Goal: Task Accomplishment & Management: Manage account settings

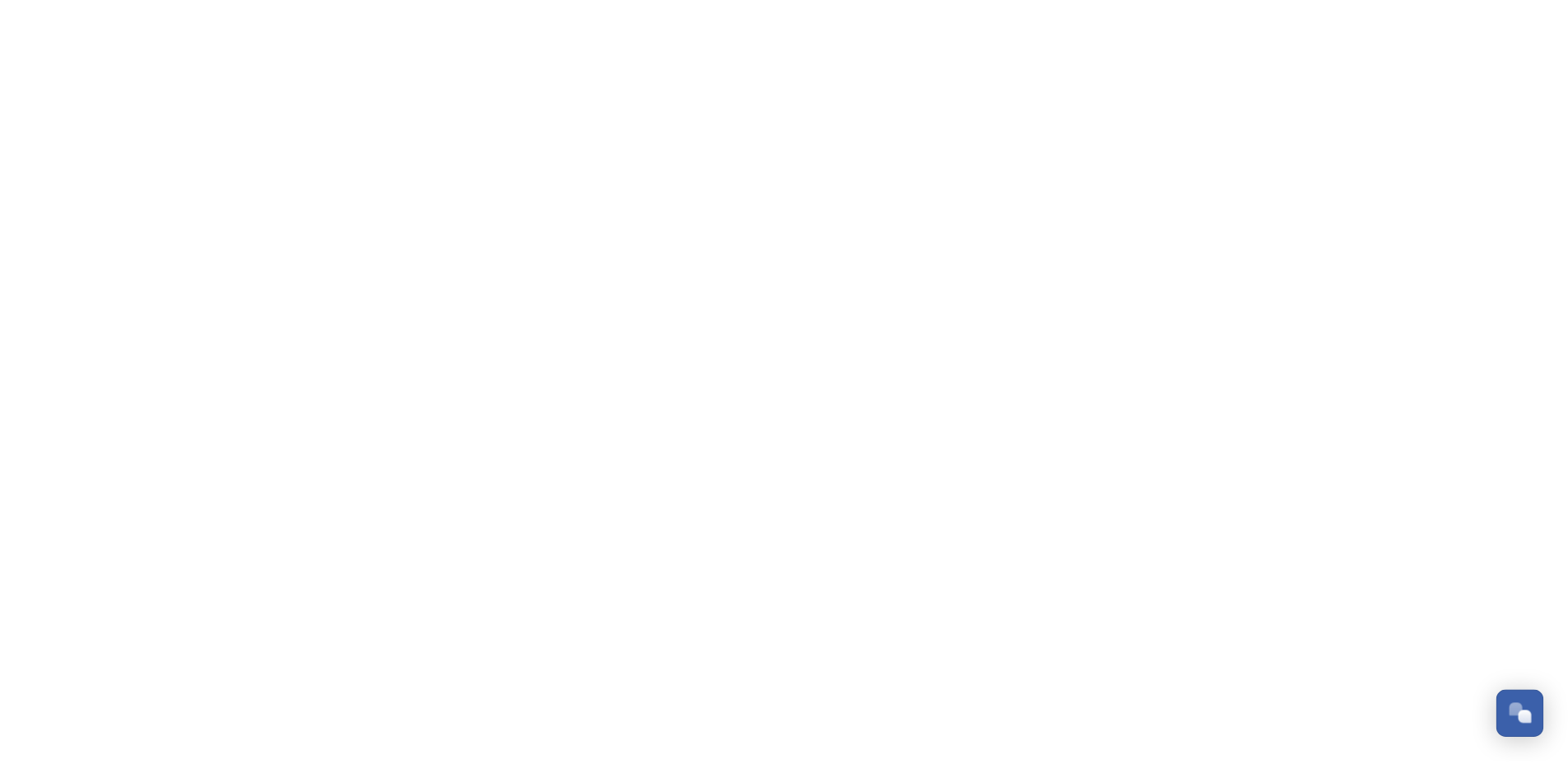
scroll to position [2499, 0]
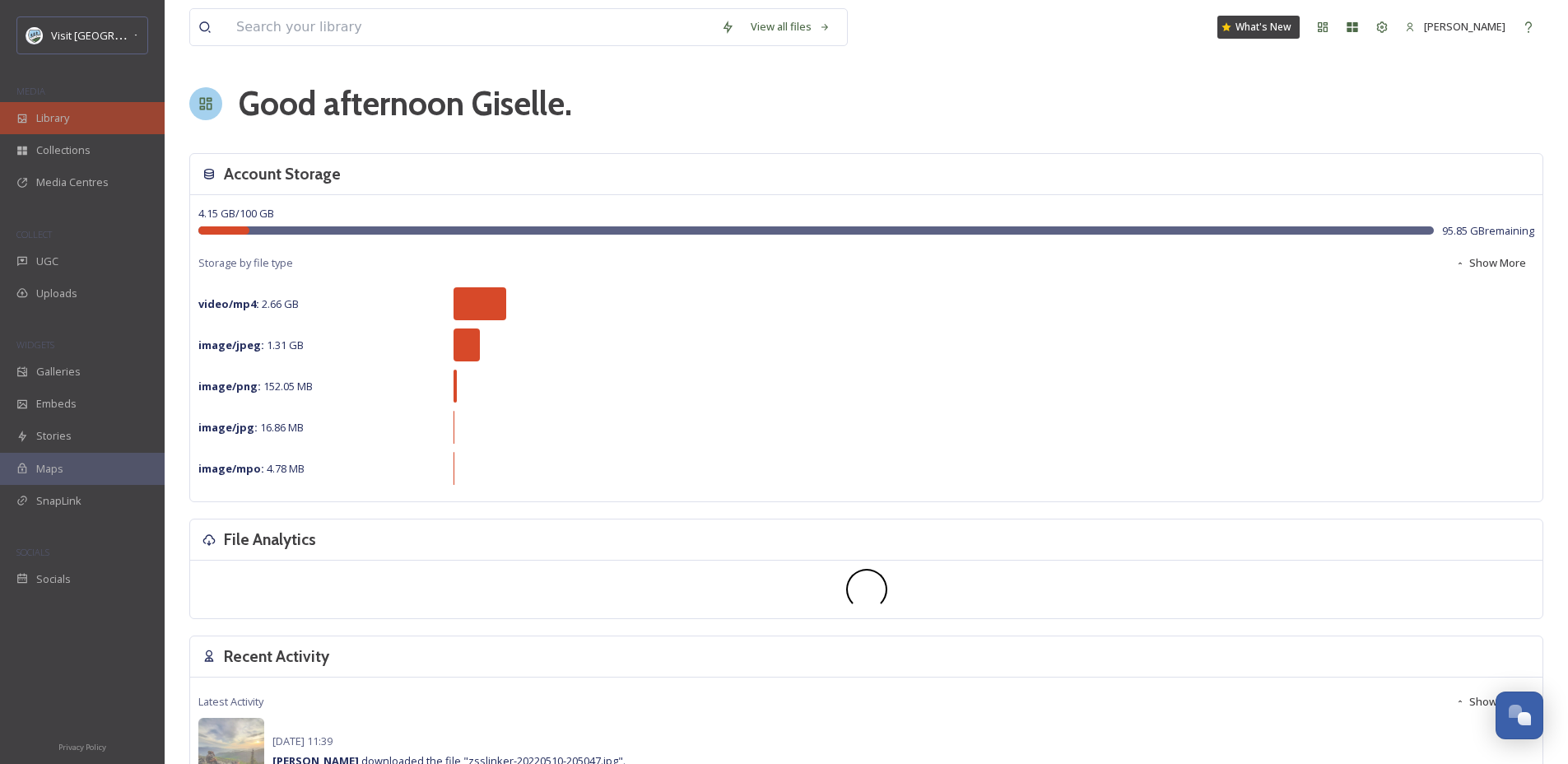
click at [64, 117] on span "Library" at bounding box center [52, 118] width 33 height 16
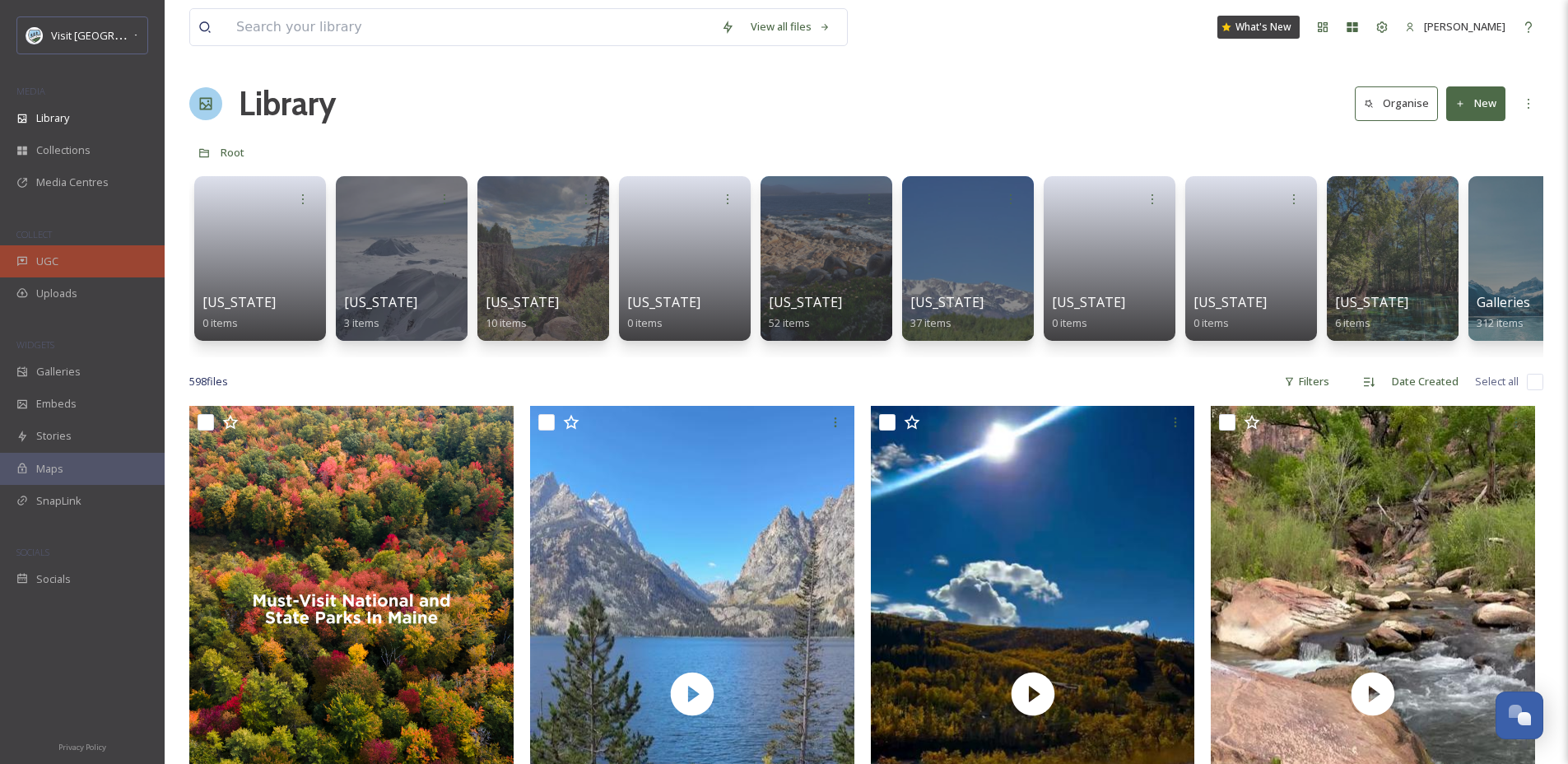
click at [95, 260] on div "UGC" at bounding box center [82, 261] width 165 height 32
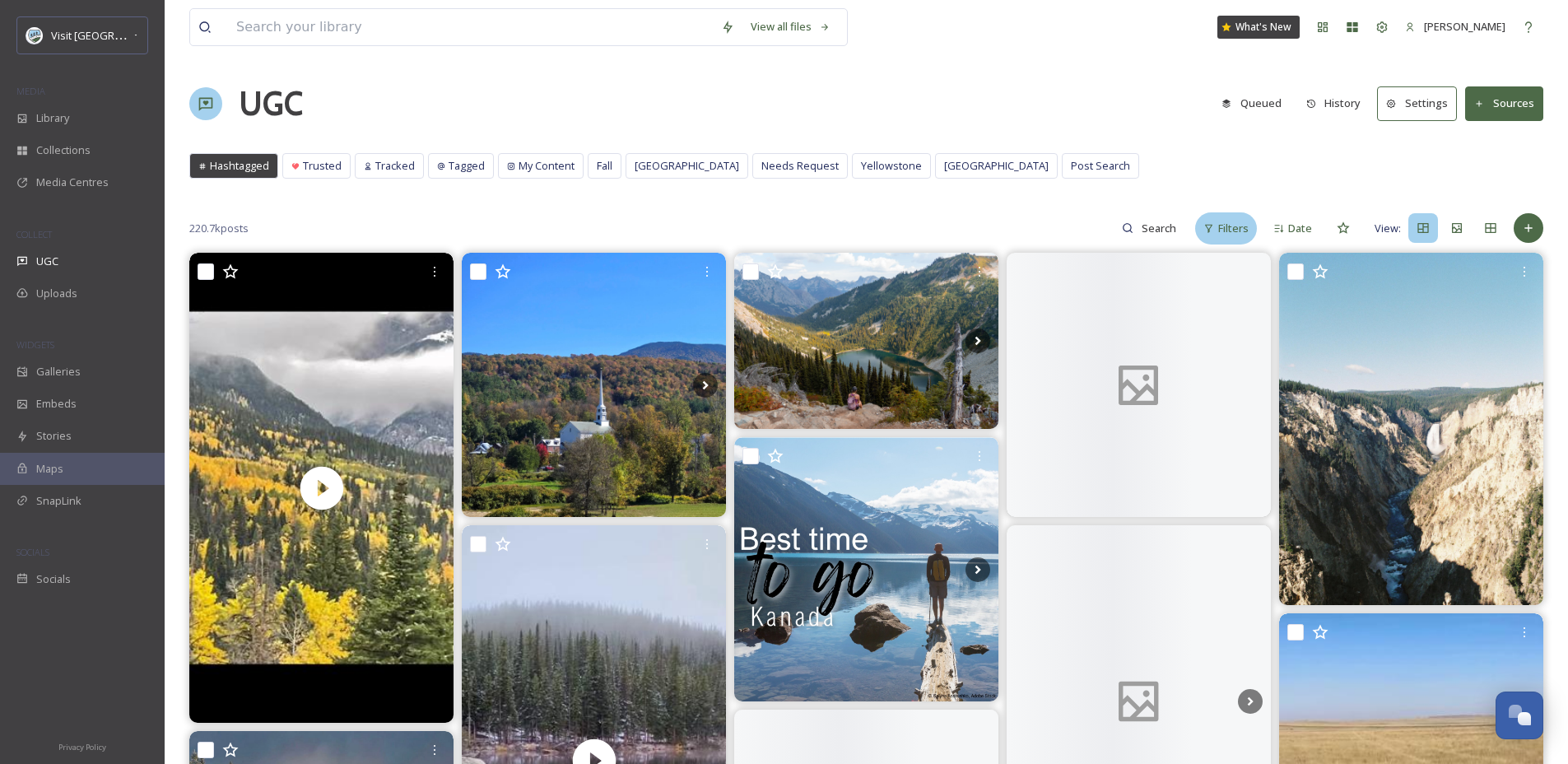
click at [1201, 230] on div "Filters" at bounding box center [1226, 228] width 61 height 32
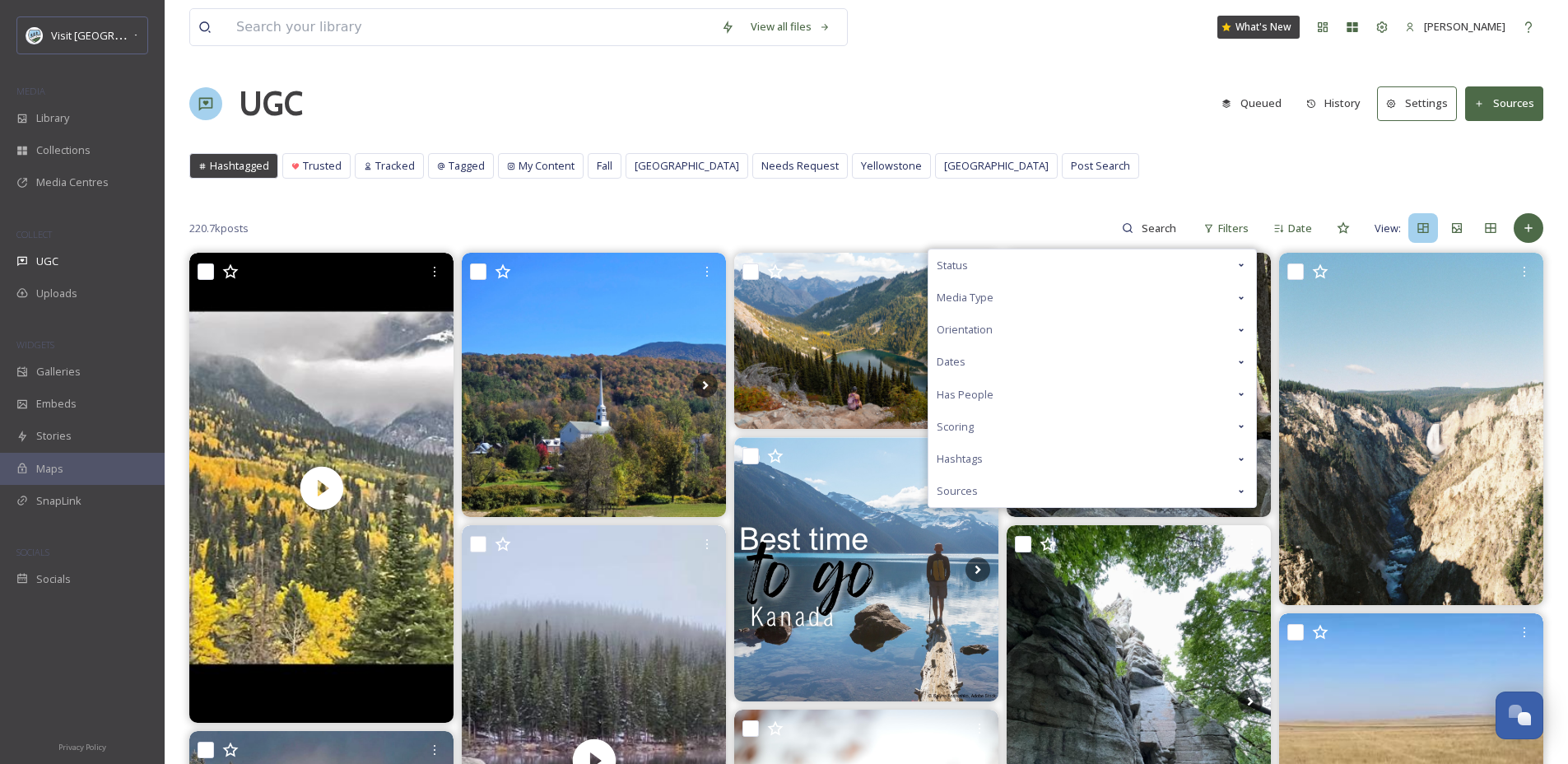
click at [997, 276] on div "Status" at bounding box center [1092, 265] width 328 height 32
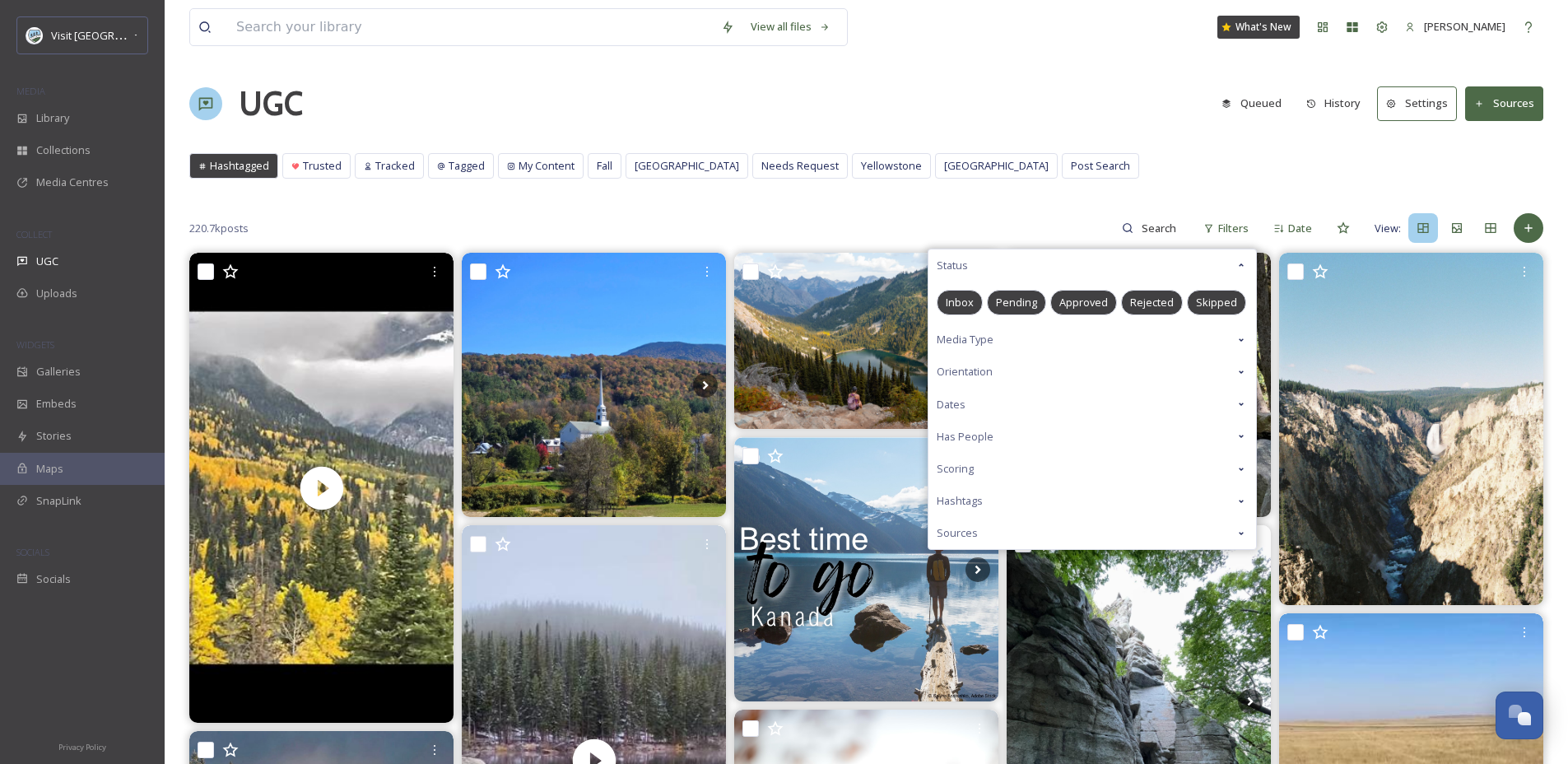
click at [998, 296] on span "Pending" at bounding box center [1016, 302] width 41 height 16
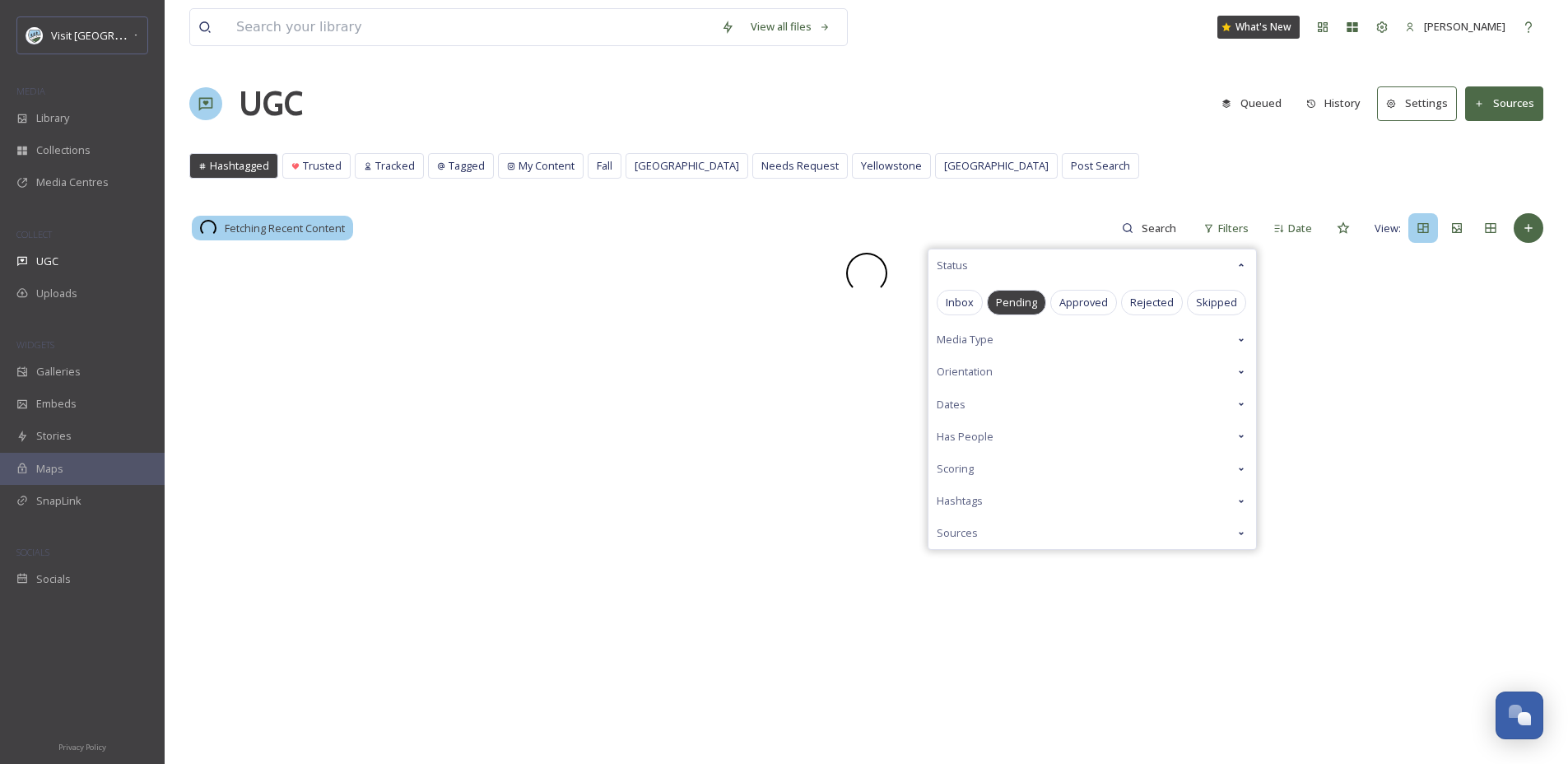
click at [1087, 193] on div "View all files What's New Giselle Coronado UGC Queued History Settings Sources …" at bounding box center [866, 508] width 1403 height 1016
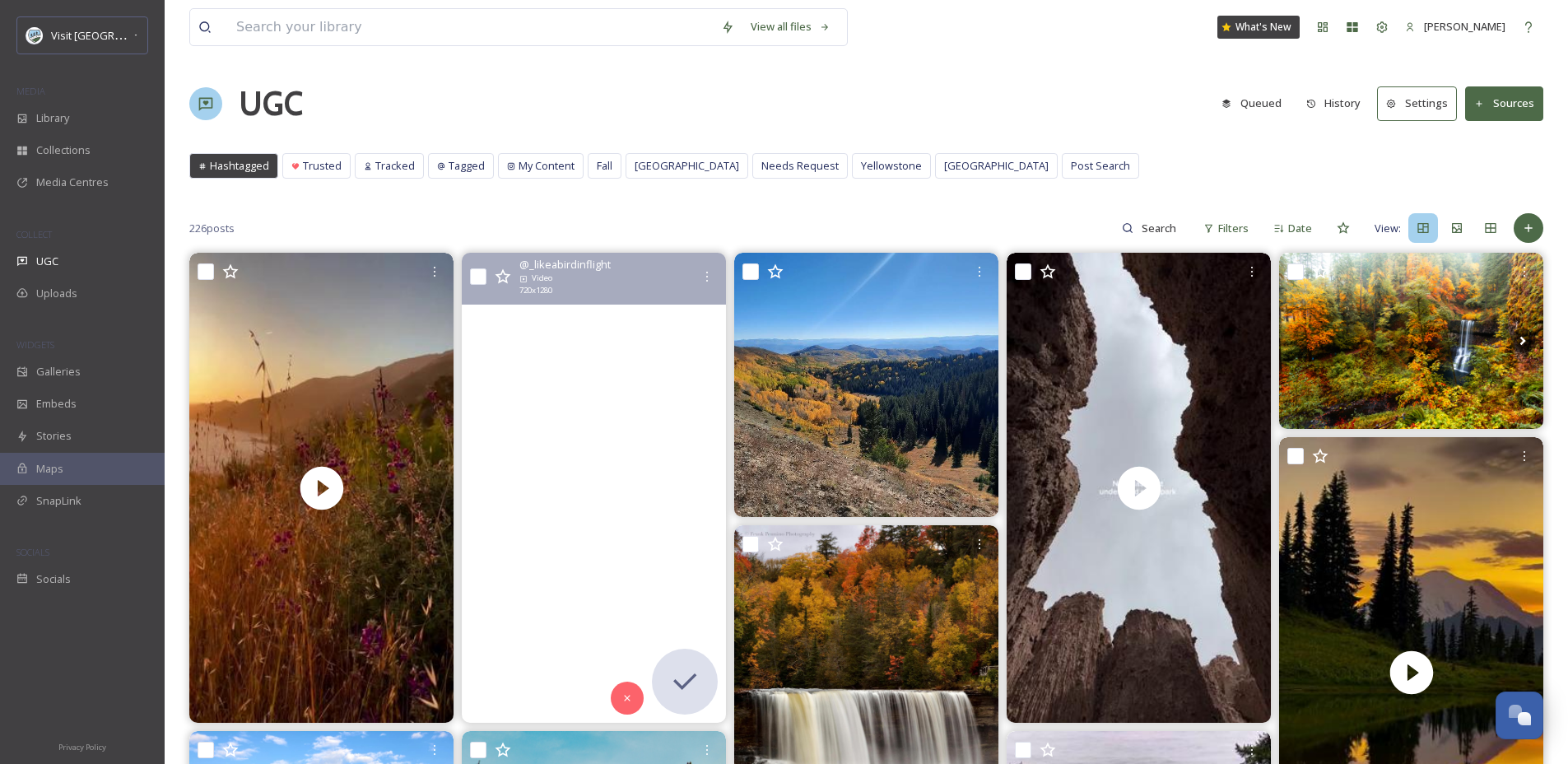
click at [616, 406] on video "Golden hour & sunset was crazy along Hurricane Ridge 😍 Views for days!\a•\a•\a•…" at bounding box center [594, 488] width 264 height 470
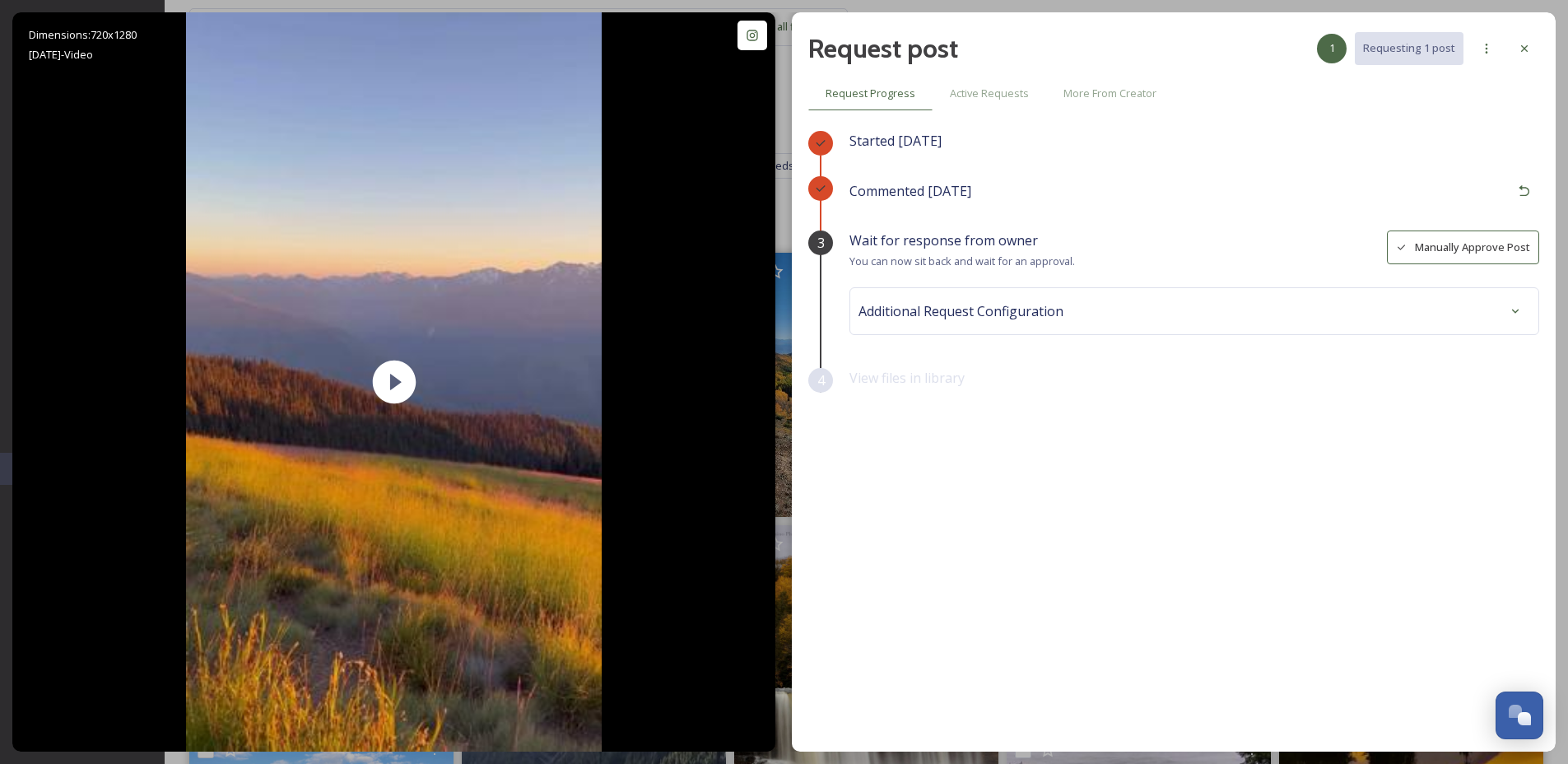
click at [1490, 260] on button "Manually Approve Post" at bounding box center [1464, 248] width 153 height 34
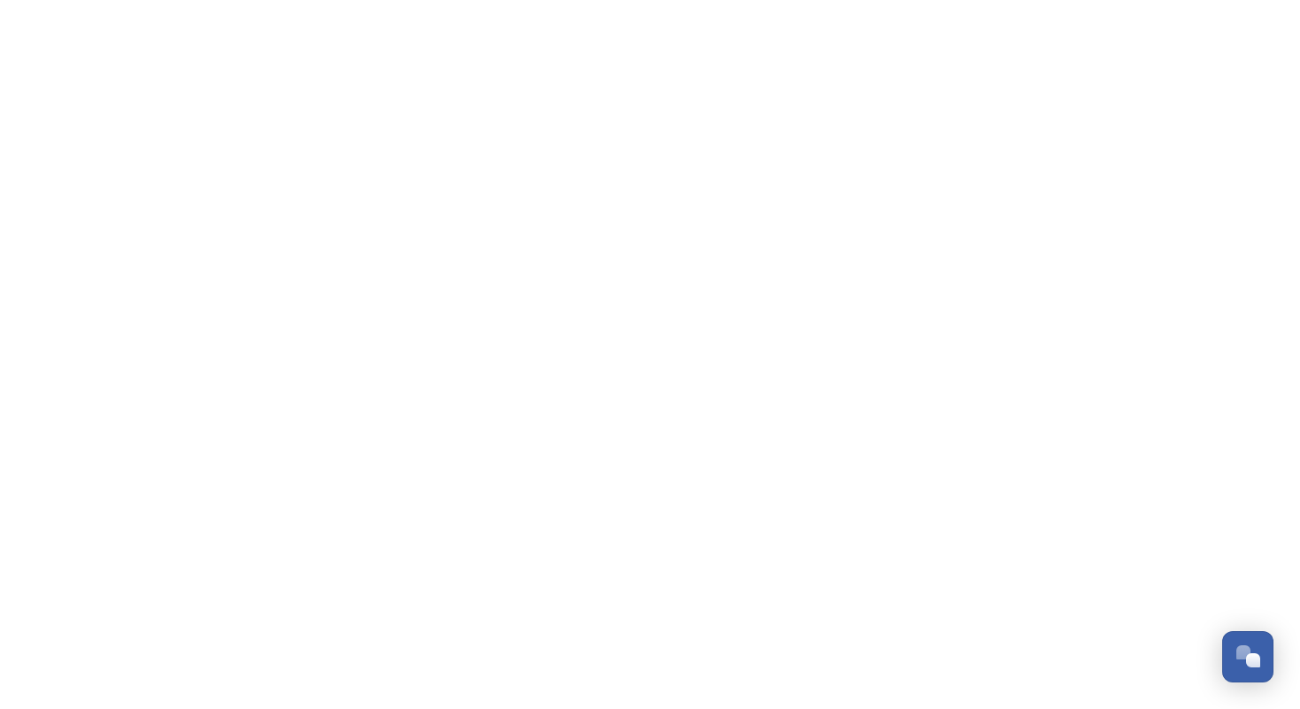
scroll to position [2683, 0]
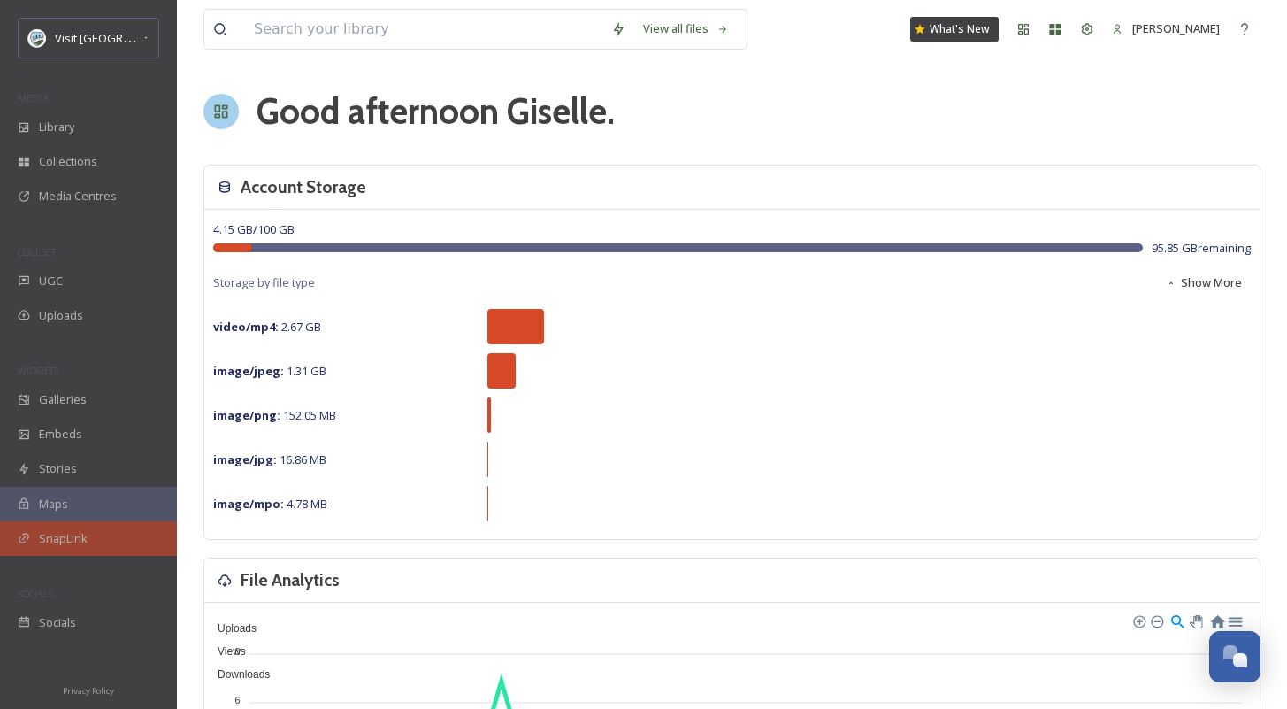
click at [88, 525] on div "SnapLink" at bounding box center [88, 538] width 177 height 34
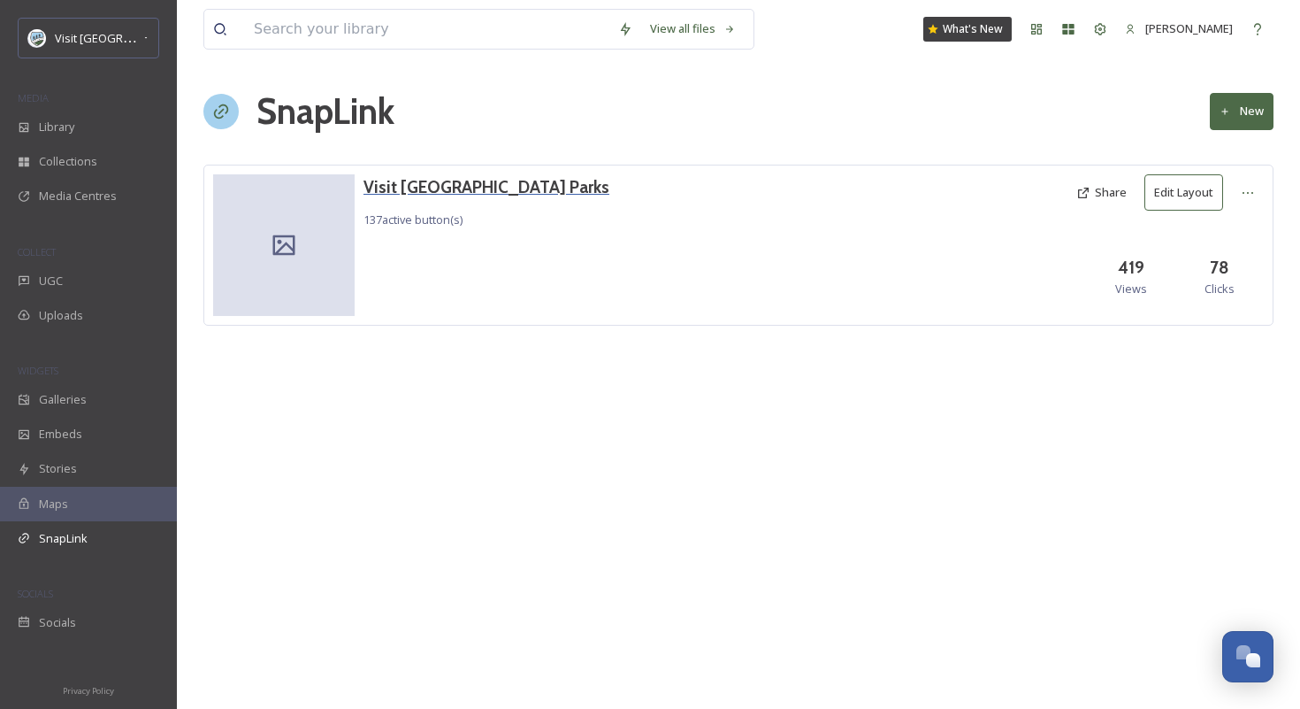
click at [451, 180] on h3 "Visit [GEOGRAPHIC_DATA] Parks" at bounding box center [487, 187] width 246 height 26
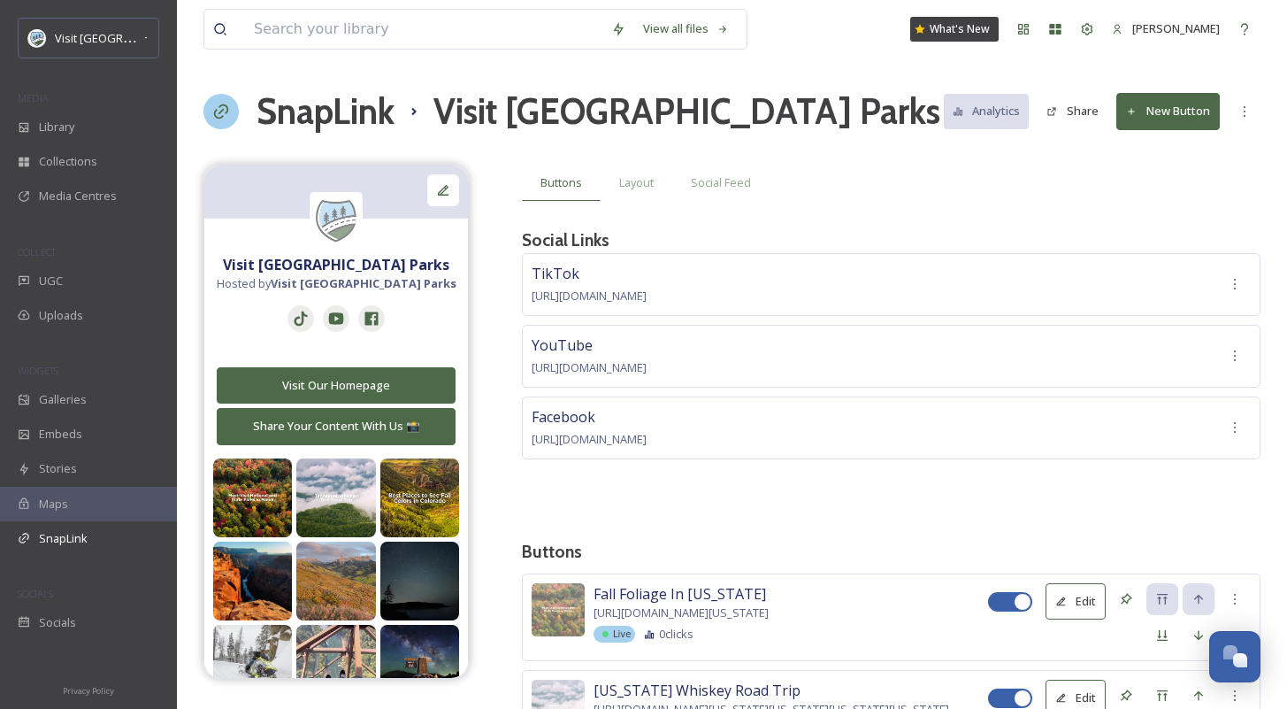
click at [1165, 112] on button "New Button" at bounding box center [1167, 111] width 103 height 36
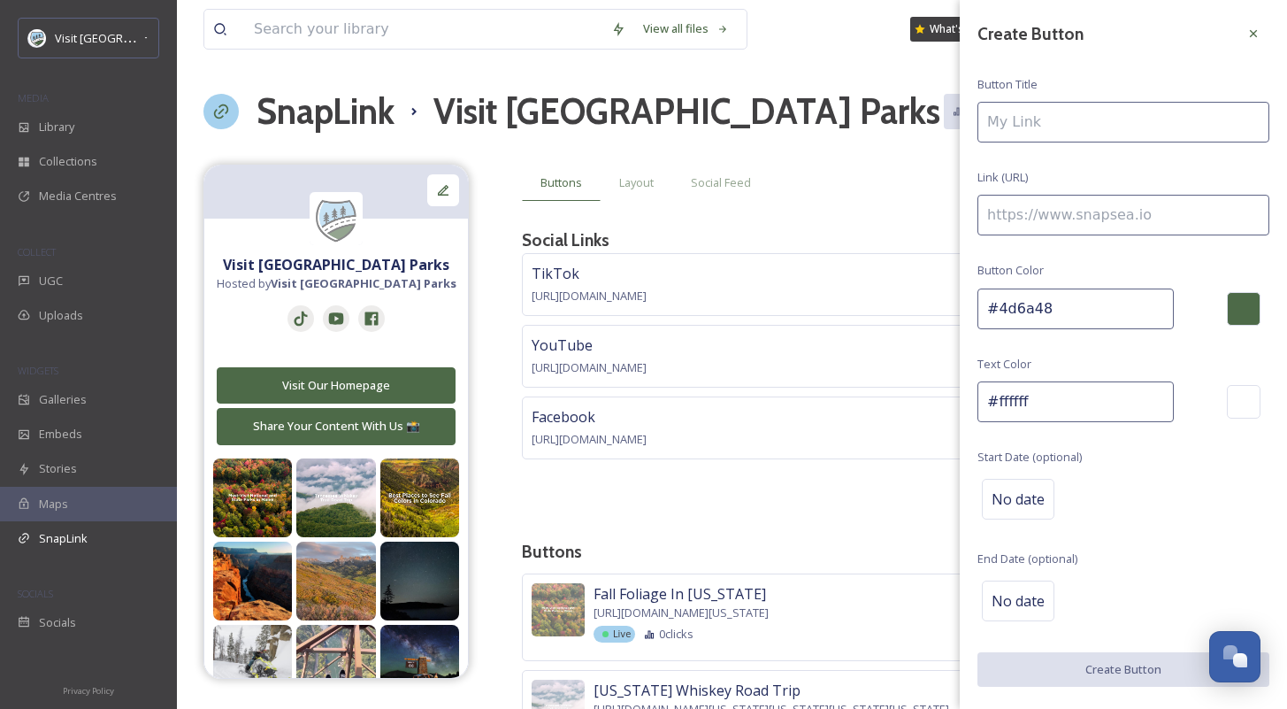
click at [1081, 119] on input at bounding box center [1123, 122] width 292 height 41
type input "Destination Yellowstone"
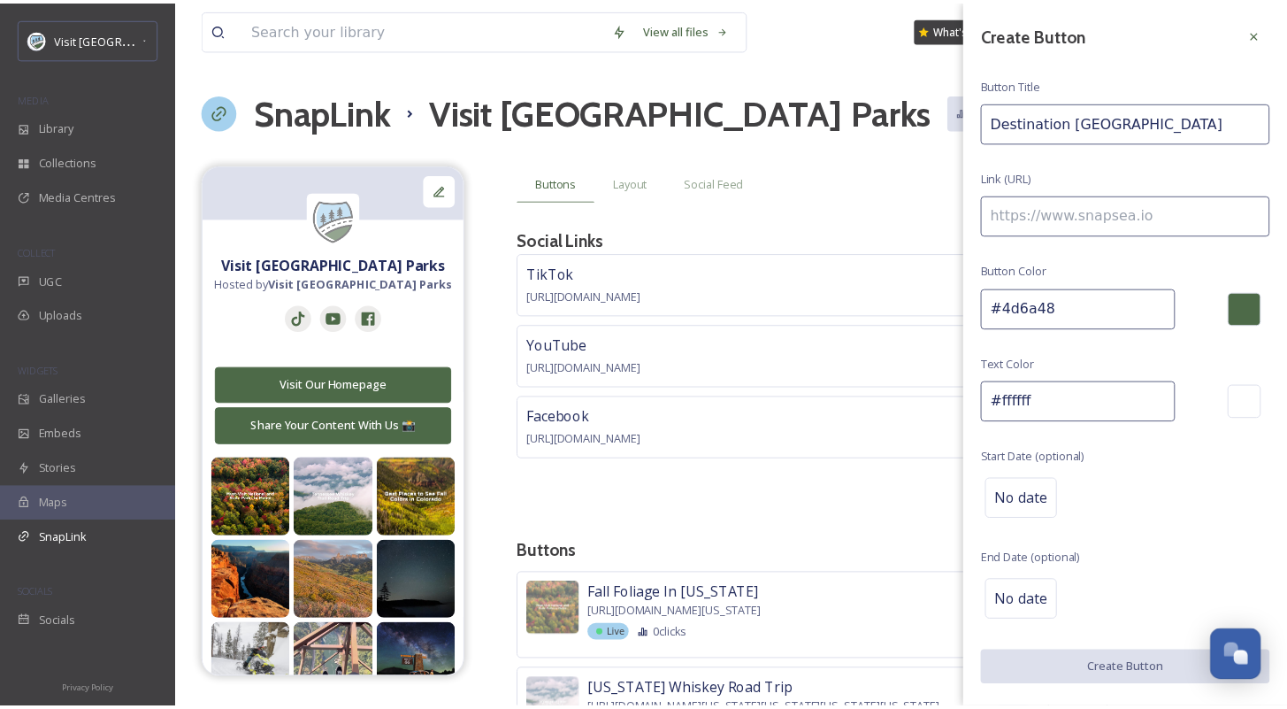
scroll to position [2683, 0]
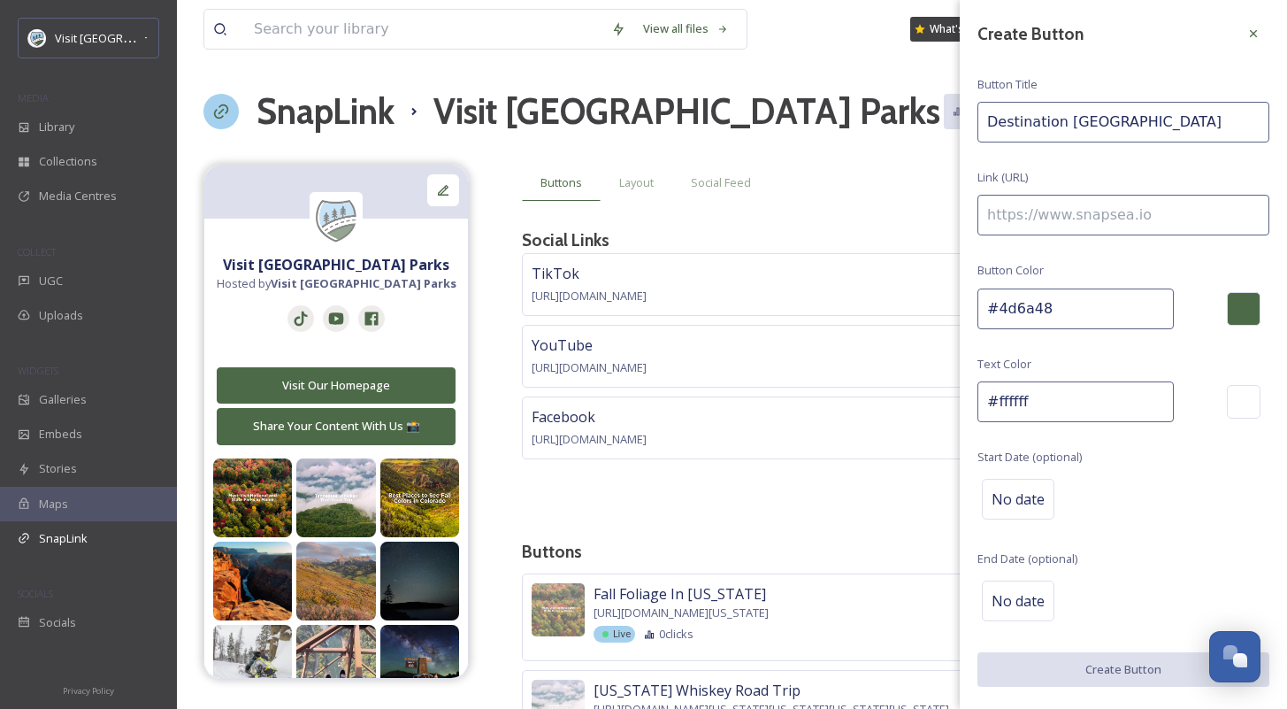
click at [1069, 207] on input at bounding box center [1123, 215] width 292 height 41
paste input "[URL][DOMAIN_NAME]"
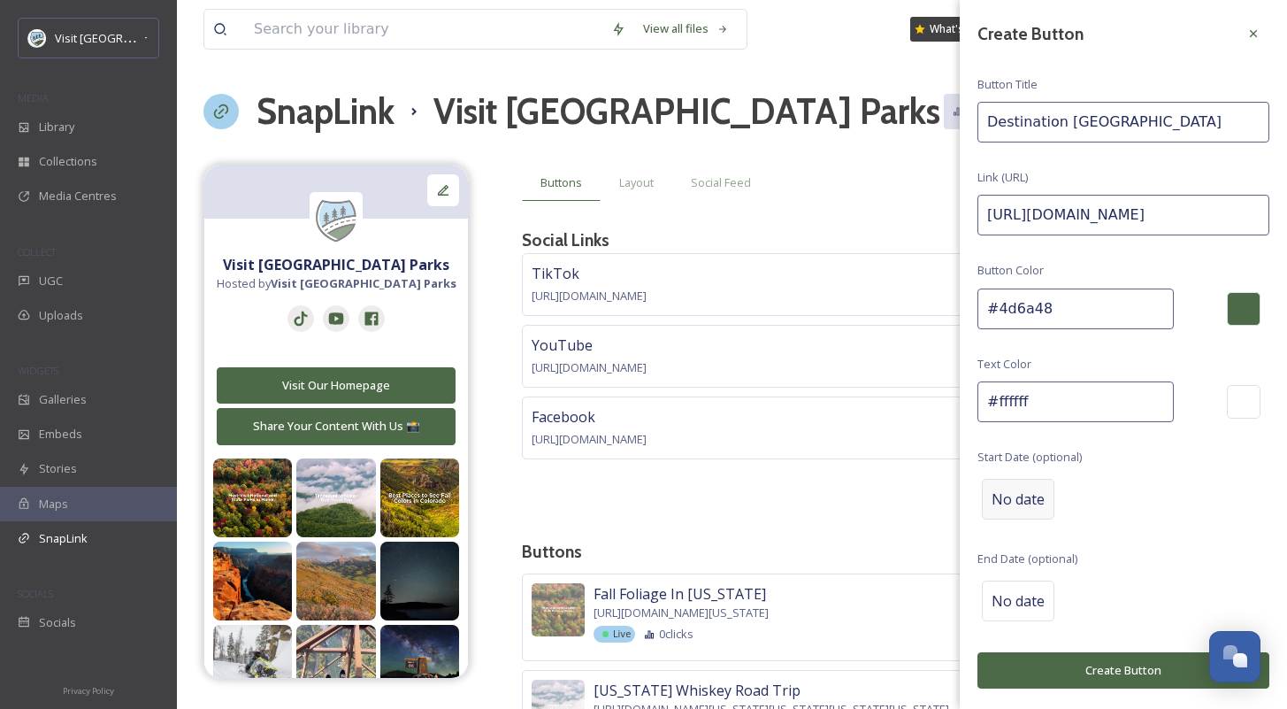
type input "[URL][DOMAIN_NAME]"
click at [1029, 499] on span "No date" at bounding box center [1018, 498] width 53 height 21
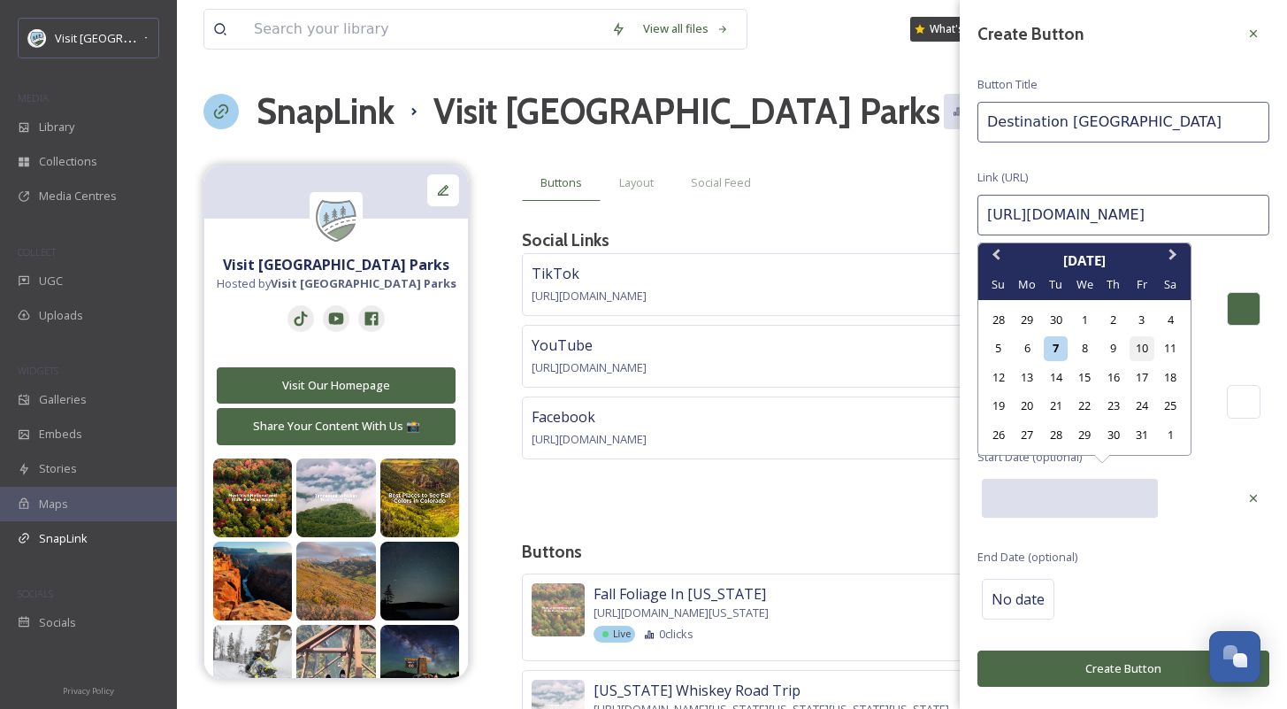
click at [1135, 356] on div "10" at bounding box center [1142, 348] width 24 height 24
type input "10/10/2025"
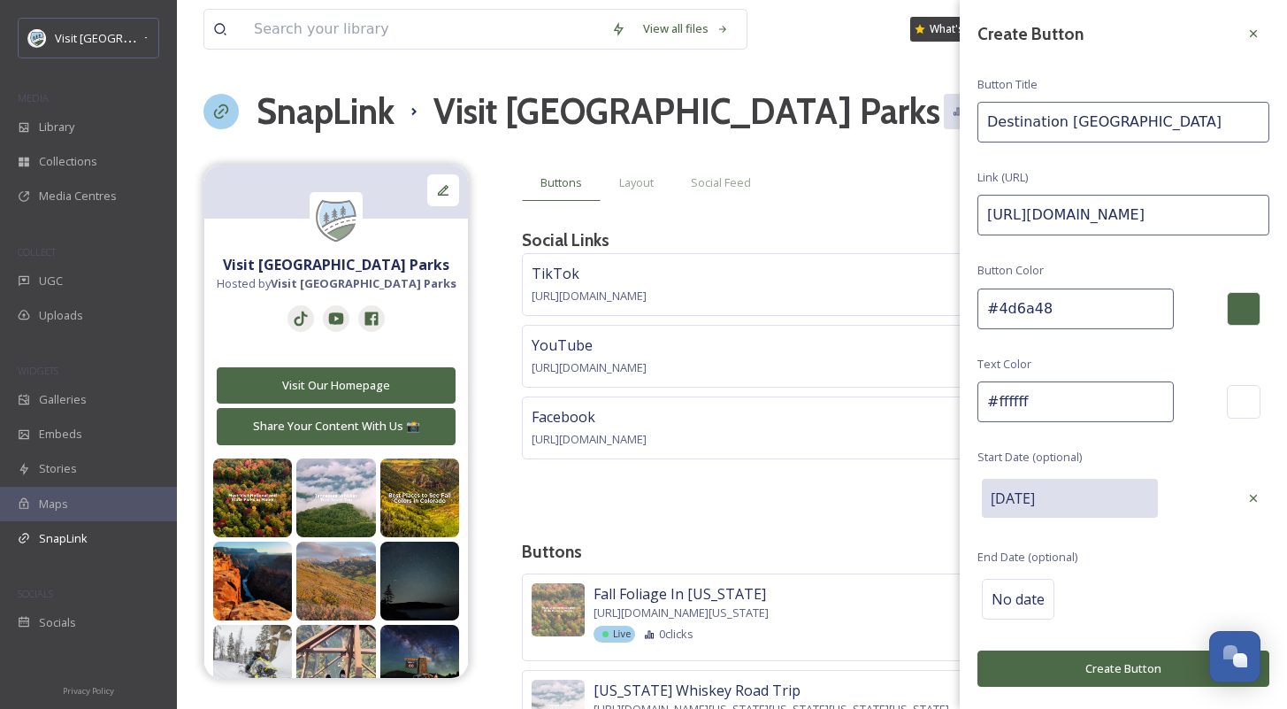
click at [1167, 536] on div "Create Button Button Title Destination Yellowstone Link (URL) https://visitusap…" at bounding box center [1123, 352] width 327 height 704
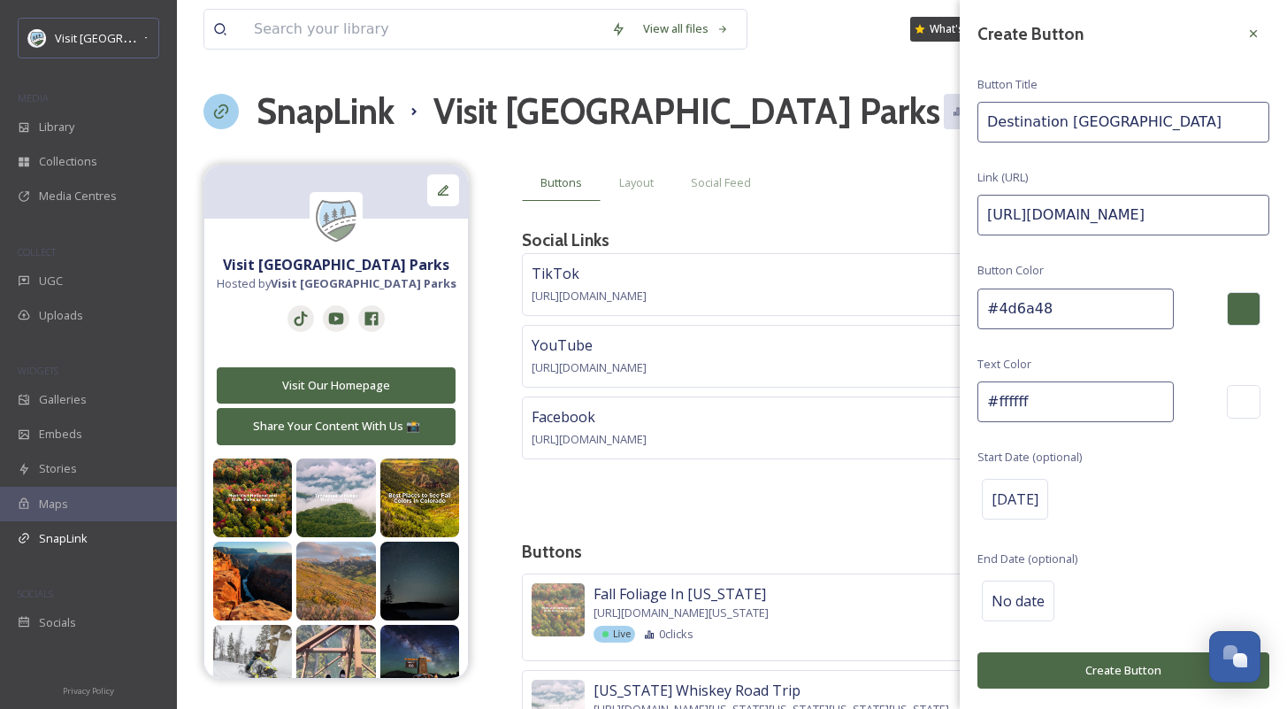
click at [1131, 657] on button "Create Button" at bounding box center [1123, 670] width 292 height 36
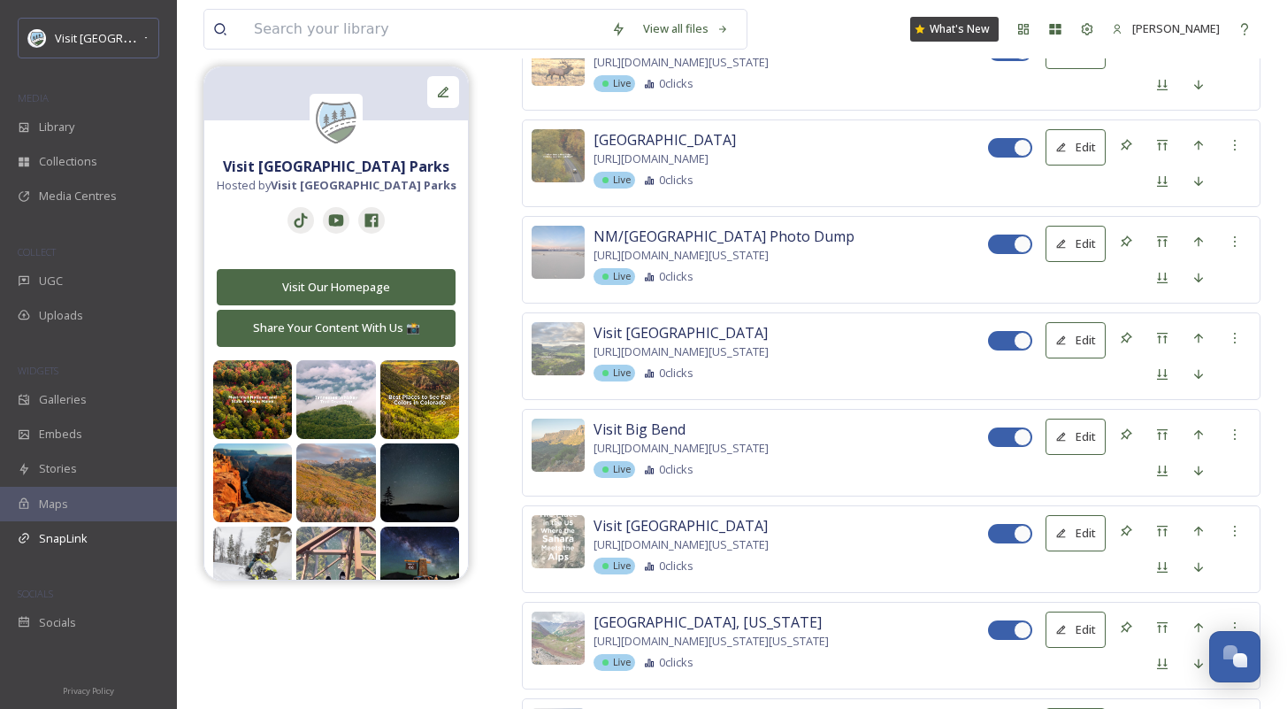
scroll to position [13589, 0]
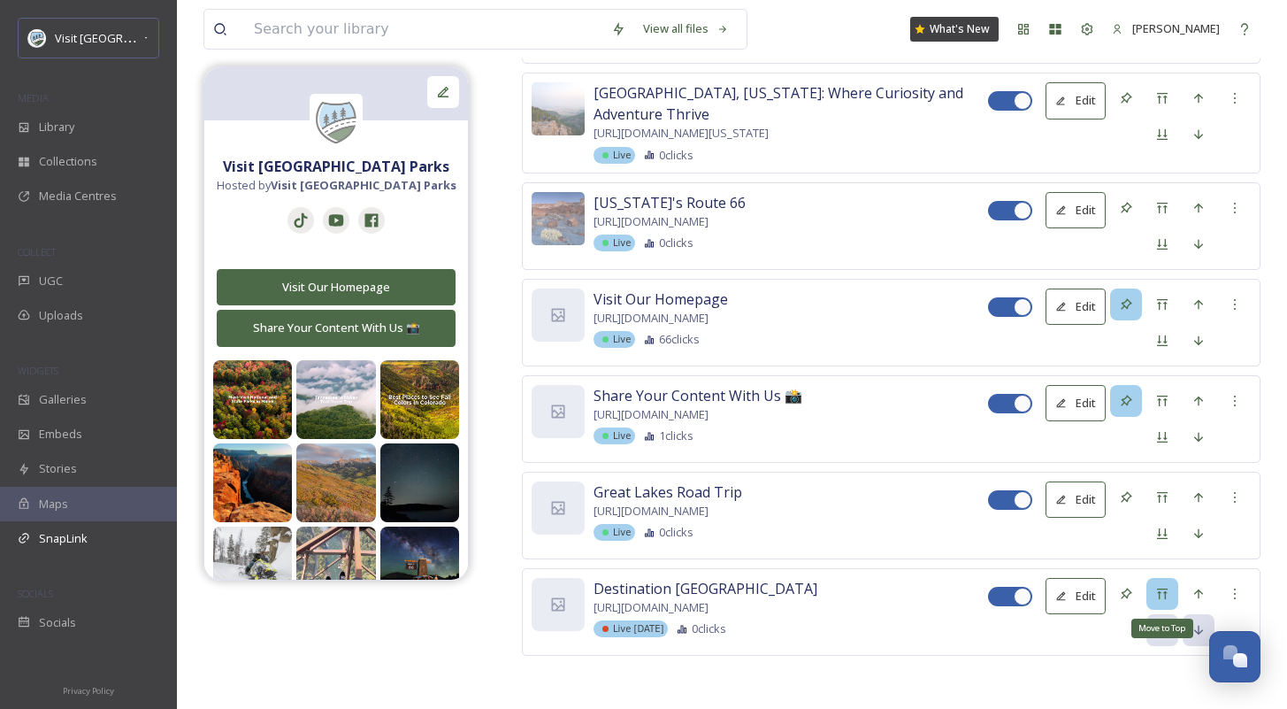
click at [1171, 594] on div "Move to Top" at bounding box center [1162, 594] width 32 height 32
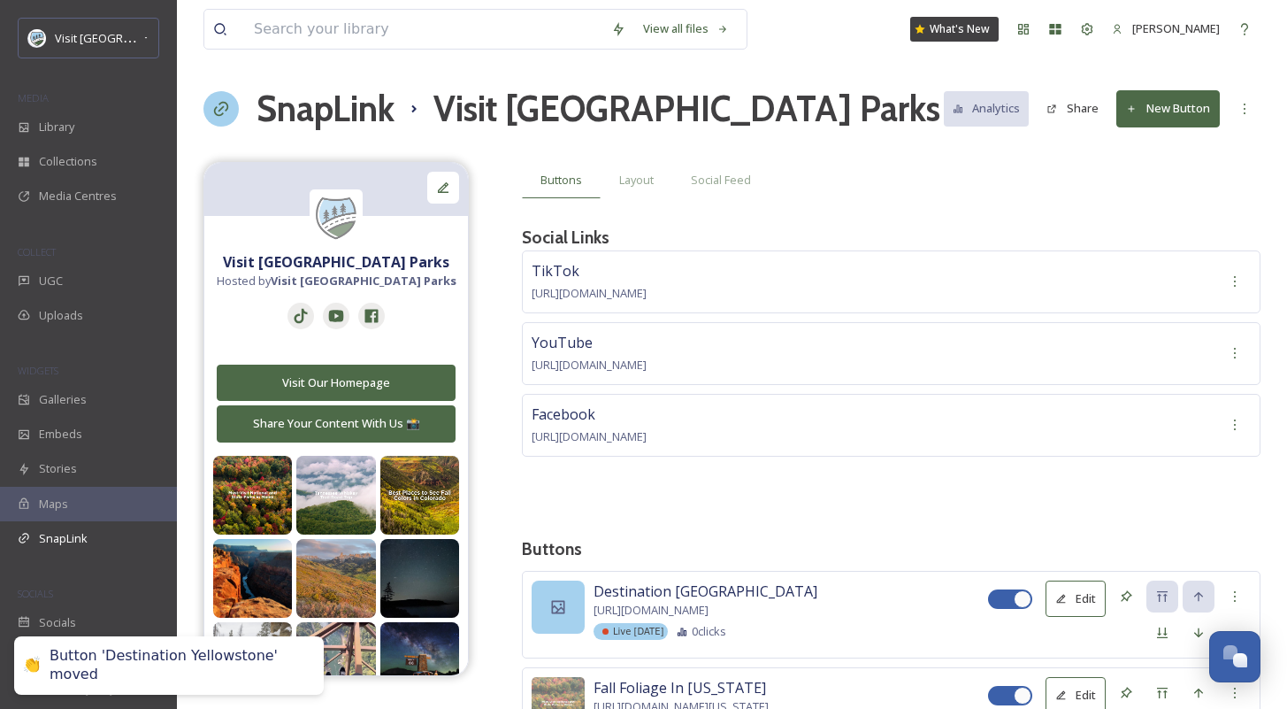
click at [547, 603] on div at bounding box center [558, 606] width 53 height 53
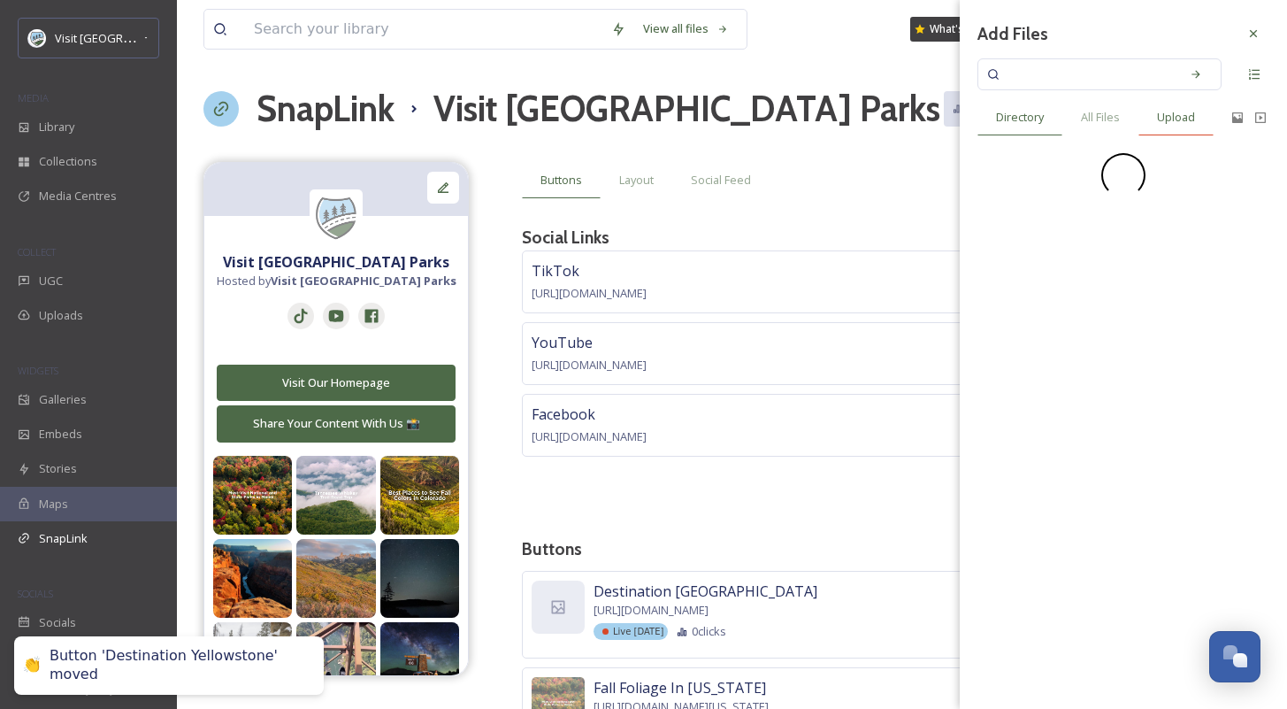
click at [1188, 115] on span "Upload" at bounding box center [1176, 117] width 38 height 17
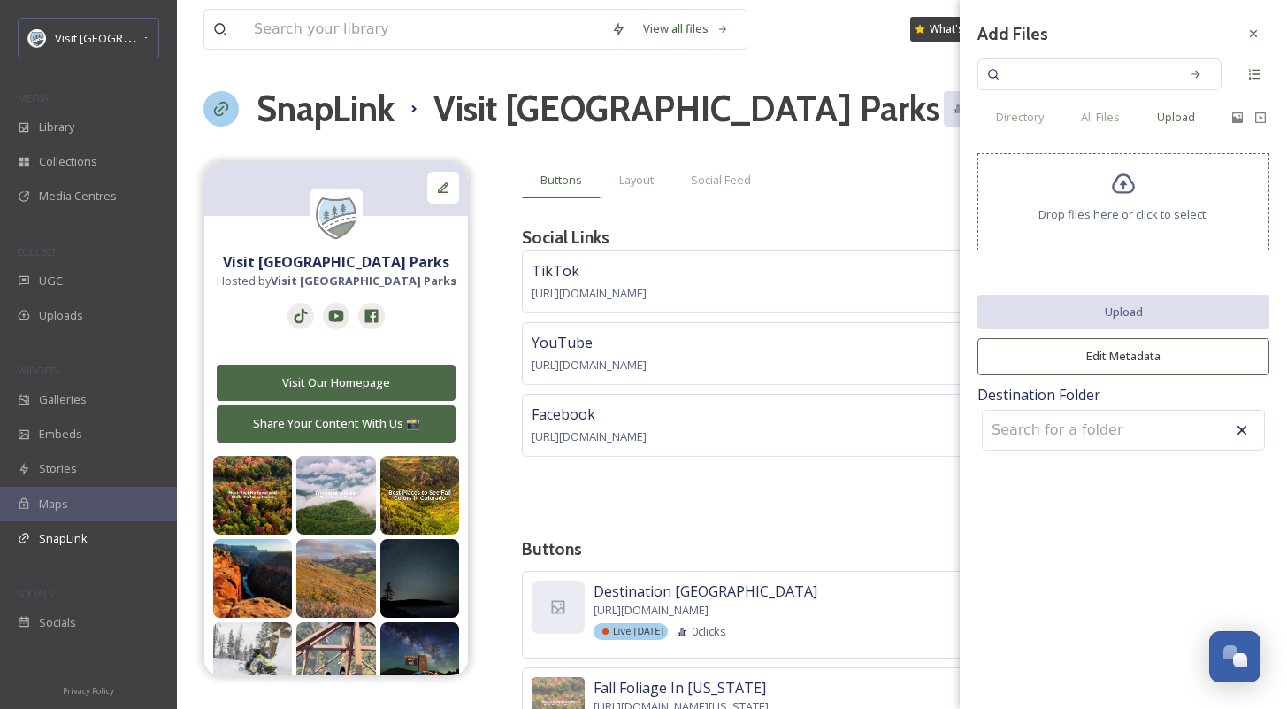
click at [1099, 235] on div "Drop files here or click to select." at bounding box center [1123, 201] width 292 height 97
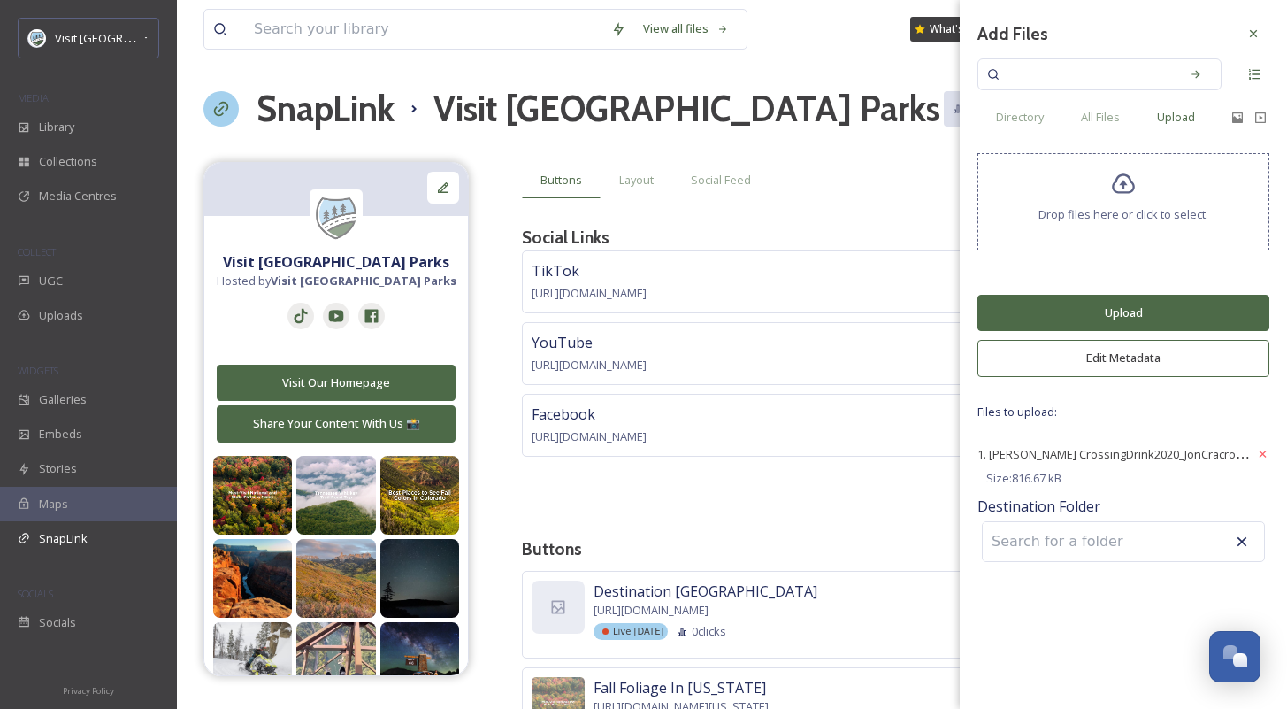
click at [1116, 312] on button "Upload" at bounding box center [1123, 313] width 292 height 36
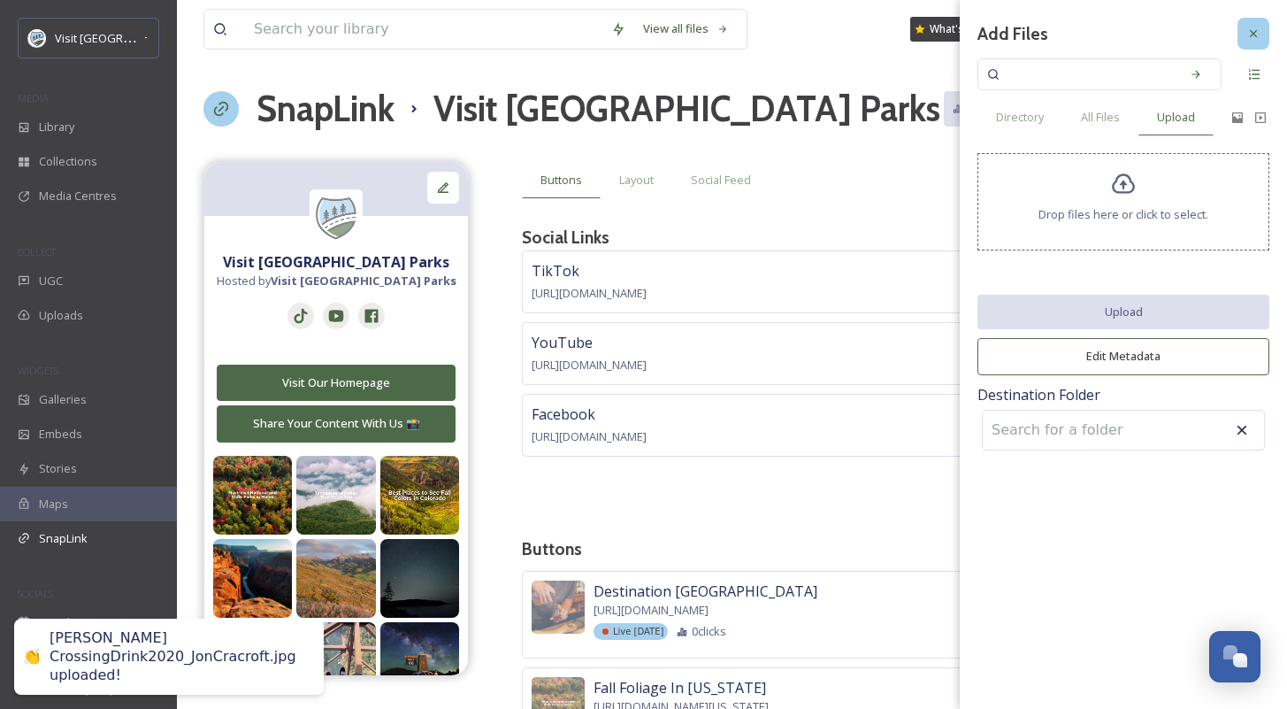
click at [1245, 35] on div at bounding box center [1254, 34] width 32 height 32
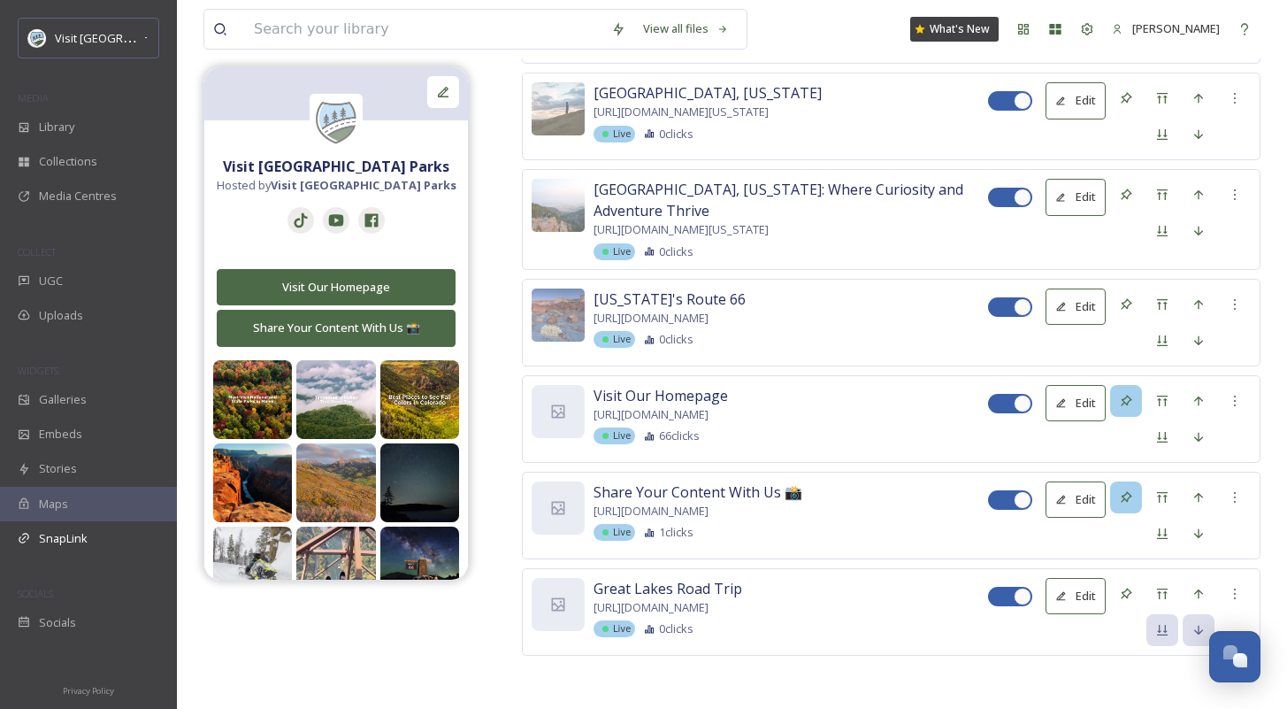
scroll to position [13589, 0]
click at [1227, 586] on div at bounding box center [1235, 594] width 32 height 32
click at [1179, 668] on div "Delete Button" at bounding box center [1204, 685] width 91 height 34
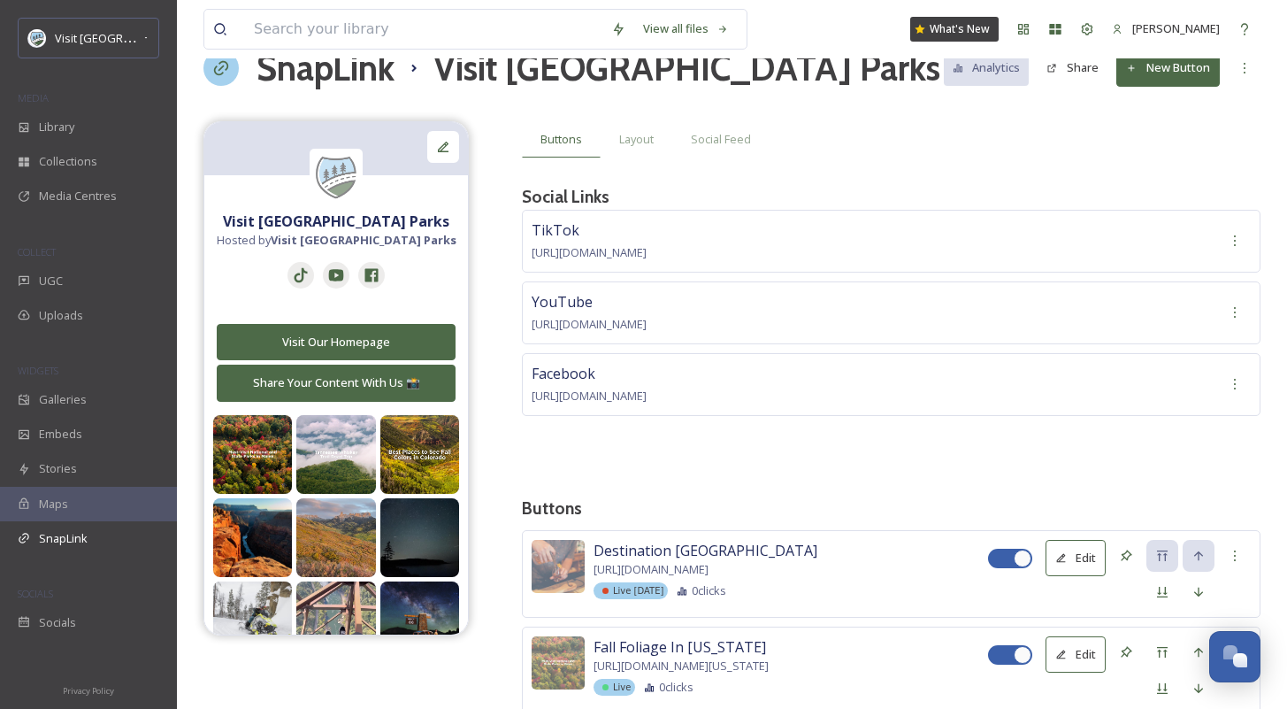
scroll to position [0, 0]
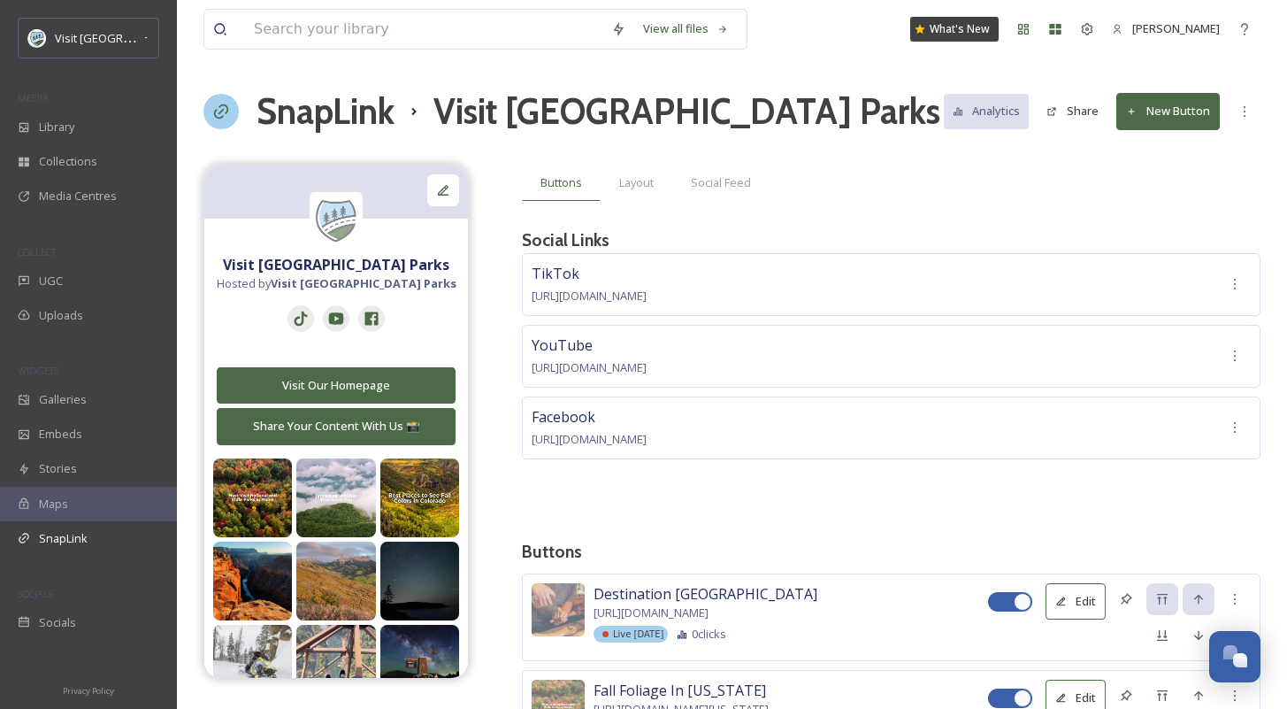
click at [1199, 115] on button "New Button" at bounding box center [1167, 111] width 103 height 36
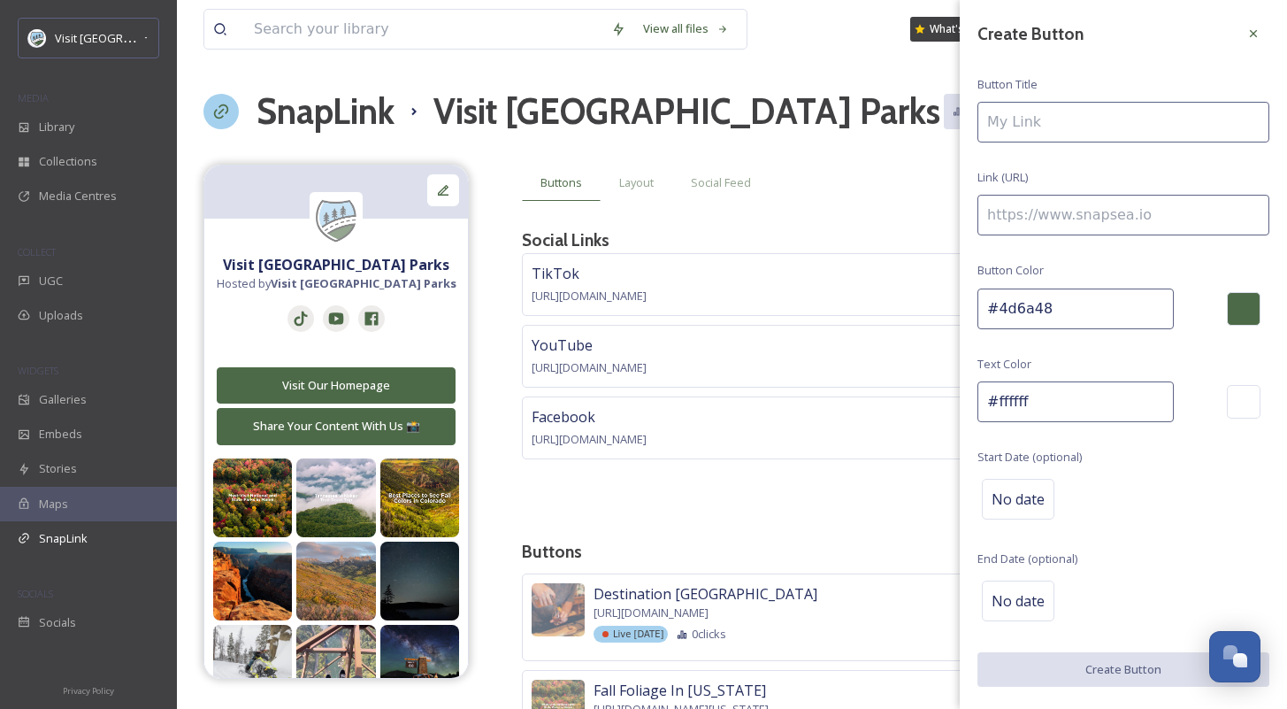
click at [1079, 121] on input at bounding box center [1123, 122] width 292 height 41
type input "Grand Lake, Colorado"
click at [1054, 205] on input at bounding box center [1123, 215] width 292 height 41
paste input "https://visitusaparks.com/epic-national-park-colorado-utah-road-trip/"
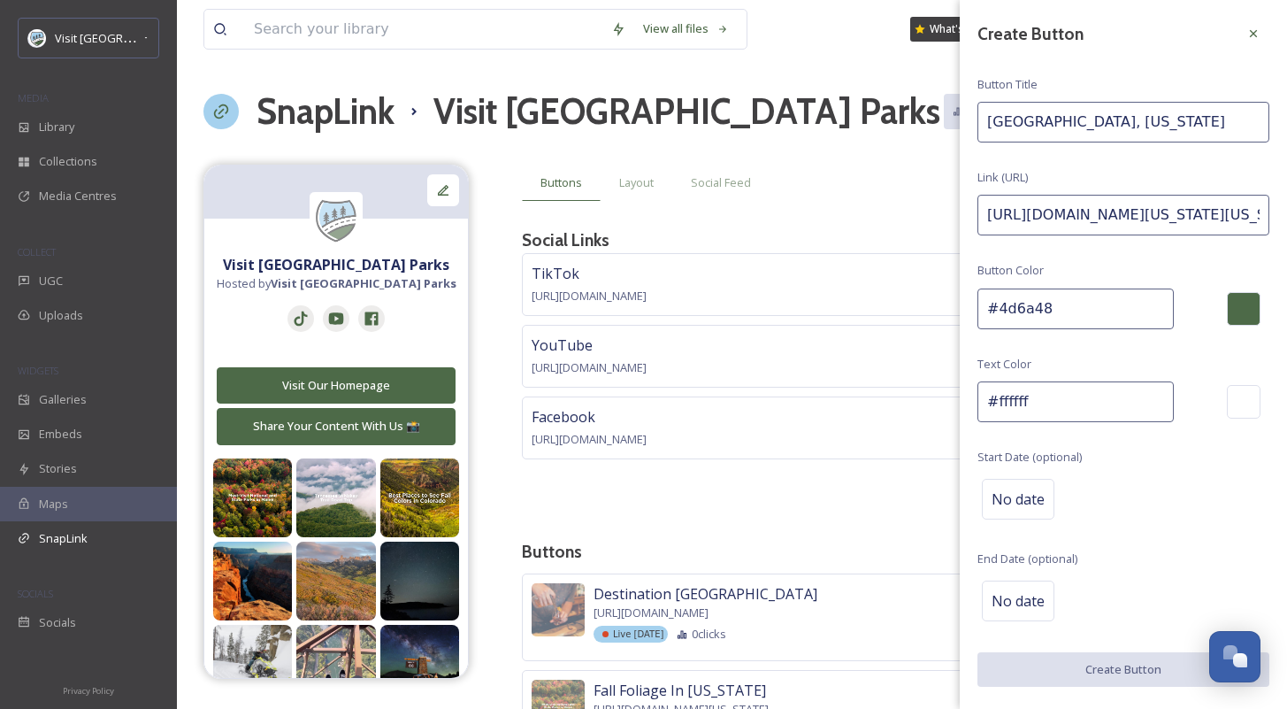
scroll to position [0, 173]
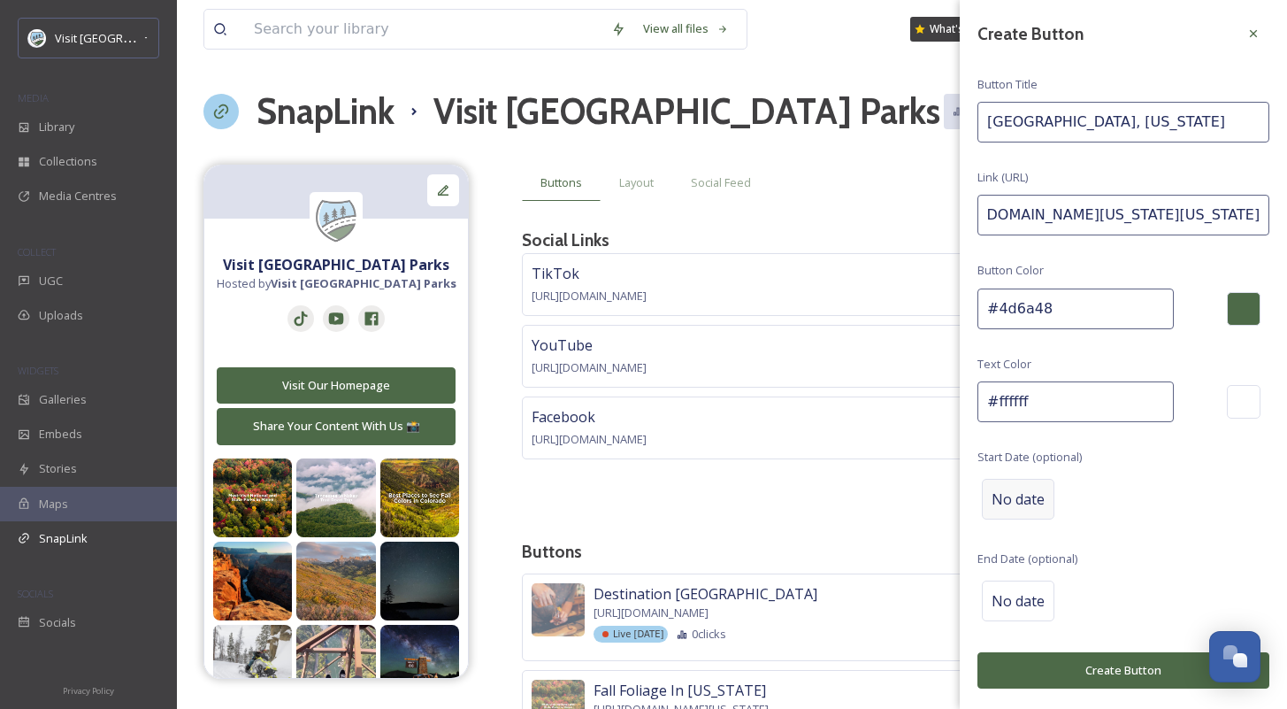
type input "https://visitusaparks.com/epic-national-park-colorado-utah-road-trip/"
click at [1015, 507] on div "No date" at bounding box center [1018, 499] width 73 height 41
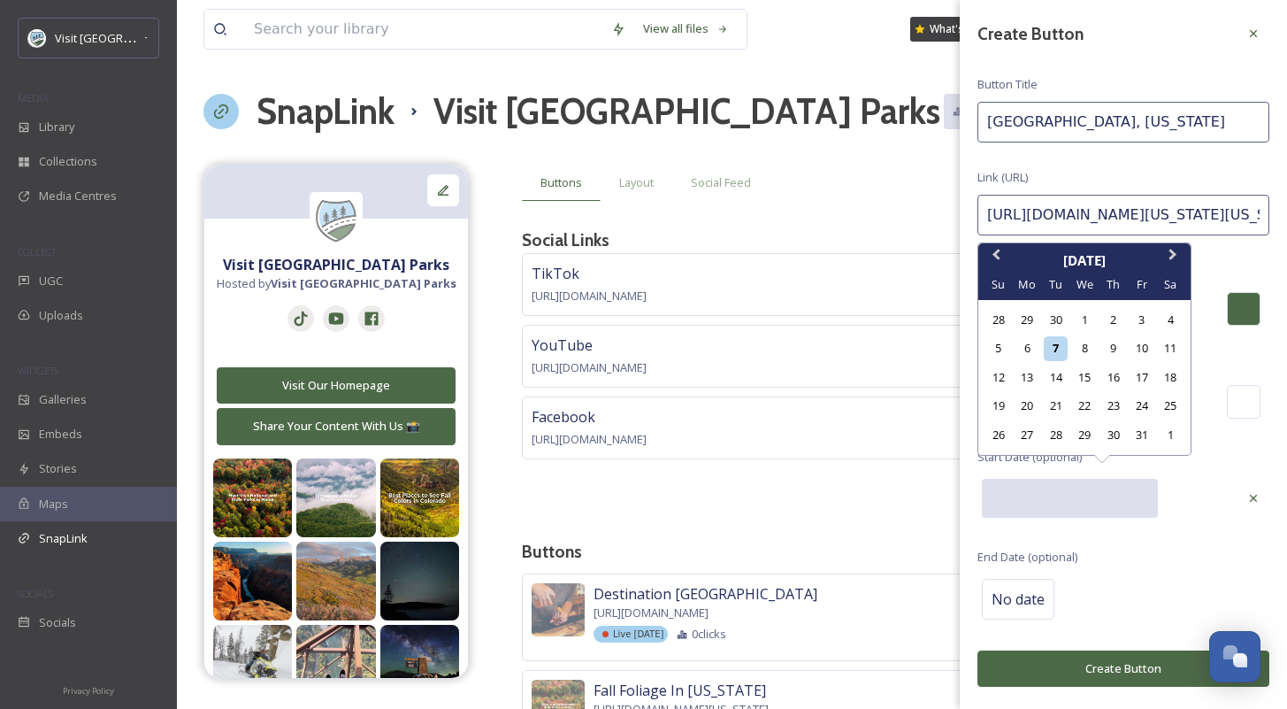
click at [1015, 507] on input "text" at bounding box center [1070, 498] width 176 height 39
click at [1178, 352] on div "11" at bounding box center [1171, 348] width 24 height 24
type input "10/11/2025"
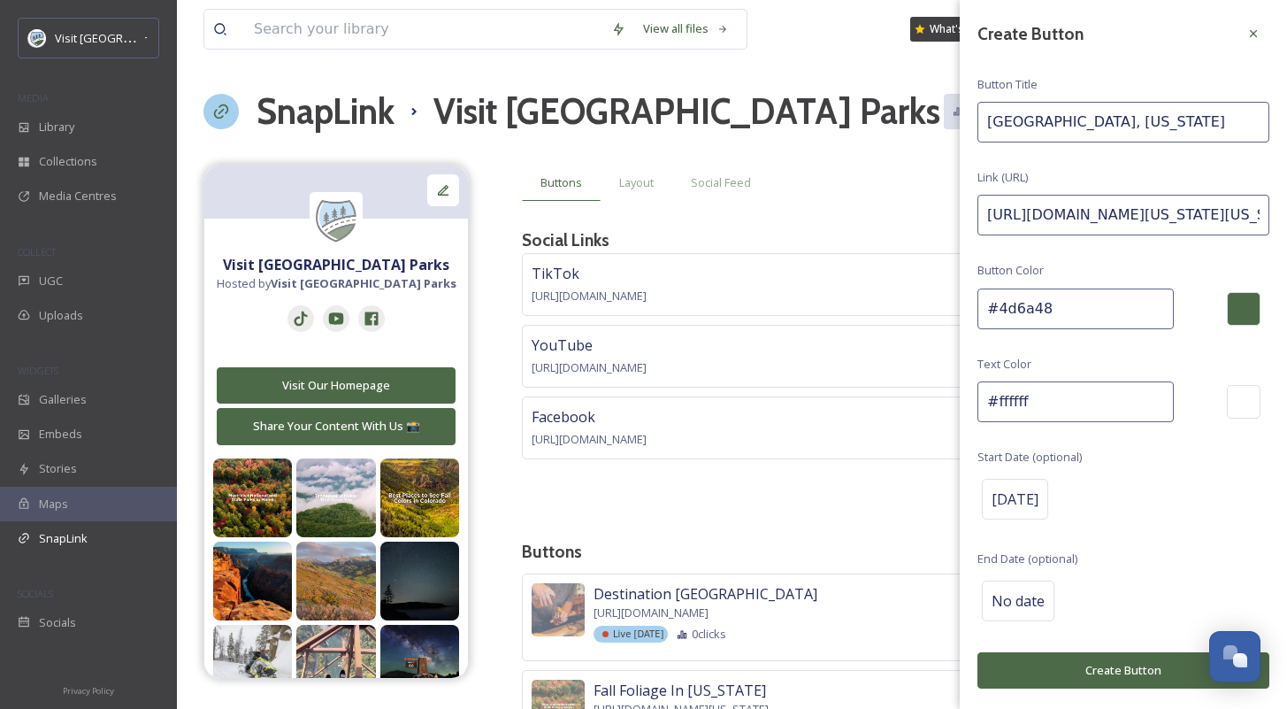
click at [1149, 537] on div "Create Button Button Title Grand Lake, Colorado Link (URL) https://visitusapark…" at bounding box center [1123, 353] width 327 height 706
click at [1137, 661] on button "Create Button" at bounding box center [1123, 670] width 292 height 36
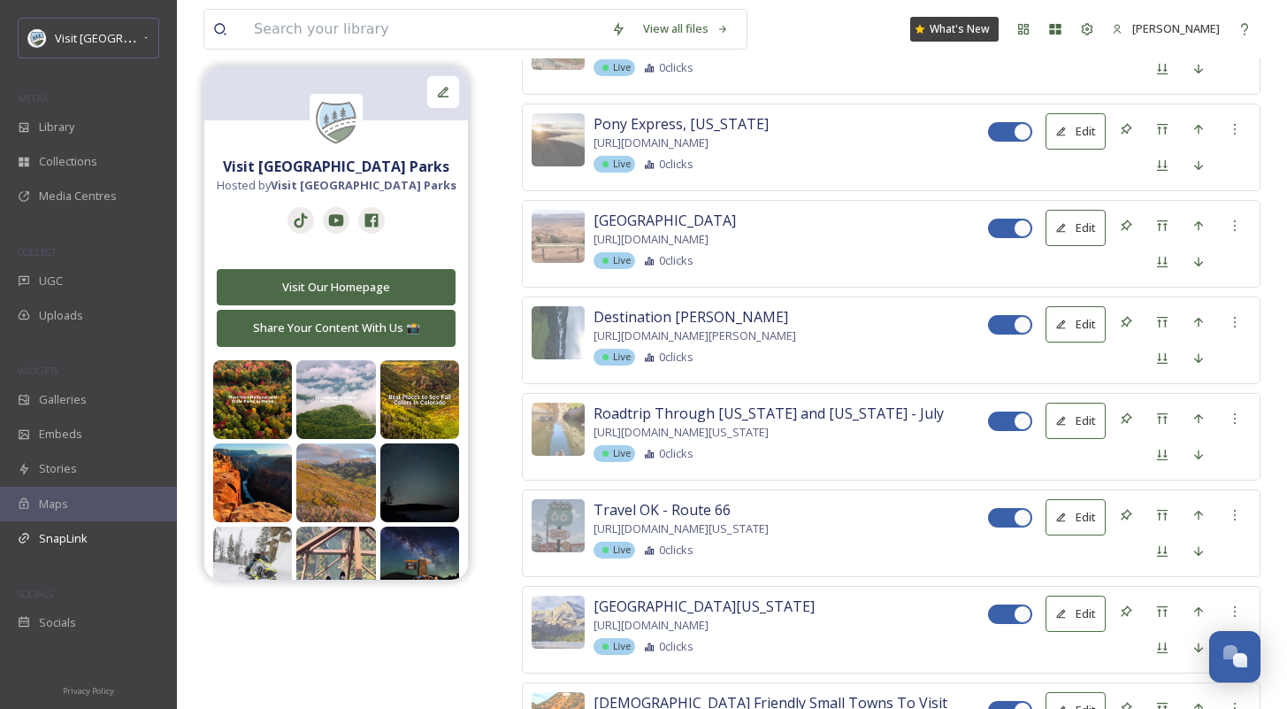
scroll to position [13581, 0]
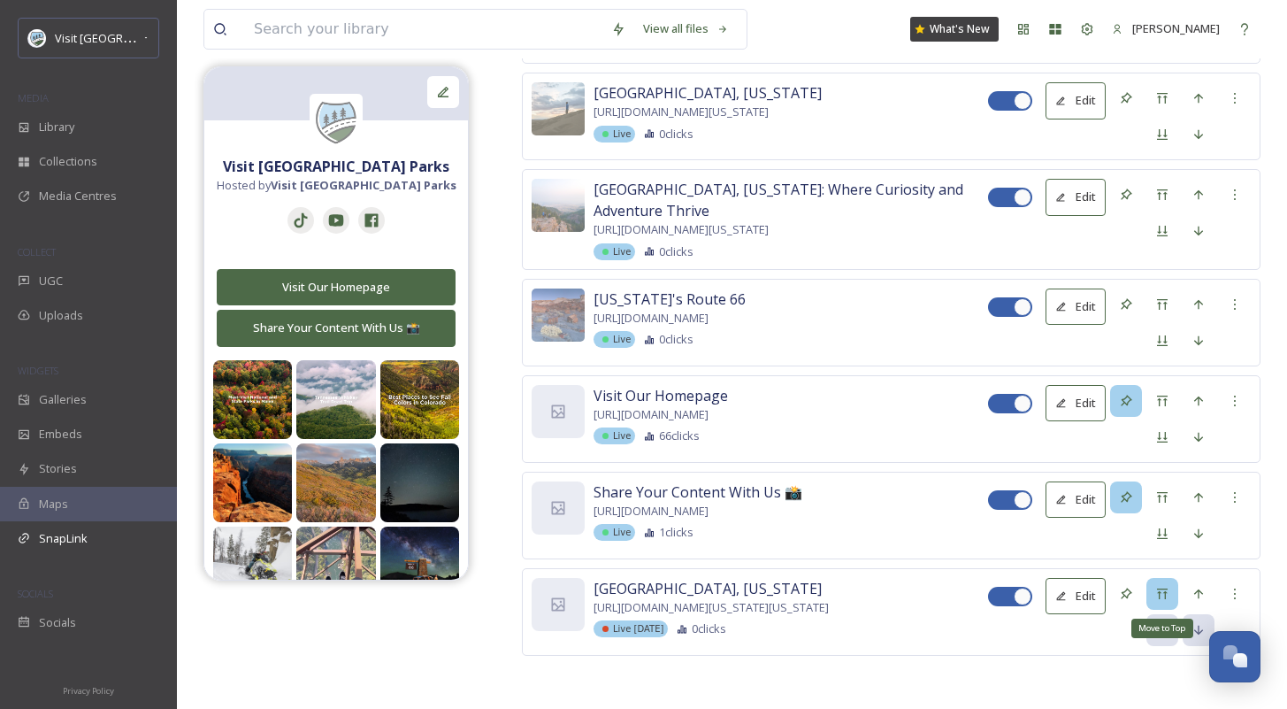
click at [1170, 596] on div "Move to Top" at bounding box center [1162, 594] width 32 height 32
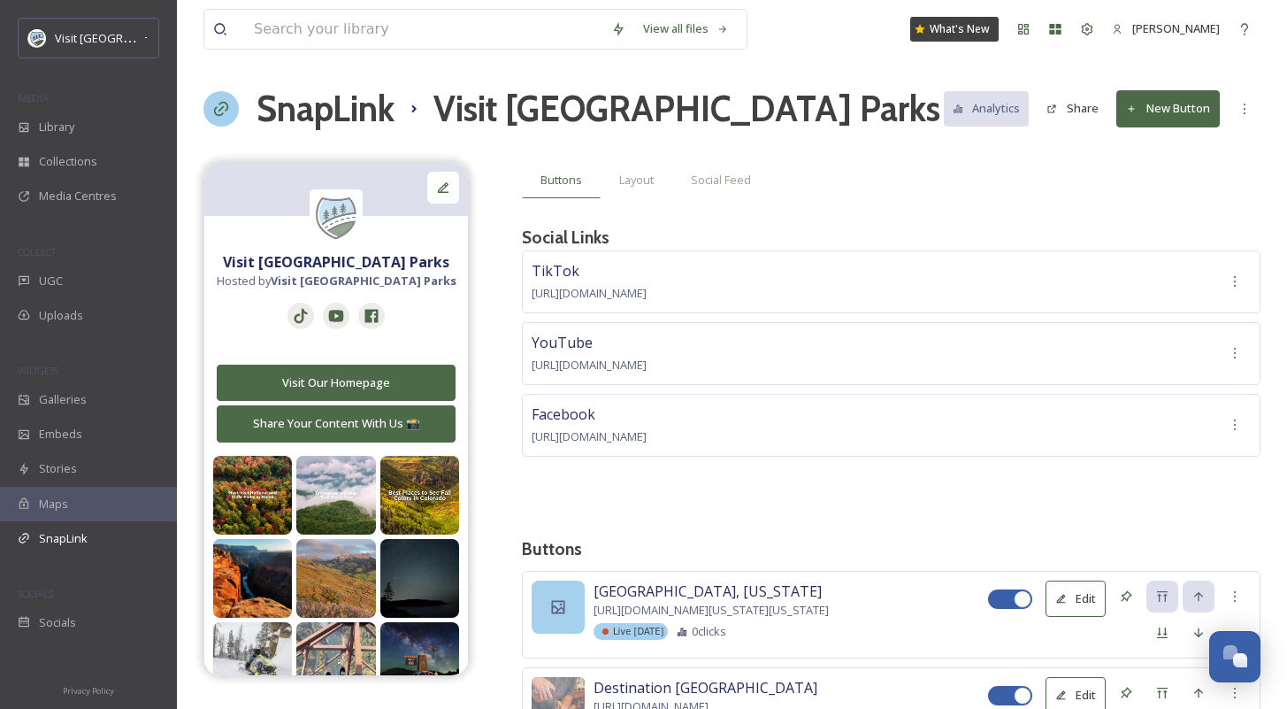
click at [554, 607] on icon at bounding box center [558, 607] width 18 height 18
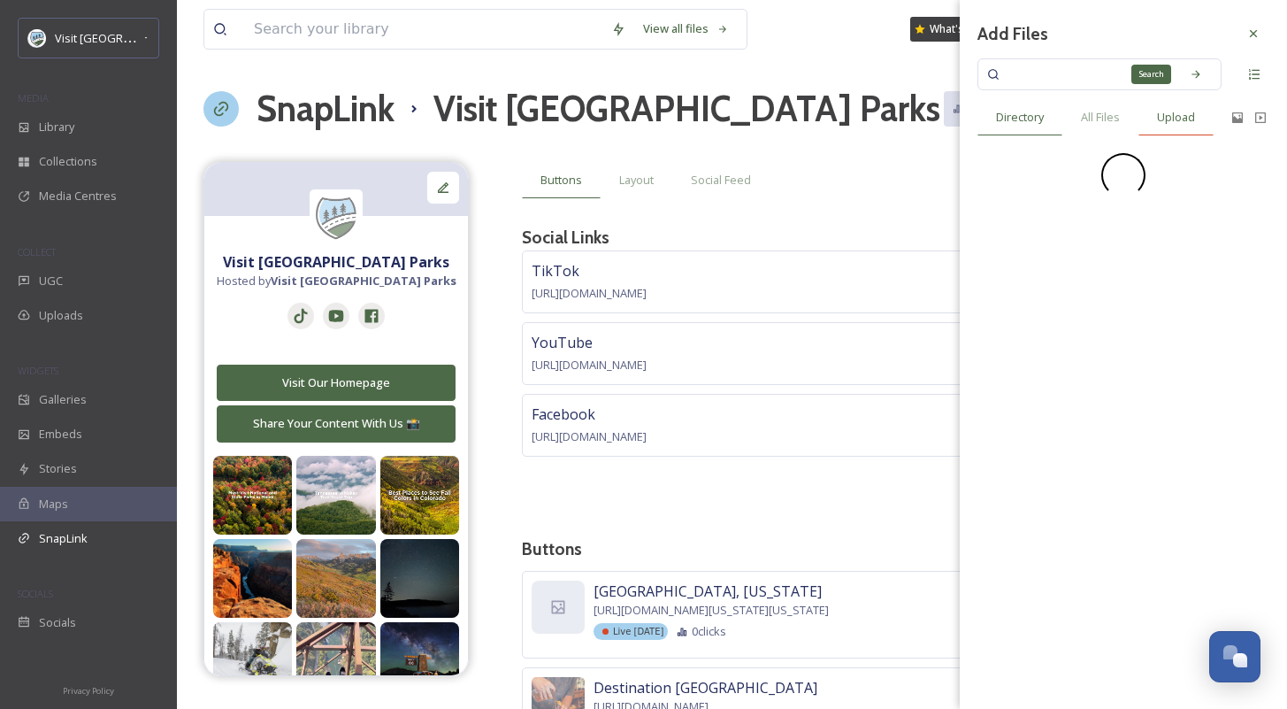
click at [1190, 106] on div "Upload" at bounding box center [1175, 117] width 75 height 36
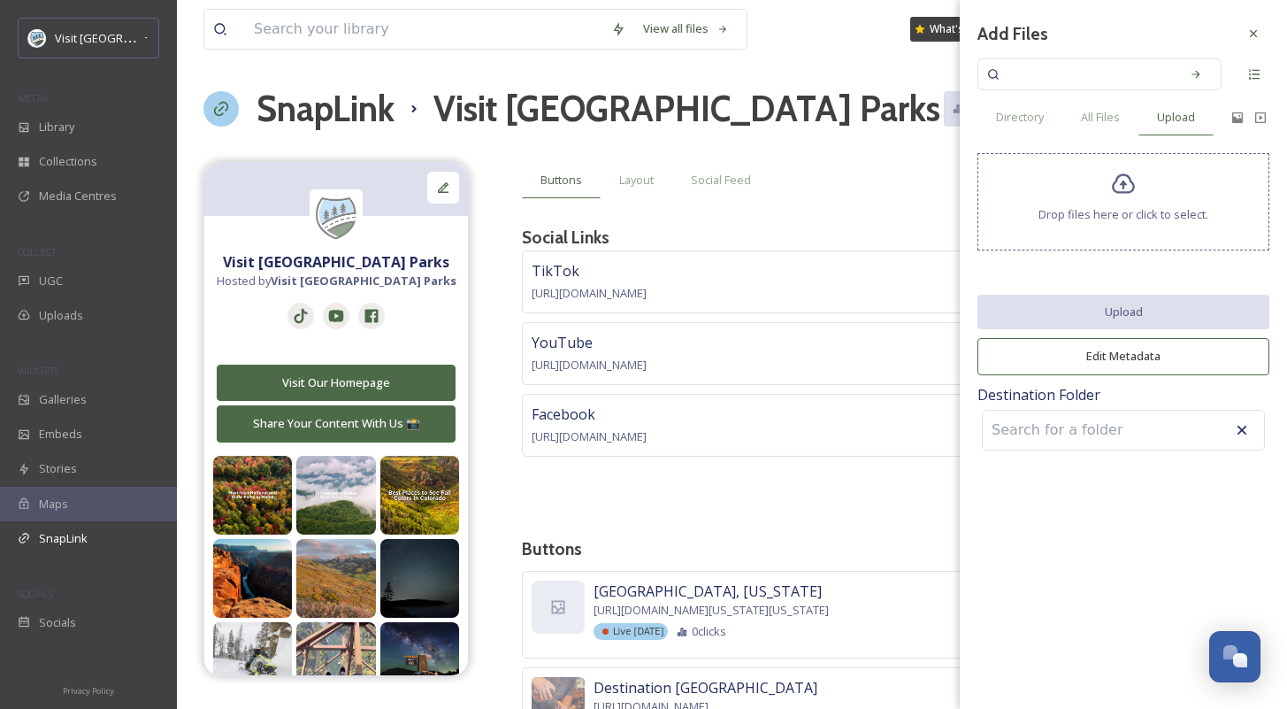
click at [1138, 219] on span "Drop files here or click to select." at bounding box center [1123, 214] width 170 height 17
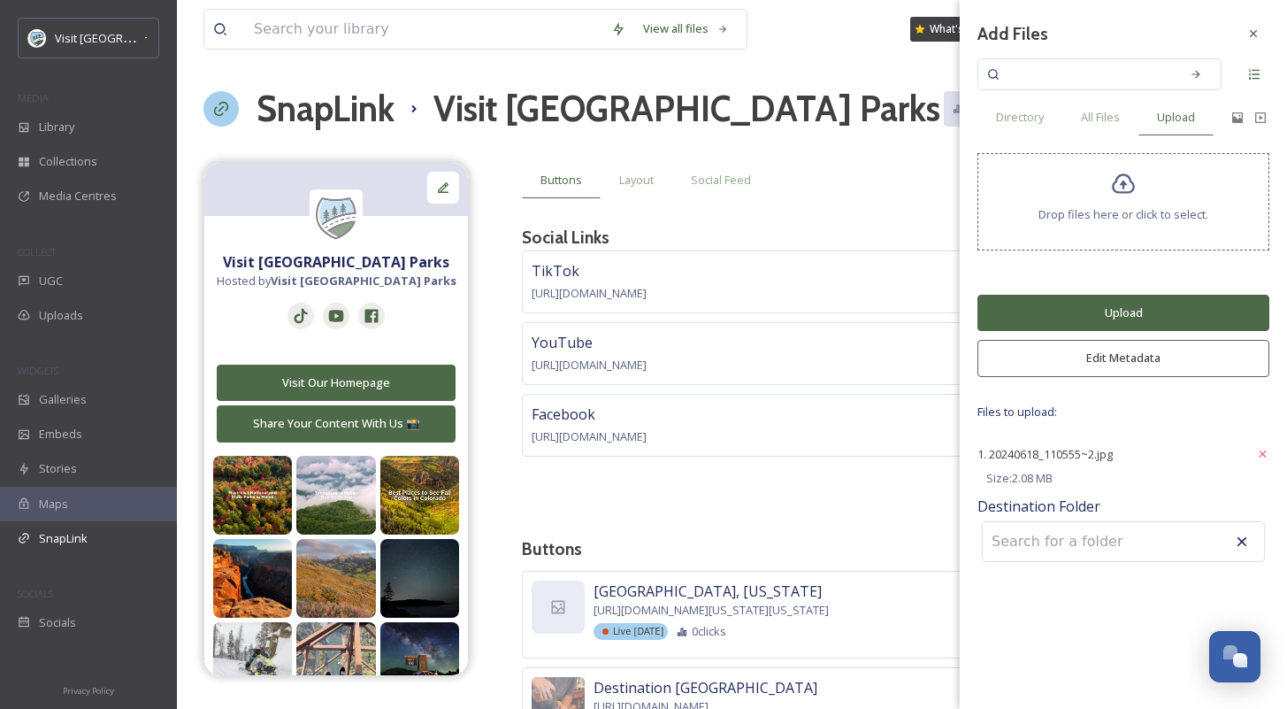
click at [1107, 309] on button "Upload" at bounding box center [1123, 313] width 292 height 36
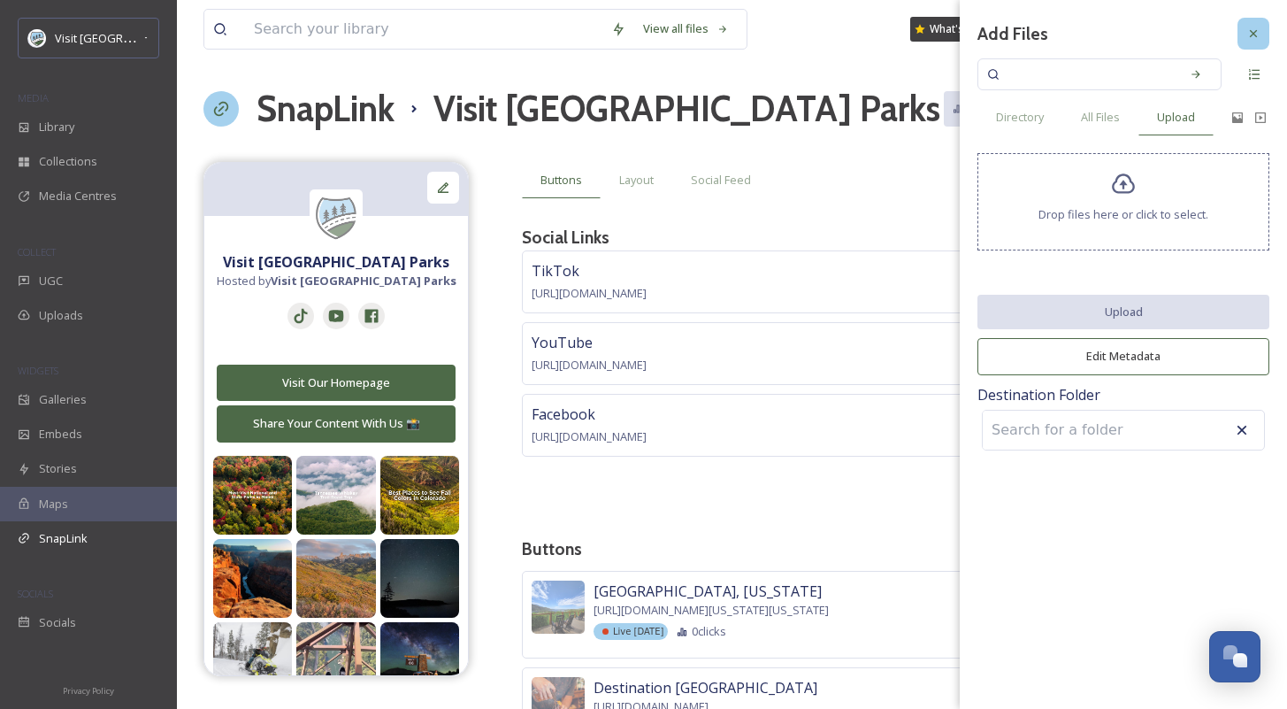
click at [1257, 40] on icon at bounding box center [1253, 34] width 14 height 14
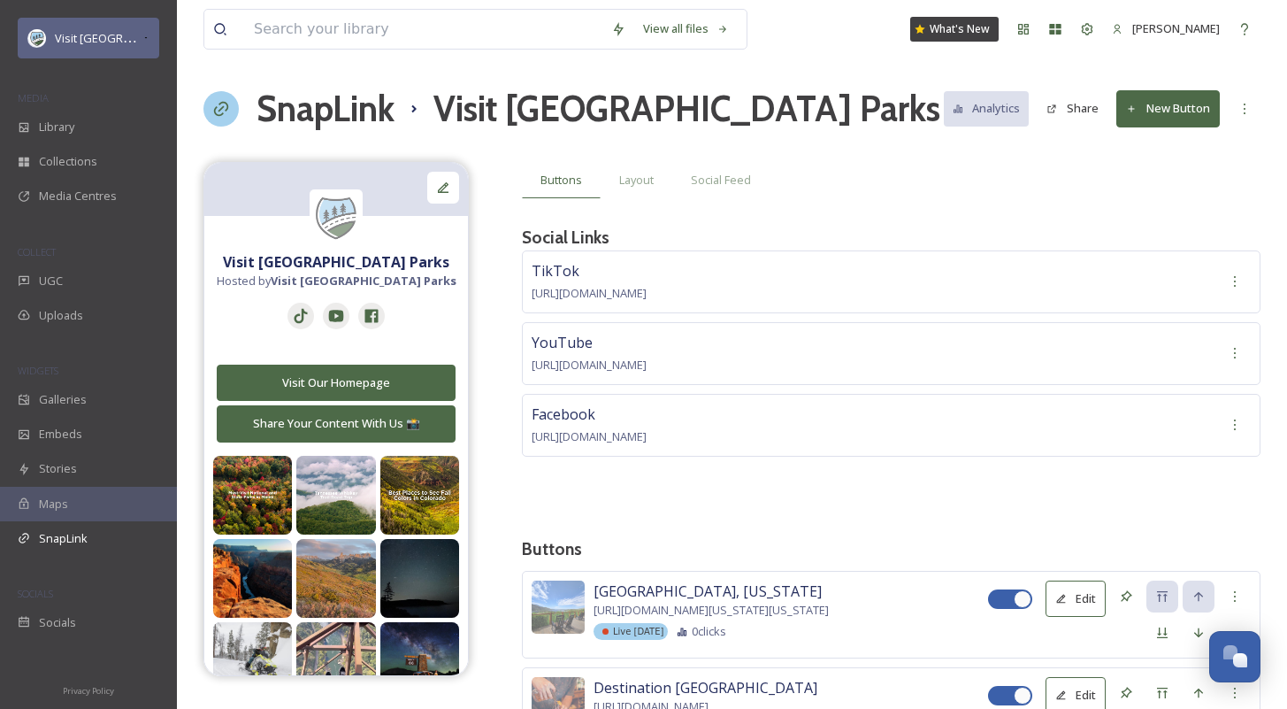
click at [102, 42] on span "Visit [GEOGRAPHIC_DATA] Parks" at bounding box center [140, 37] width 170 height 17
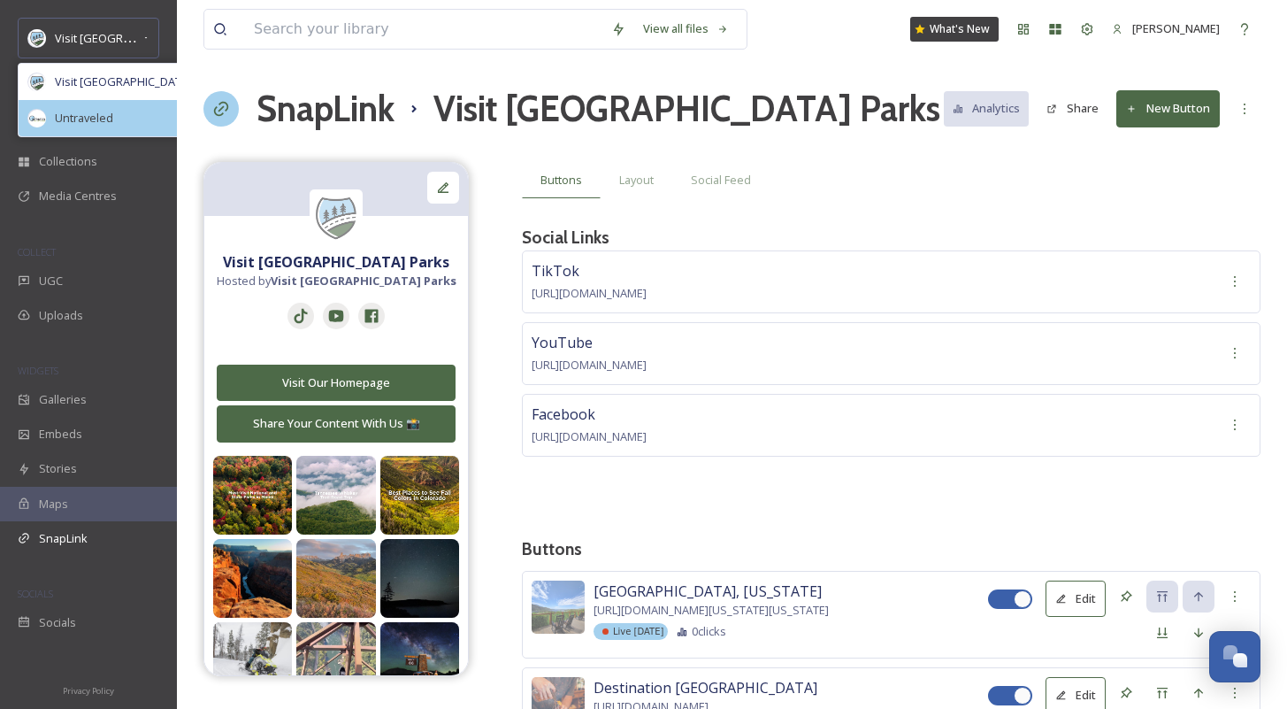
click at [76, 122] on span "Untraveled" at bounding box center [84, 118] width 58 height 17
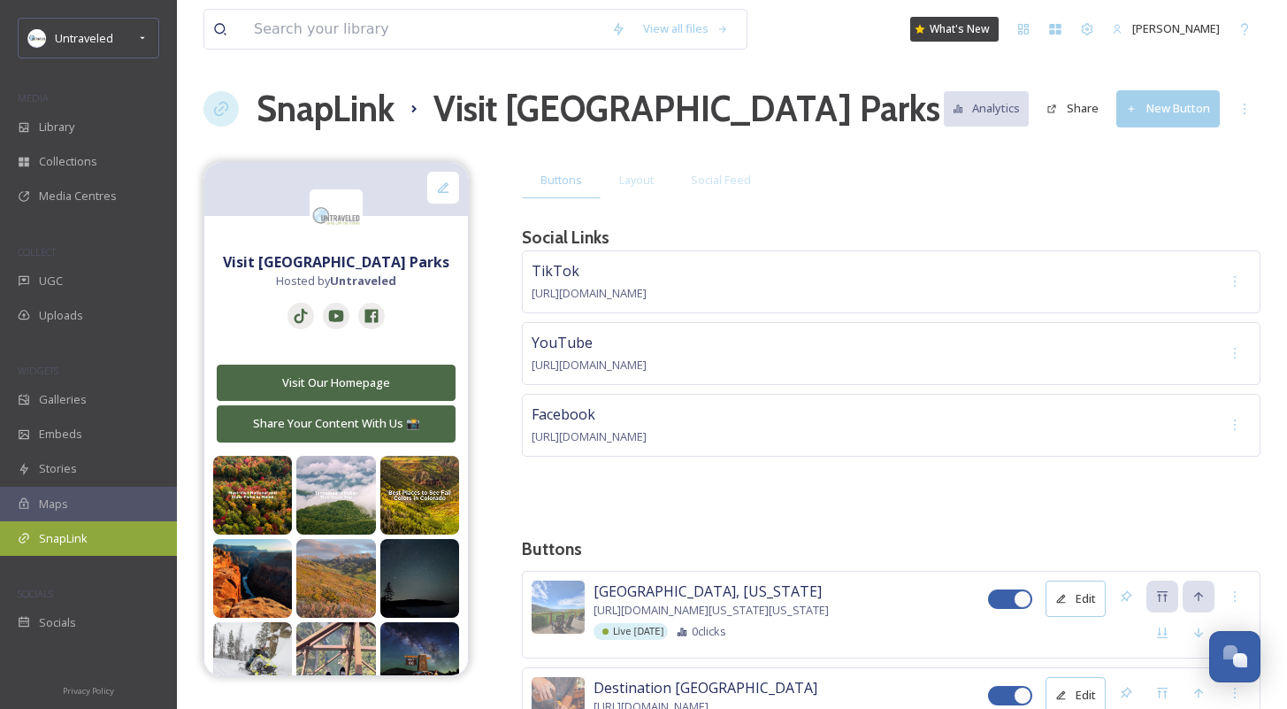
click at [63, 533] on span "SnapLink" at bounding box center [63, 538] width 49 height 17
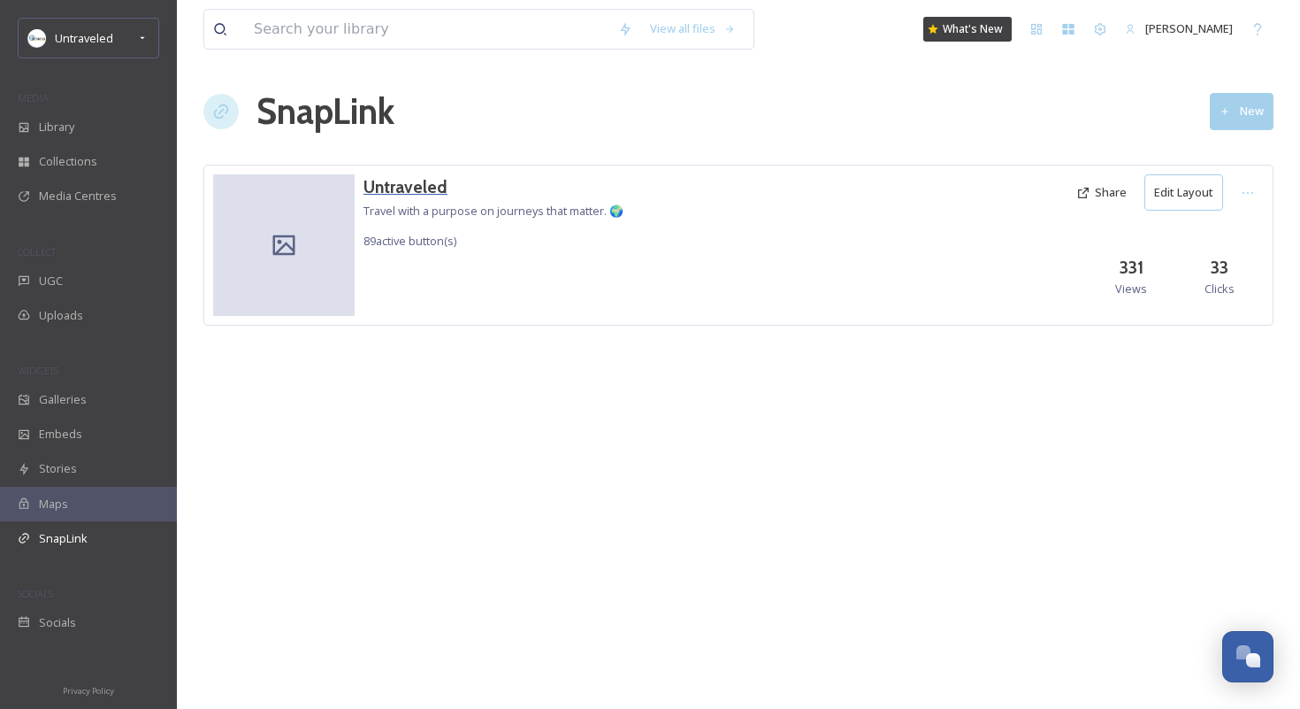
click at [420, 187] on h3 "Untraveled" at bounding box center [494, 187] width 260 height 26
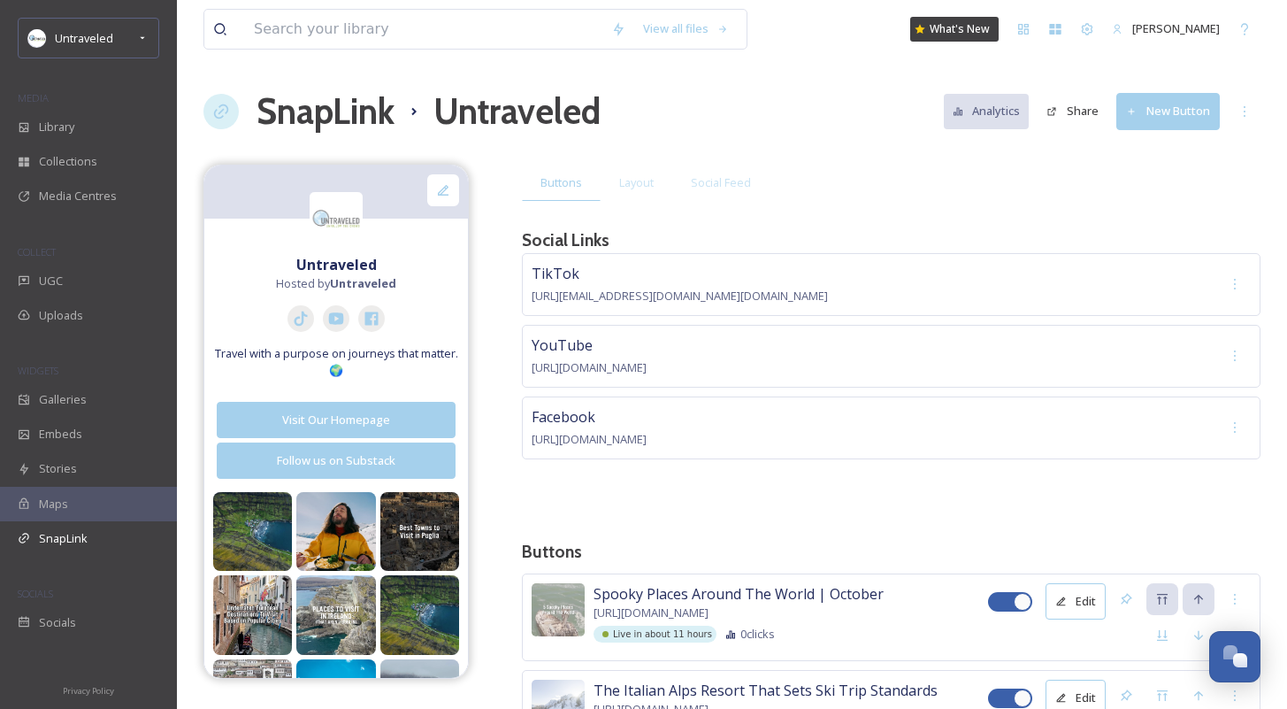
click at [1182, 123] on button "New Button" at bounding box center [1167, 111] width 103 height 36
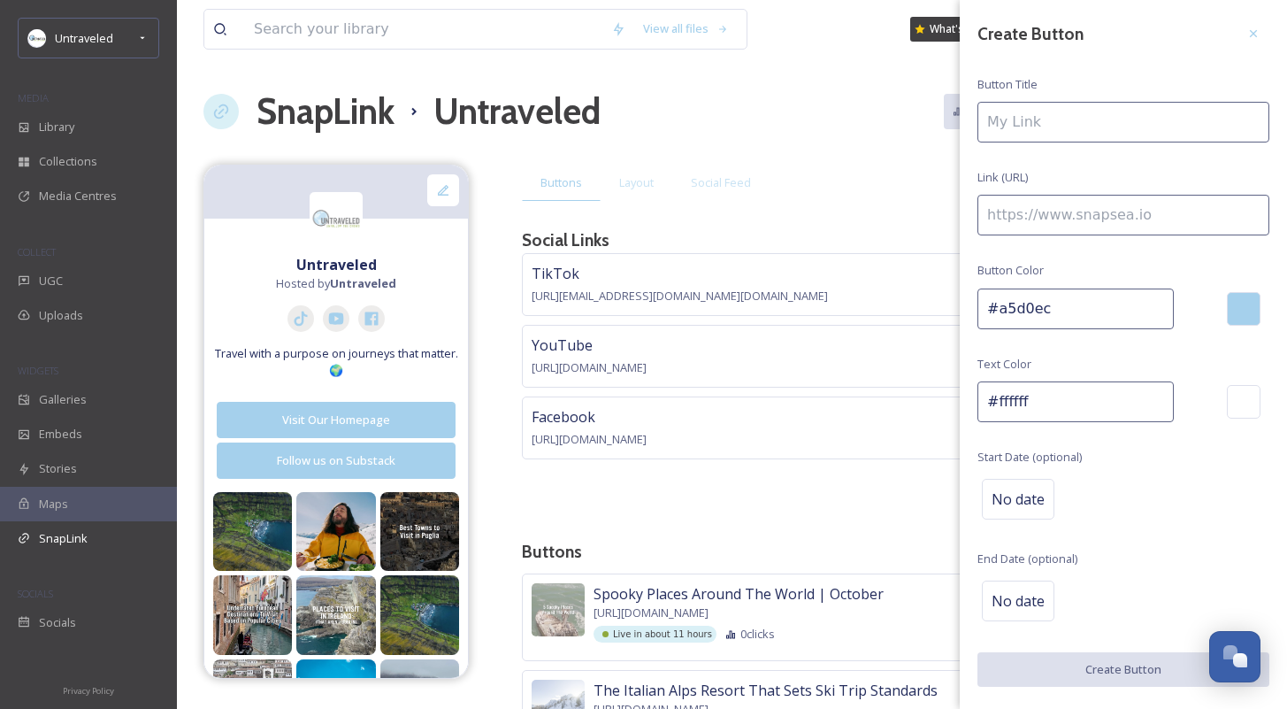
click at [1131, 132] on input at bounding box center [1123, 122] width 292 height 41
type input "Leipzig, Germany | October 2025"
click at [1115, 209] on input at bounding box center [1123, 215] width 292 height 41
paste input
click at [1069, 213] on input at bounding box center [1123, 215] width 292 height 41
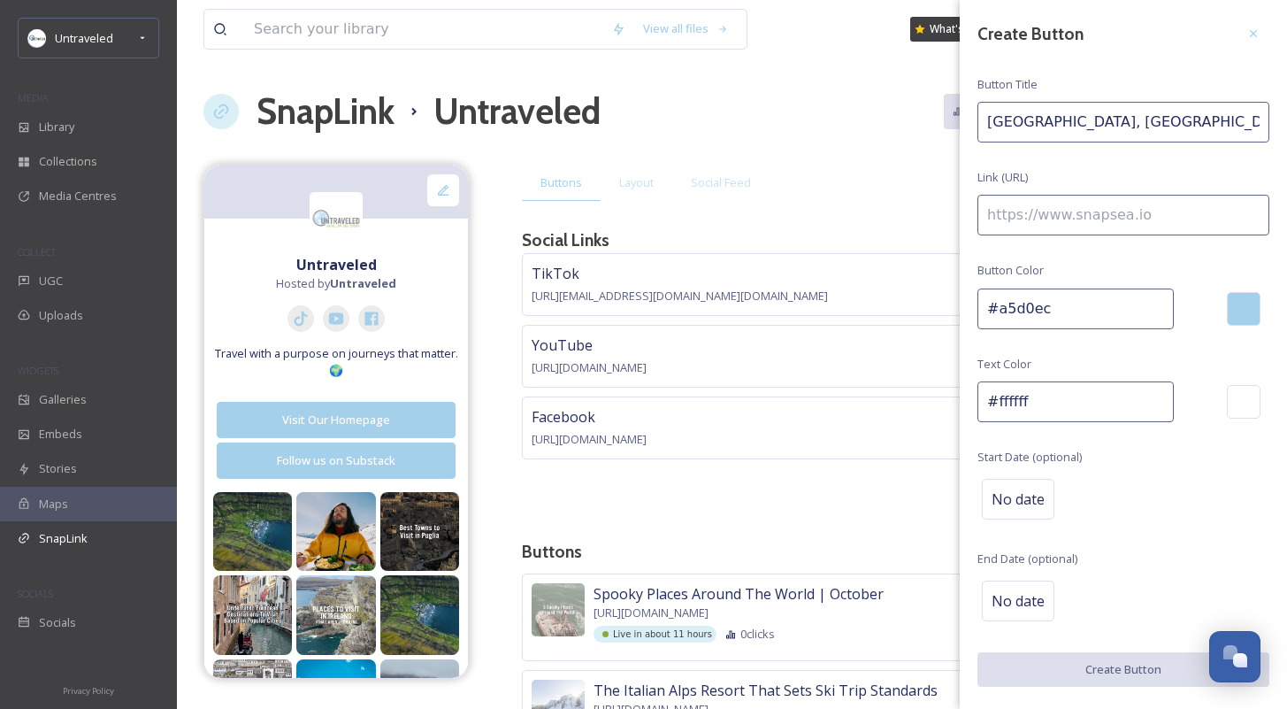
paste input "https://untraveled.com/leipzig-alternative-culture-hot-spot/"
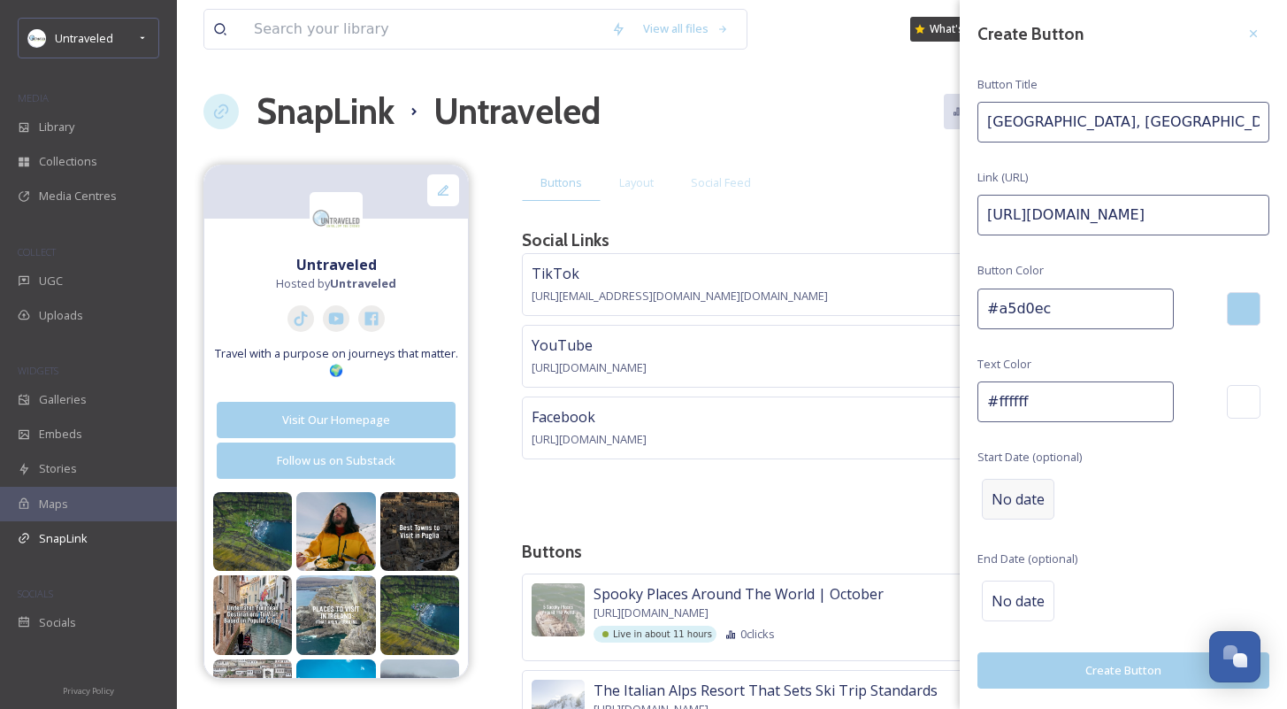
type input "https://untraveled.com/leipzig-alternative-culture-hot-spot/"
click at [1011, 509] on div "No date" at bounding box center [1018, 499] width 73 height 41
click at [1010, 509] on input "text" at bounding box center [1070, 498] width 176 height 39
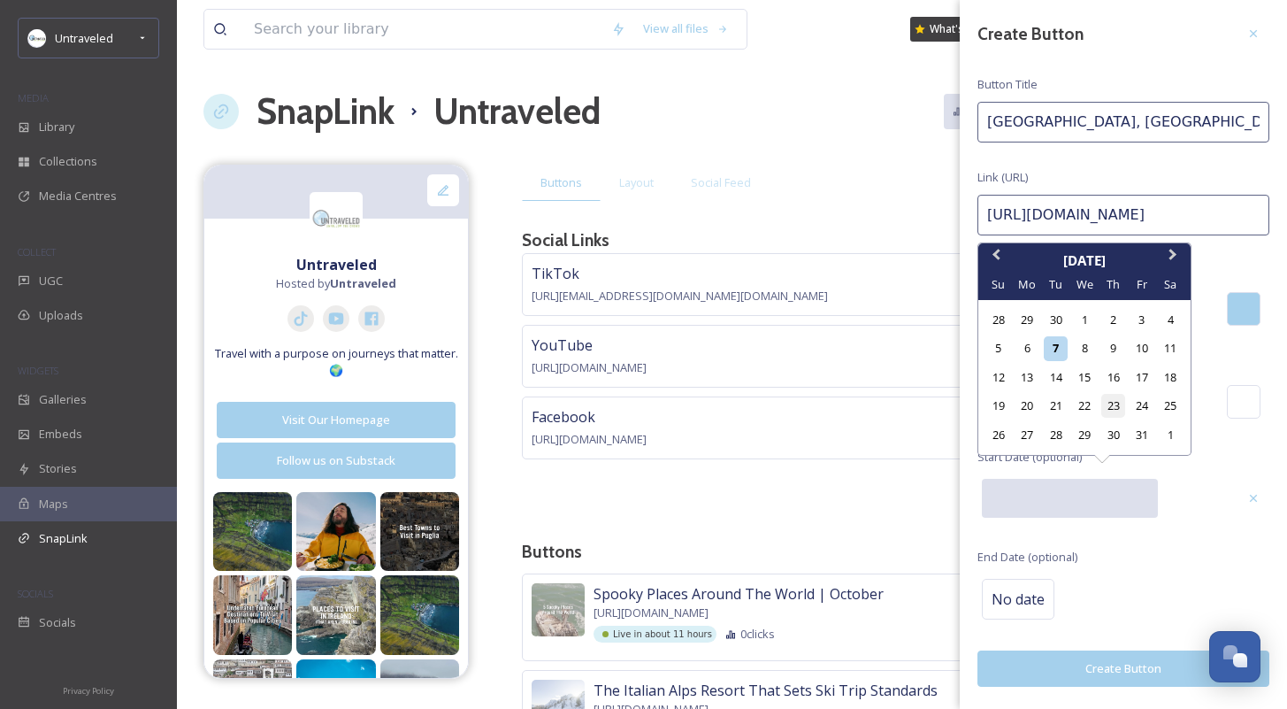
click at [1109, 408] on div "23" at bounding box center [1113, 406] width 24 height 24
type input "10/23/2025"
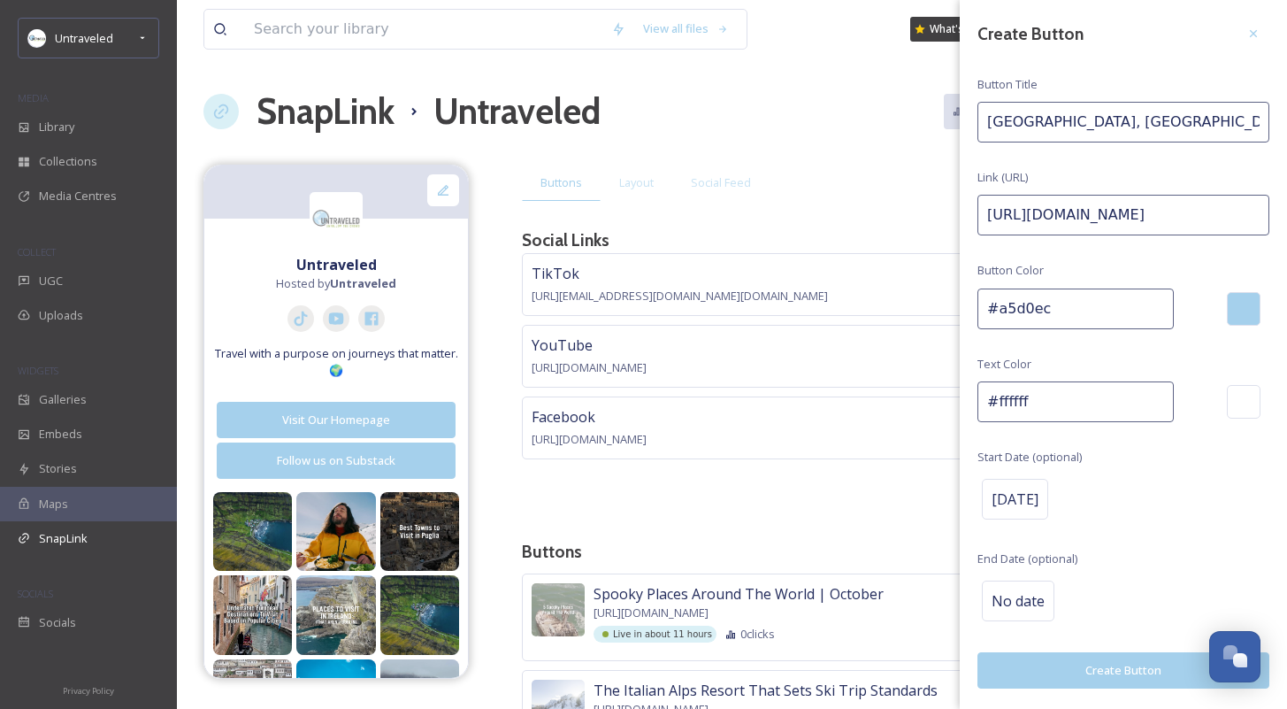
click at [1155, 558] on div "Create Button Button Title Leipzig, Germany | October 2025 Link (URL) https://u…" at bounding box center [1123, 353] width 327 height 706
click at [1144, 676] on button "Create Button" at bounding box center [1123, 670] width 292 height 36
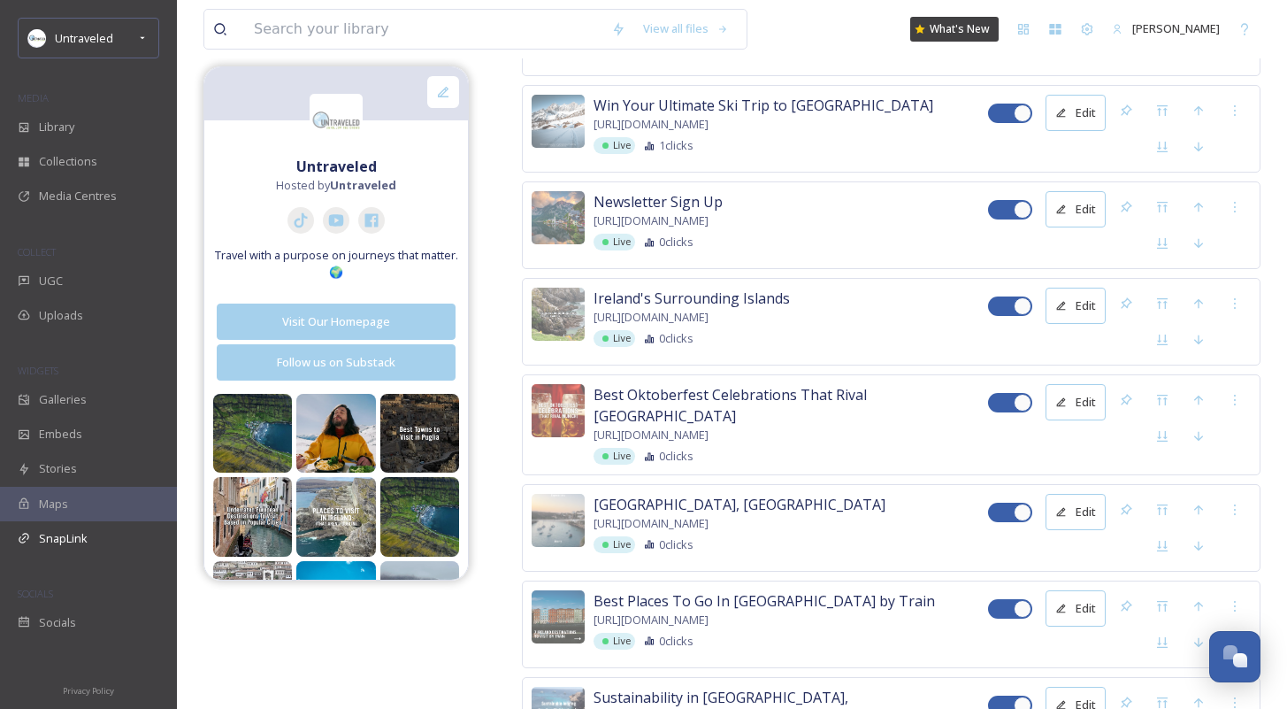
scroll to position [8804, 0]
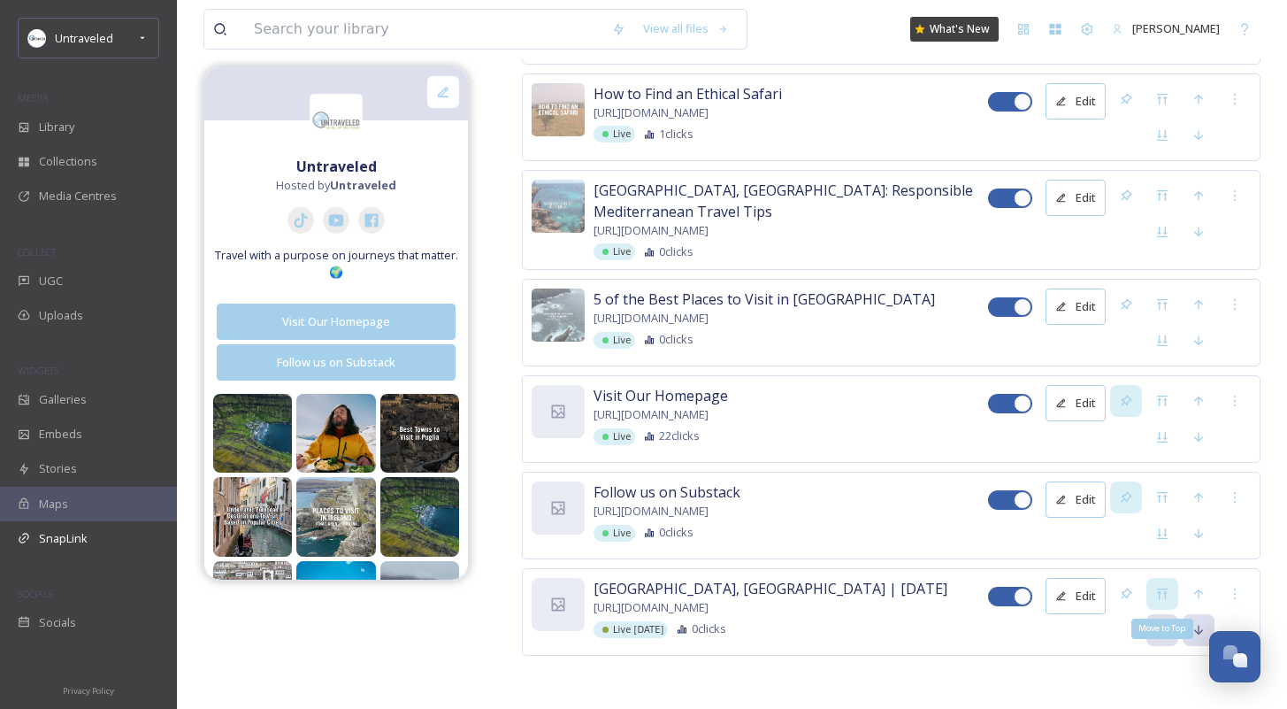
click at [1169, 588] on icon at bounding box center [1162, 593] width 14 height 14
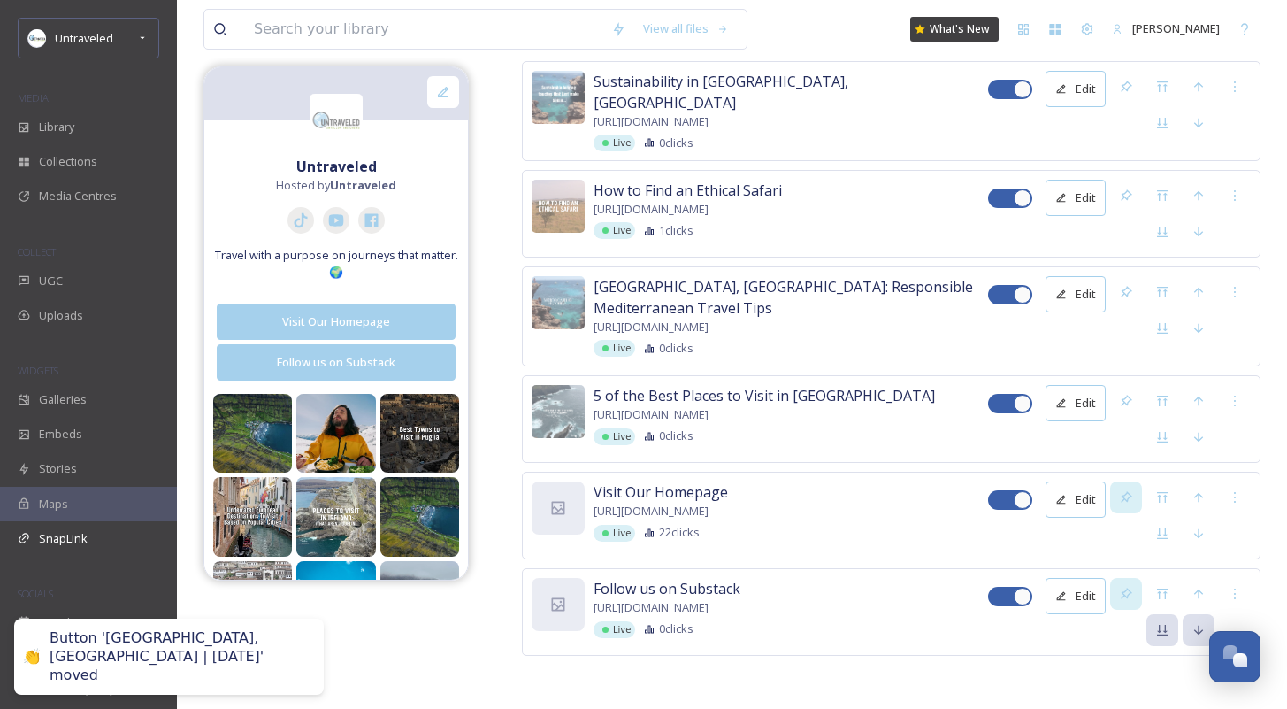
scroll to position [3, 0]
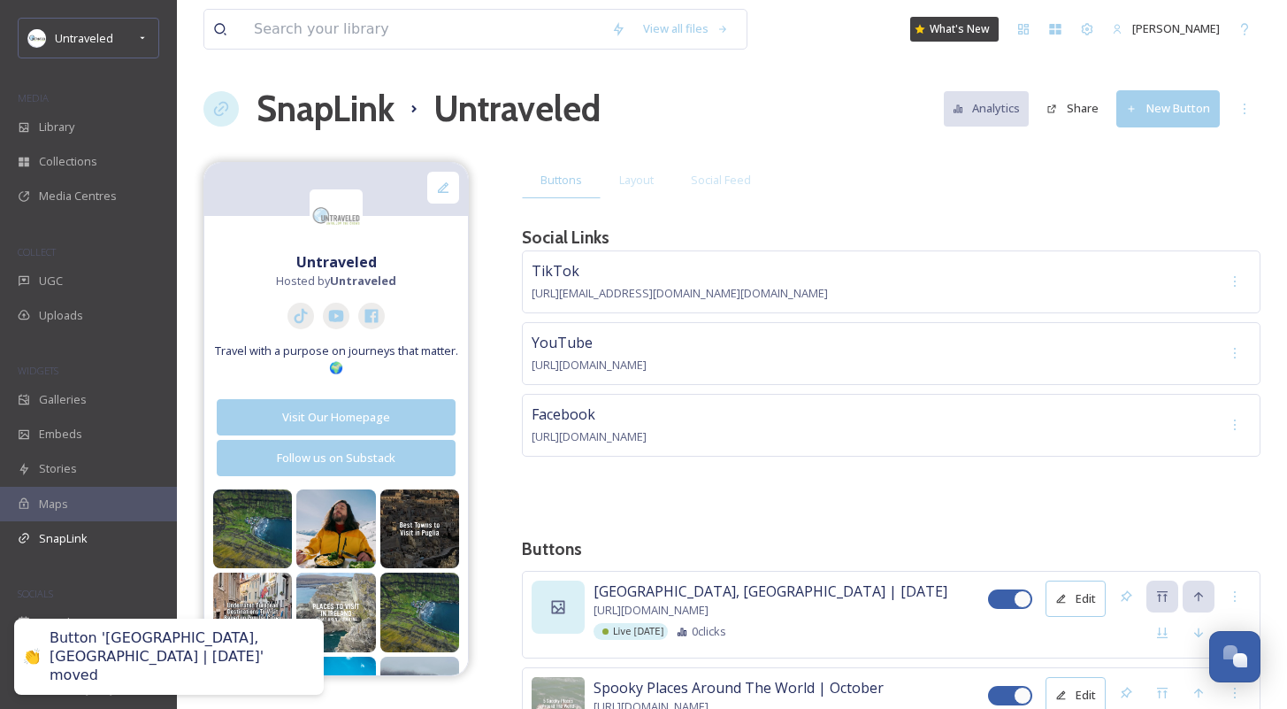
click at [560, 612] on icon at bounding box center [558, 607] width 18 height 18
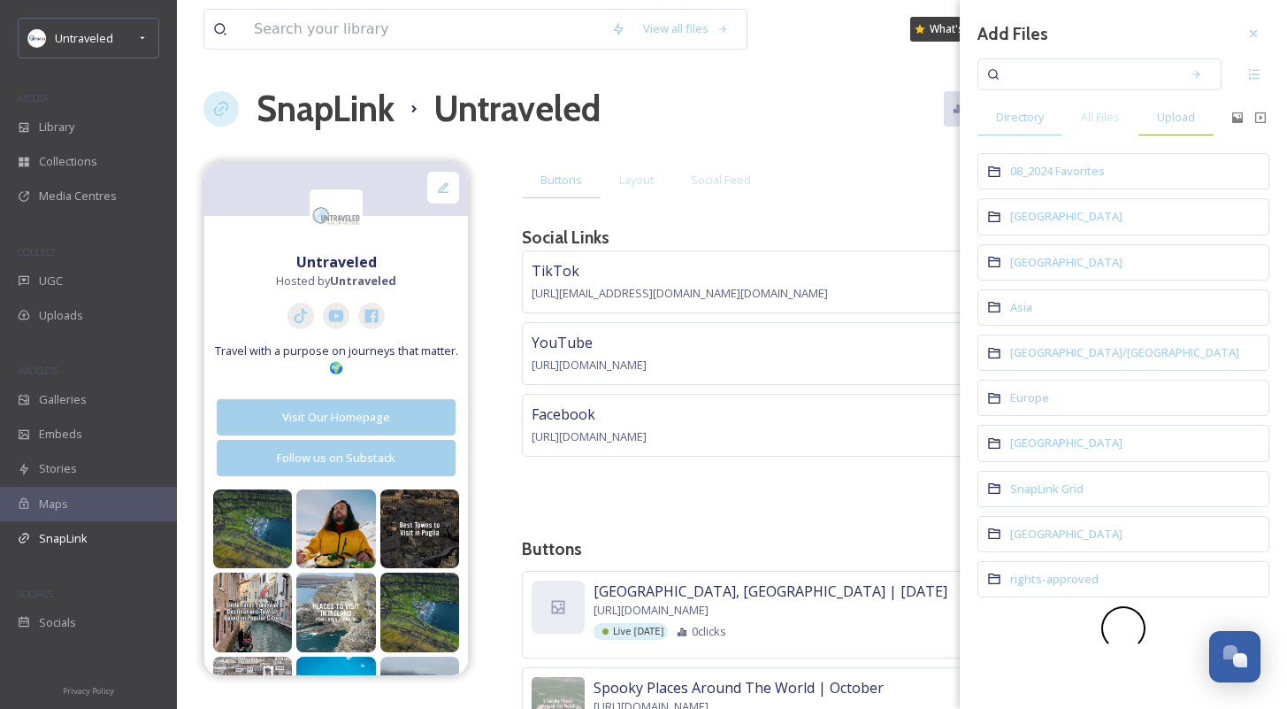
click at [1170, 118] on span "Upload" at bounding box center [1176, 117] width 38 height 17
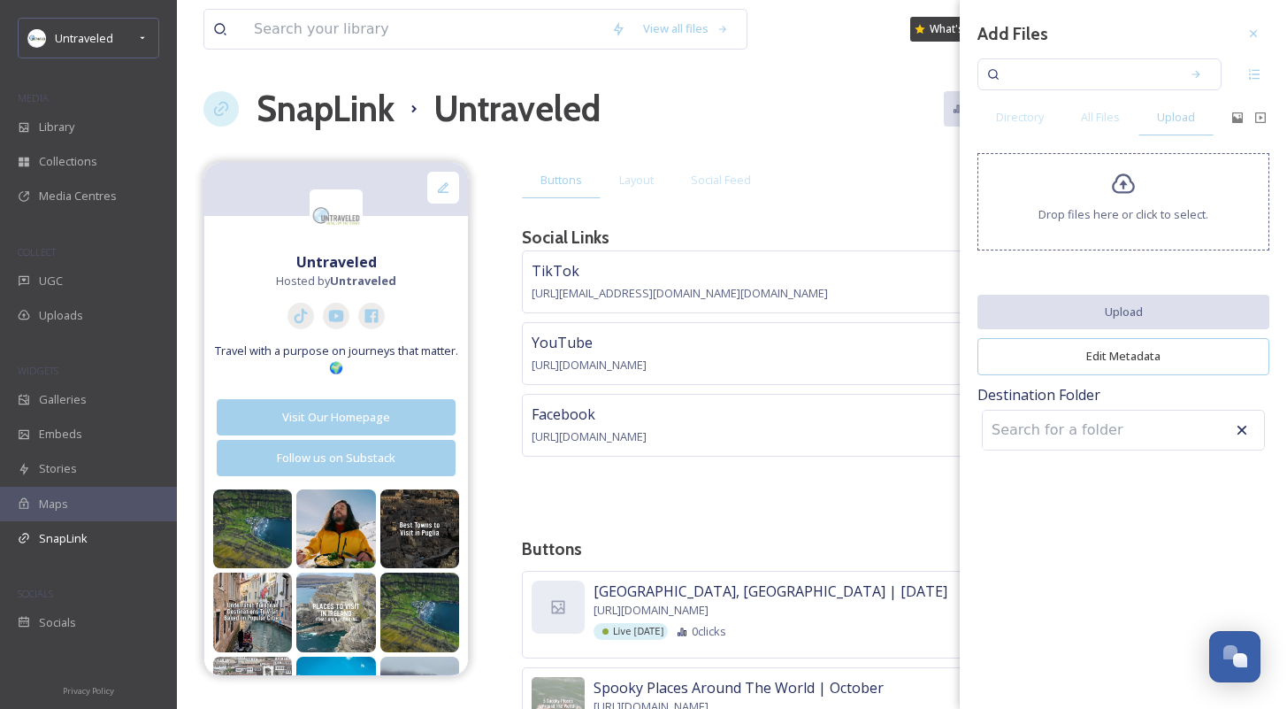
click at [1126, 206] on span "Drop files here or click to select." at bounding box center [1123, 214] width 170 height 17
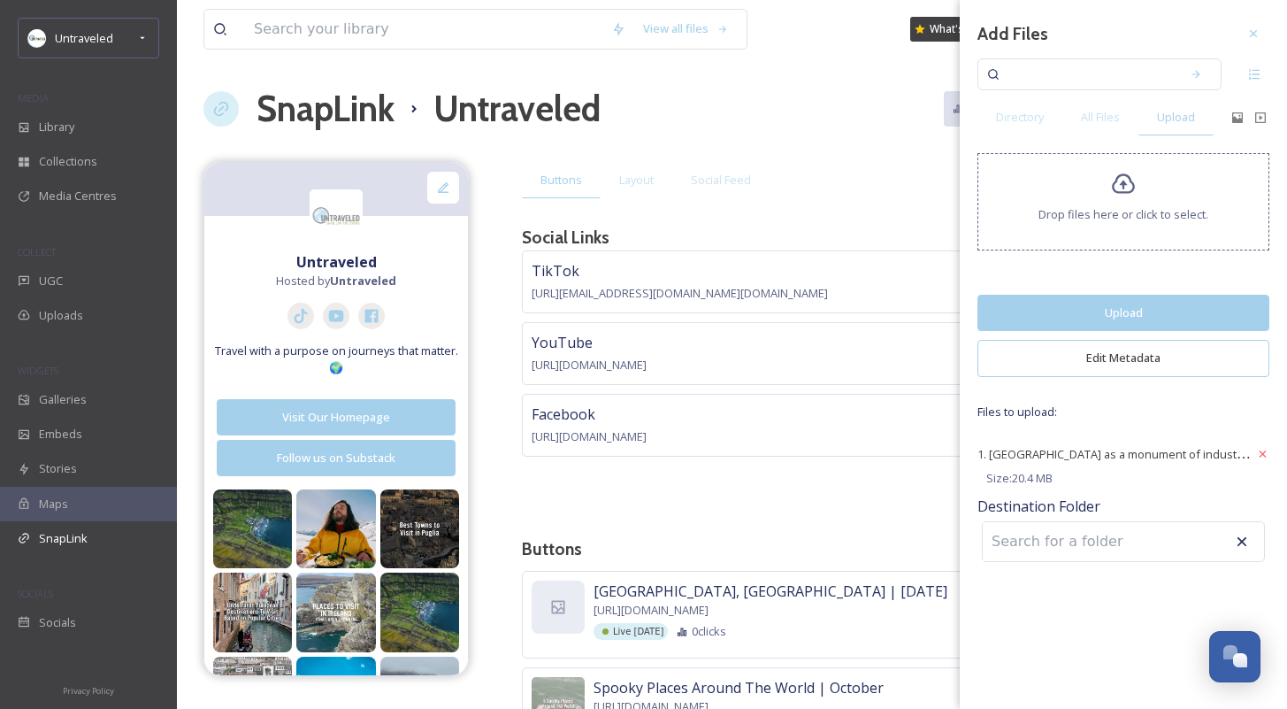
click at [1120, 303] on button "Upload" at bounding box center [1123, 313] width 292 height 36
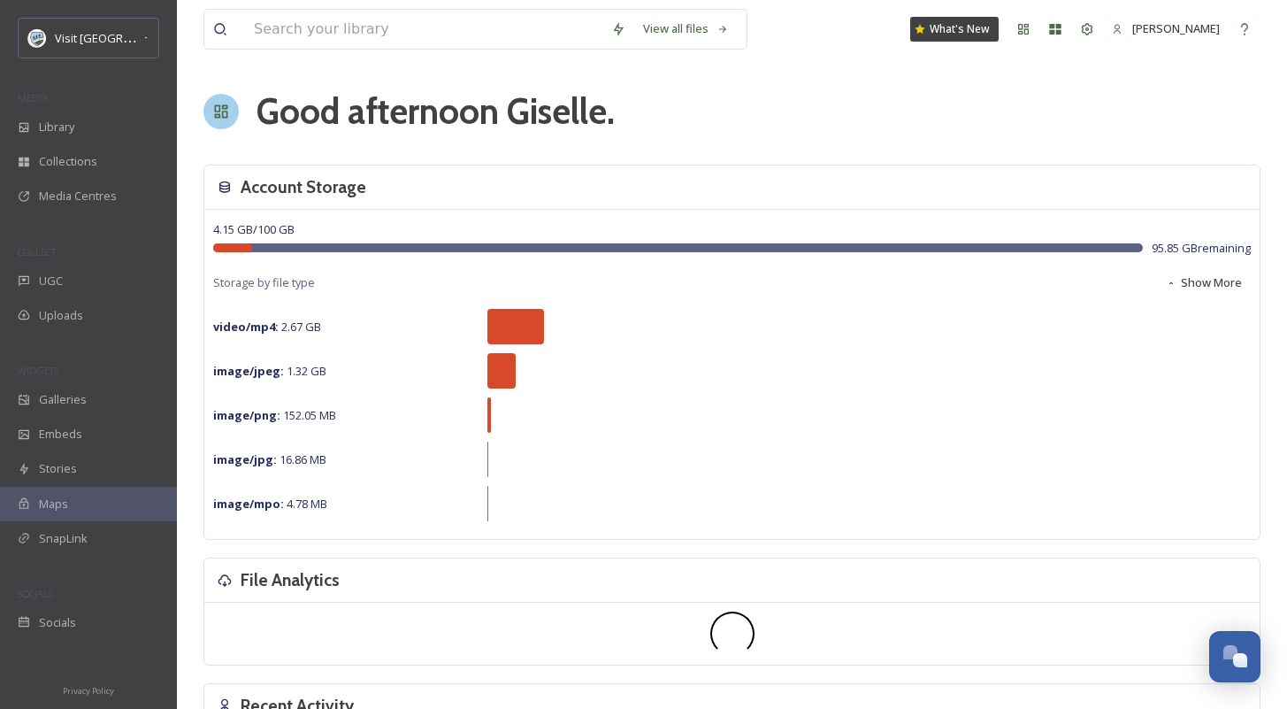
scroll to position [2684, 0]
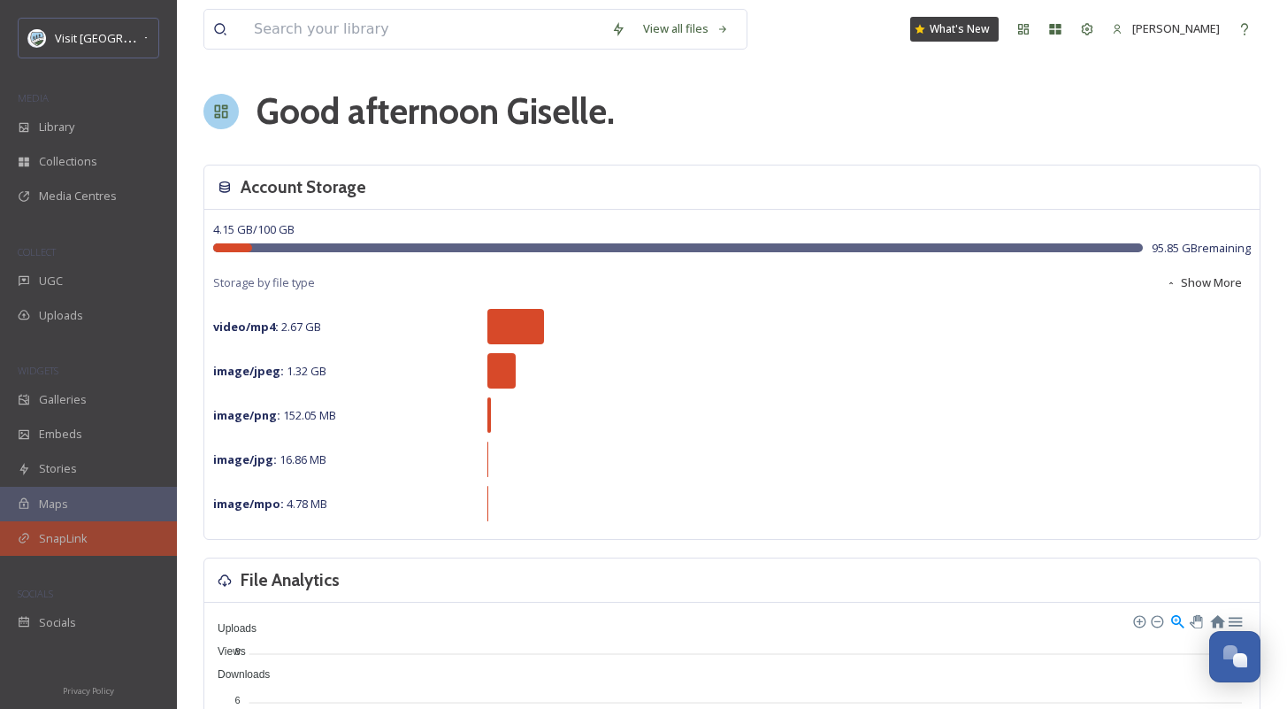
click at [63, 533] on span "SnapLink" at bounding box center [63, 538] width 49 height 17
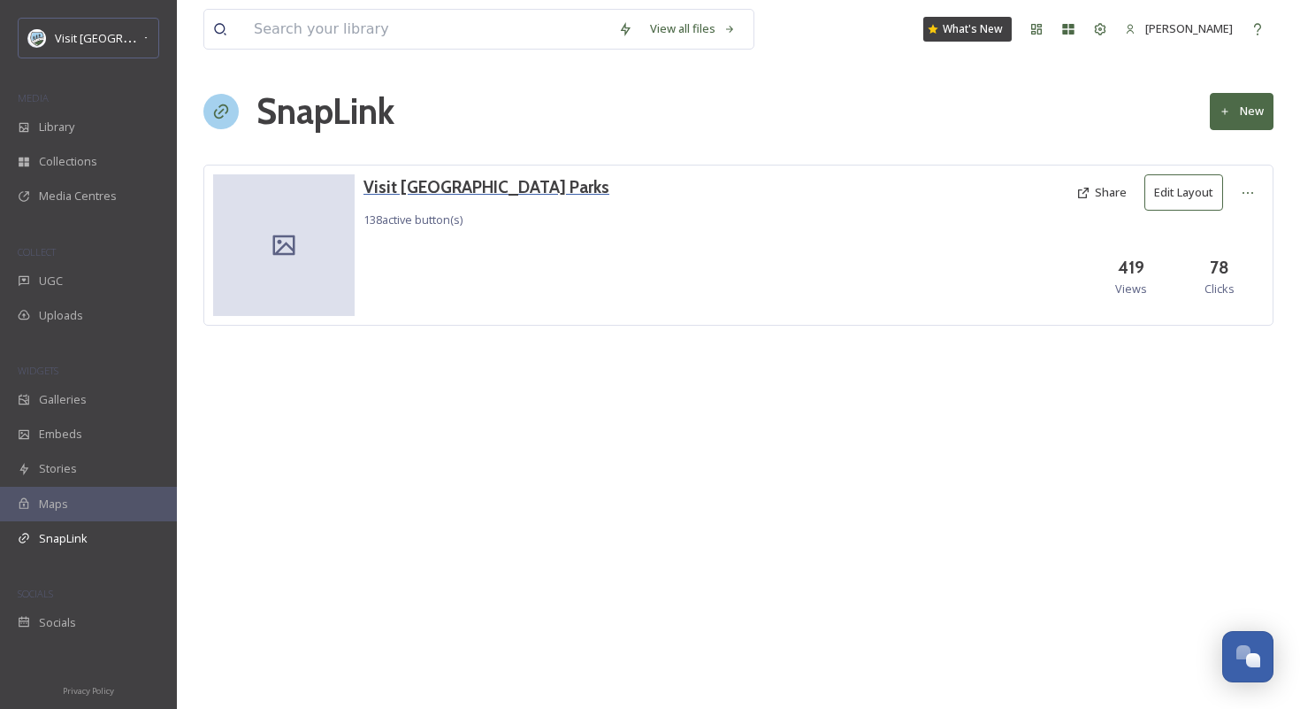
click at [434, 184] on h3 "Visit [GEOGRAPHIC_DATA] Parks" at bounding box center [487, 187] width 246 height 26
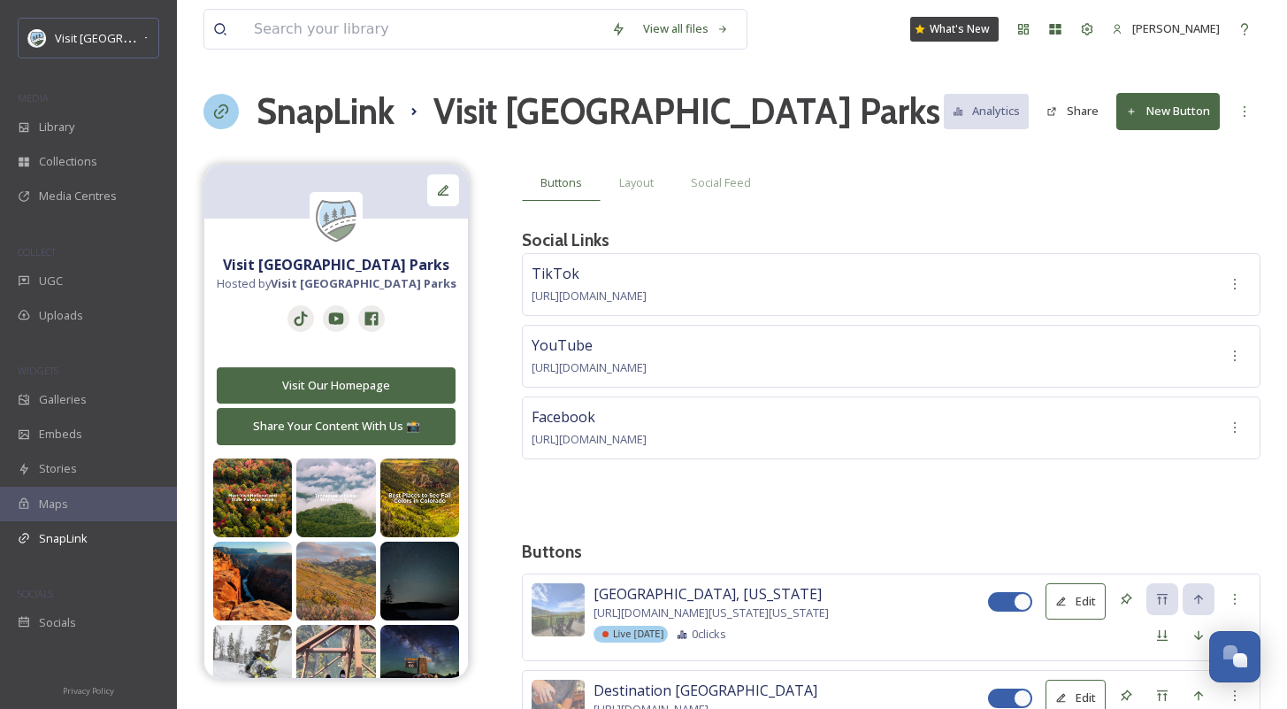
click at [1172, 111] on button "New Button" at bounding box center [1167, 111] width 103 height 36
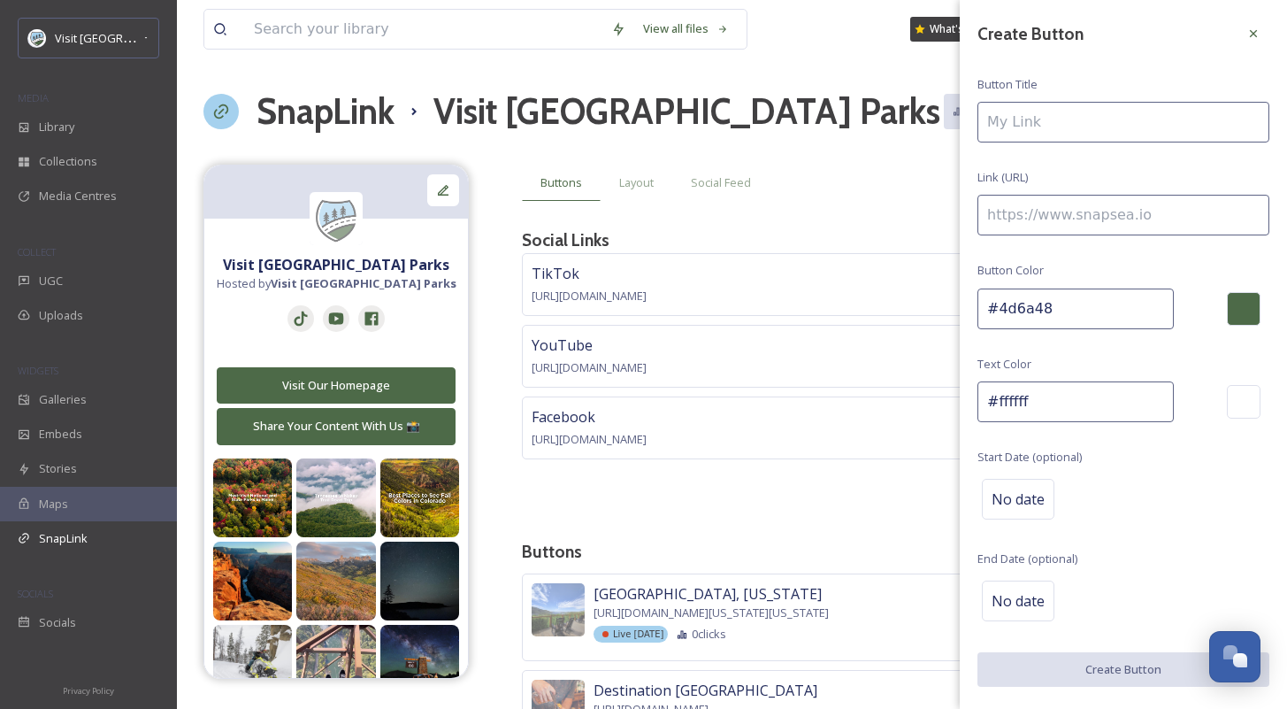
click at [1058, 120] on input at bounding box center [1123, 122] width 292 height 41
type input "Arizona Route 66 10-Day Road Trip Itinerary"
click at [1097, 203] on input at bounding box center [1123, 215] width 292 height 41
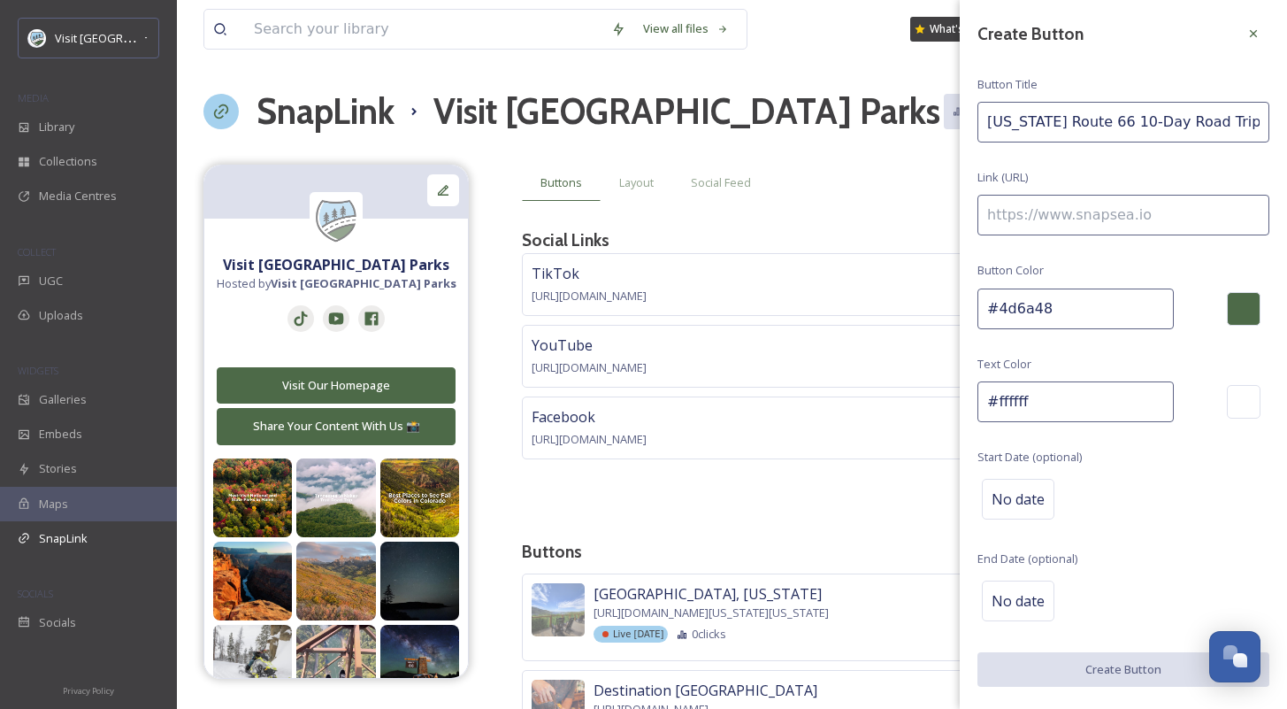
paste input "https://visitusaparks.com/10-days-on-arizonas-route-66-celebrating-100-years/"
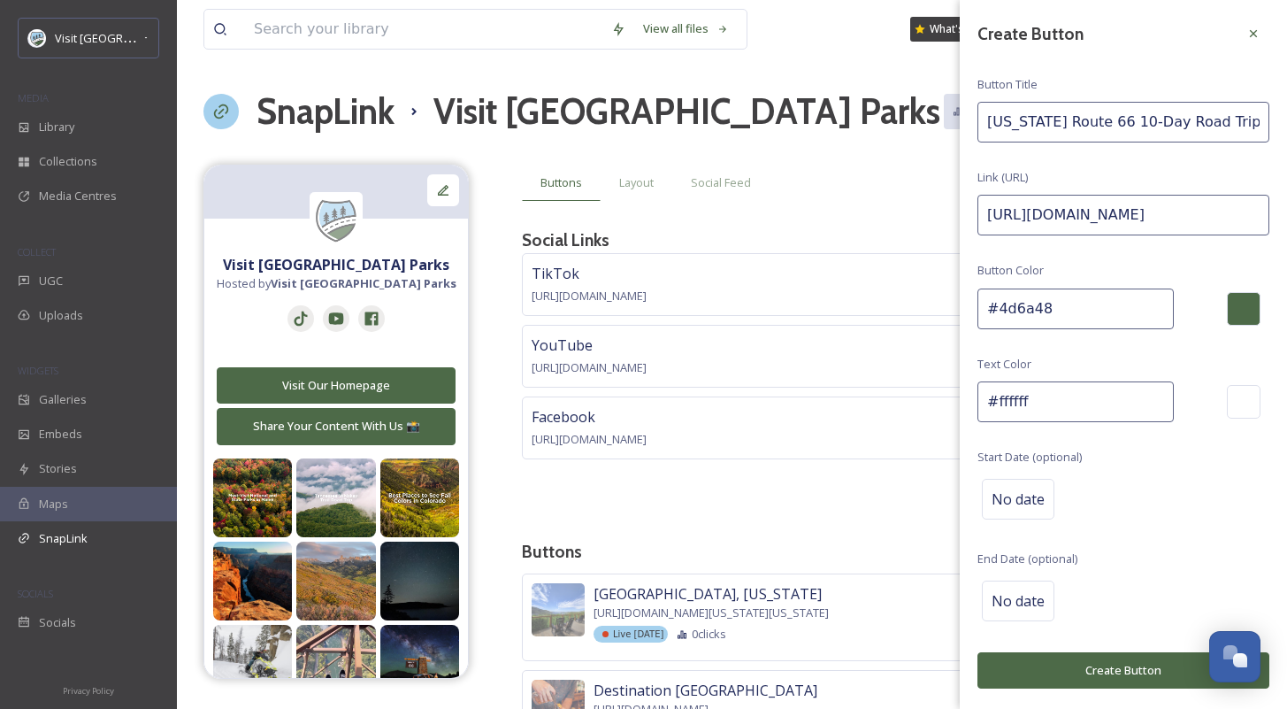
scroll to position [0, 241]
type input "https://visitusaparks.com/10-days-on-arizonas-route-66-celebrating-100-years/"
click at [1131, 178] on div "Create Button Button Title Arizona Route 66 10-Day Road Trip Itinerary Link (UR…" at bounding box center [1123, 353] width 327 height 706
click at [1022, 516] on div "No date" at bounding box center [1123, 499] width 292 height 50
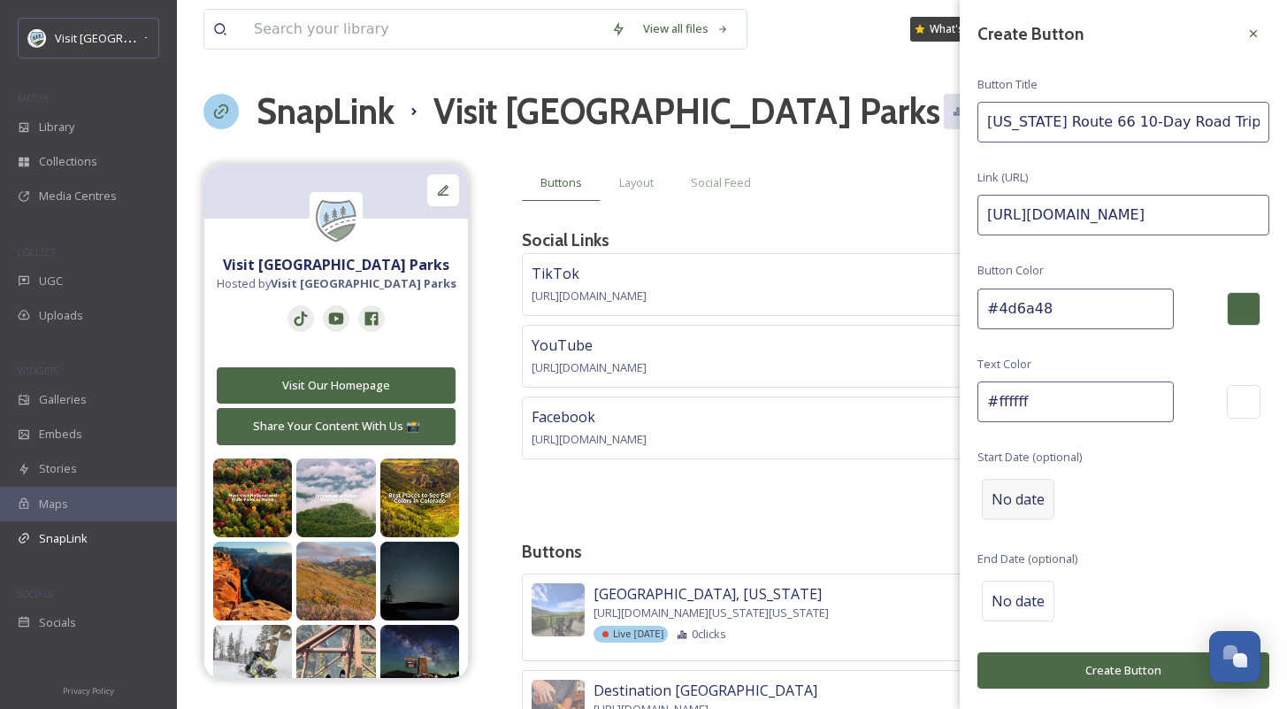
click at [1026, 505] on span "No date" at bounding box center [1018, 498] width 53 height 21
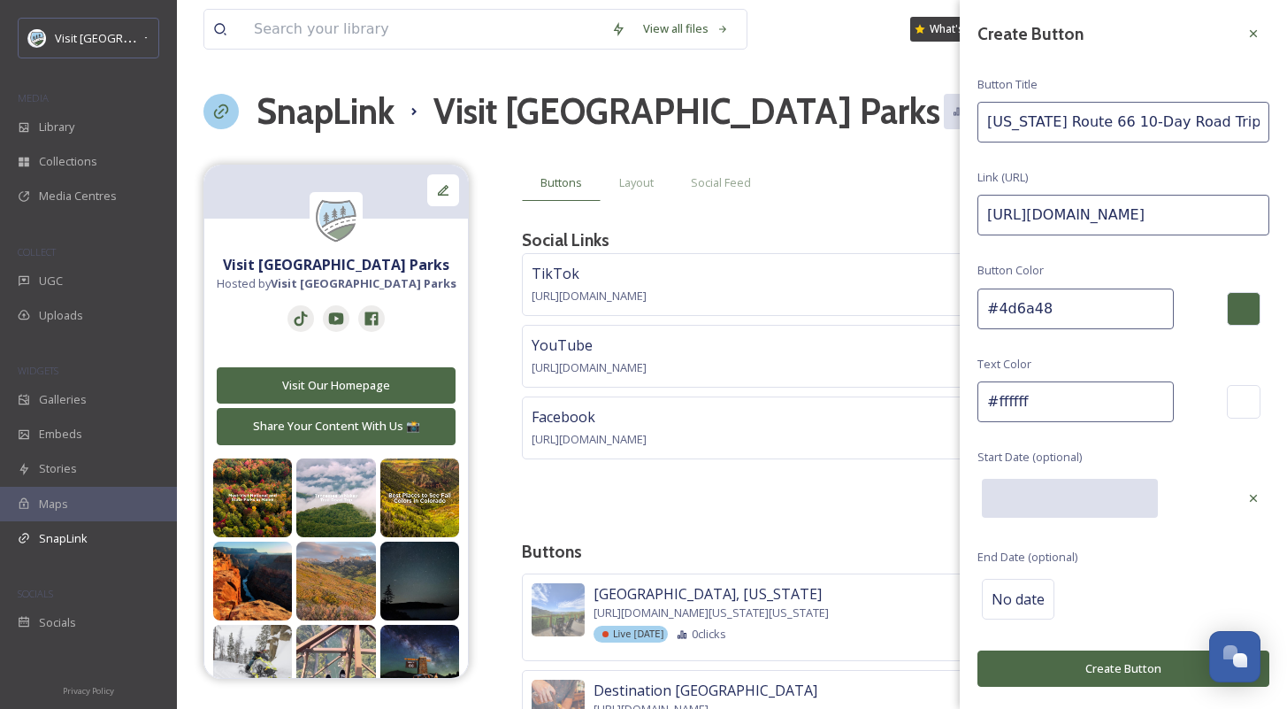
click at [1026, 505] on input "text" at bounding box center [1070, 498] width 176 height 39
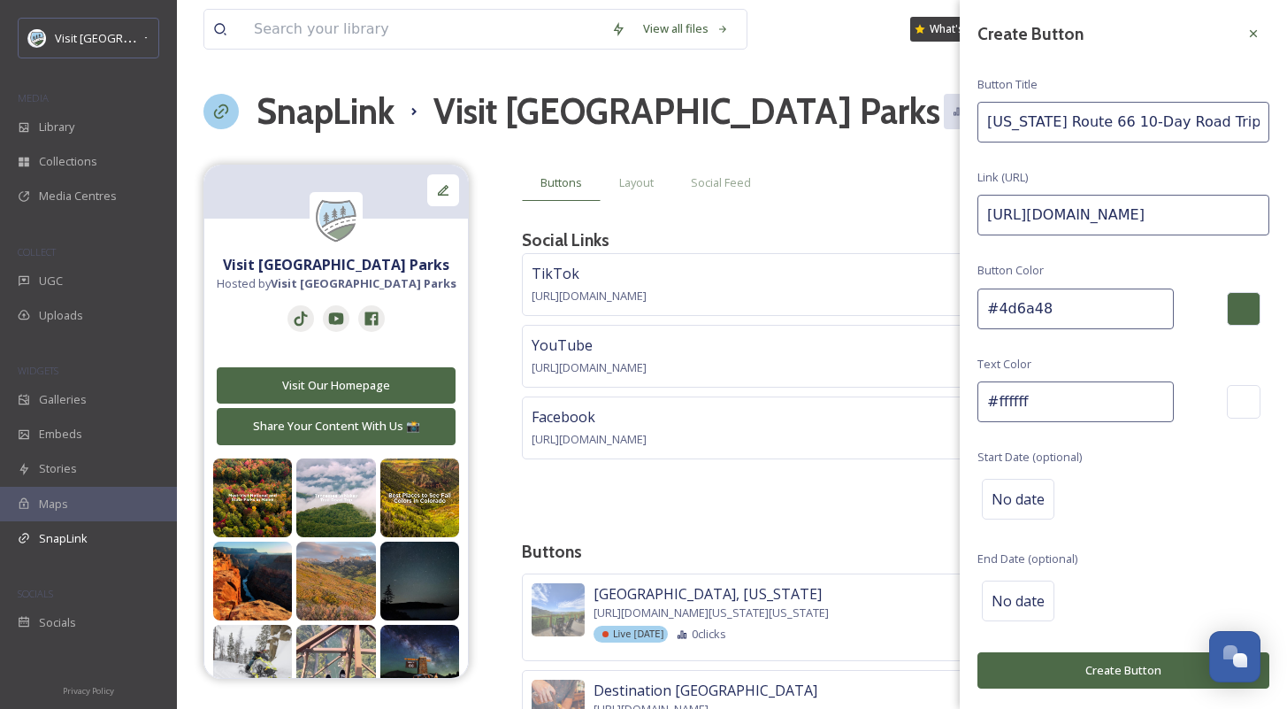
click at [1166, 556] on div "Create Button Button Title Arizona Route 66 10-Day Road Trip Itinerary Link (UR…" at bounding box center [1123, 353] width 327 height 706
click at [1128, 669] on button "Create Button" at bounding box center [1123, 670] width 292 height 36
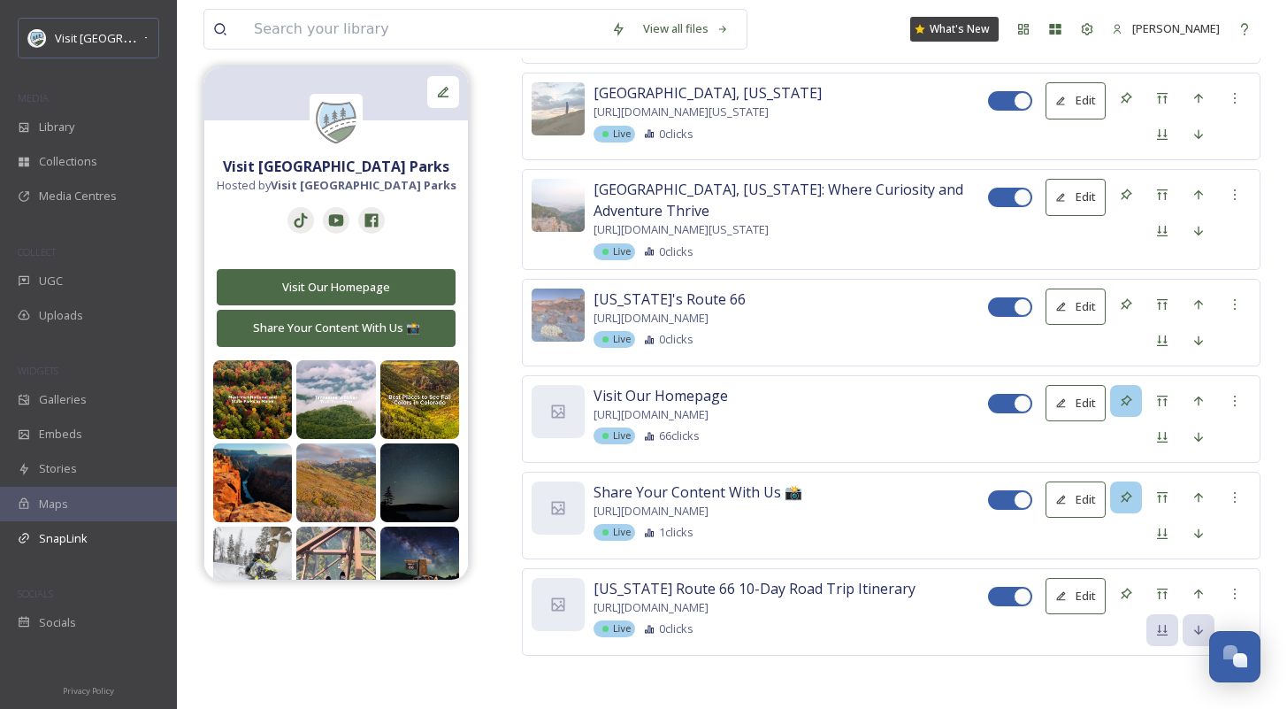
scroll to position [13685, 0]
click at [1174, 588] on div "Move to Top" at bounding box center [1162, 594] width 32 height 32
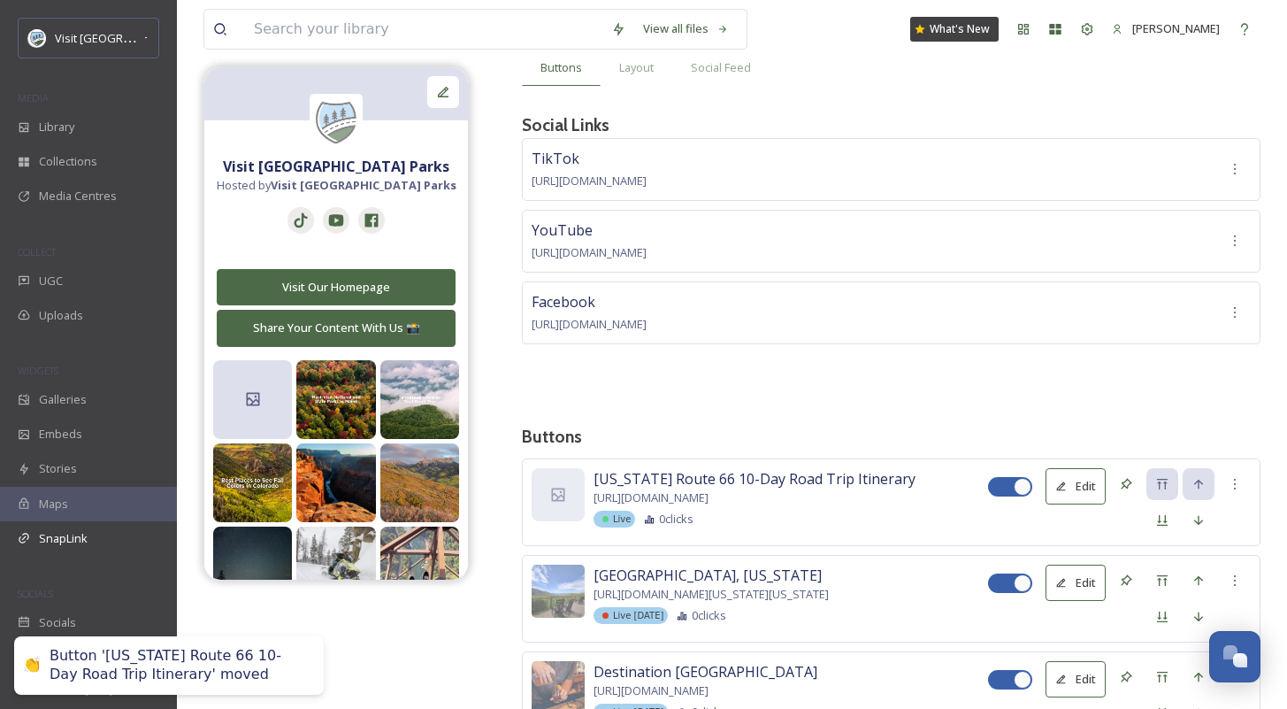
scroll to position [254, 0]
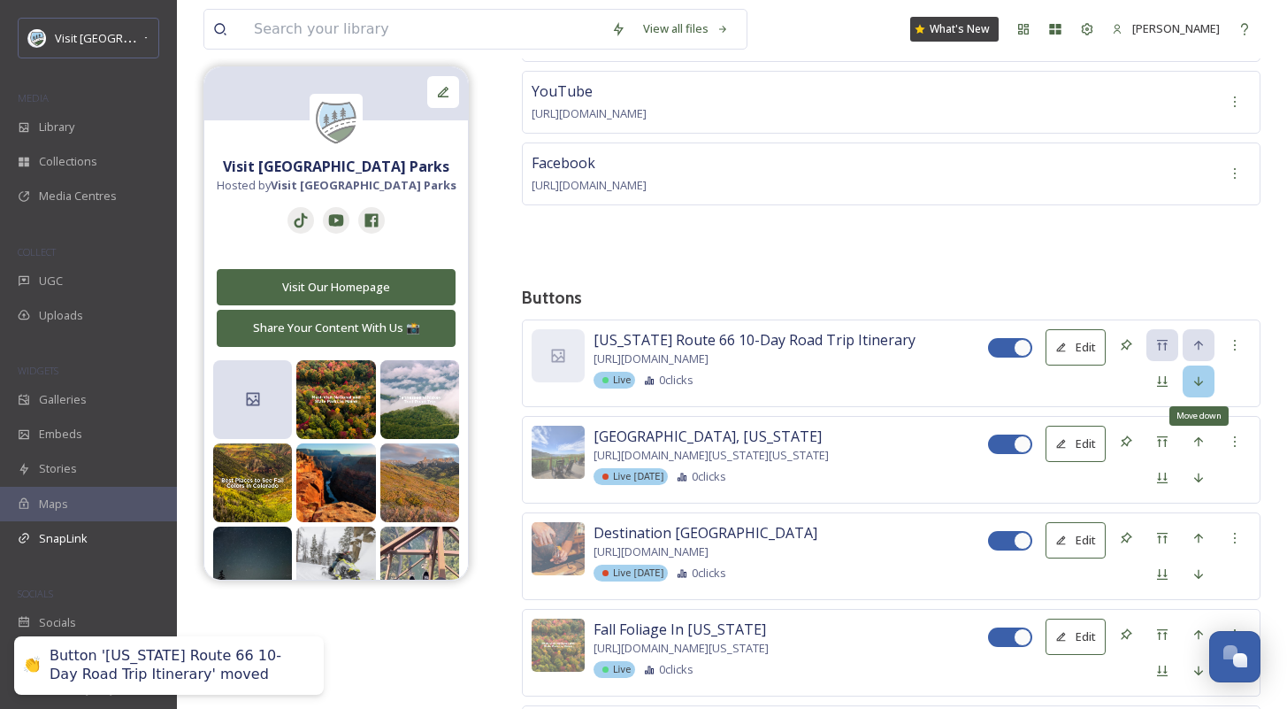
click at [1204, 382] on icon at bounding box center [1199, 381] width 14 height 14
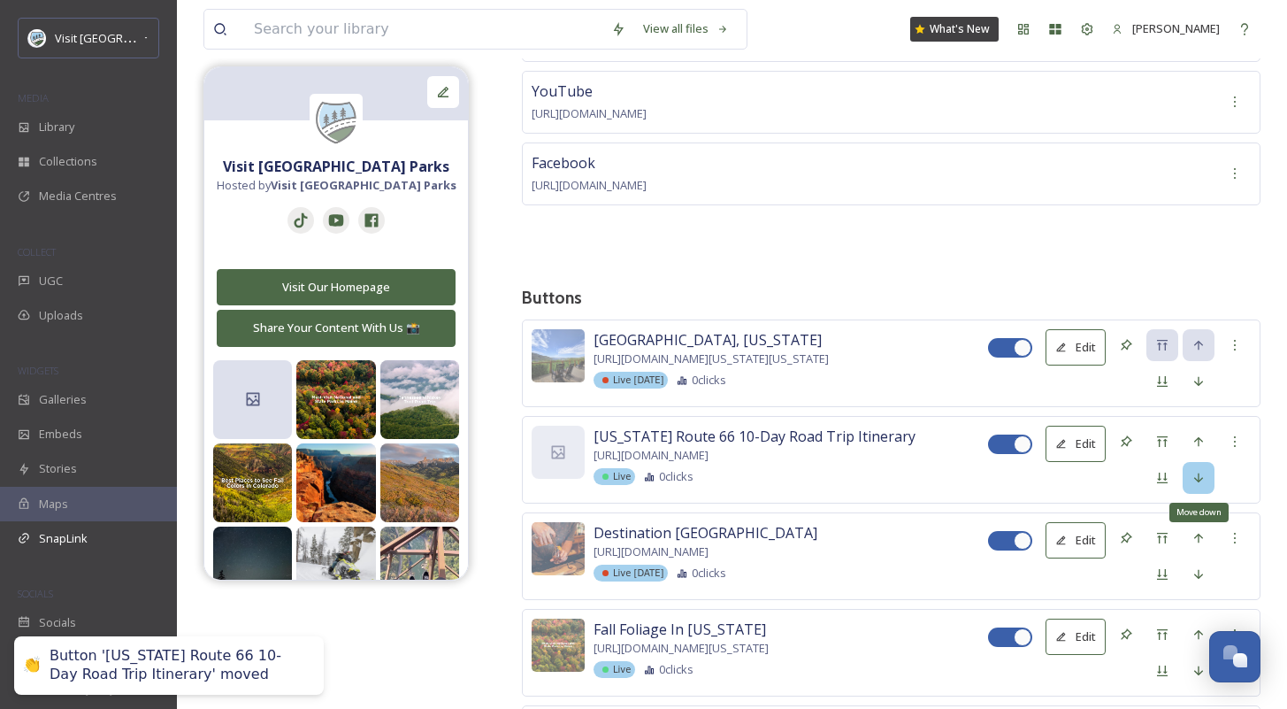
click at [1203, 484] on div "Move down" at bounding box center [1199, 478] width 32 height 32
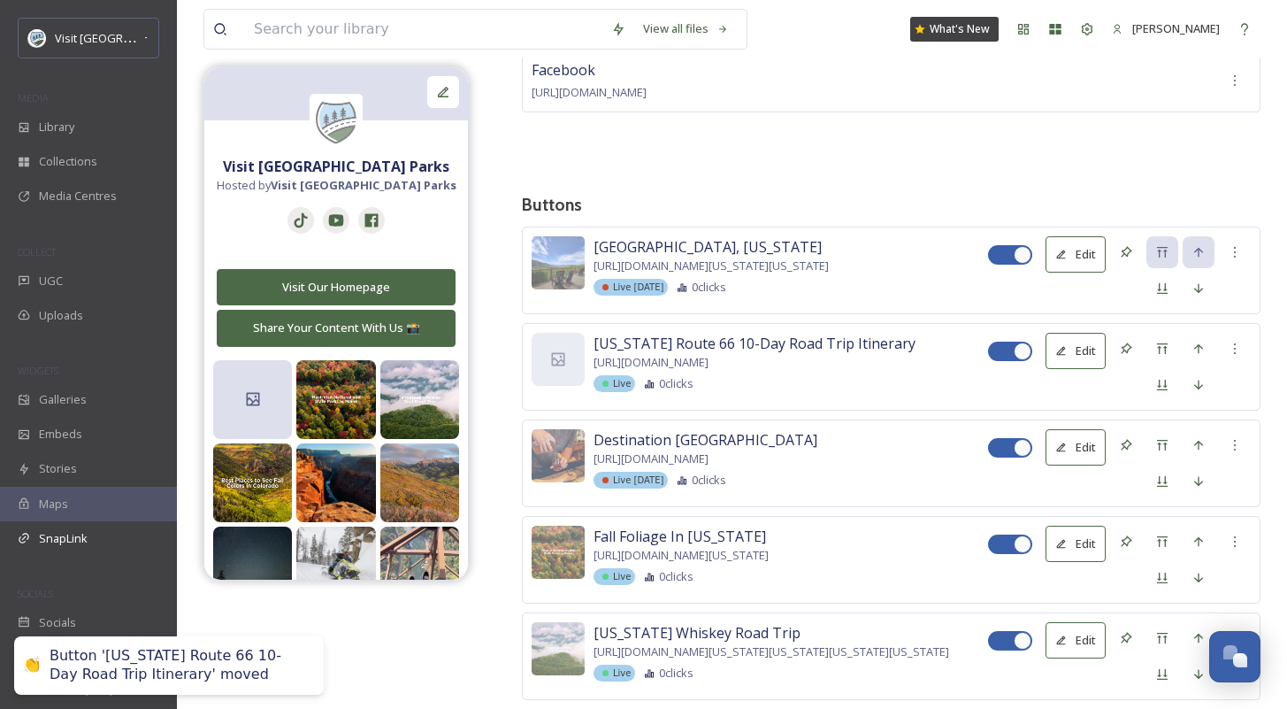
scroll to position [349, 0]
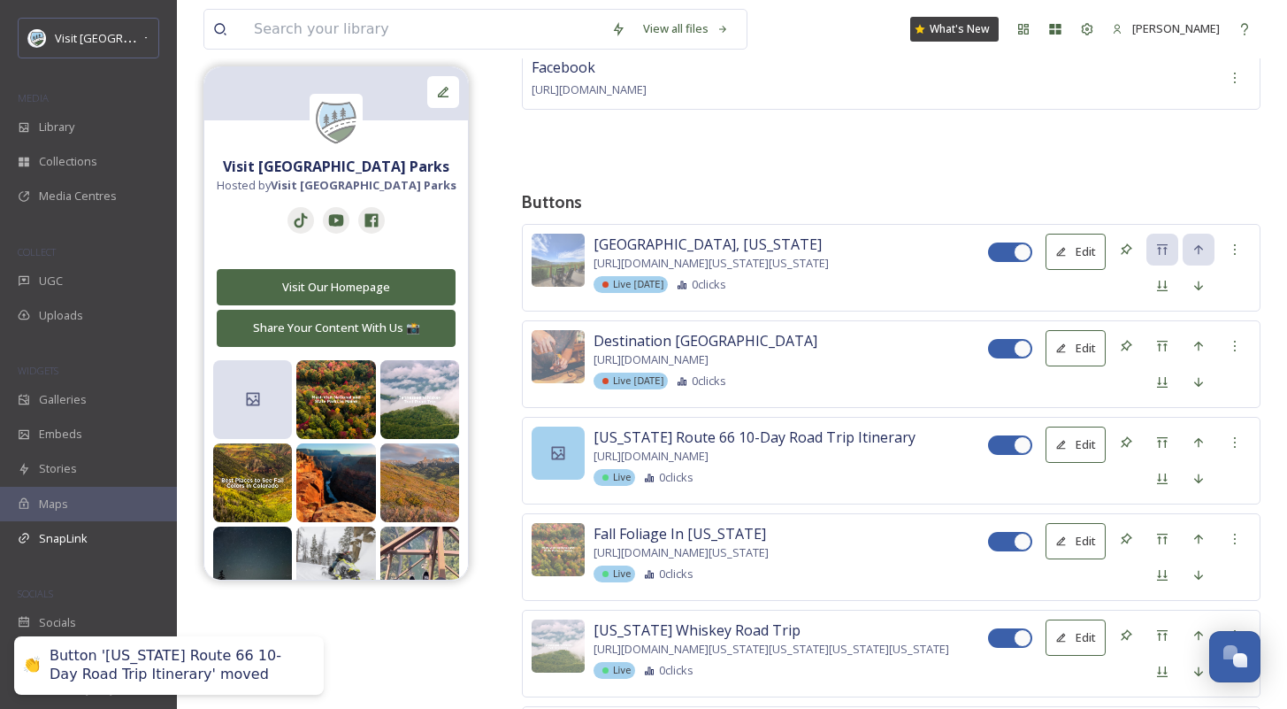
click at [557, 457] on icon at bounding box center [558, 453] width 18 height 18
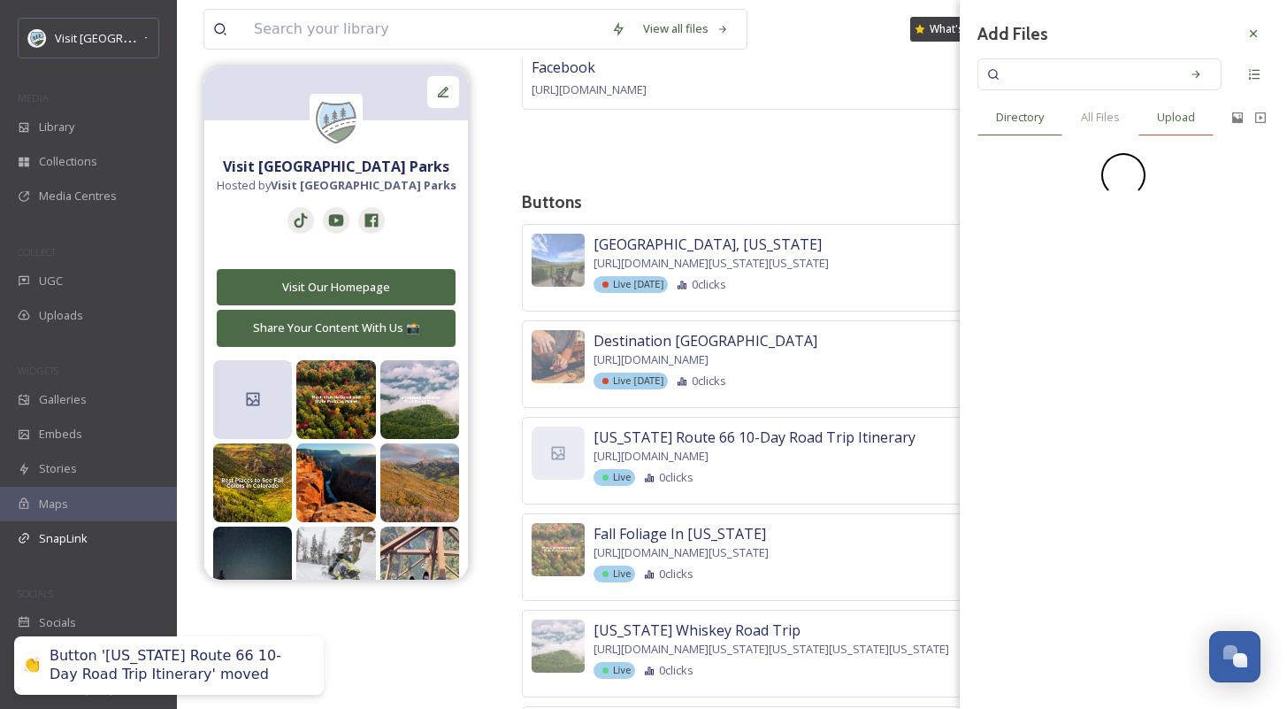
click at [1175, 115] on span "Upload" at bounding box center [1176, 117] width 38 height 17
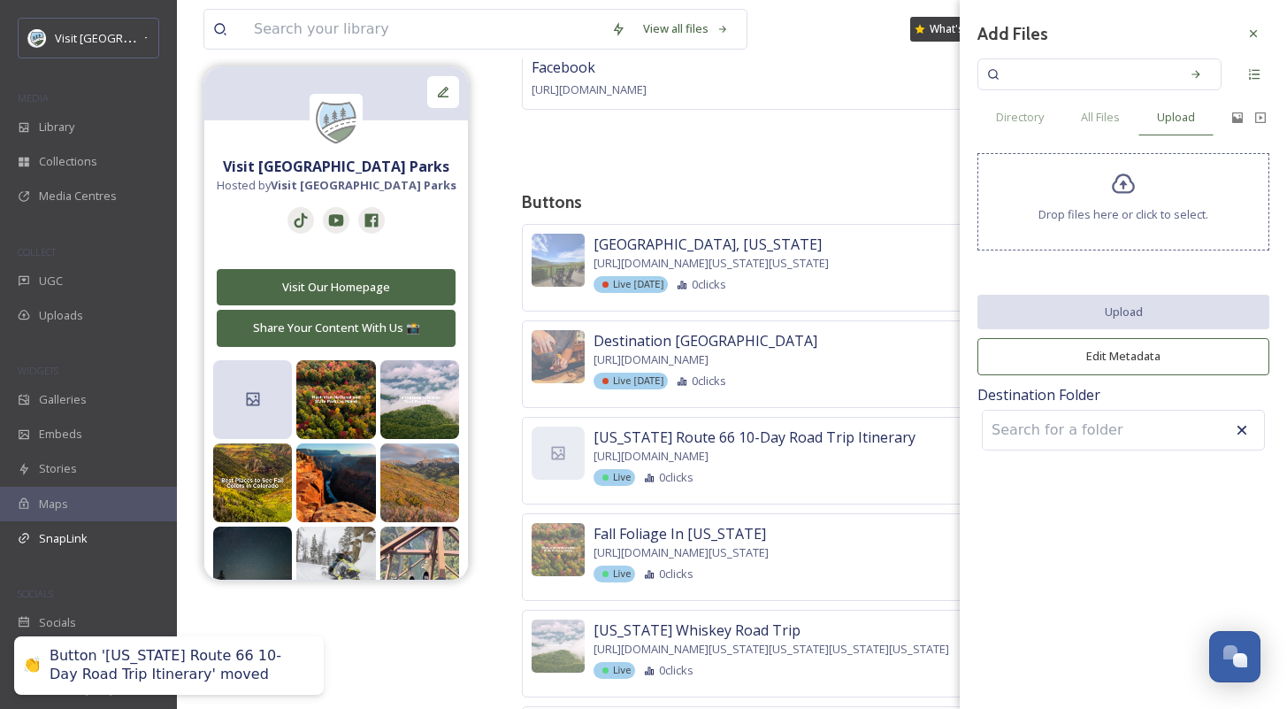
click at [1103, 210] on span "Drop files here or click to select." at bounding box center [1123, 214] width 170 height 17
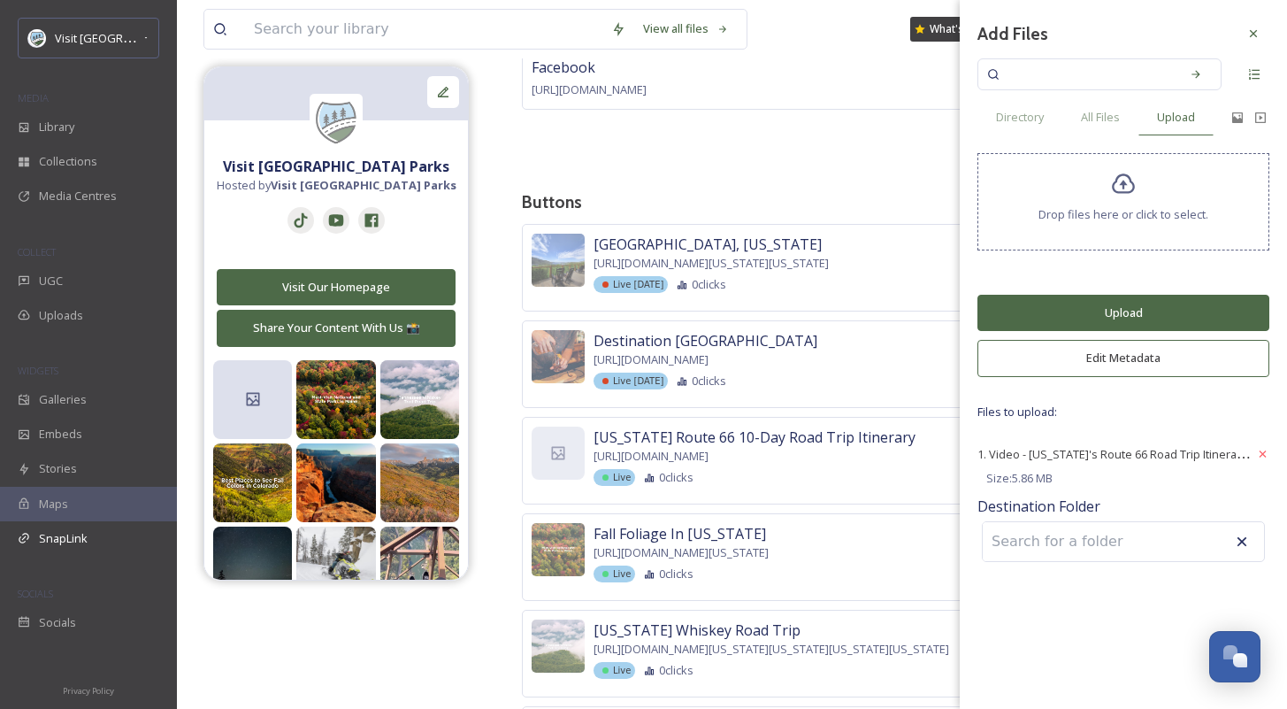
click at [1118, 324] on button "Upload" at bounding box center [1123, 313] width 292 height 36
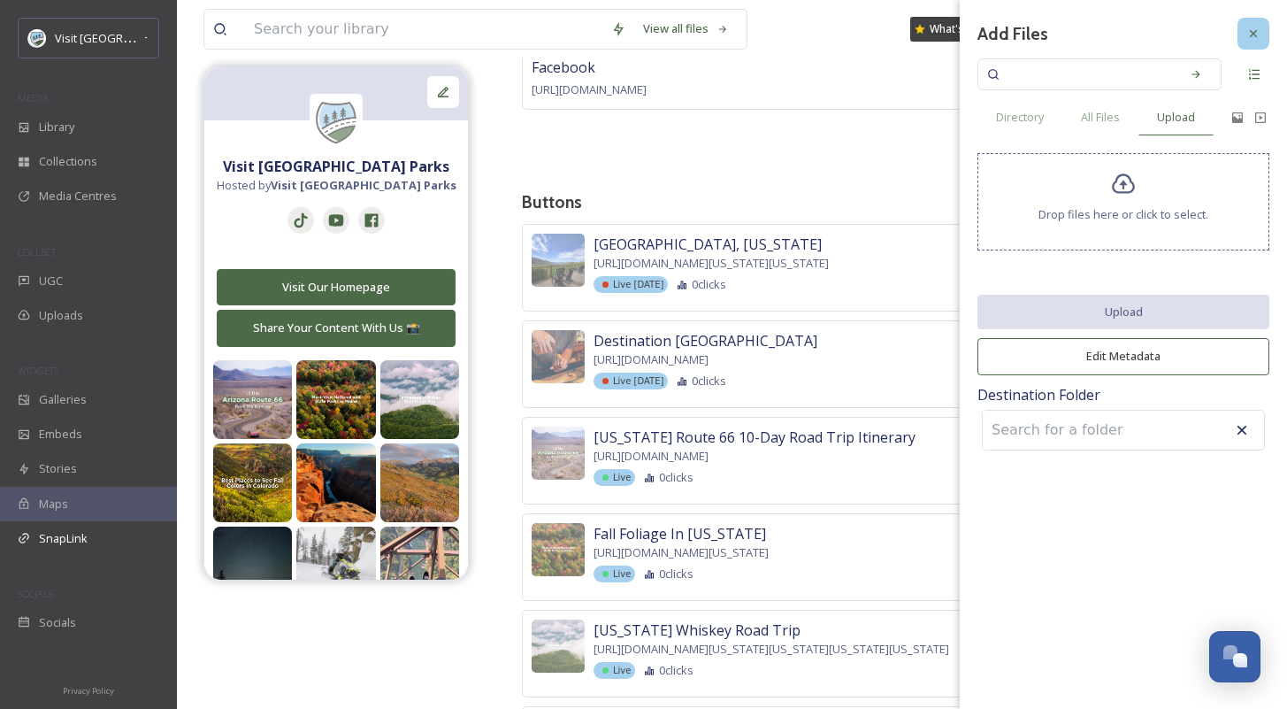
click at [1268, 37] on div at bounding box center [1254, 34] width 32 height 32
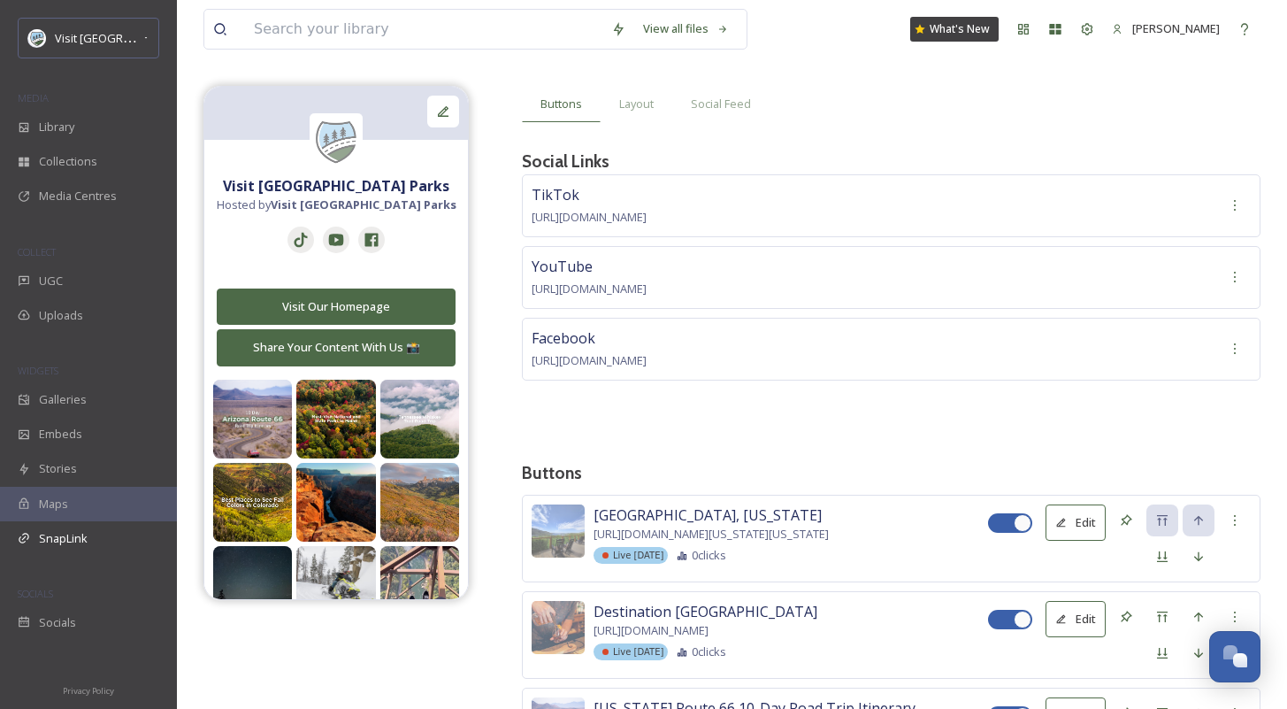
scroll to position [0, 0]
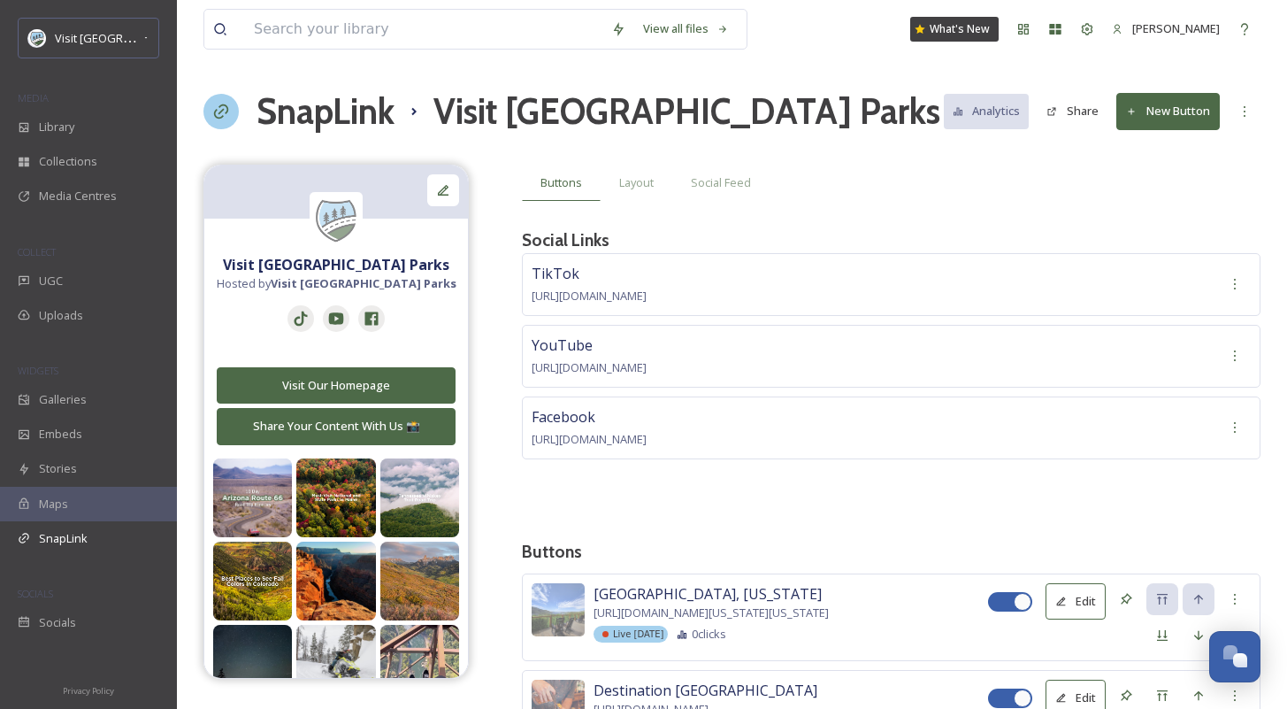
click at [1175, 106] on button "New Button" at bounding box center [1167, 111] width 103 height 36
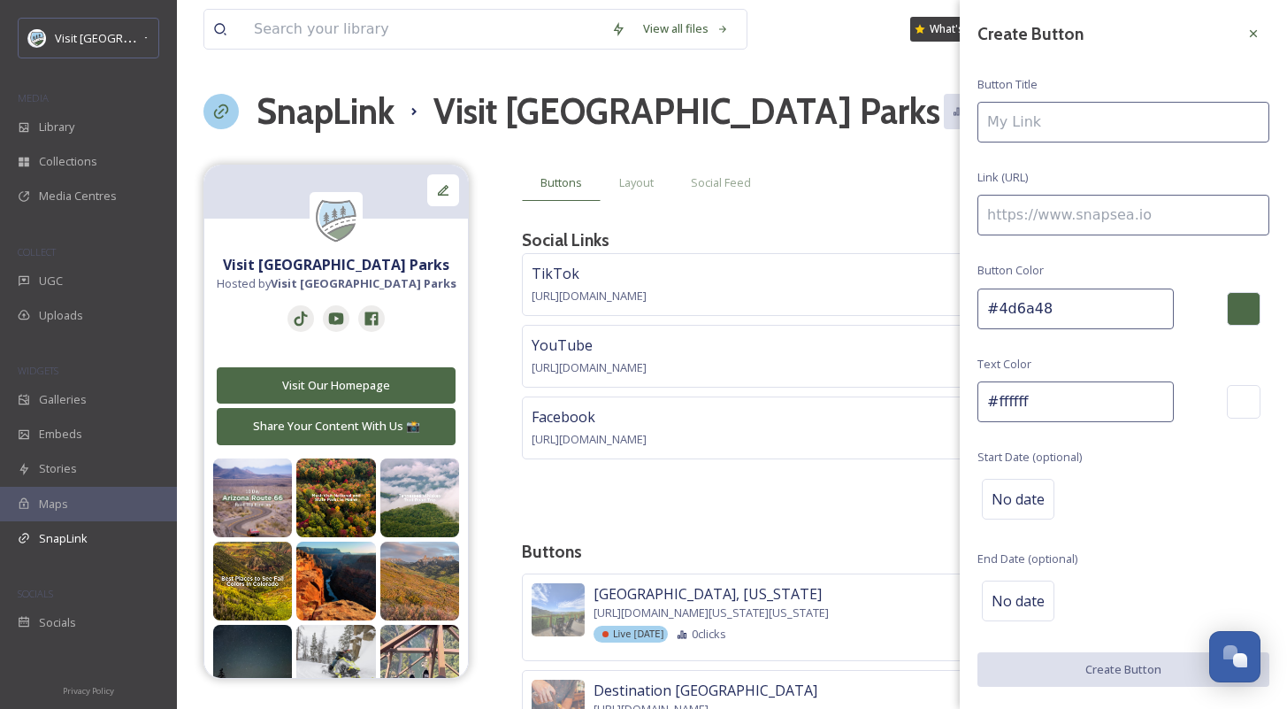
click at [1043, 125] on input at bounding box center [1123, 122] width 292 height 41
type input "Most Scenic Train Rides In The US"
click at [1071, 230] on input at bounding box center [1123, 215] width 292 height 41
paste input "https://visitusaparks.com/8-of-the-most-scenic-train-rides-in-america/"
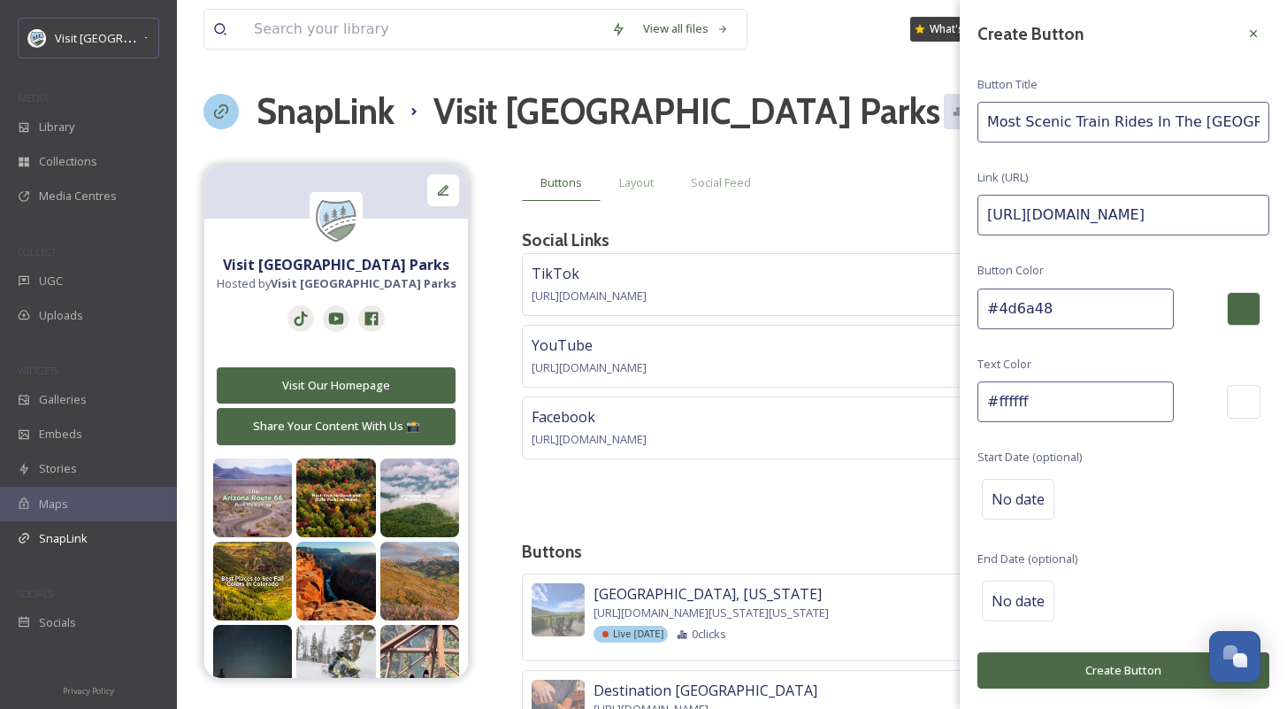
scroll to position [0, 183]
type input "https://visitusaparks.com/8-of-the-most-scenic-train-rides-in-america/"
click at [1043, 502] on span "No date" at bounding box center [1018, 498] width 53 height 21
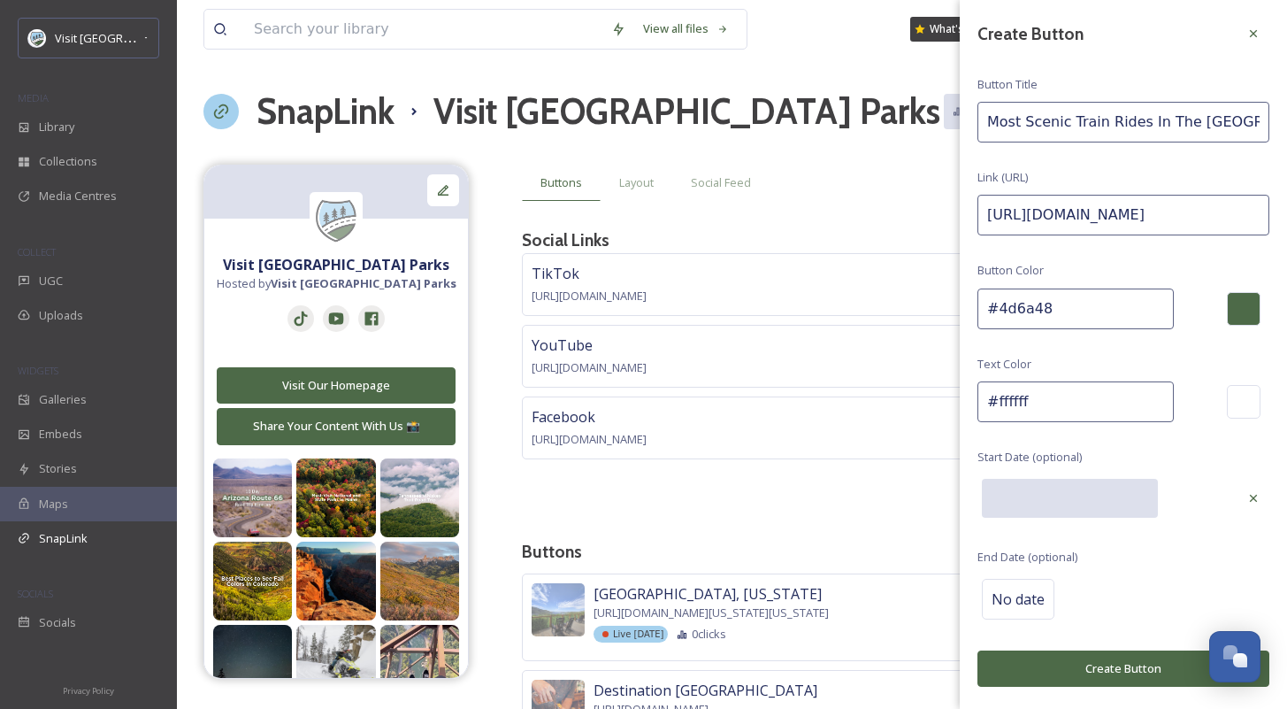
click at [1043, 502] on input "text" at bounding box center [1070, 498] width 176 height 39
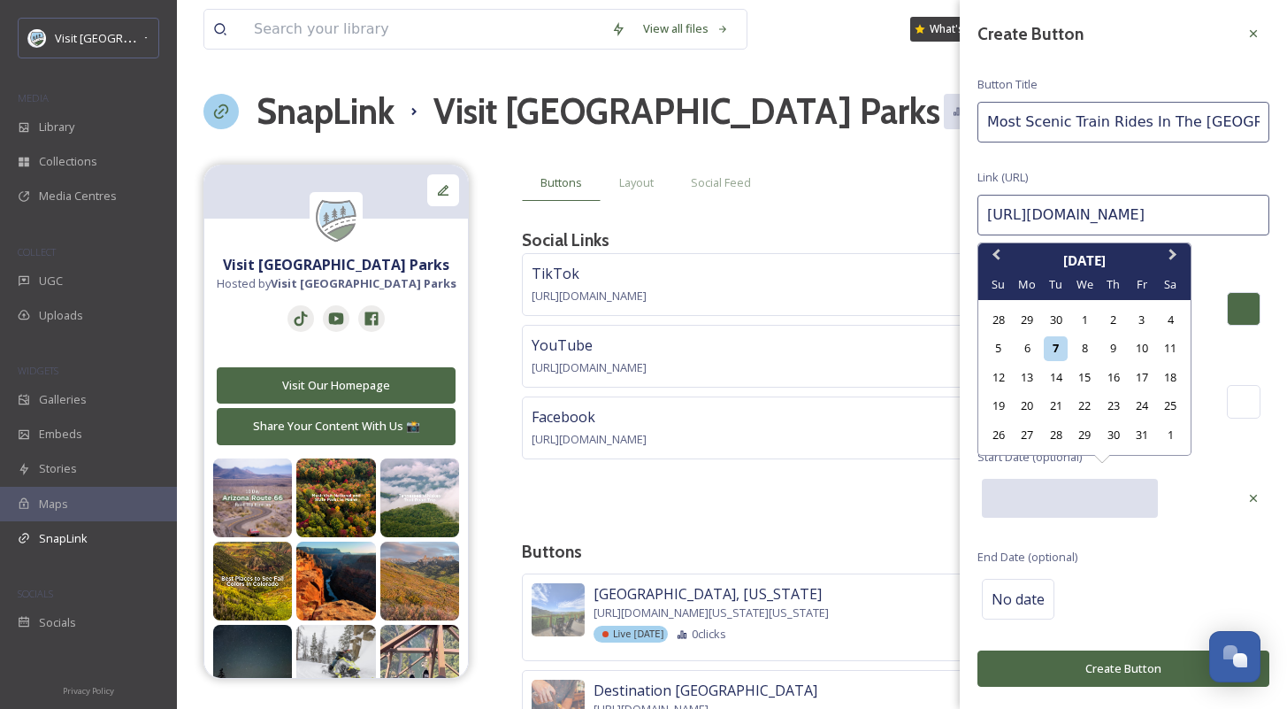
click at [1079, 336] on div "5 6 7 8 9 10 11" at bounding box center [1084, 348] width 201 height 28
click at [1076, 343] on div "8" at bounding box center [1084, 348] width 24 height 24
type input "10/08/2025"
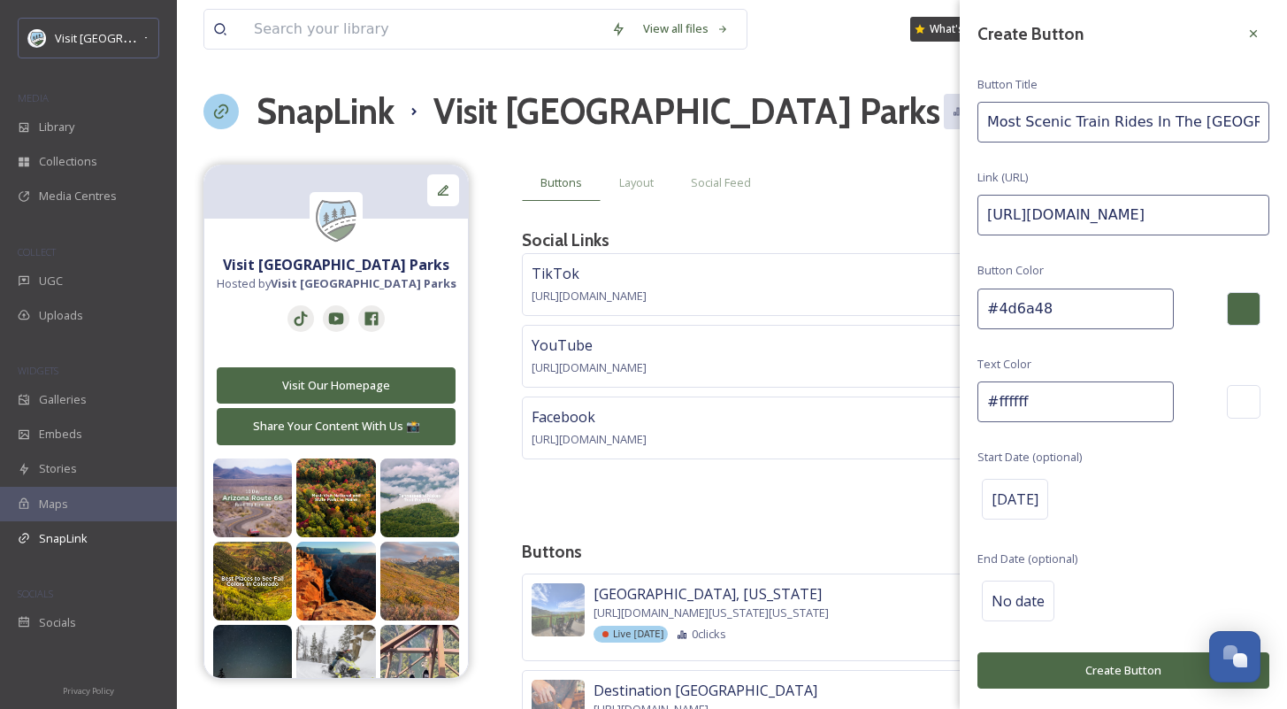
drag, startPoint x: 1102, startPoint y: 659, endPoint x: 1097, endPoint y: 650, distance: 10.3
click at [1103, 658] on button "Create Button" at bounding box center [1123, 670] width 292 height 36
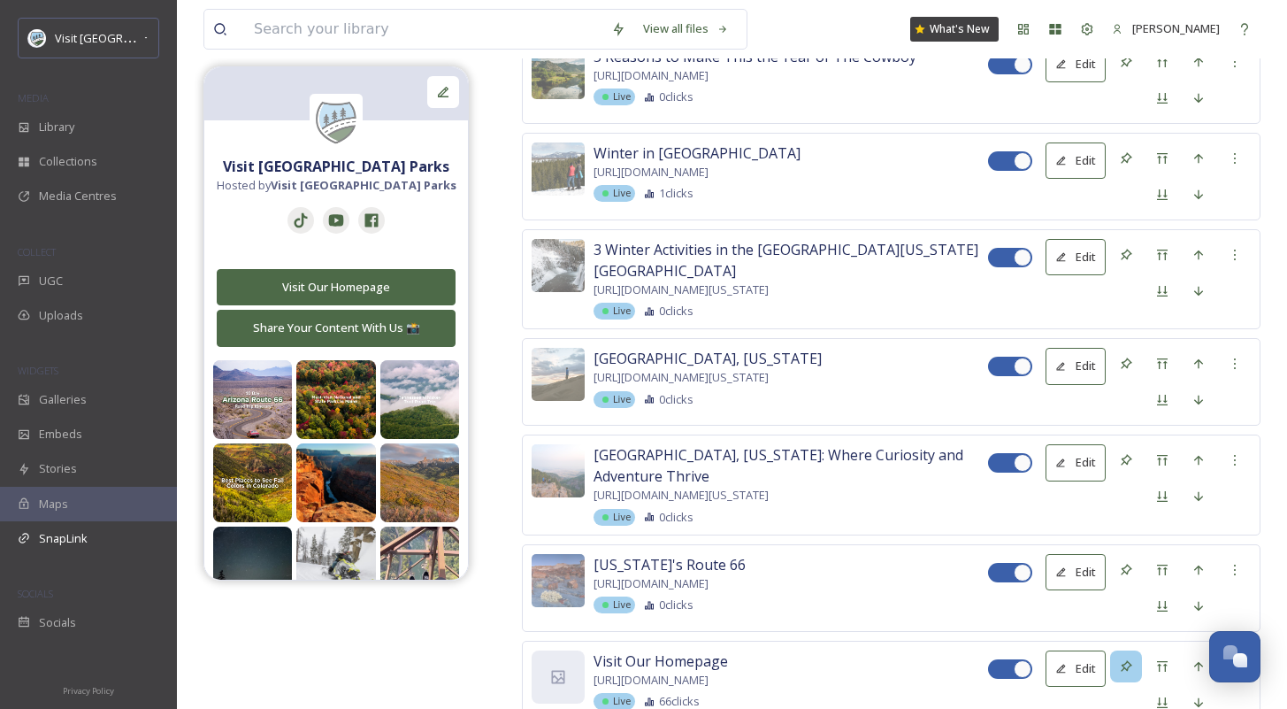
scroll to position [13782, 0]
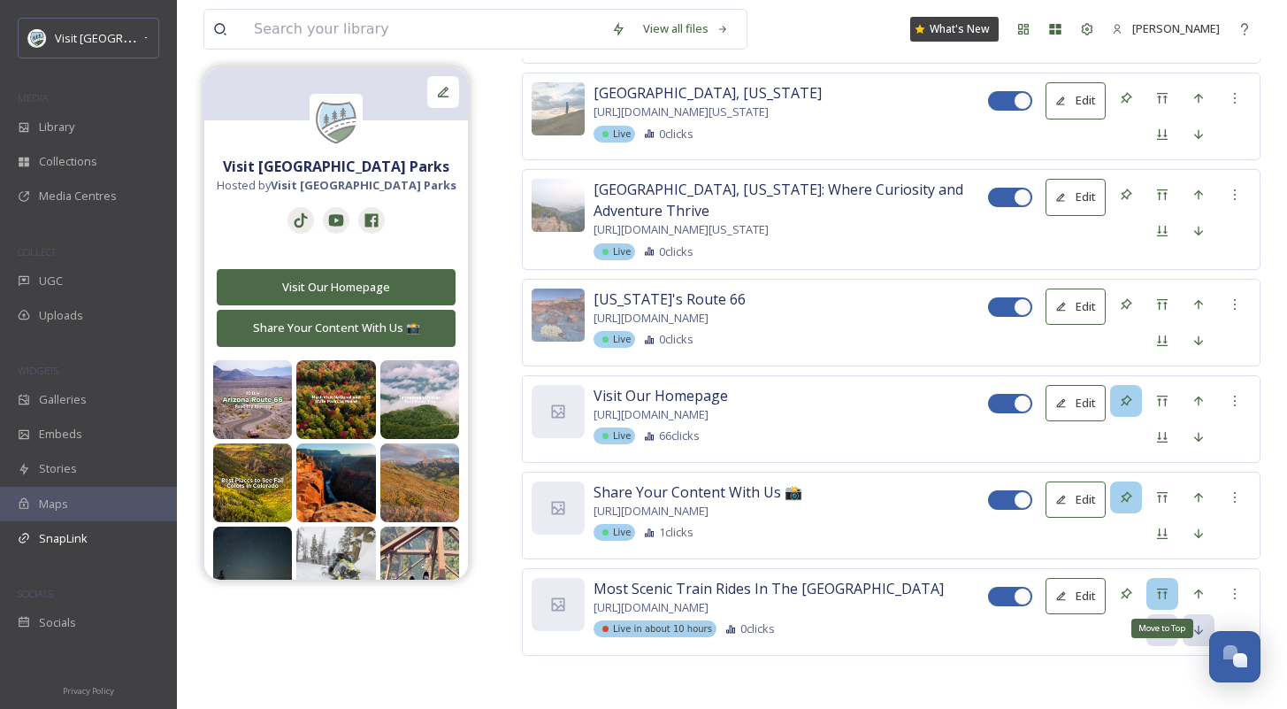
click at [1157, 600] on icon at bounding box center [1162, 593] width 14 height 14
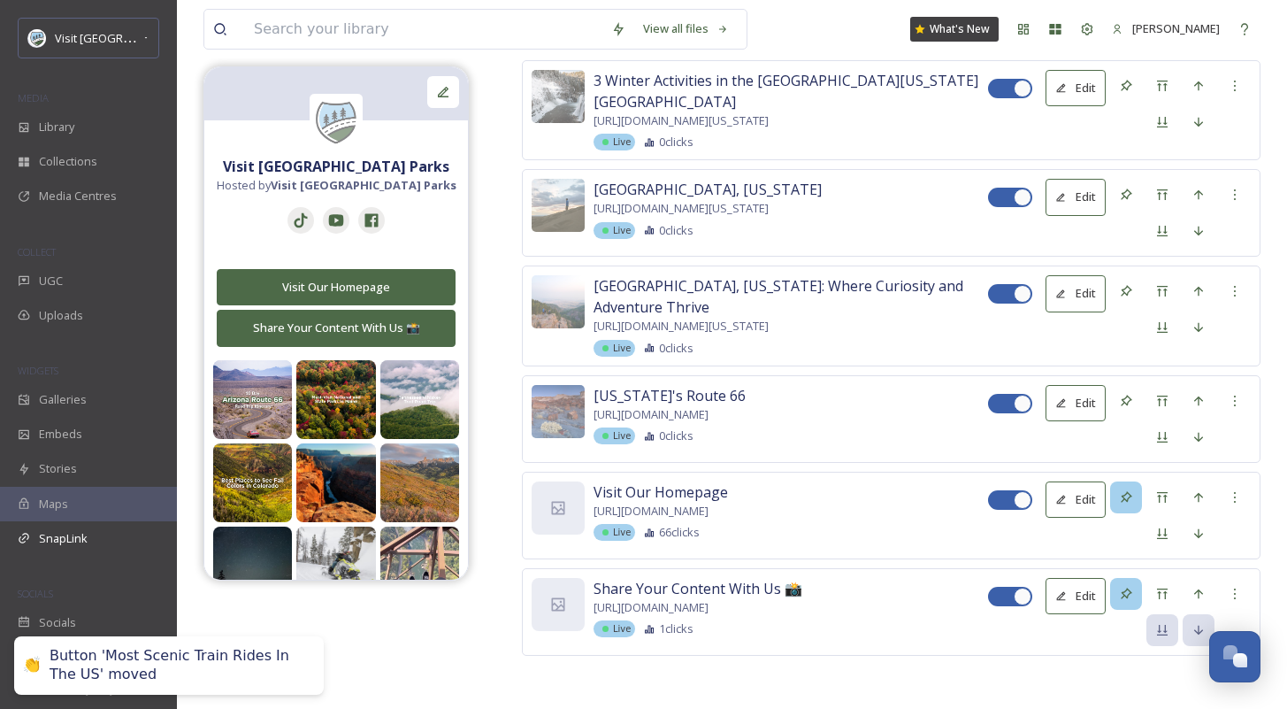
scroll to position [3, 0]
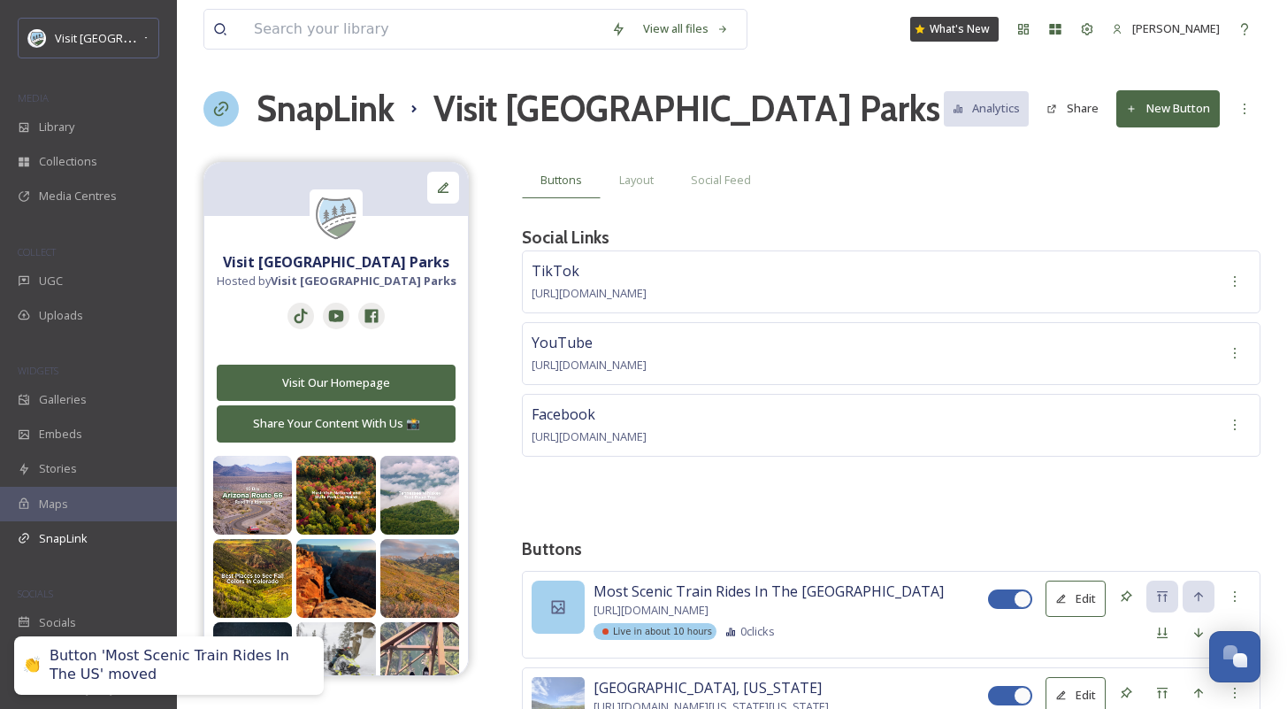
click at [537, 598] on div at bounding box center [558, 606] width 53 height 53
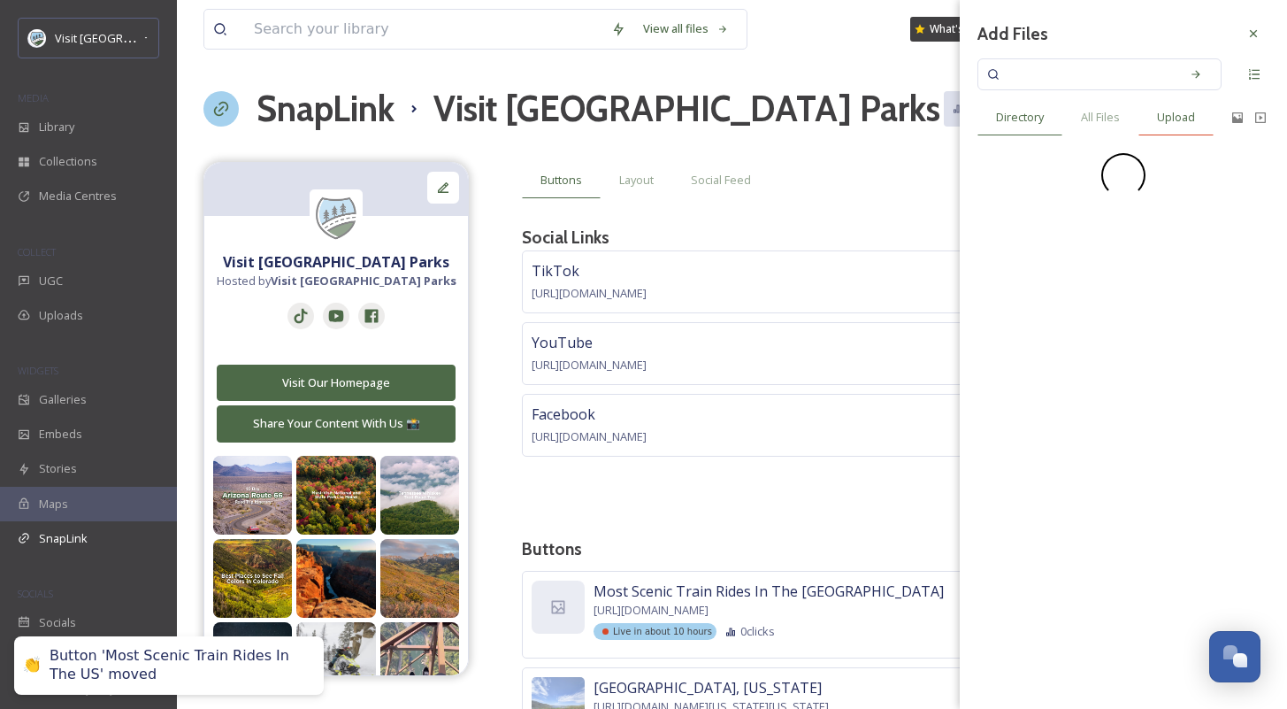
click at [1162, 116] on span "Upload" at bounding box center [1176, 117] width 38 height 17
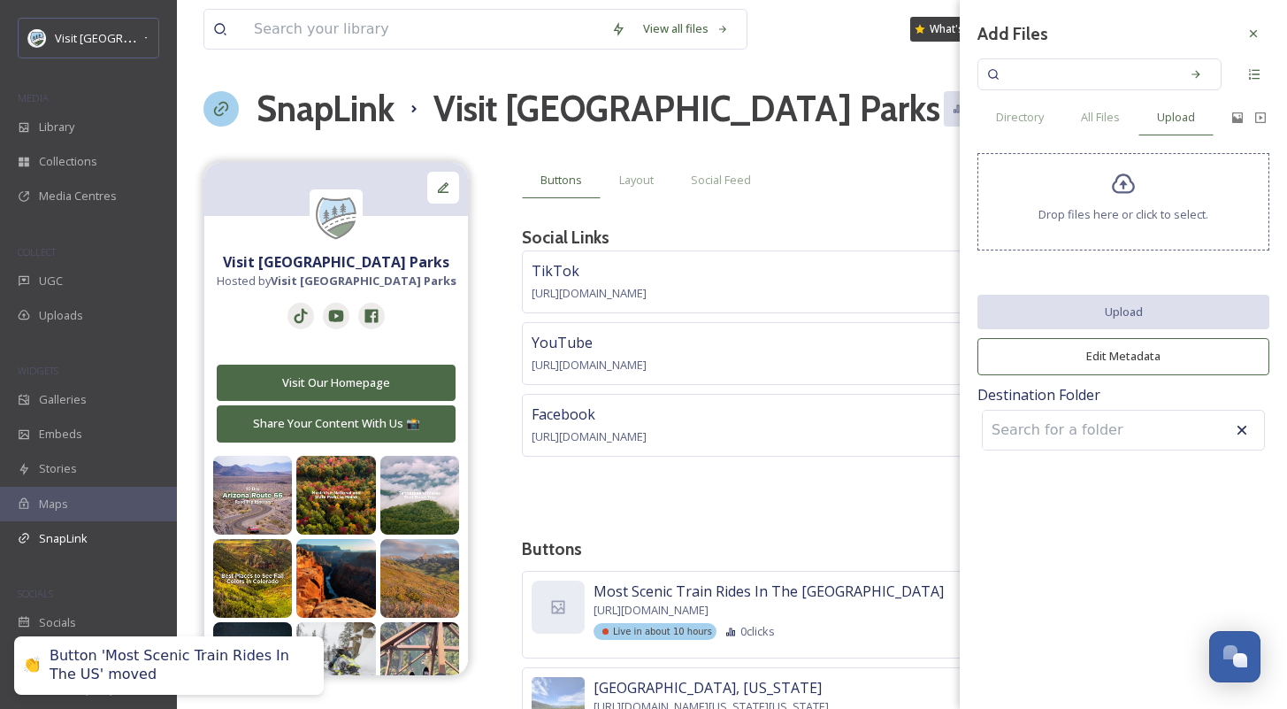
click at [1127, 194] on icon at bounding box center [1123, 184] width 23 height 20
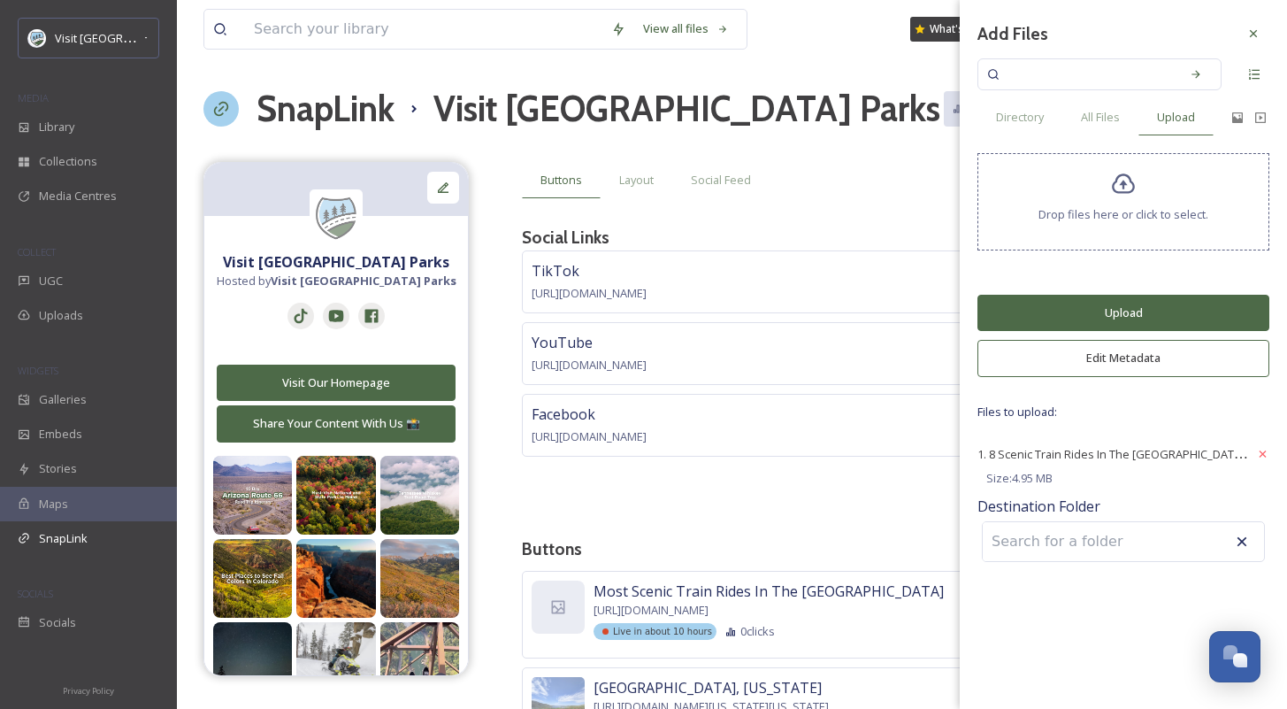
click at [1051, 312] on button "Upload" at bounding box center [1123, 313] width 292 height 36
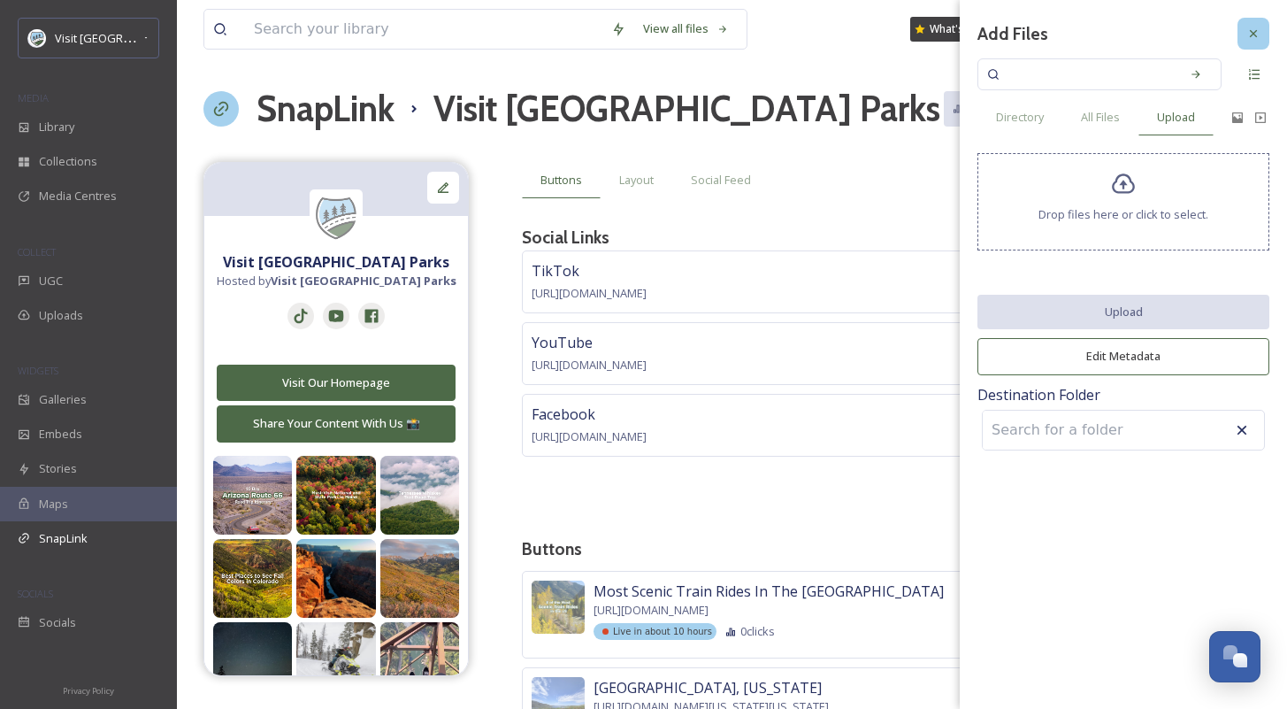
click at [1249, 42] on div at bounding box center [1254, 34] width 32 height 32
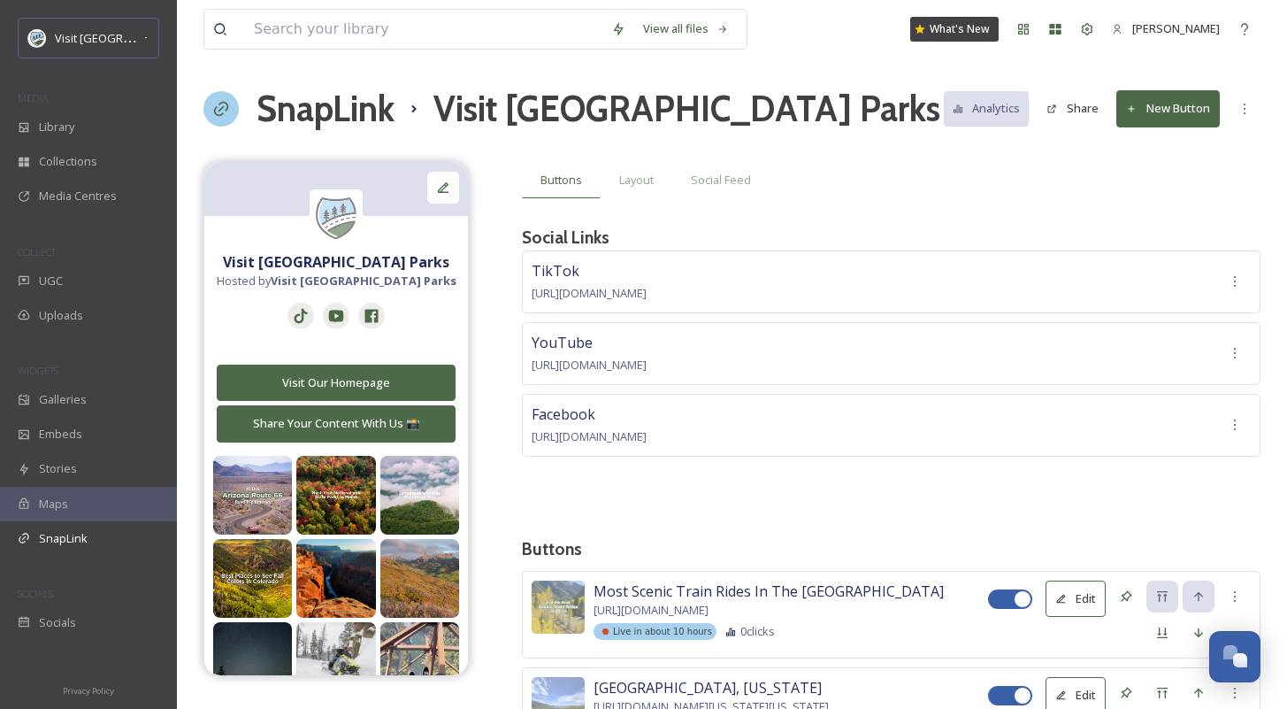
scroll to position [264, 0]
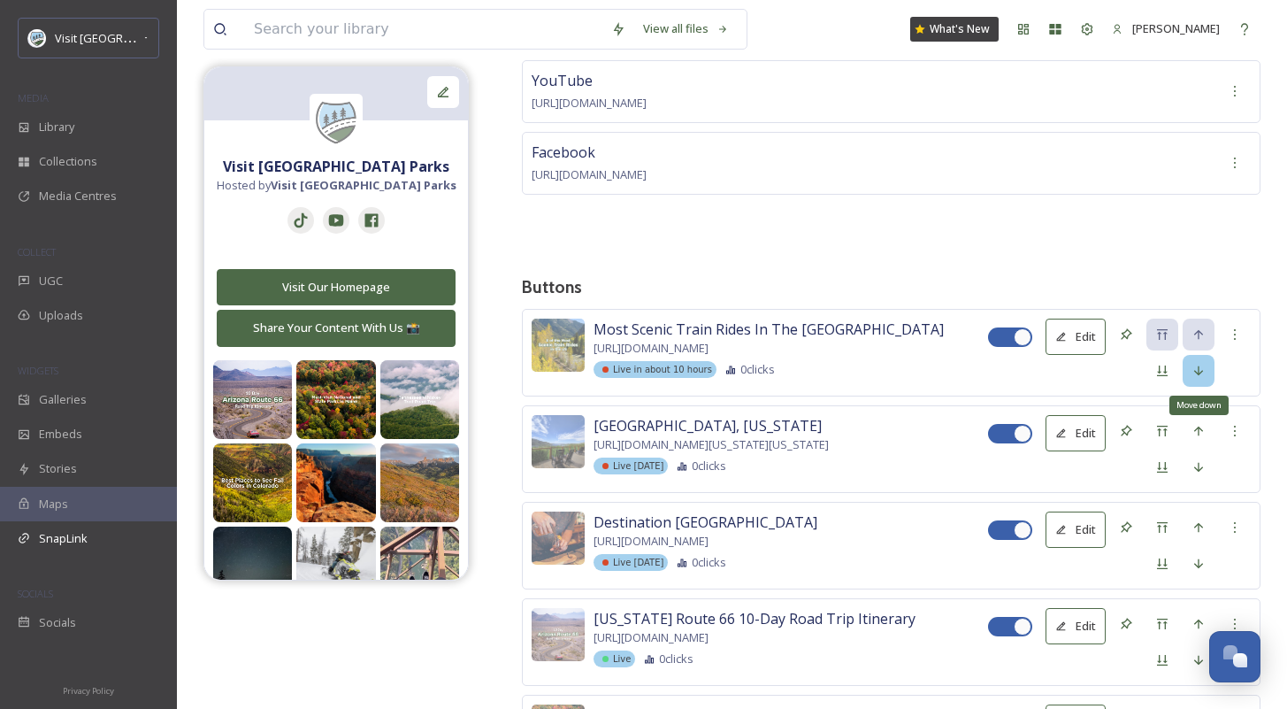
click at [1194, 370] on icon at bounding box center [1199, 371] width 14 height 14
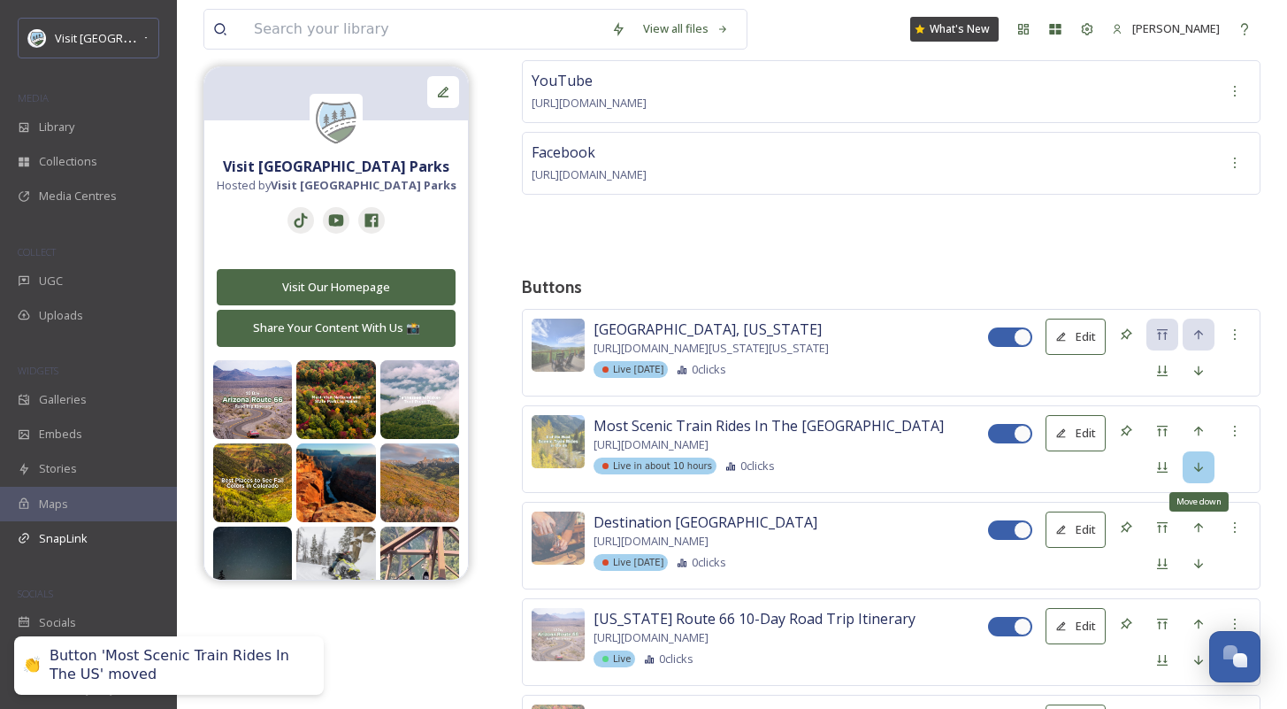
click at [1207, 466] on div "Move down" at bounding box center [1199, 467] width 32 height 32
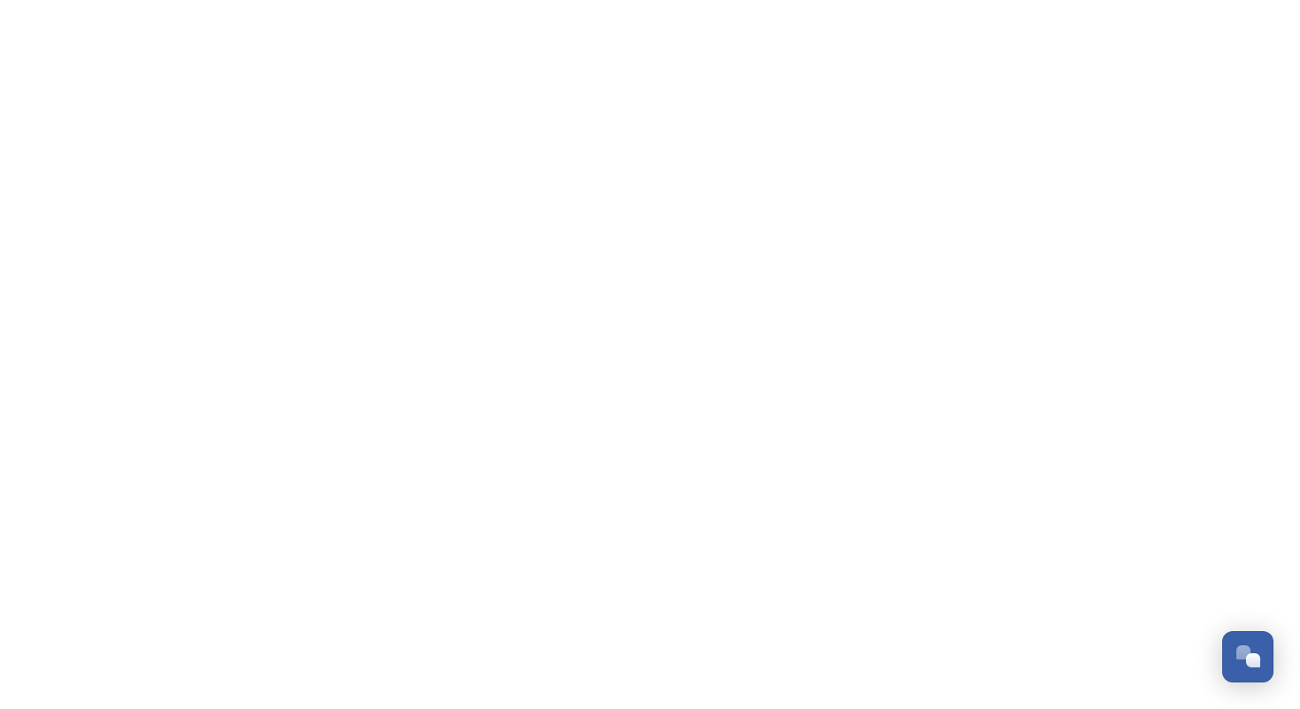
scroll to position [2683, 0]
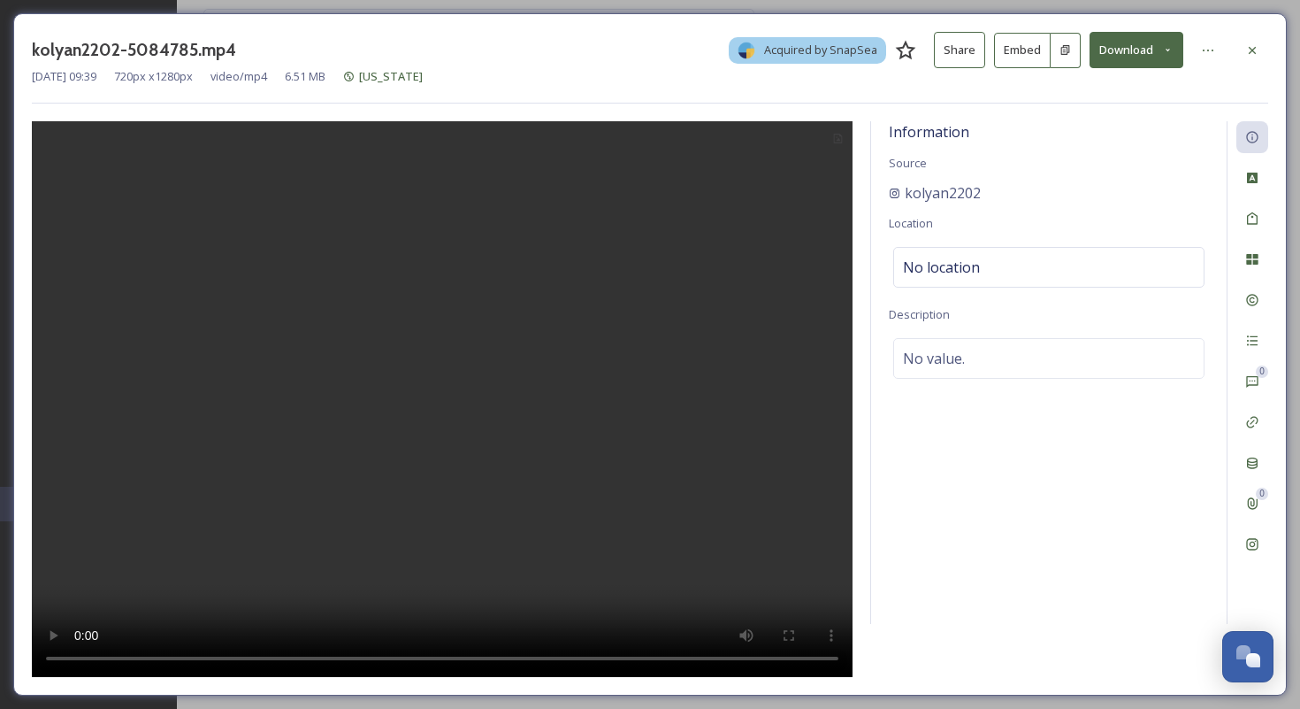
click at [1144, 55] on button "Download" at bounding box center [1137, 50] width 94 height 36
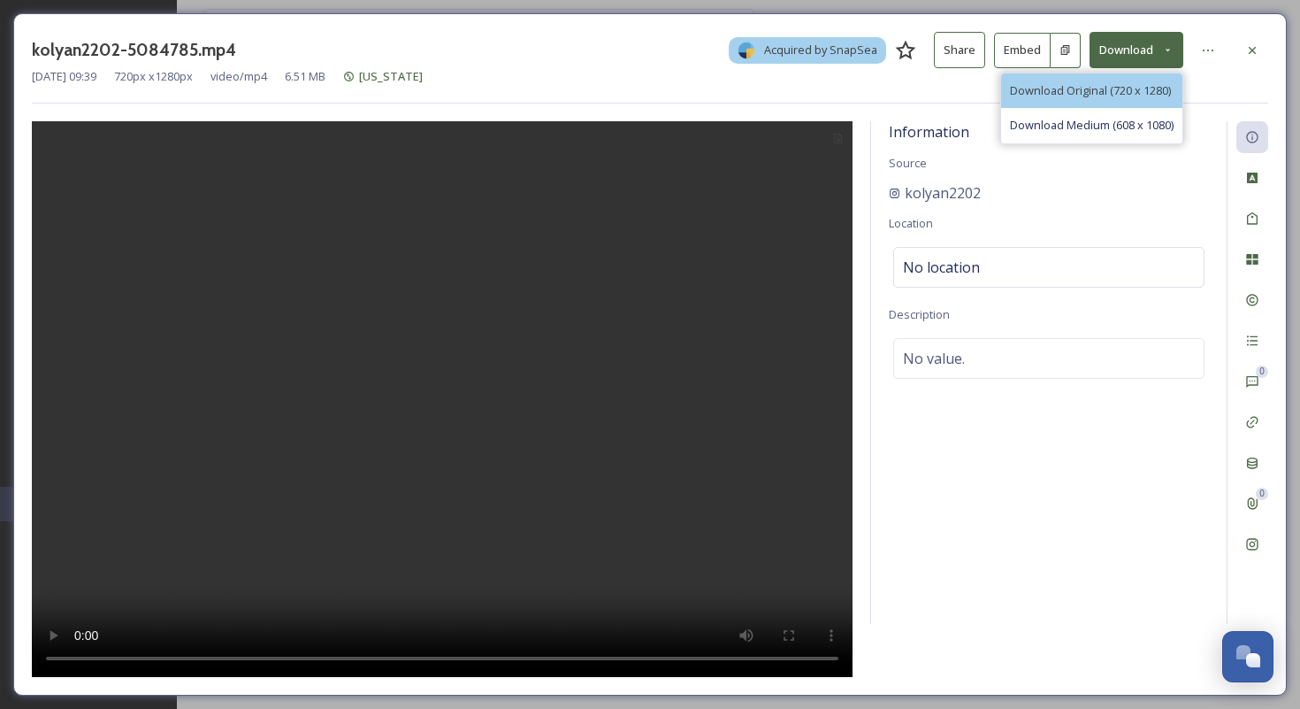
click at [1131, 90] on span "Download Original (720 x 1280)" at bounding box center [1090, 90] width 161 height 17
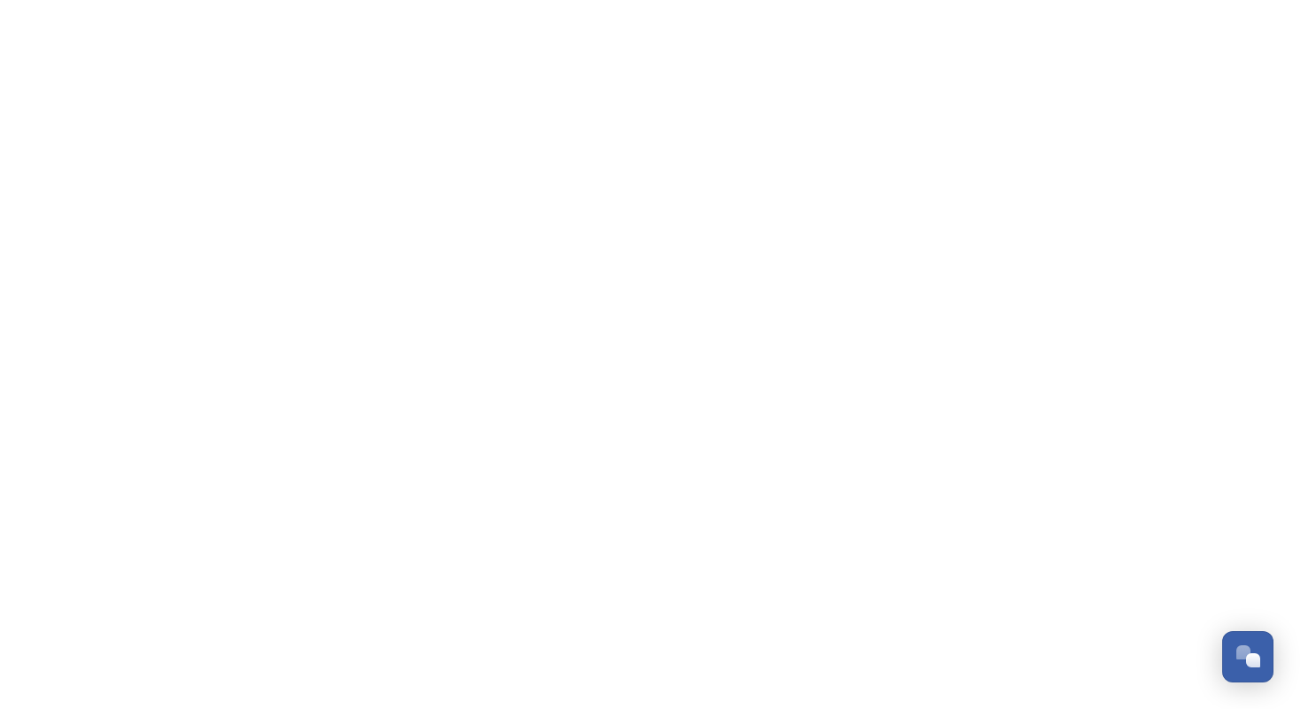
scroll to position [2683, 0]
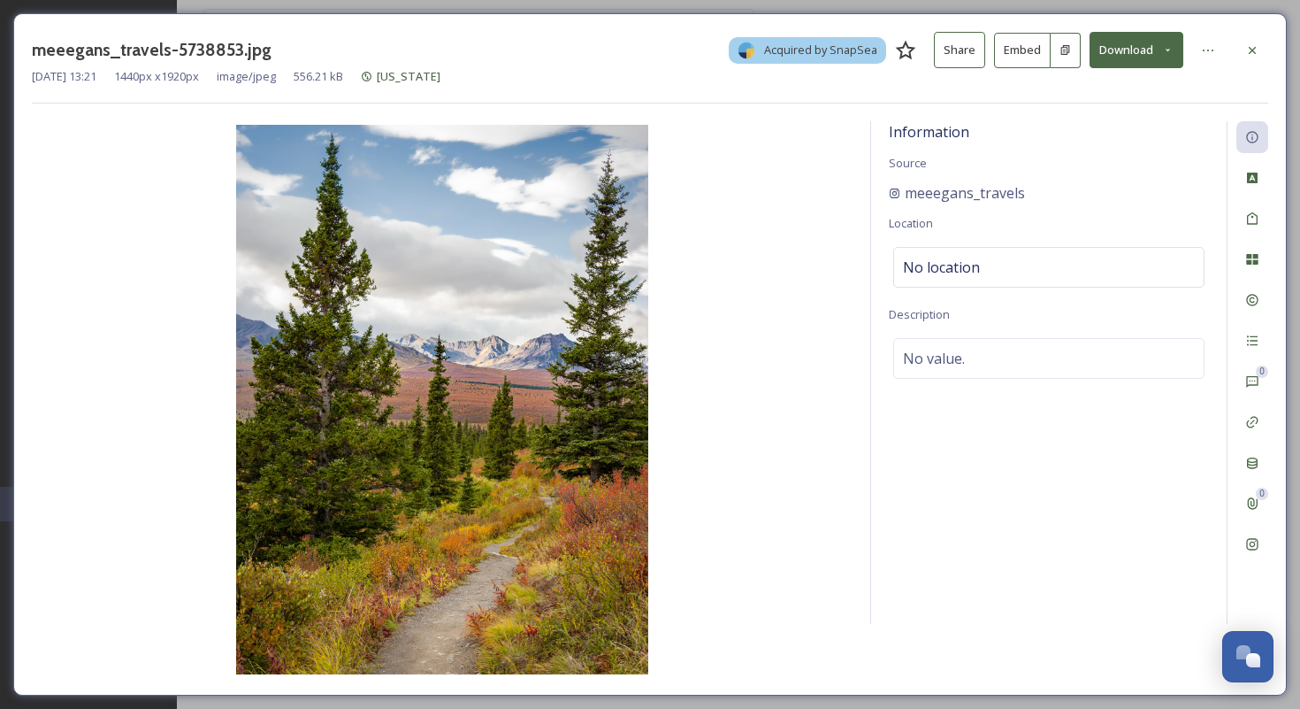
click at [1113, 40] on button "Download" at bounding box center [1137, 50] width 94 height 36
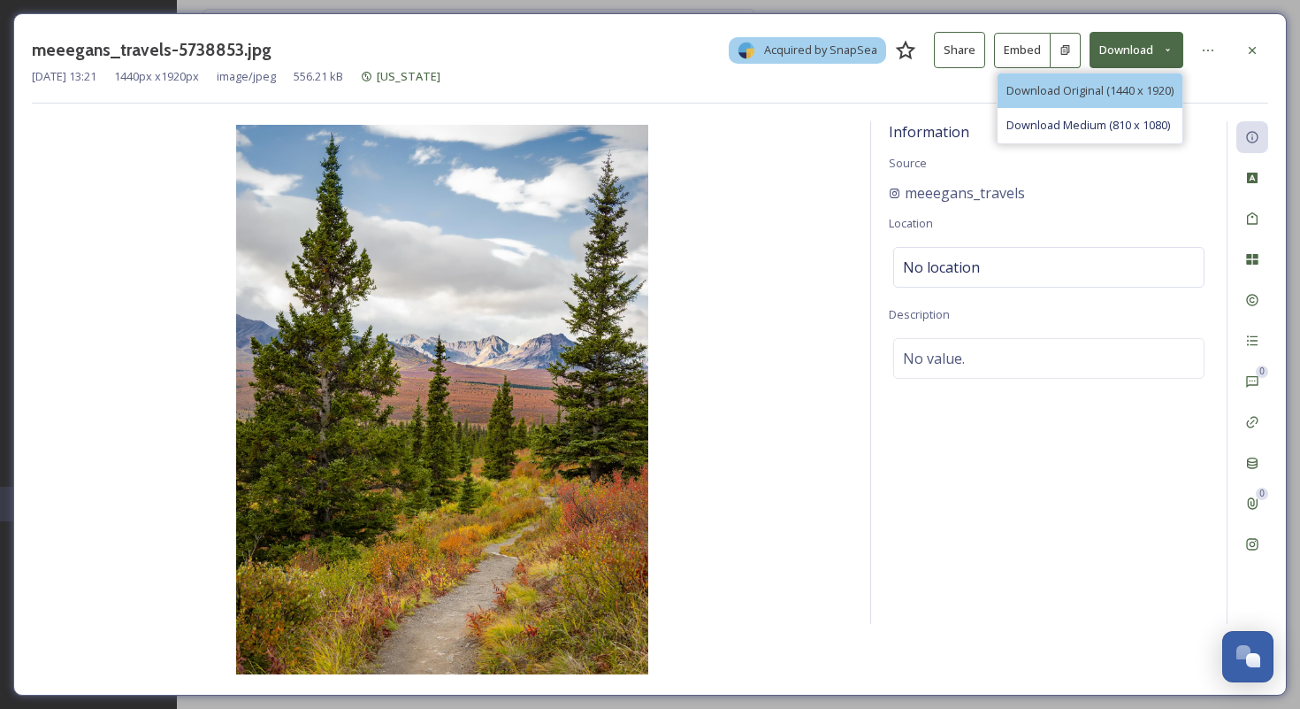
click at [1110, 88] on span "Download Original (1440 x 1920)" at bounding box center [1090, 90] width 167 height 17
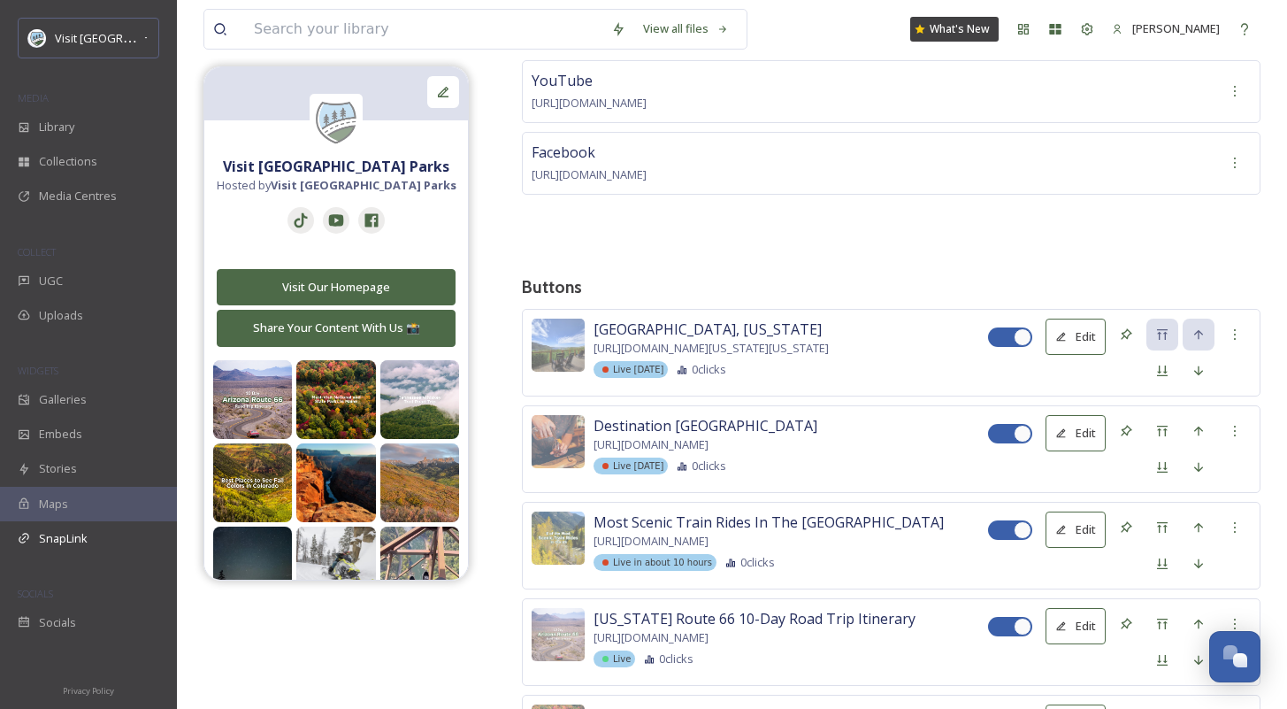
scroll to position [2684, 0]
click at [61, 131] on span "Library" at bounding box center [56, 127] width 35 height 17
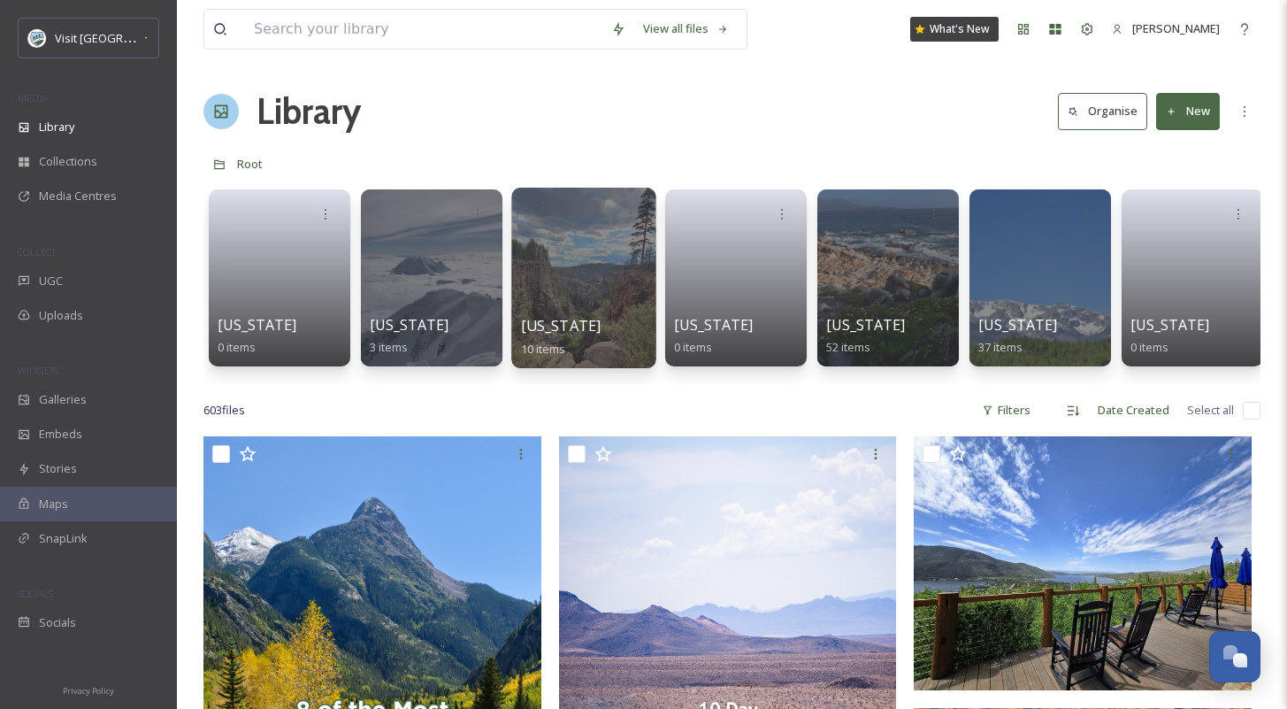
scroll to position [280, 0]
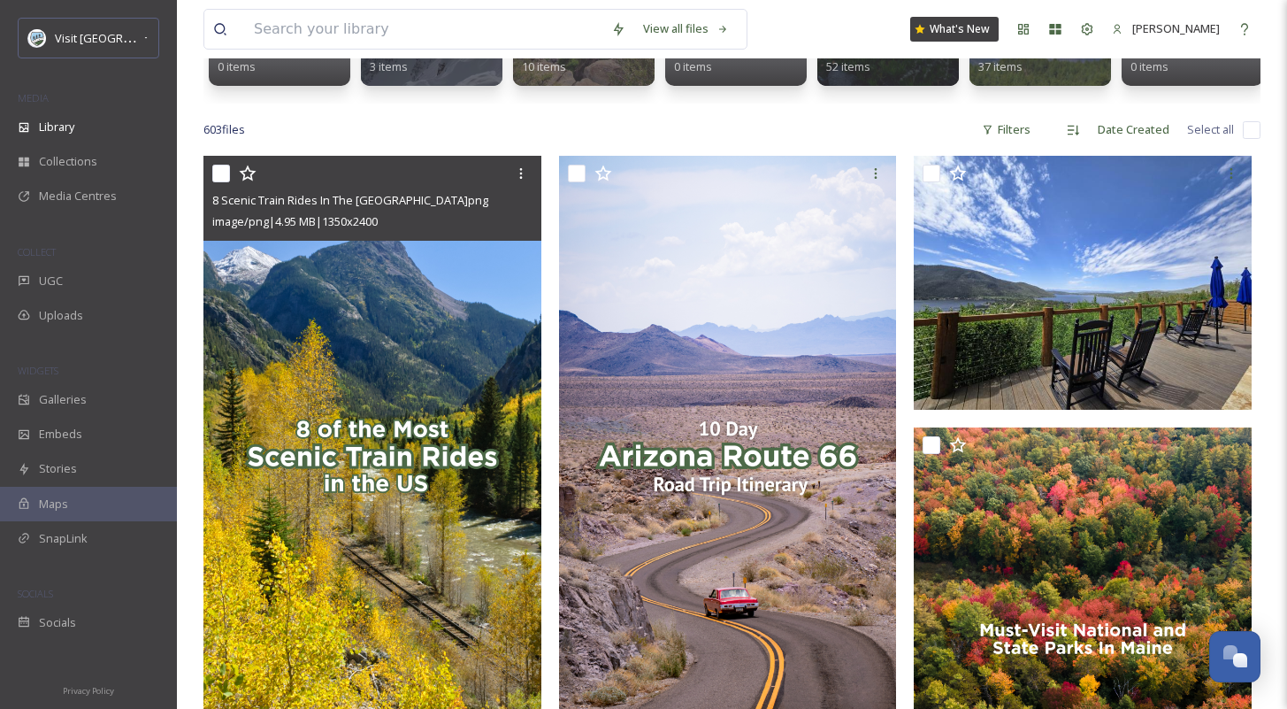
click at [221, 182] on input "checkbox" at bounding box center [221, 174] width 18 height 18
checkbox input "true"
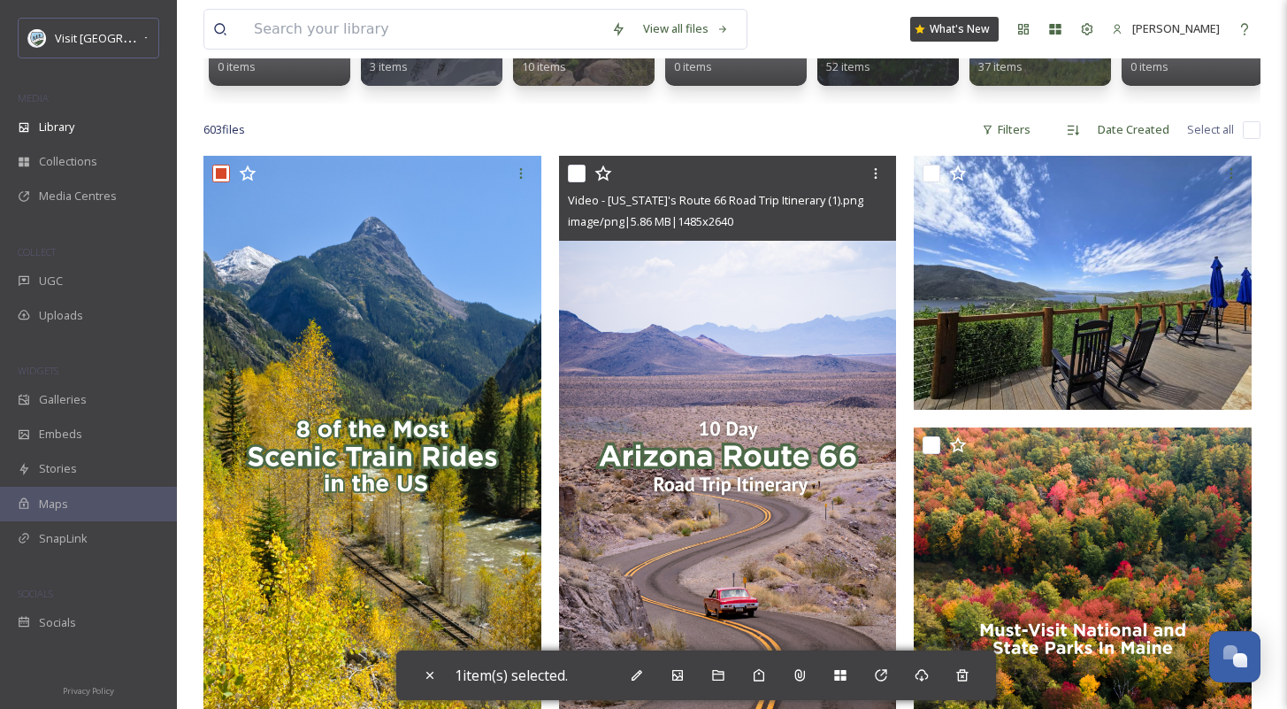
click at [582, 182] on input "checkbox" at bounding box center [577, 174] width 18 height 18
checkbox input "true"
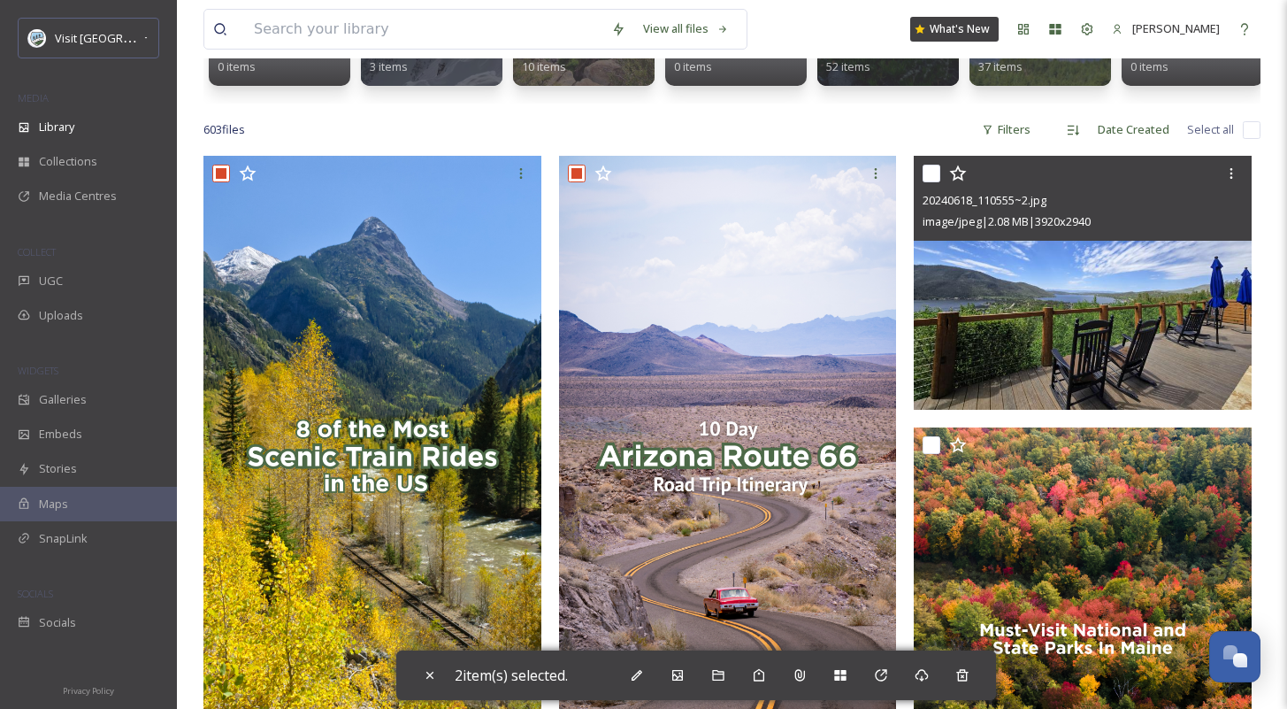
click at [938, 182] on input "checkbox" at bounding box center [932, 174] width 18 height 18
checkbox input "true"
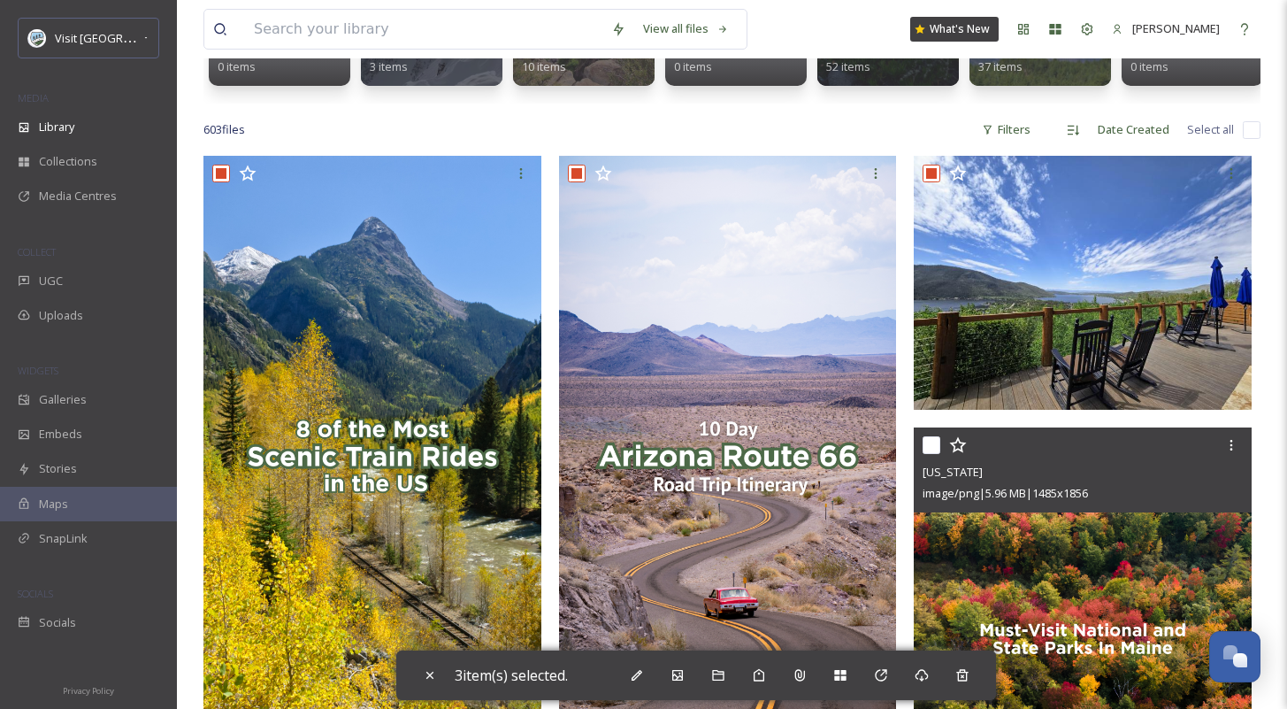
click at [939, 448] on div at bounding box center [1085, 445] width 325 height 32
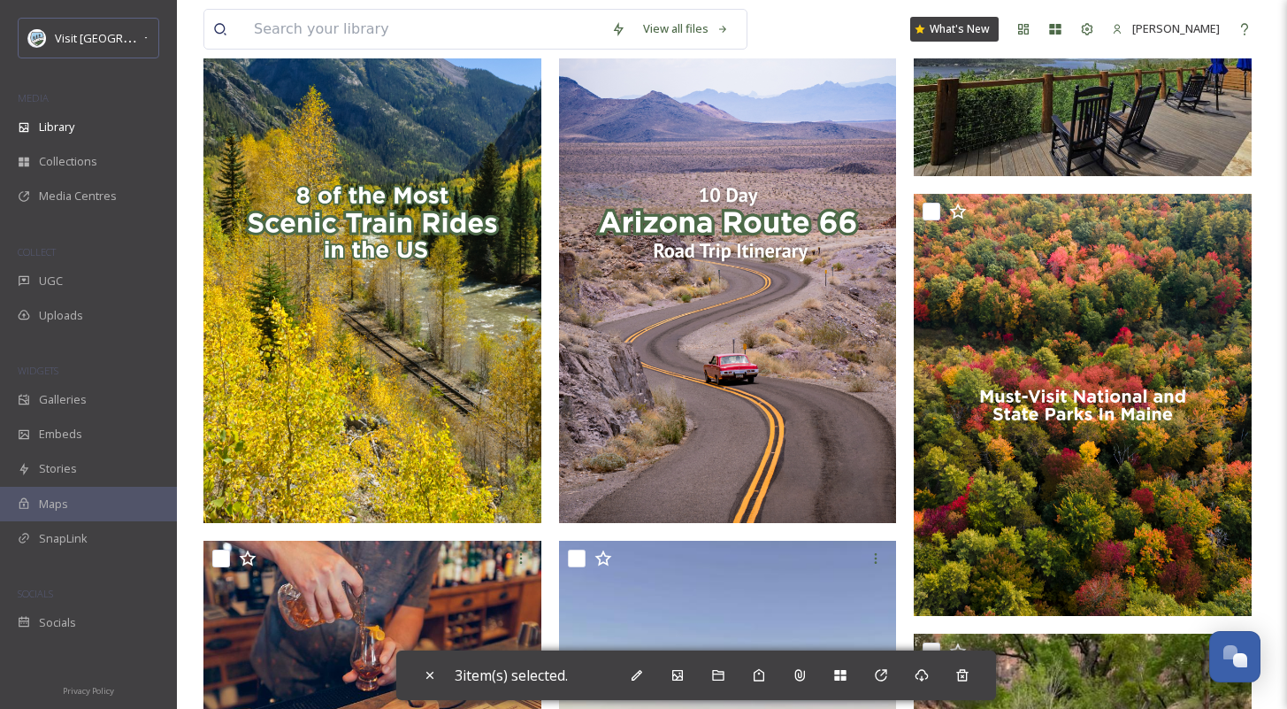
scroll to position [572, 0]
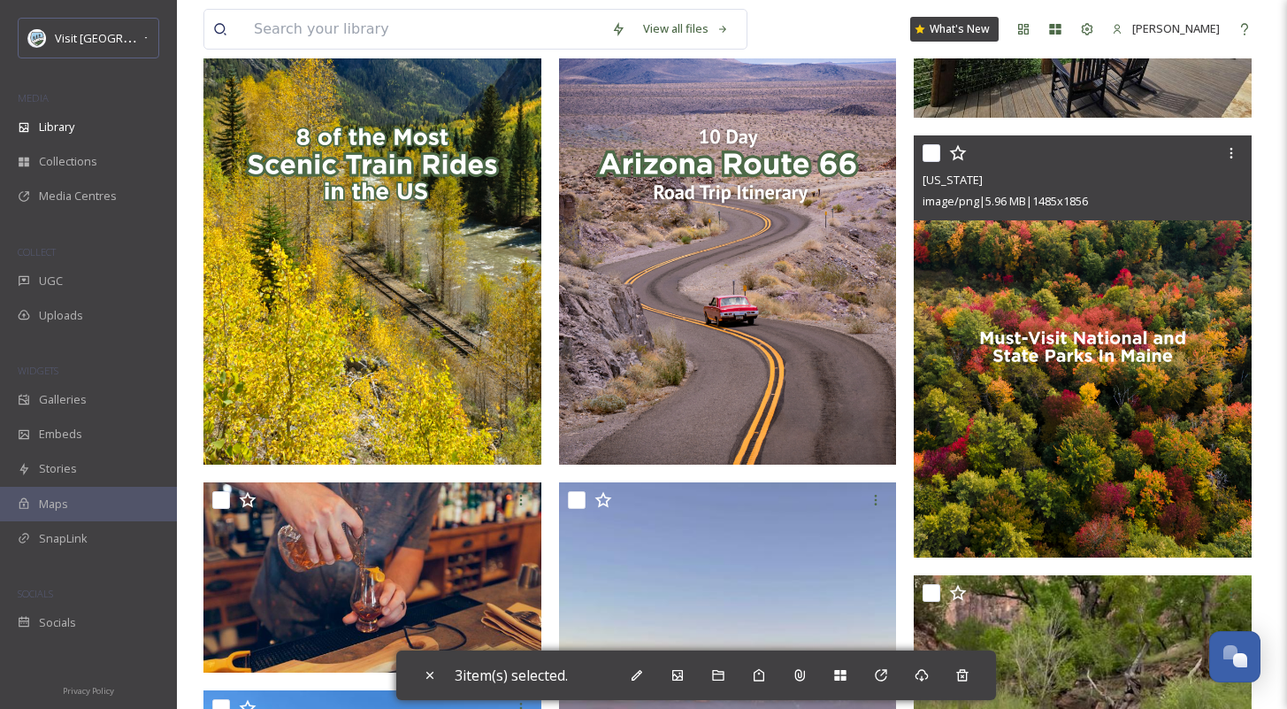
click at [928, 162] on input "checkbox" at bounding box center [932, 153] width 18 height 18
checkbox input "true"
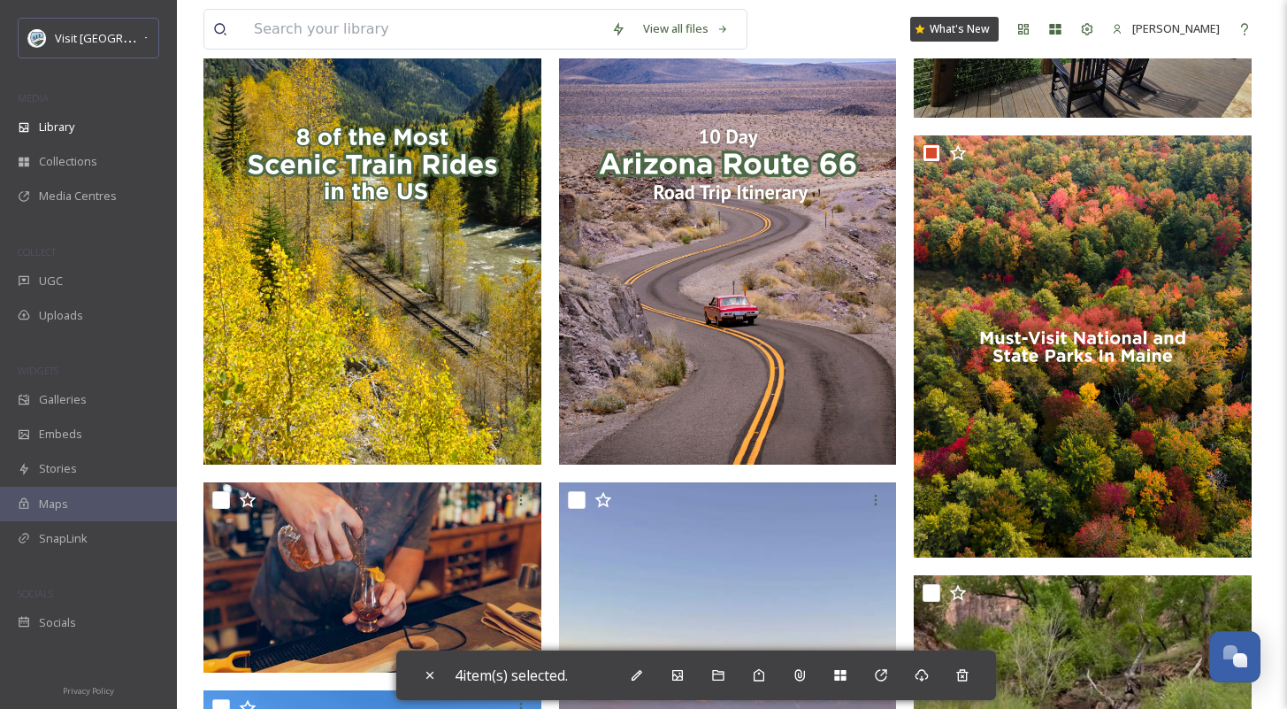
scroll to position [702, 0]
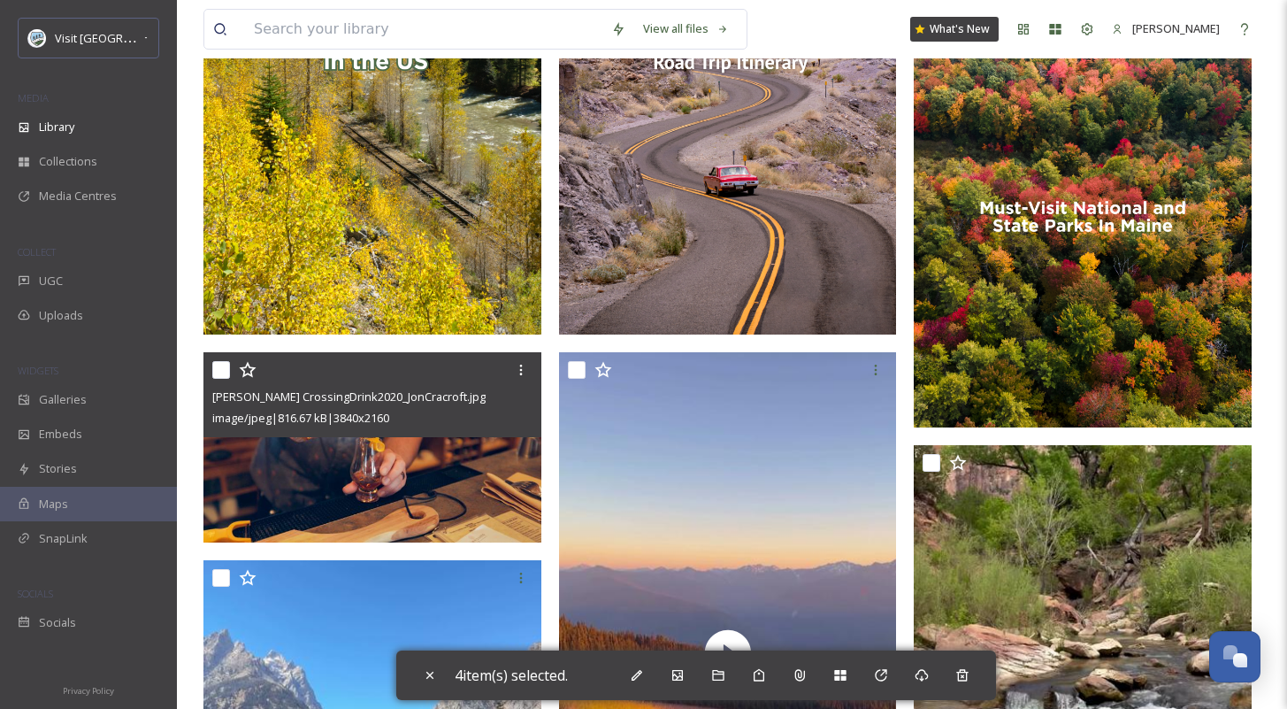
click at [226, 379] on input "checkbox" at bounding box center [221, 370] width 18 height 18
checkbox input "true"
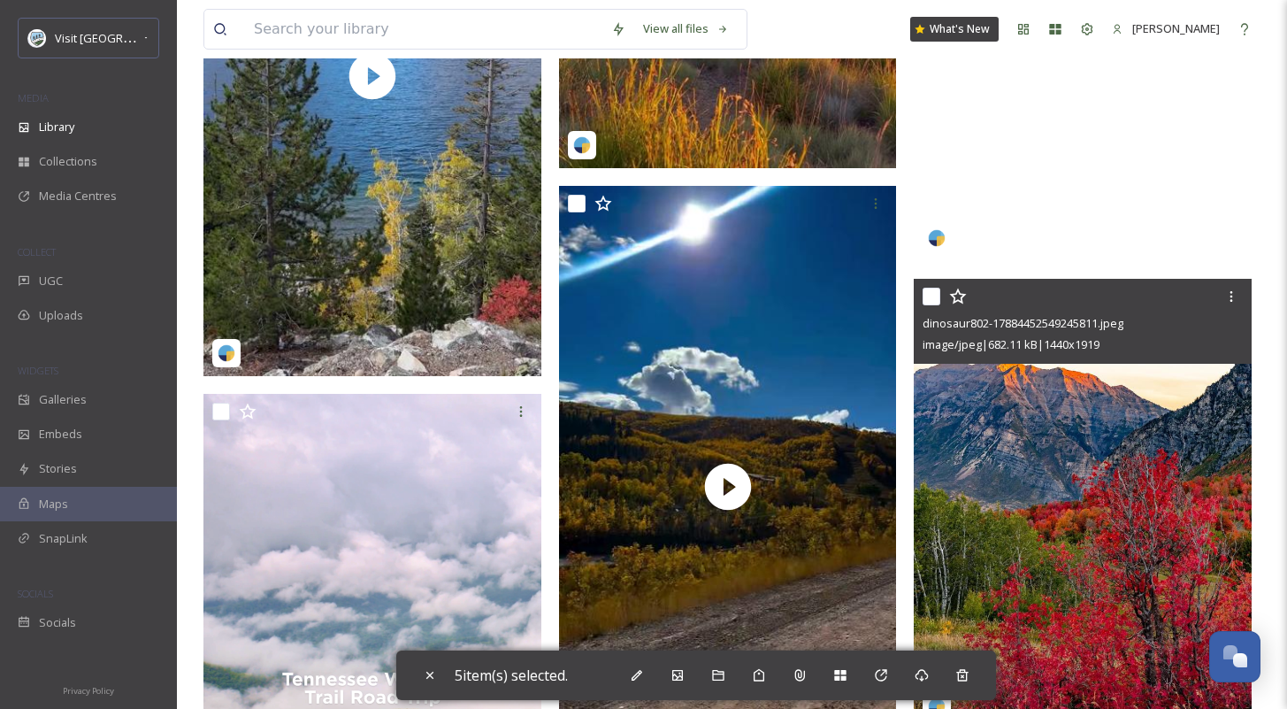
scroll to position [1810, 0]
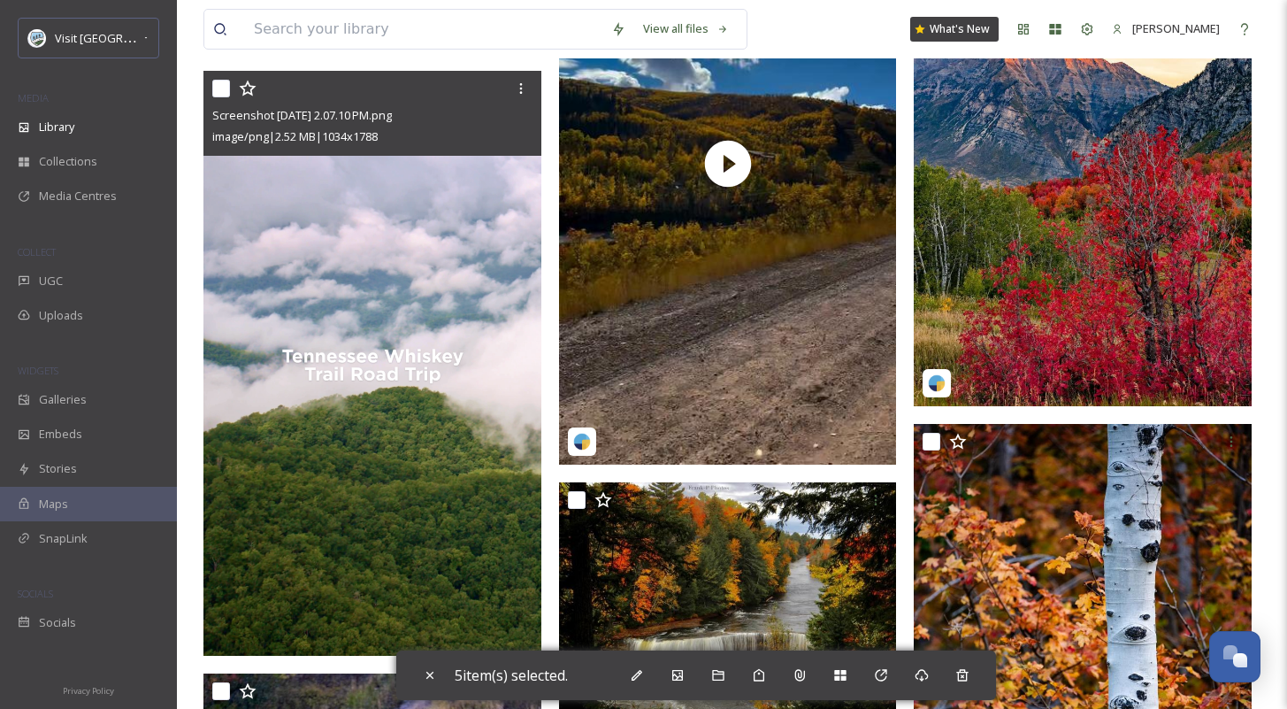
click at [218, 97] on input "checkbox" at bounding box center [221, 89] width 18 height 18
checkbox input "true"
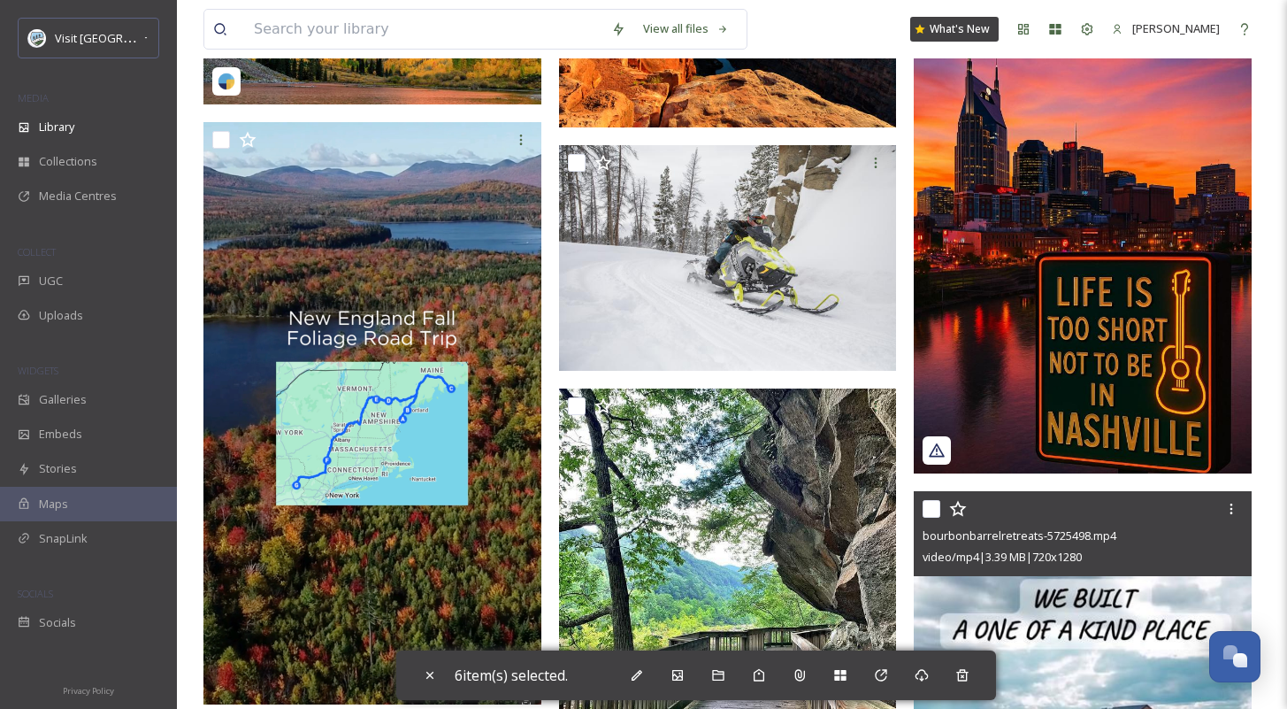
scroll to position [3513, 0]
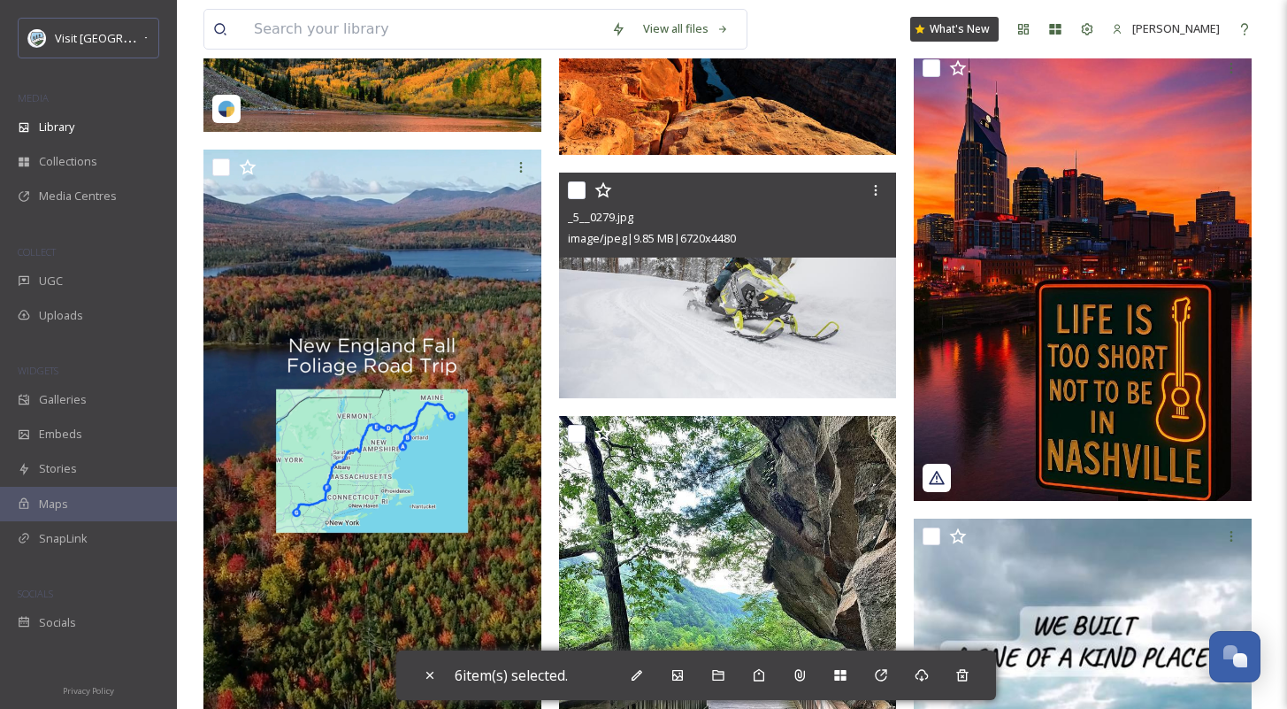
click at [580, 199] on input "checkbox" at bounding box center [577, 190] width 18 height 18
checkbox input "true"
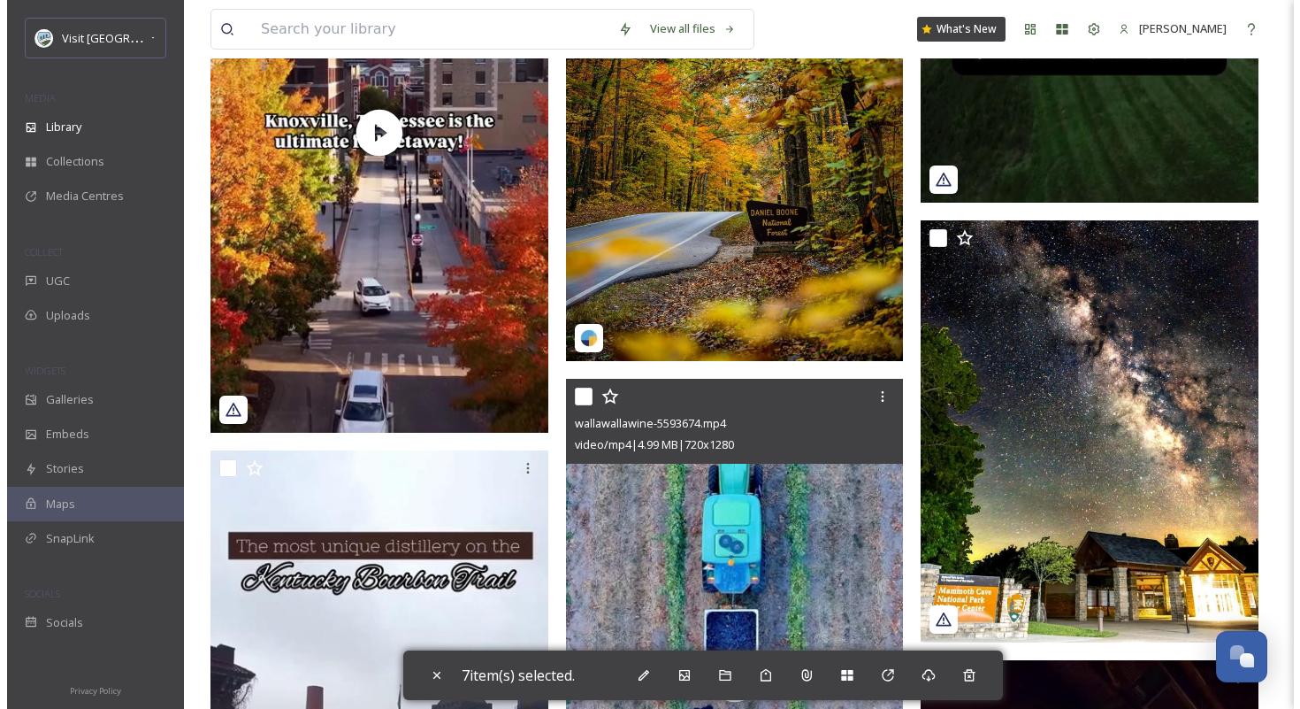
scroll to position [4507, 0]
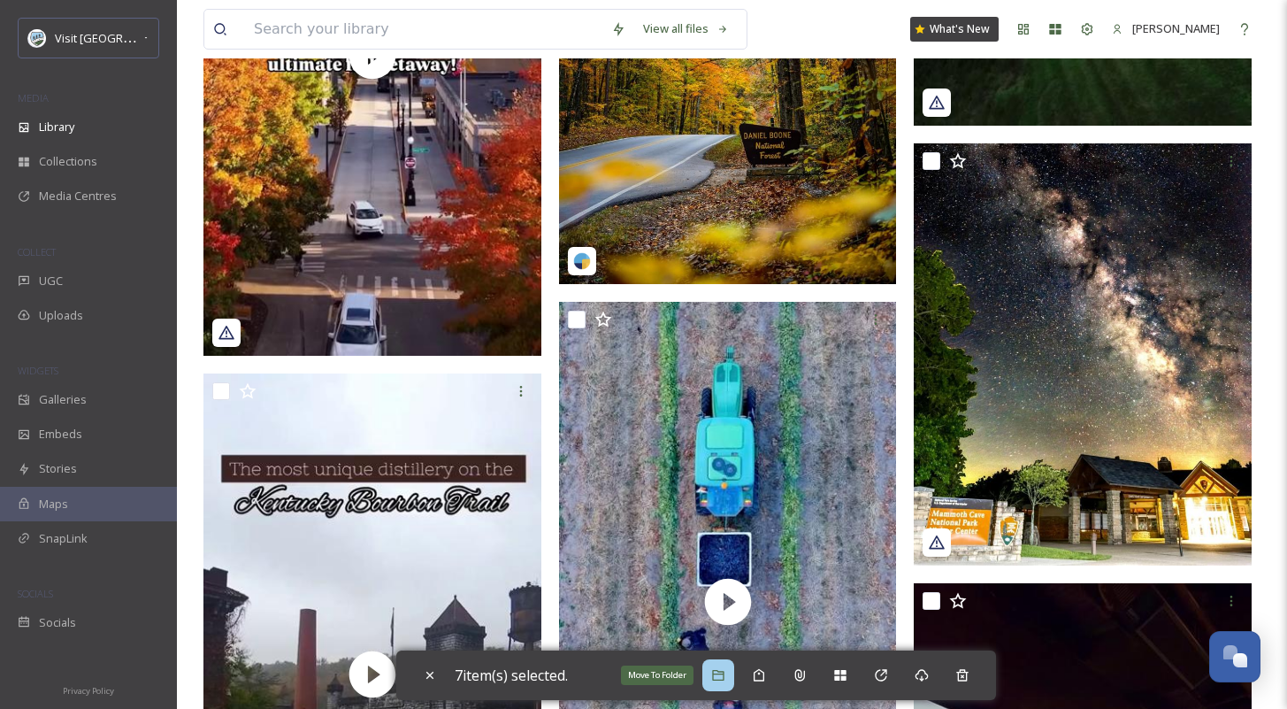
click at [734, 677] on div "Move To Folder" at bounding box center [718, 675] width 32 height 32
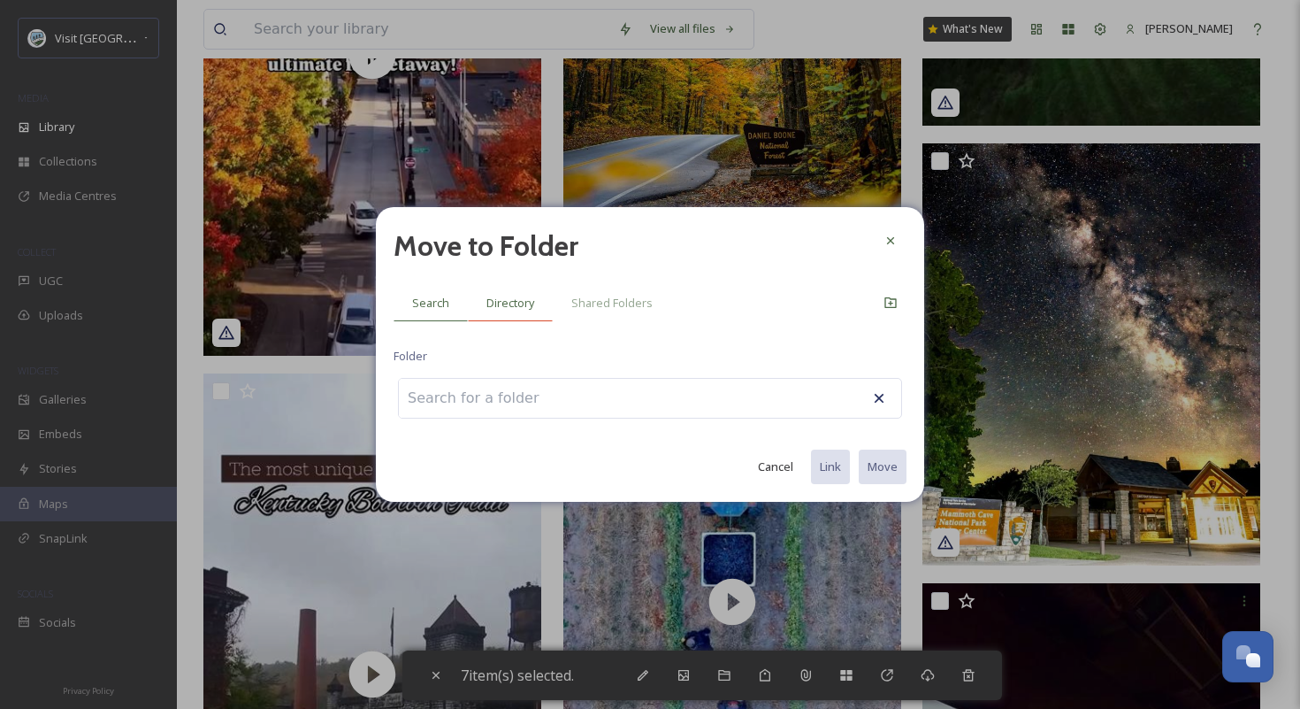
click at [485, 288] on div "Directory" at bounding box center [510, 303] width 85 height 36
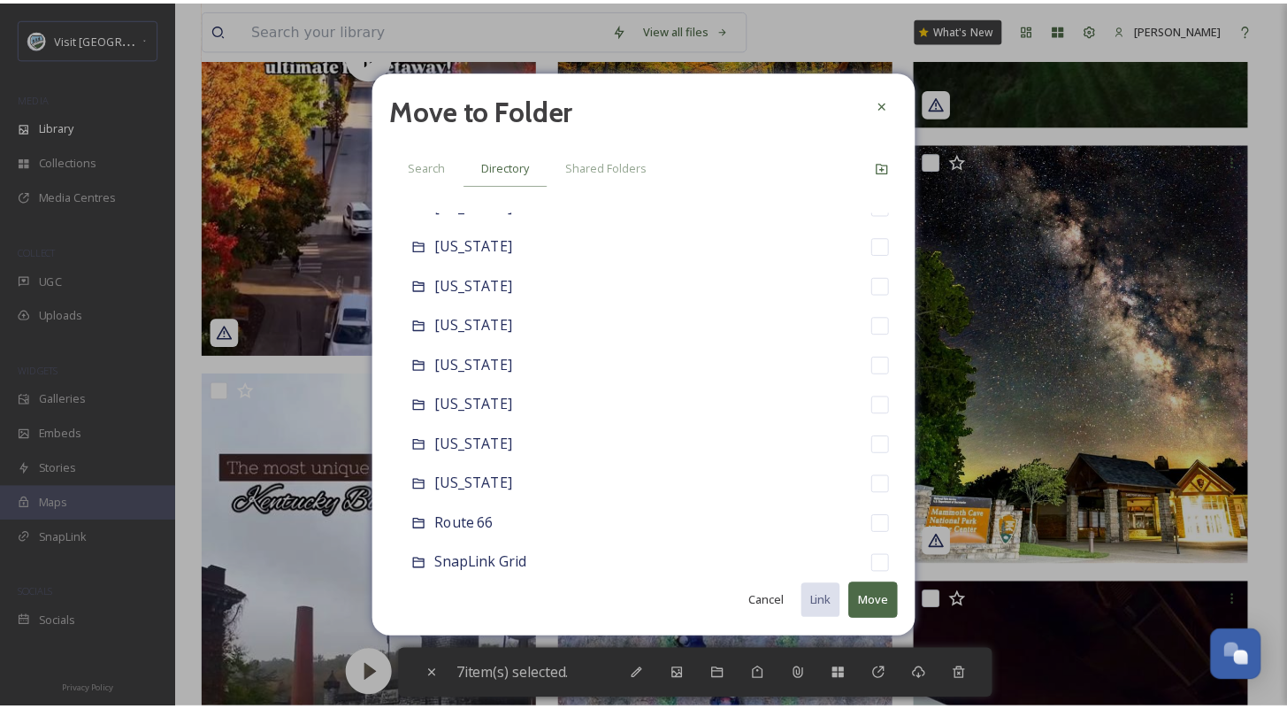
scroll to position [1636, 0]
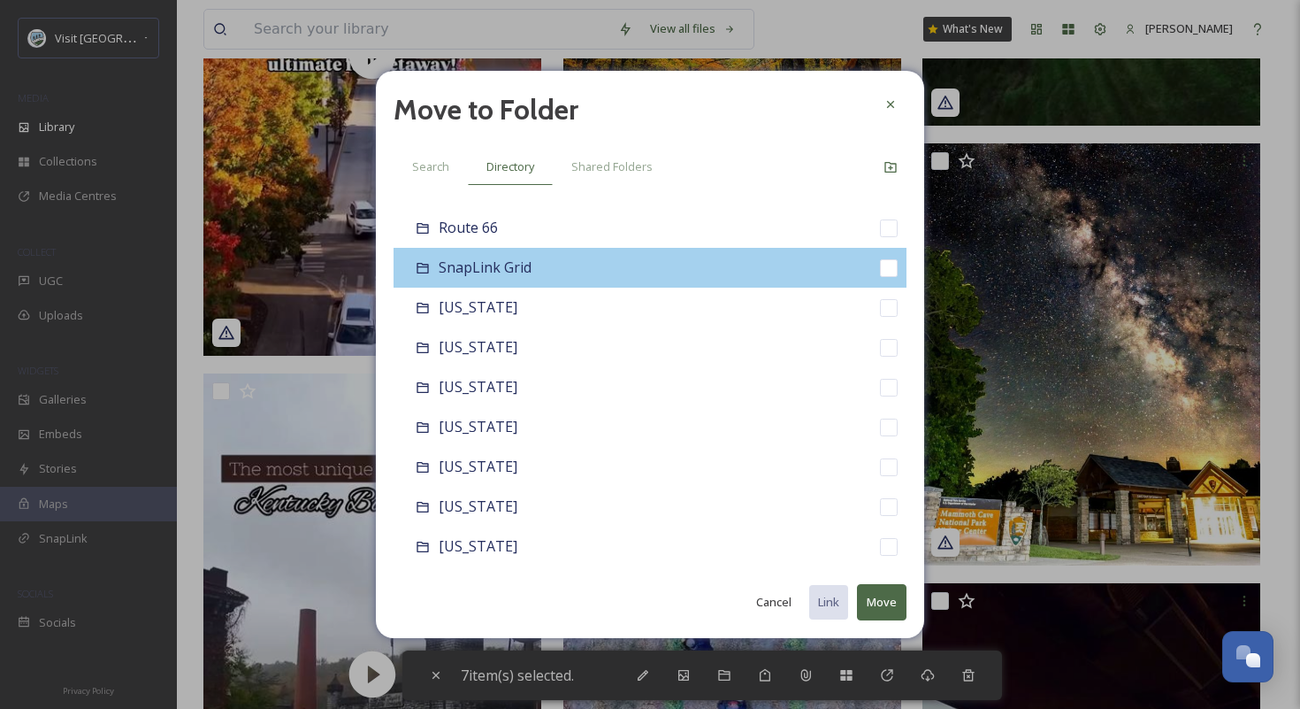
click at [579, 267] on div "SnapLink Grid" at bounding box center [650, 268] width 513 height 40
checkbox input "false"
checkbox input "true"
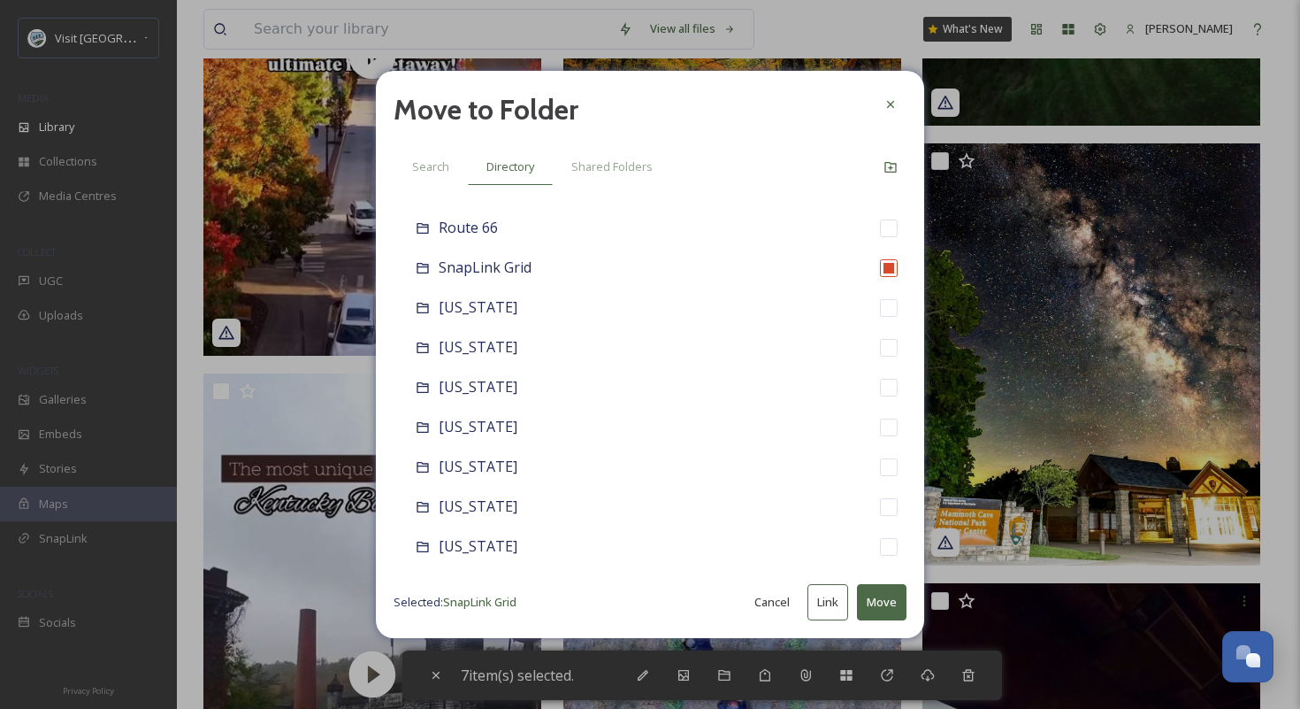
click at [880, 599] on button "Move" at bounding box center [882, 602] width 50 height 36
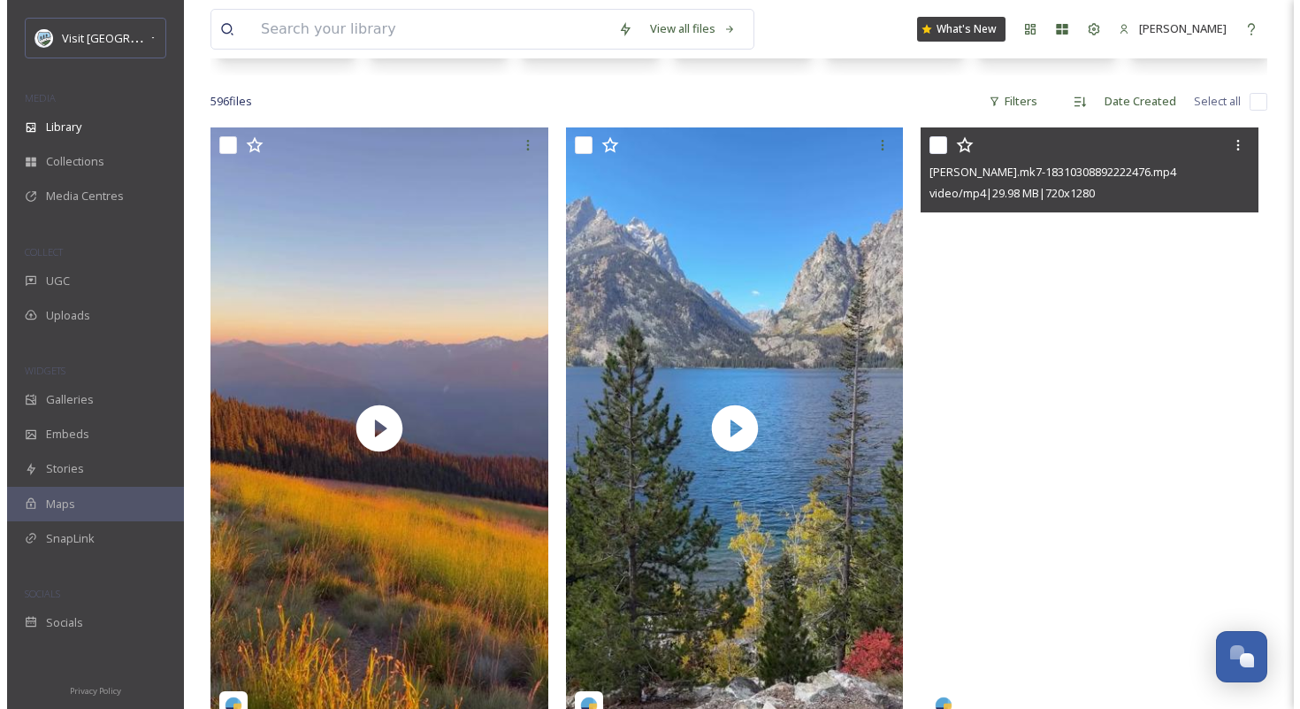
scroll to position [358, 0]
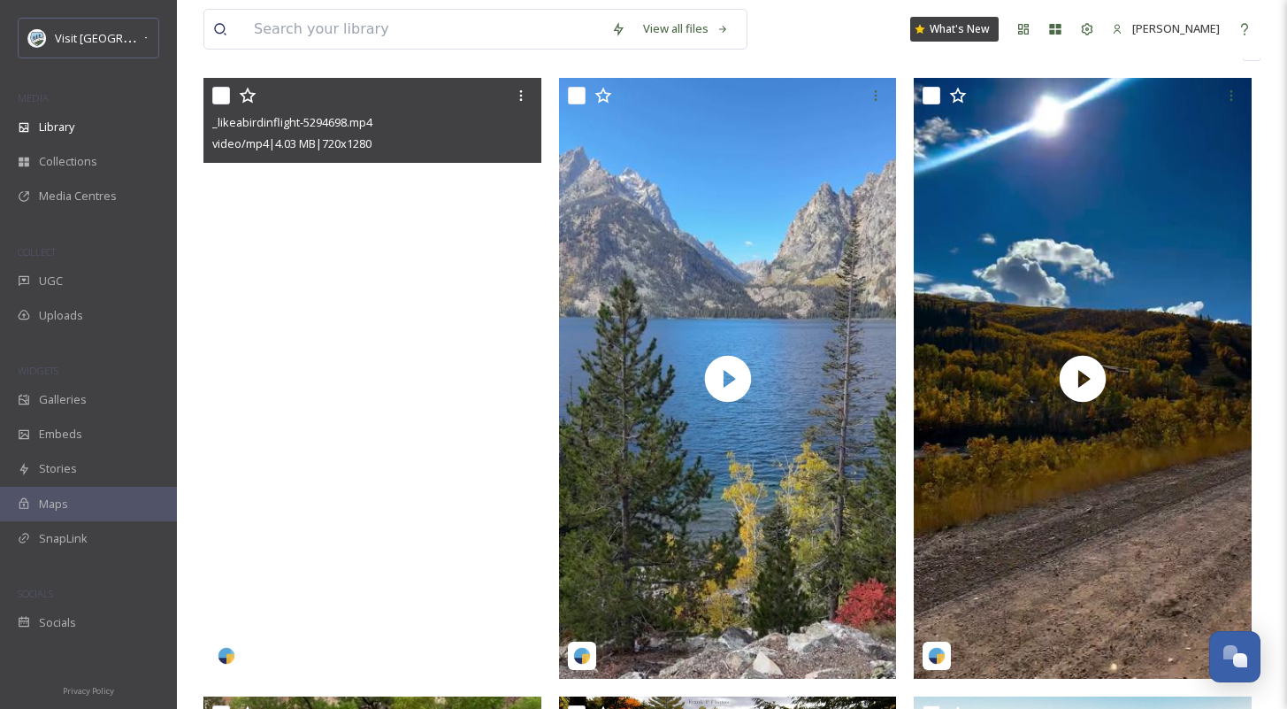
click at [280, 503] on video "_likeabirdinflight-5294698.mp4" at bounding box center [372, 378] width 338 height 601
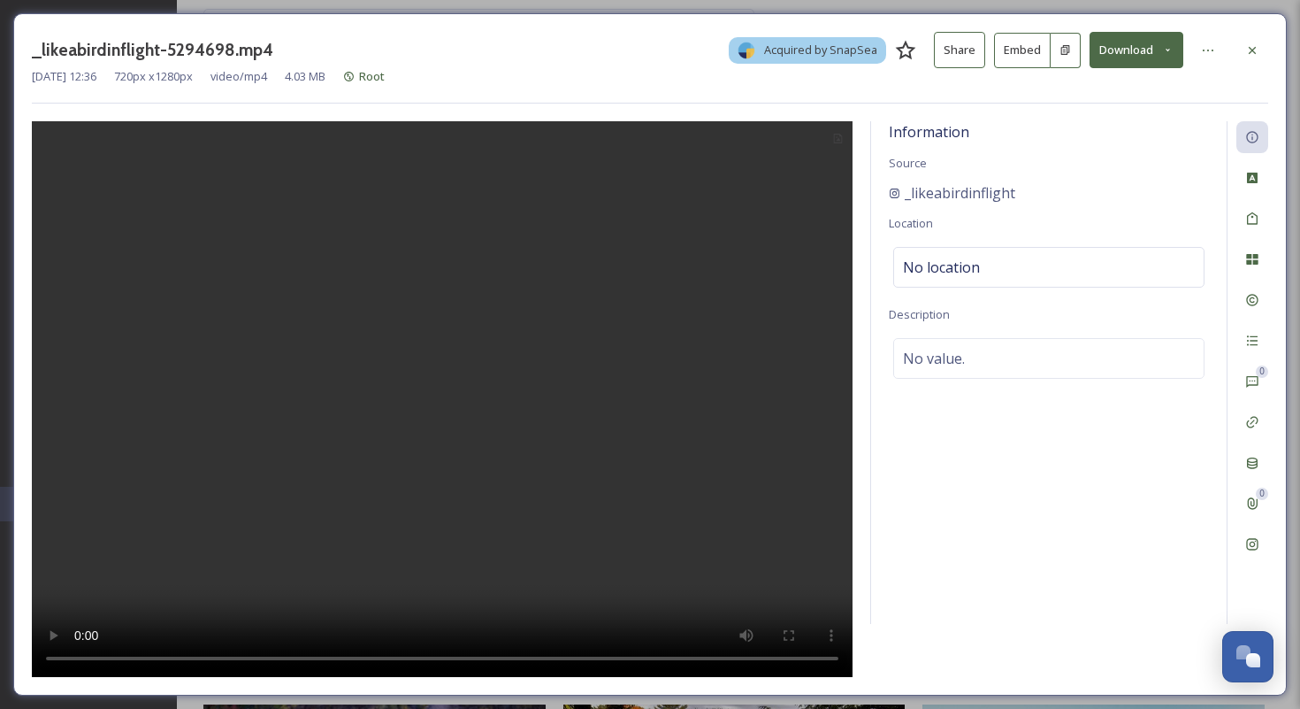
click at [1268, 303] on div "_likeabirdinflight-5294698.mp4 Acquired by SnapSea Share Embed Download Oct 07 …" at bounding box center [650, 354] width 1274 height 682
click at [1261, 303] on div at bounding box center [1253, 300] width 32 height 32
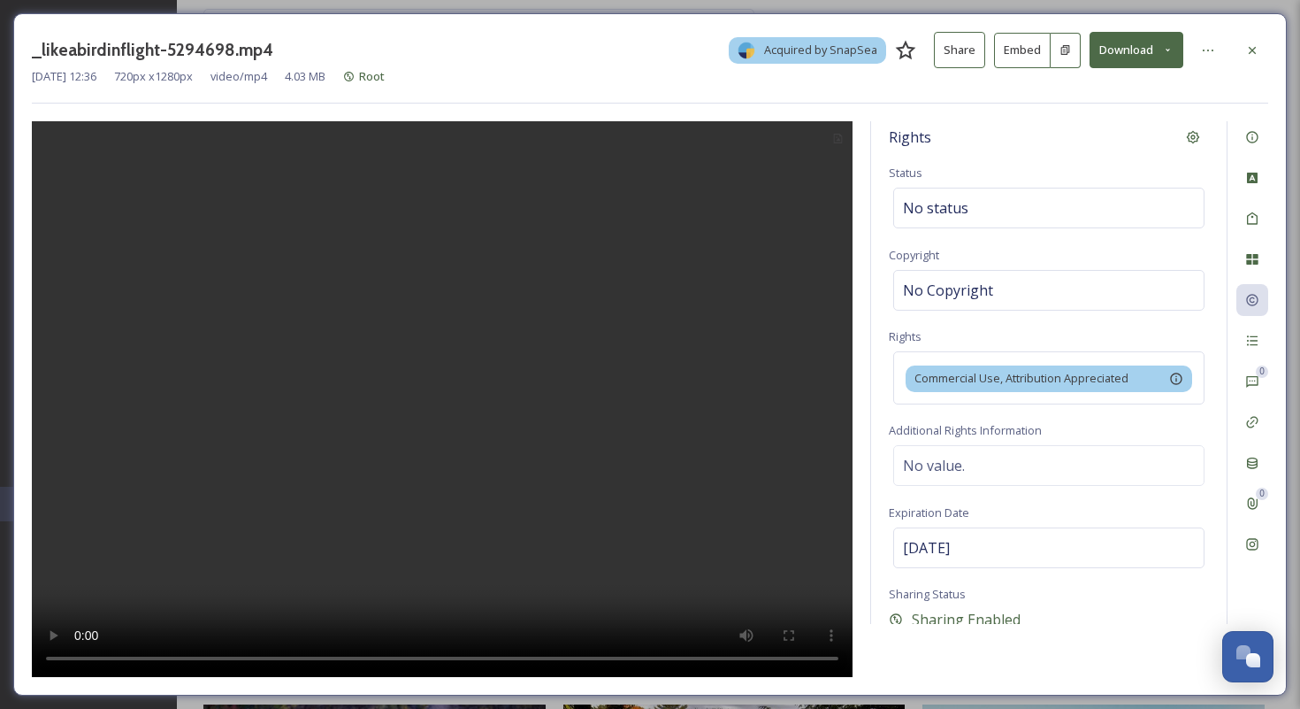
click at [977, 228] on div "Rights Status No status Copyright No Copyright Rights Commercial Use, Attributi…" at bounding box center [1049, 372] width 356 height 502
click at [977, 215] on div "No status" at bounding box center [1048, 208] width 311 height 41
click at [977, 215] on input at bounding box center [991, 207] width 195 height 39
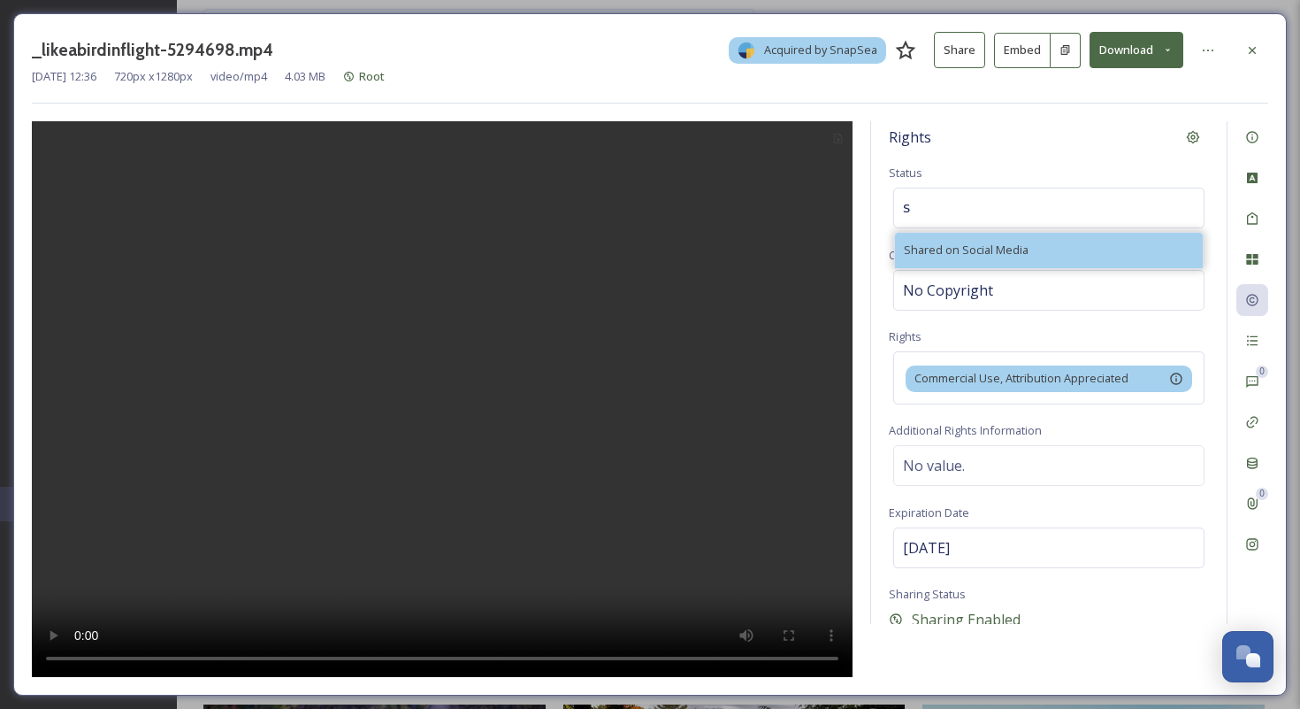
type input "s"
click at [980, 254] on span "Shared on Social Media" at bounding box center [966, 249] width 125 height 17
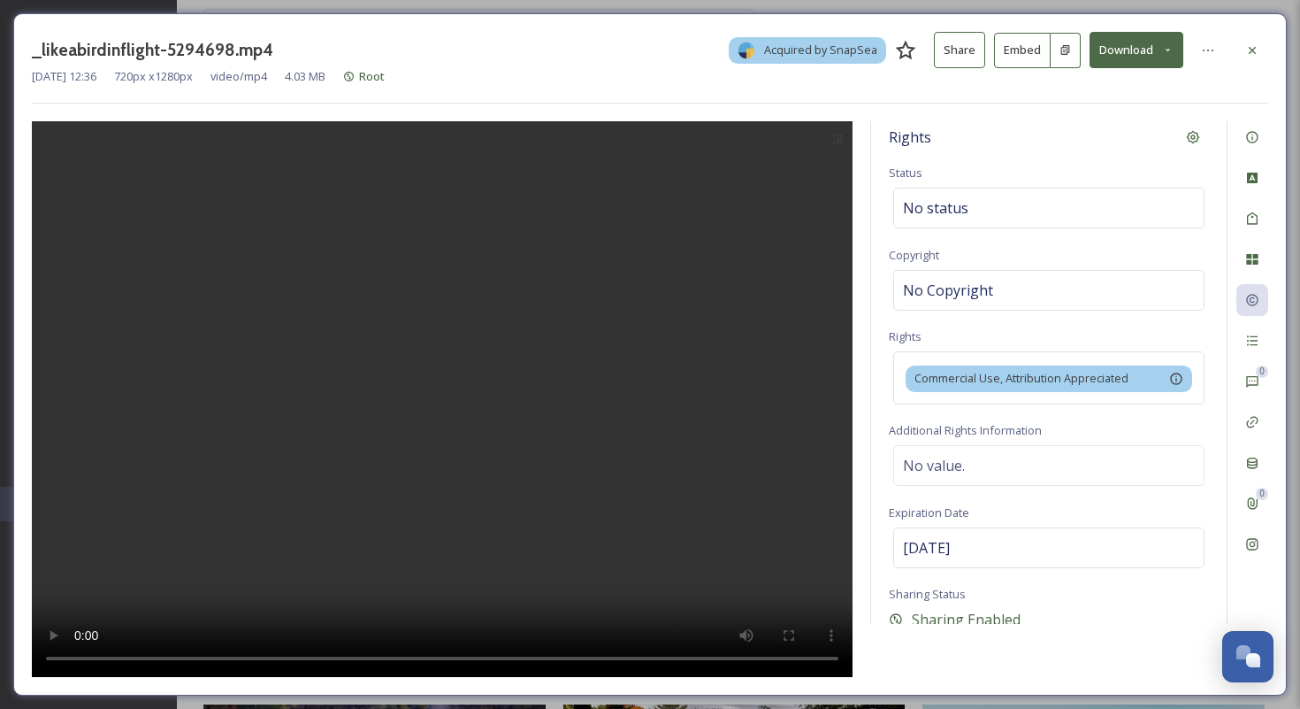
click at [1226, 55] on div at bounding box center [1209, 50] width 35 height 32
click at [1222, 56] on div at bounding box center [1208, 50] width 32 height 32
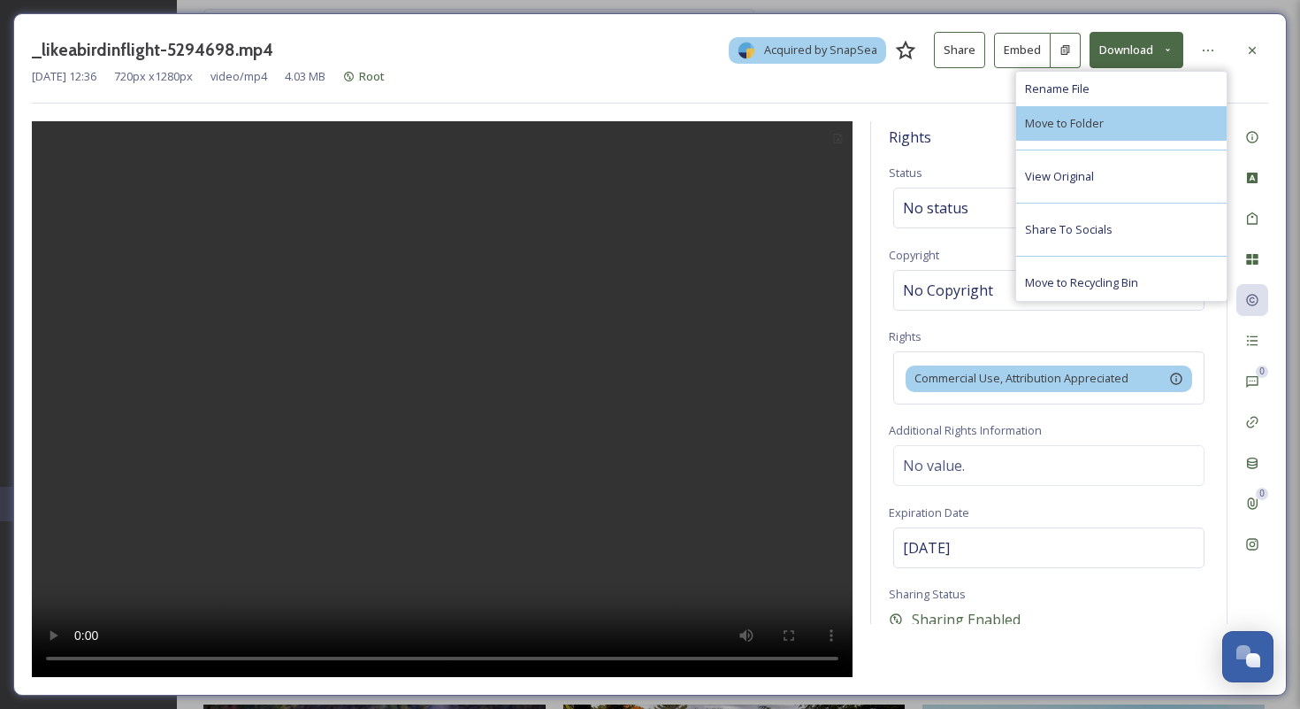
click at [1097, 125] on span "Move to Folder" at bounding box center [1064, 123] width 79 height 17
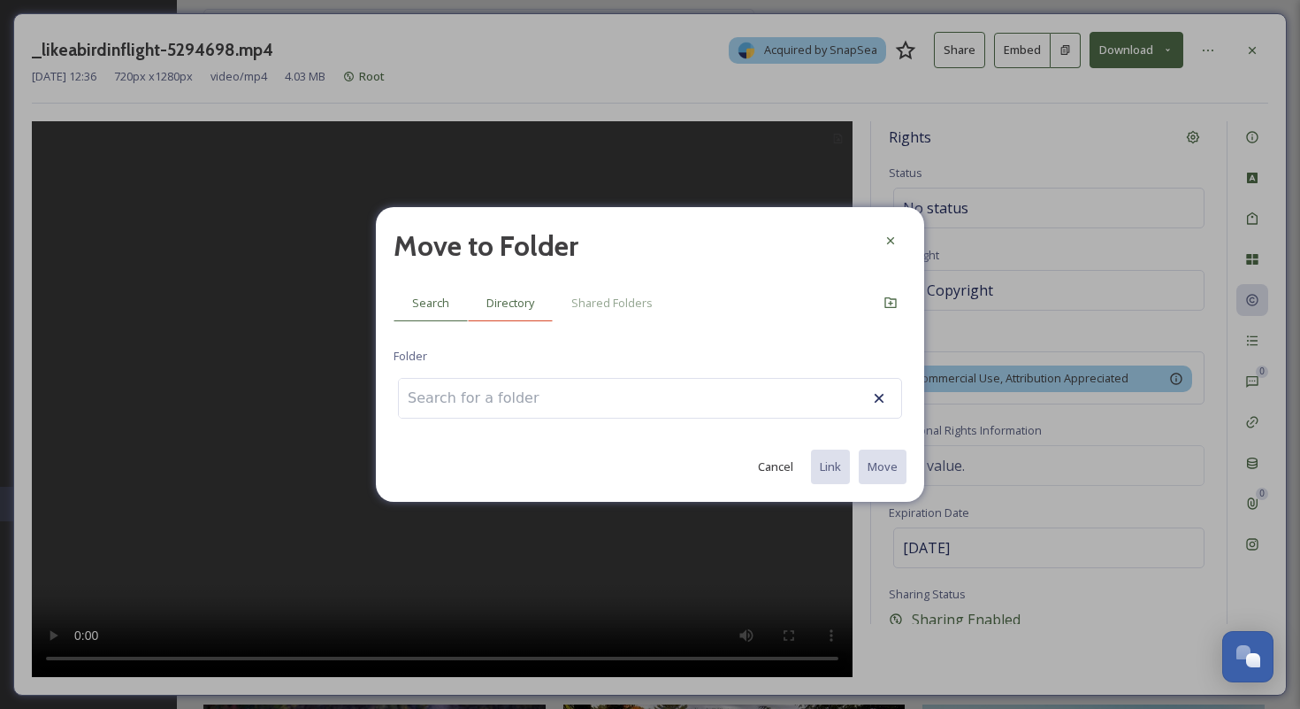
click at [528, 305] on span "Directory" at bounding box center [511, 303] width 48 height 17
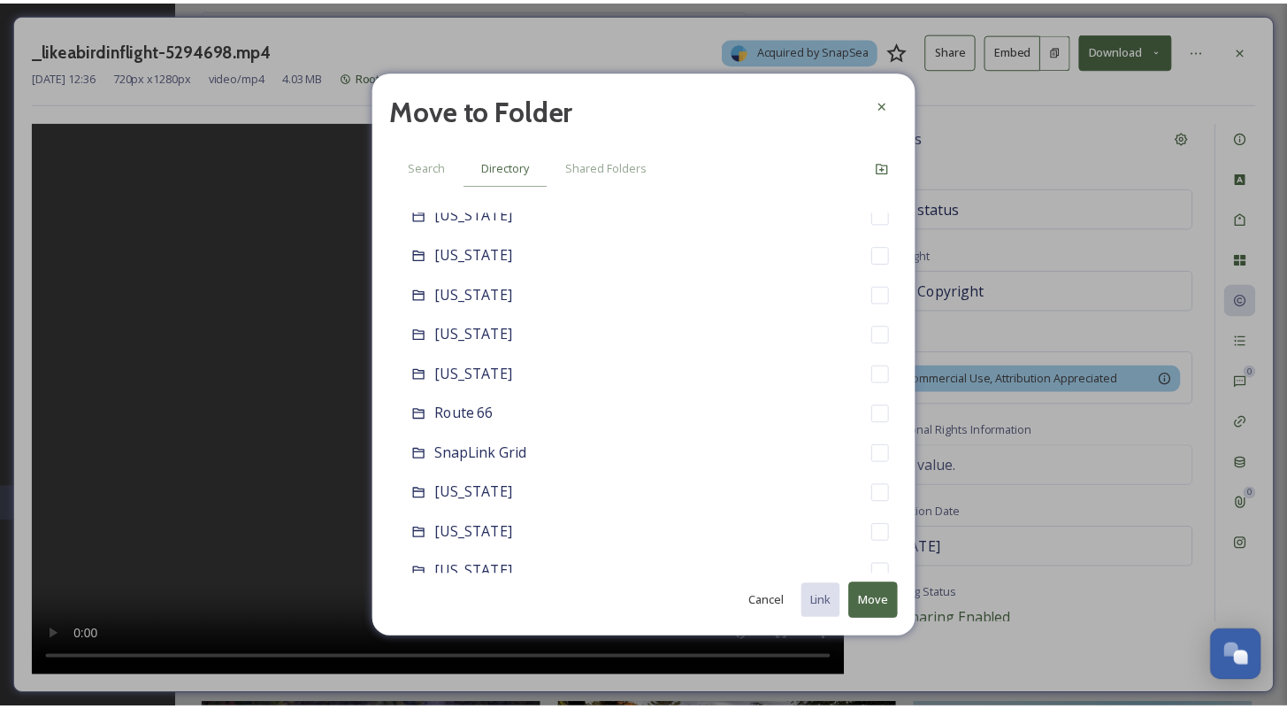
scroll to position [1909, 0]
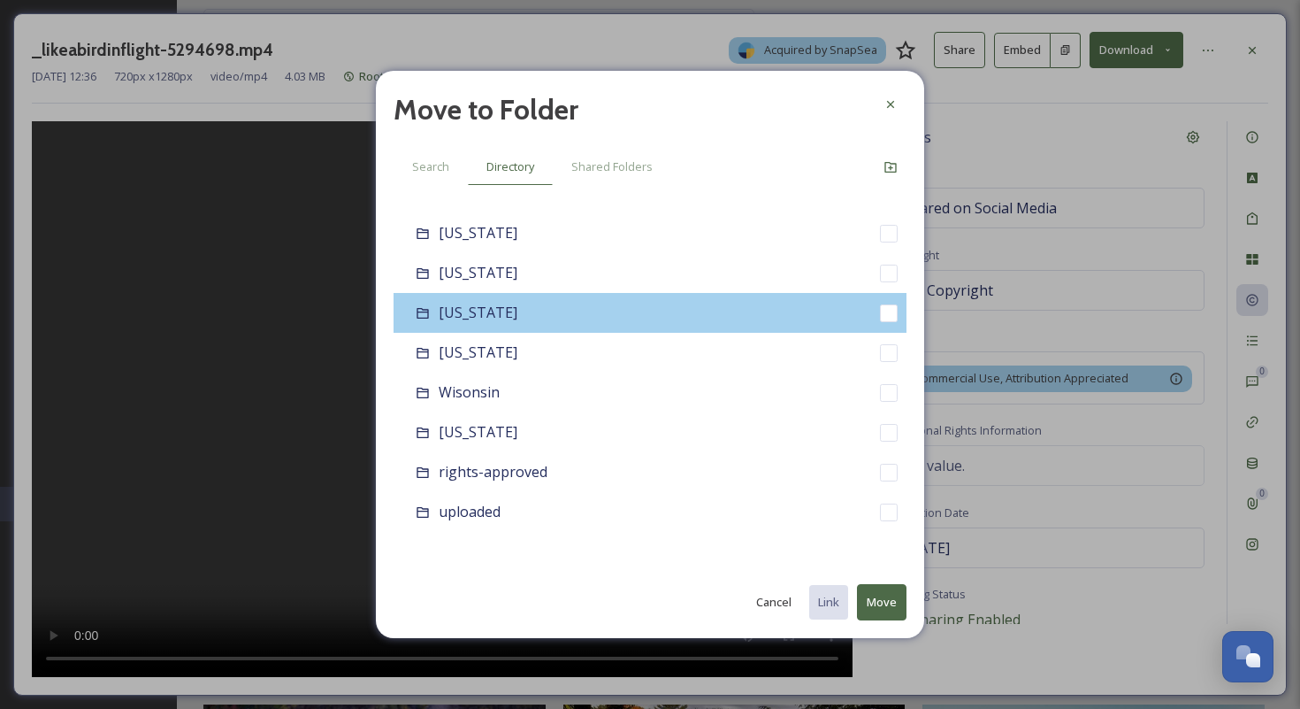
click at [590, 311] on div "[US_STATE]" at bounding box center [650, 313] width 513 height 40
checkbox input "false"
checkbox input "true"
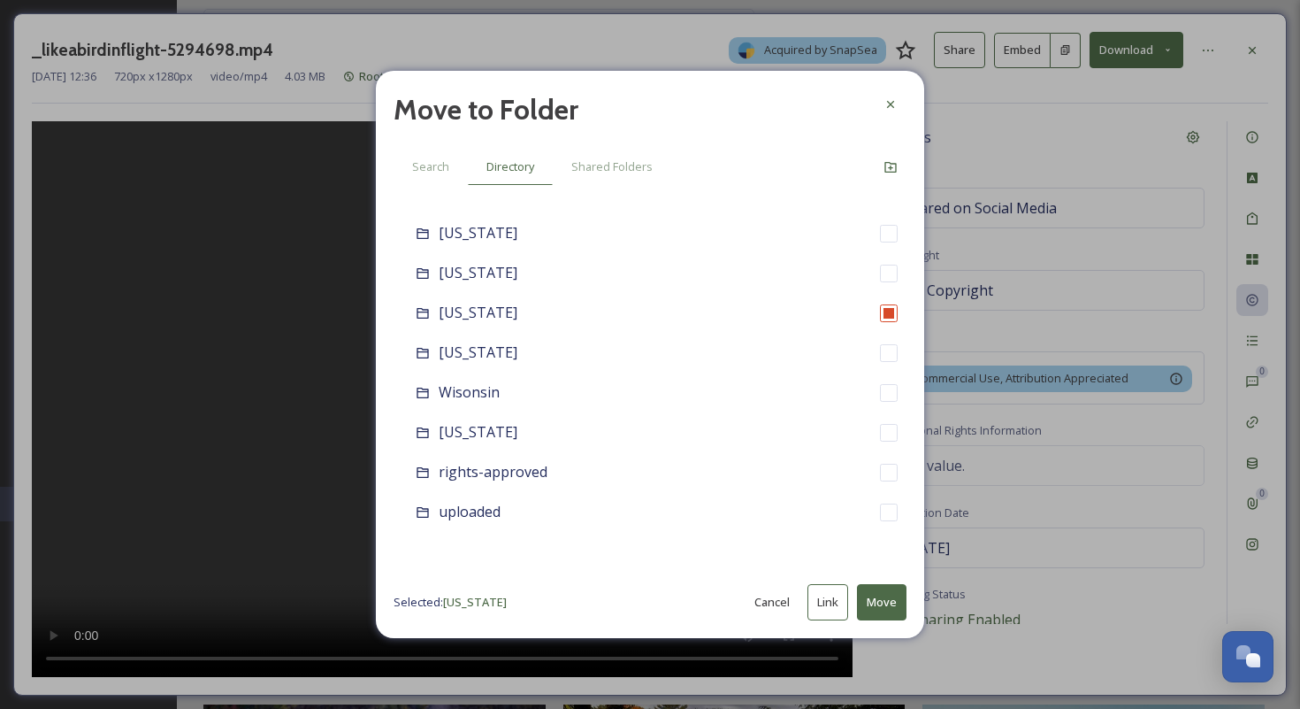
click at [891, 602] on button "Move" at bounding box center [882, 602] width 50 height 36
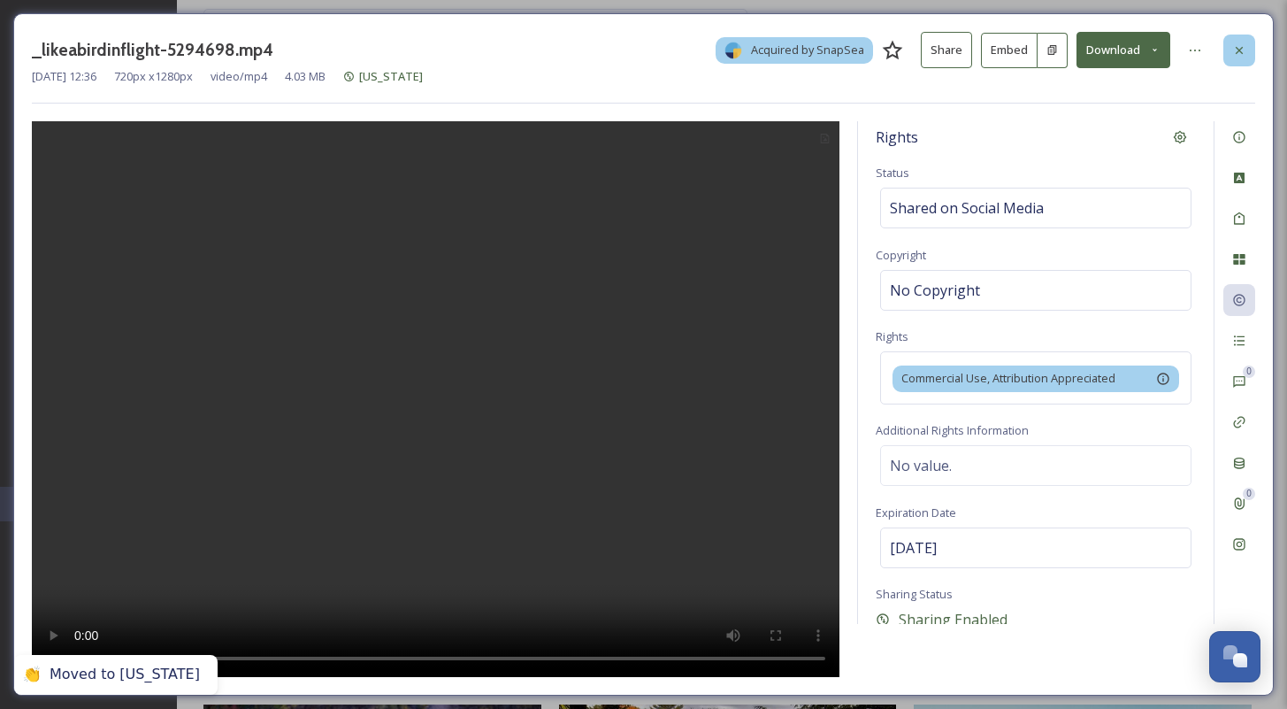
click at [1243, 50] on icon at bounding box center [1239, 50] width 14 height 14
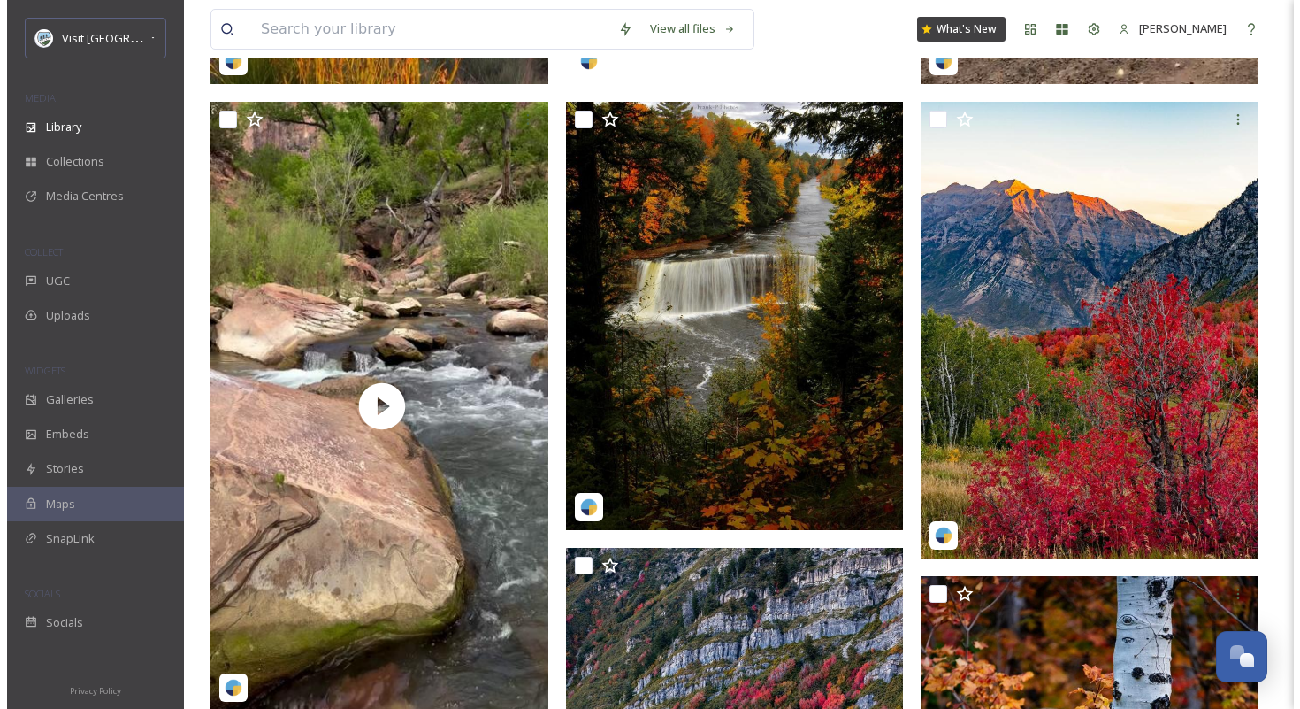
scroll to position [1006, 0]
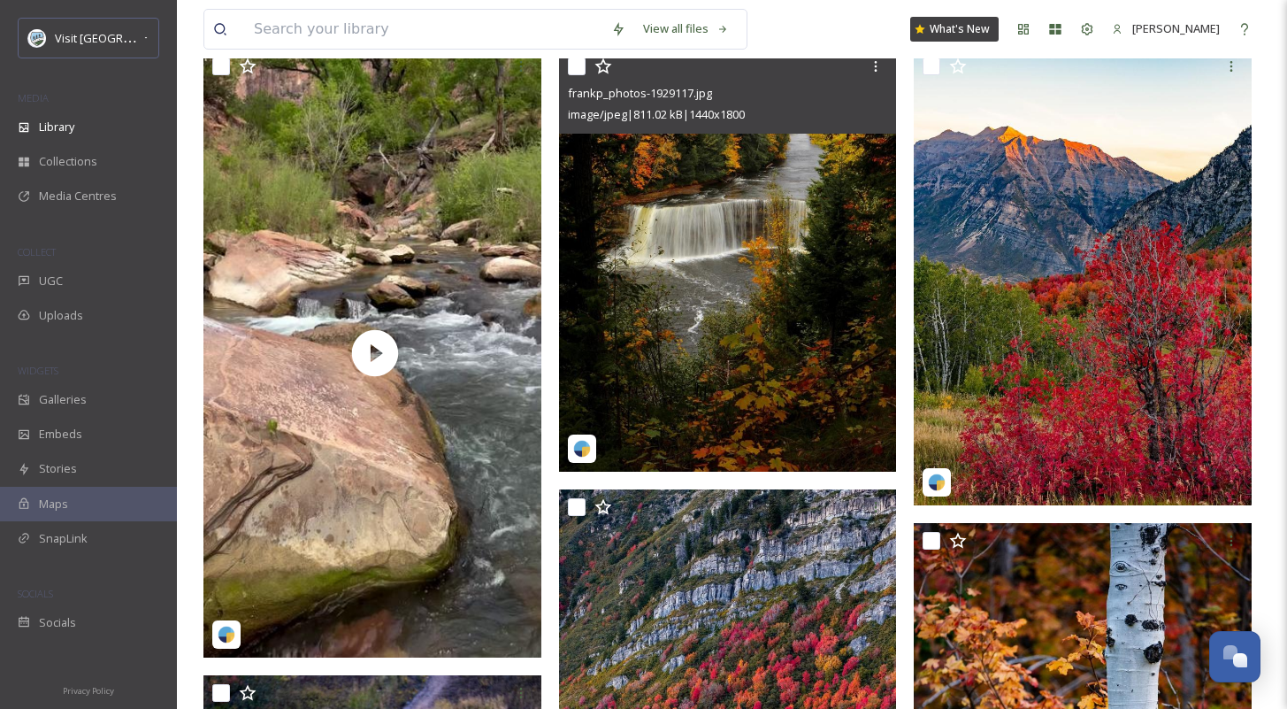
click at [785, 360] on img at bounding box center [728, 260] width 338 height 423
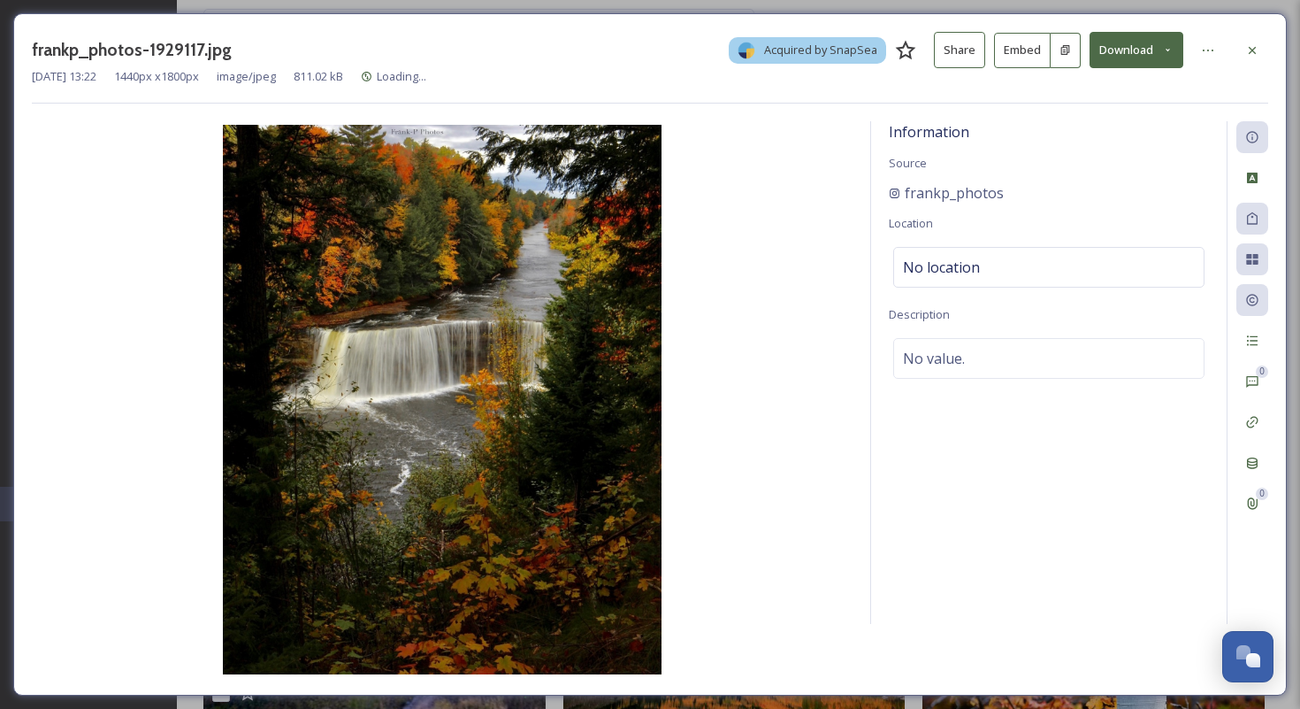
click at [1253, 542] on div "0 0" at bounding box center [1248, 372] width 42 height 502
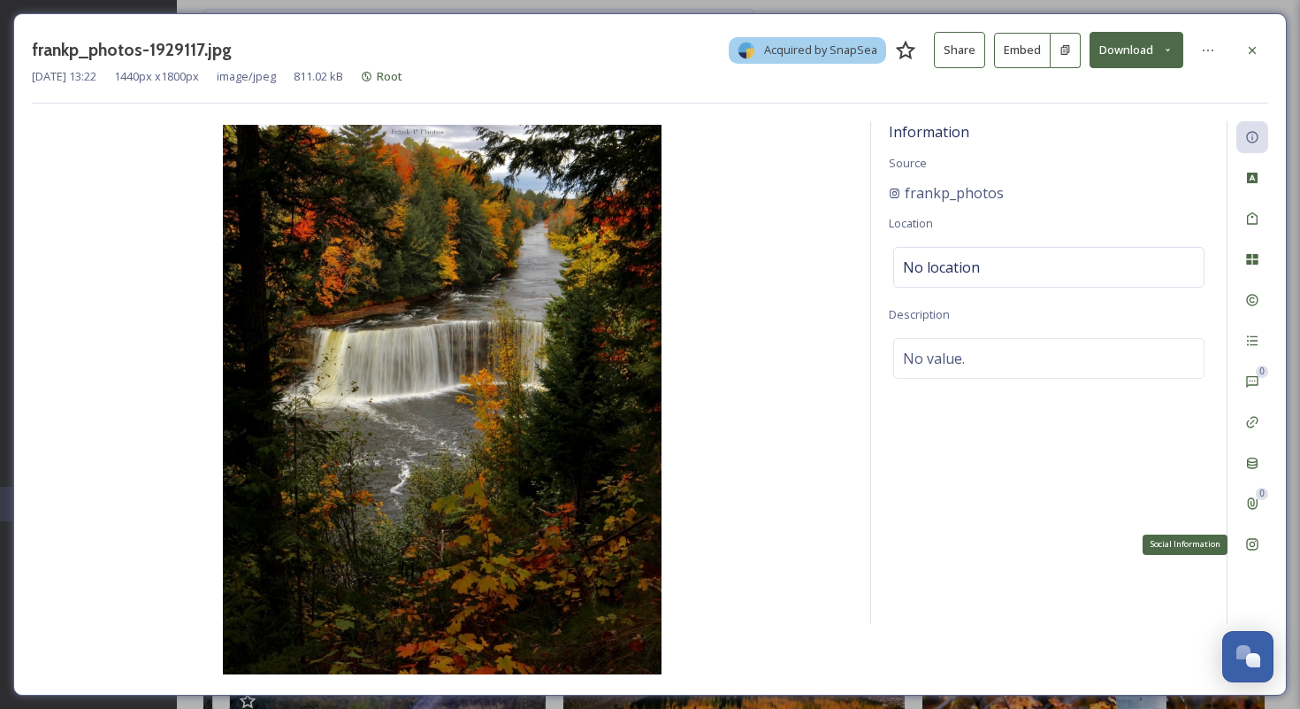
click at [1253, 547] on icon at bounding box center [1252, 544] width 14 height 14
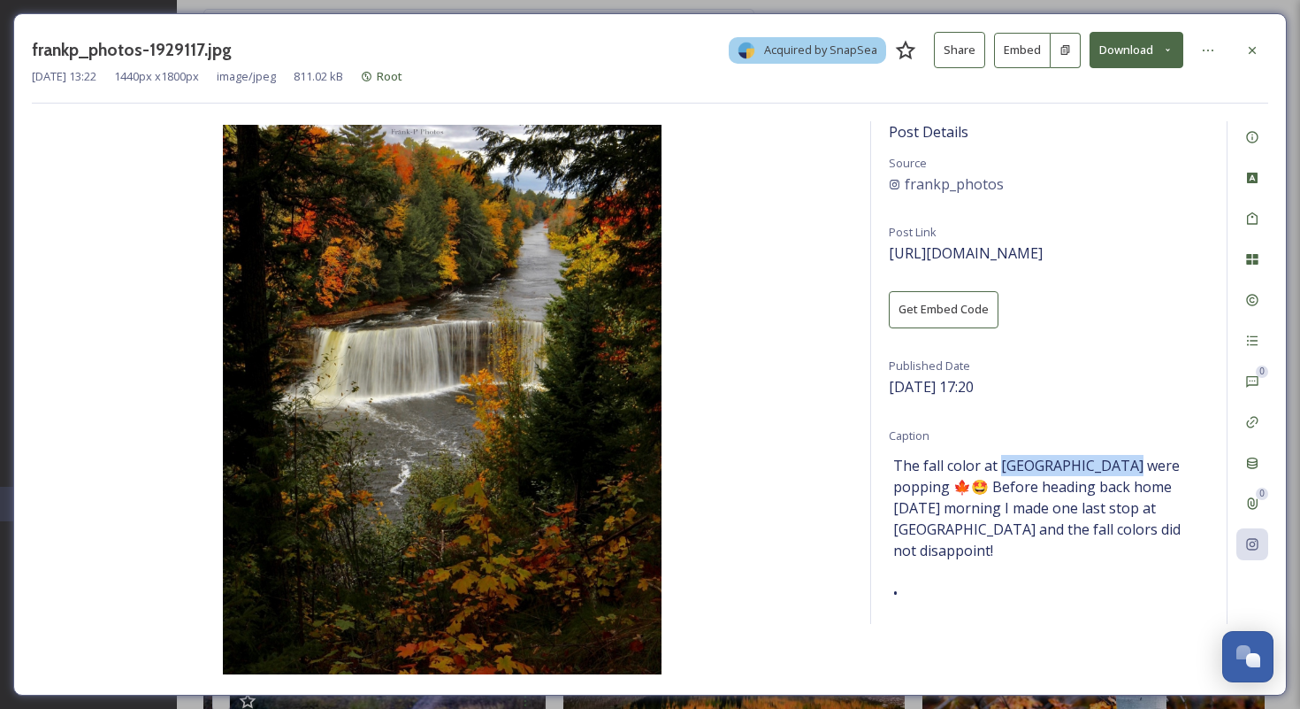
drag, startPoint x: 999, startPoint y: 461, endPoint x: 1124, endPoint y: 456, distance: 125.7
click at [1124, 456] on span "The fall color at Tahquamenon falls were popping 🍁🤩 Before heading back home Mo…" at bounding box center [1048, 688] width 311 height 467
copy span "Tahquamenon falls"
click at [1252, 301] on icon at bounding box center [1251, 300] width 11 height 11
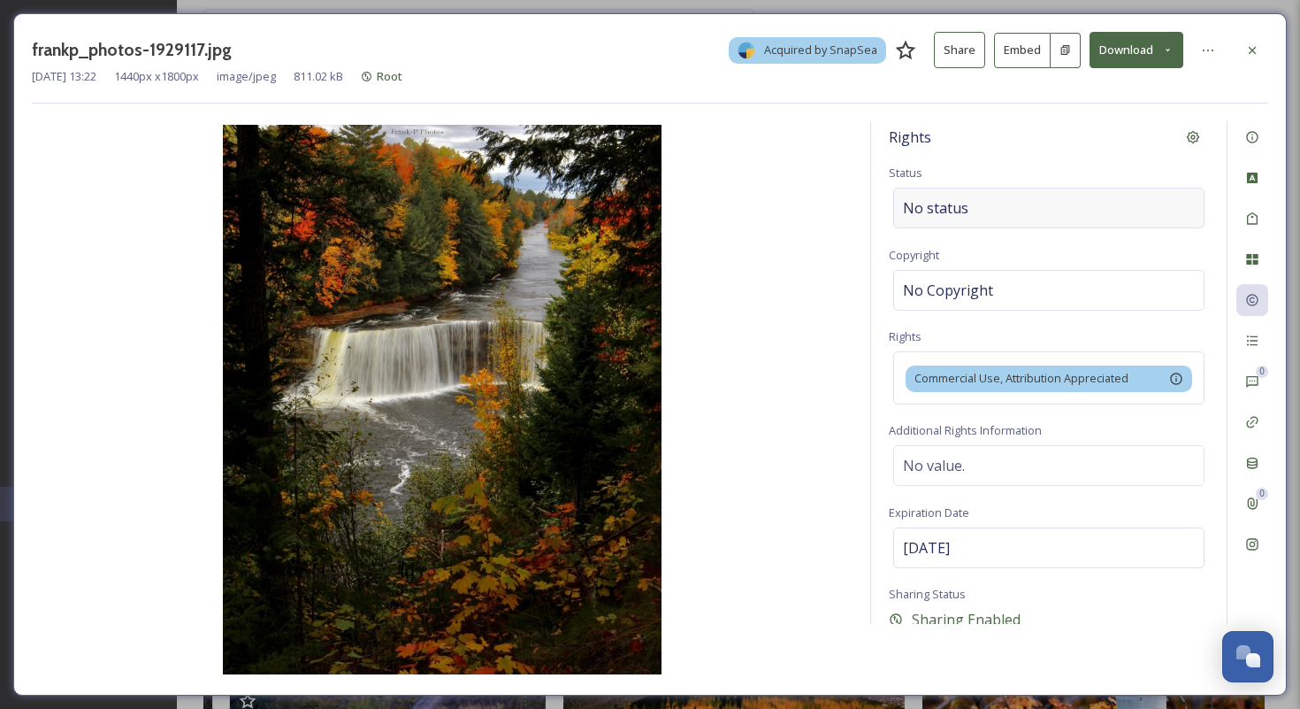
click at [1028, 200] on div "No status" at bounding box center [1048, 208] width 311 height 41
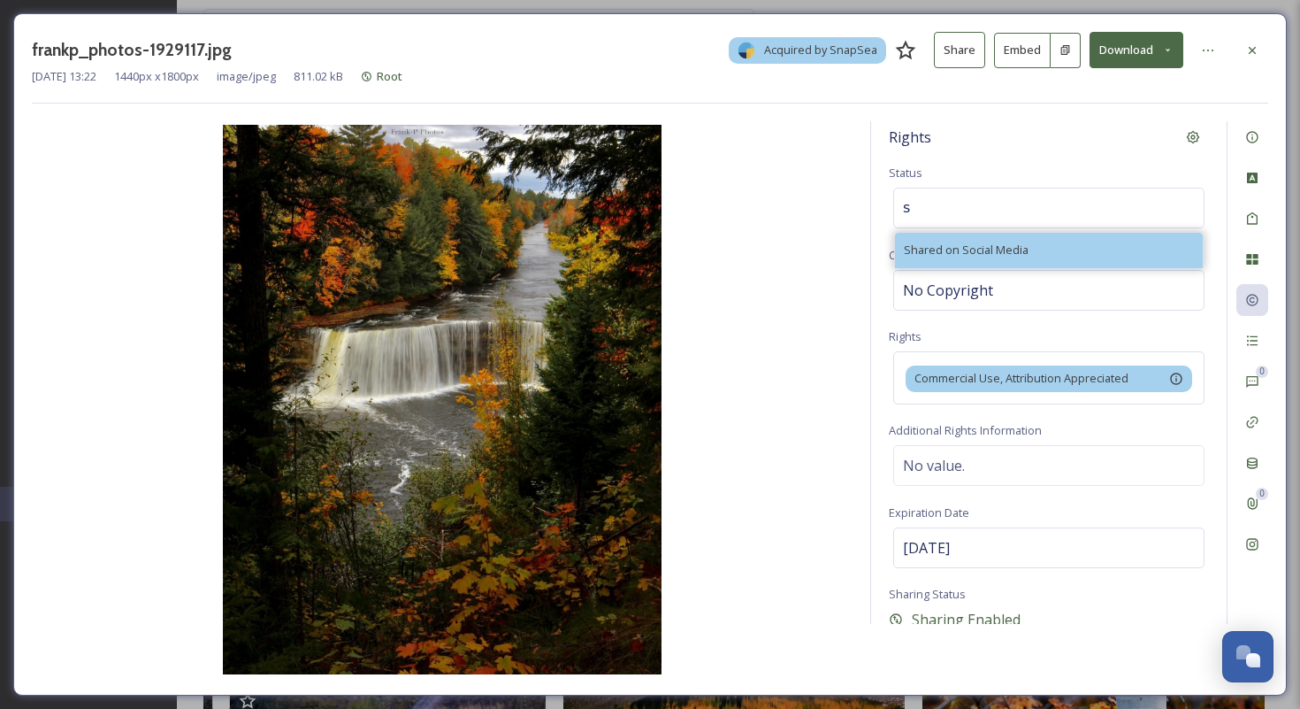
type input "s"
click at [1031, 256] on div "Shared on Social Media" at bounding box center [1049, 250] width 308 height 34
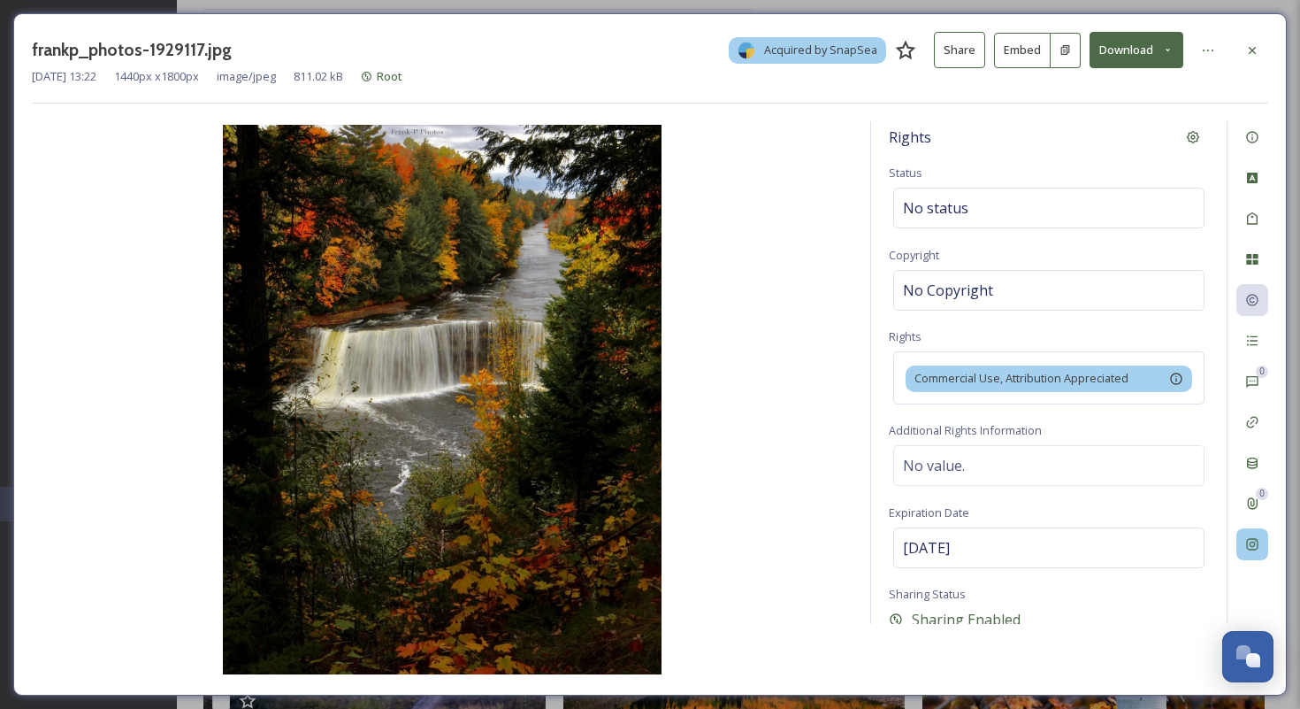
click at [1255, 556] on div at bounding box center [1253, 544] width 32 height 32
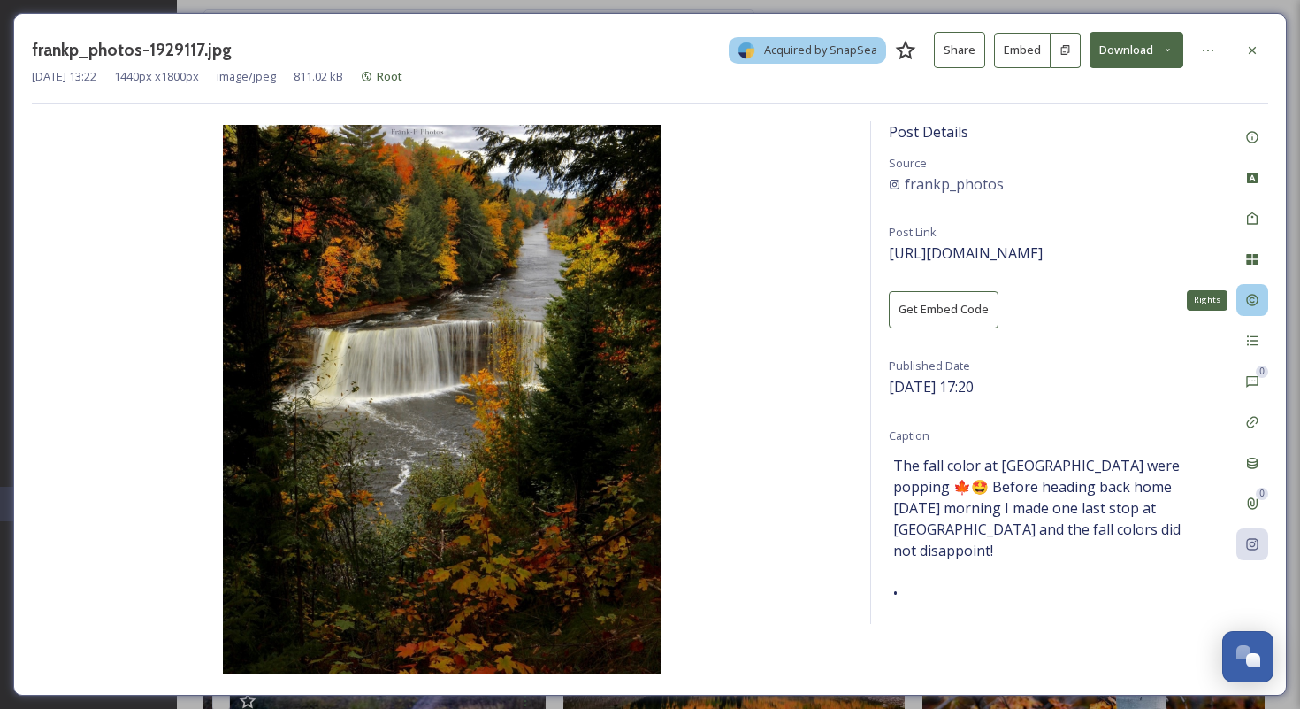
click at [1253, 295] on icon at bounding box center [1252, 300] width 14 height 14
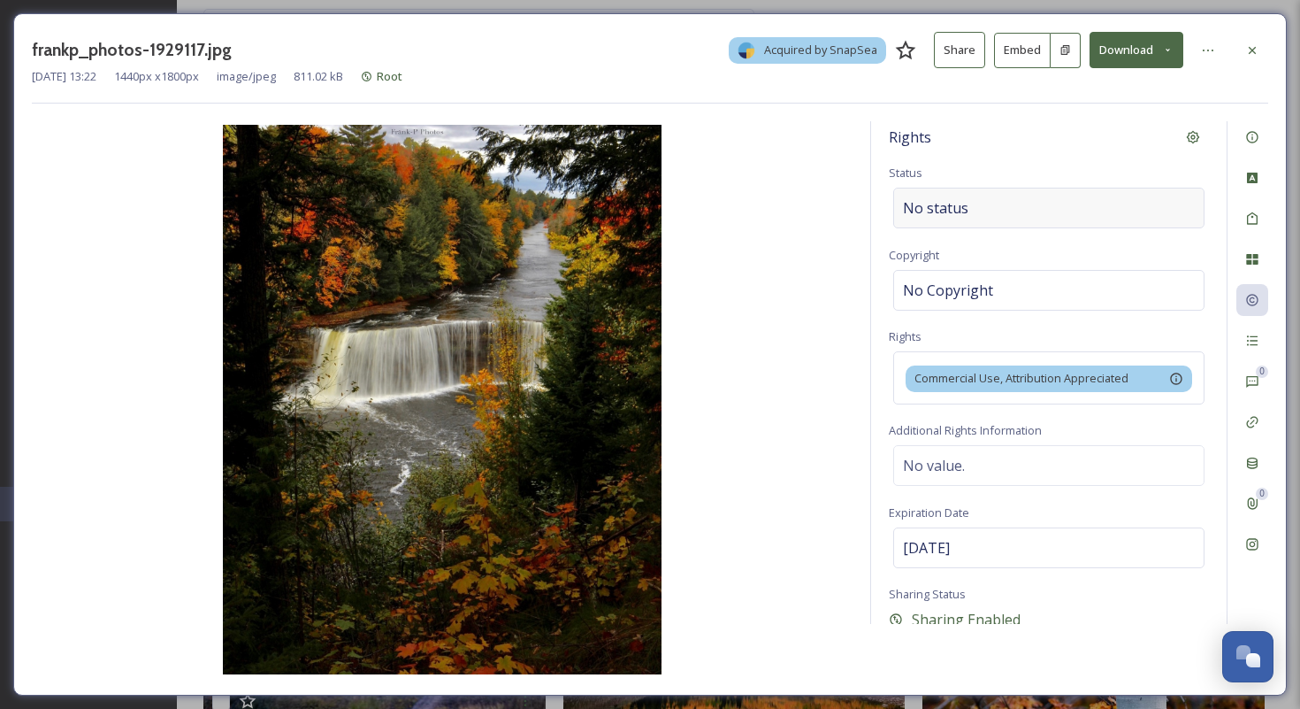
click at [1069, 200] on div "No status" at bounding box center [1048, 208] width 311 height 41
click at [988, 229] on div "Rights Status Copyright No Copyright Rights Commercial Use, Attribution Appreci…" at bounding box center [1049, 372] width 356 height 502
click at [986, 204] on span "Shared on Social Media" at bounding box center [980, 207] width 154 height 21
click at [1076, 156] on div "Rights Status Copyright No Copyright Rights Commercial Use, Attribution Appreci…" at bounding box center [1049, 372] width 356 height 502
click at [1213, 40] on div at bounding box center [1208, 50] width 32 height 32
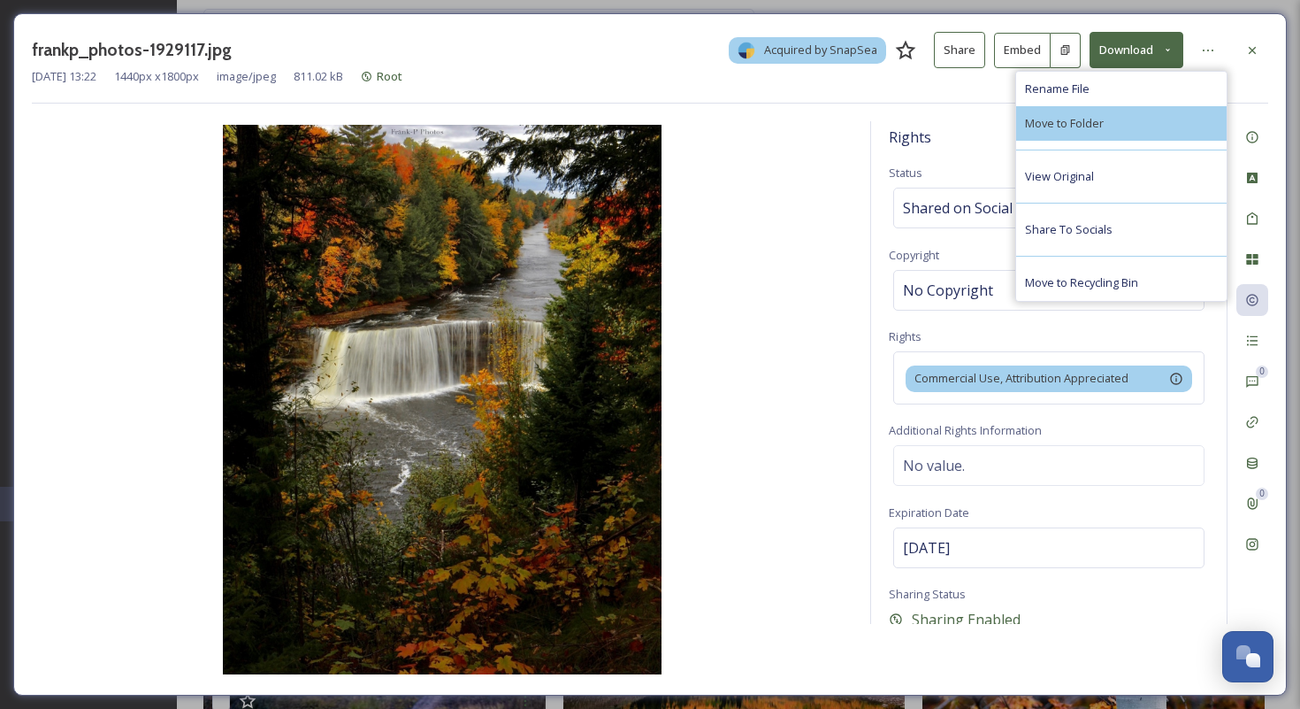
click at [1084, 121] on span "Move to Folder" at bounding box center [1064, 123] width 79 height 17
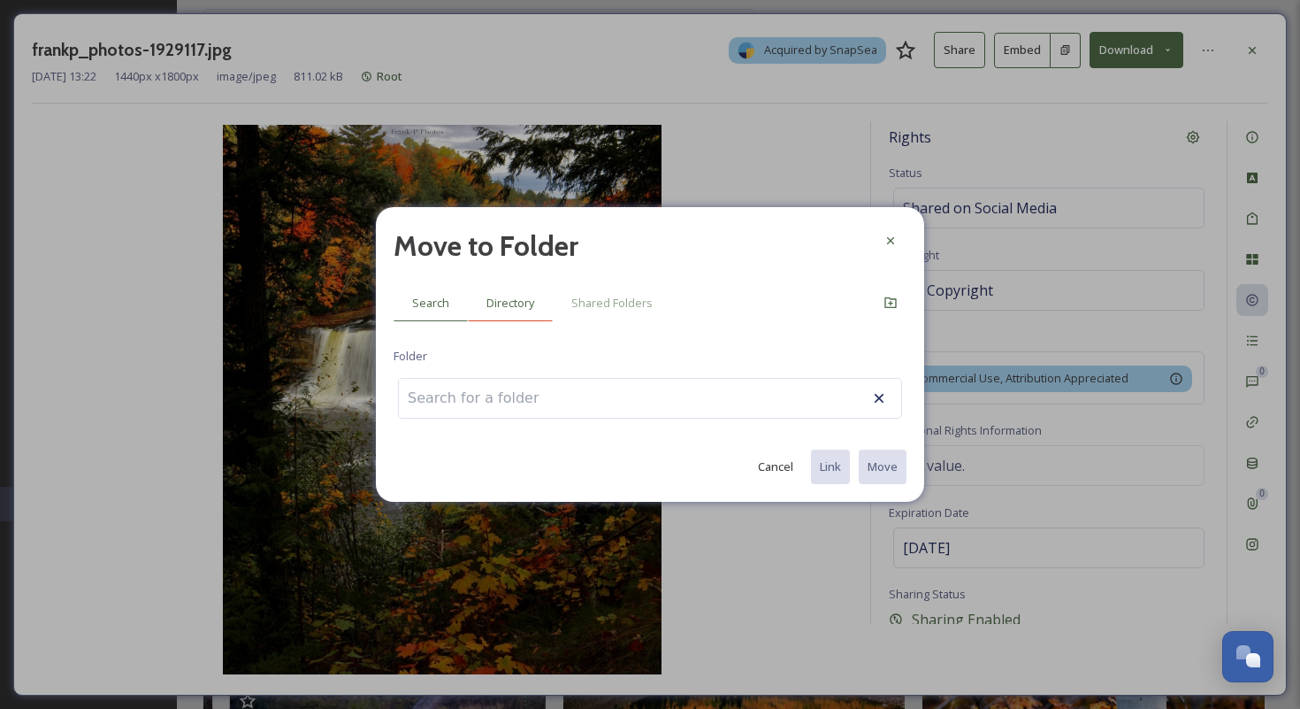
click at [542, 299] on div "Directory" at bounding box center [510, 303] width 85 height 36
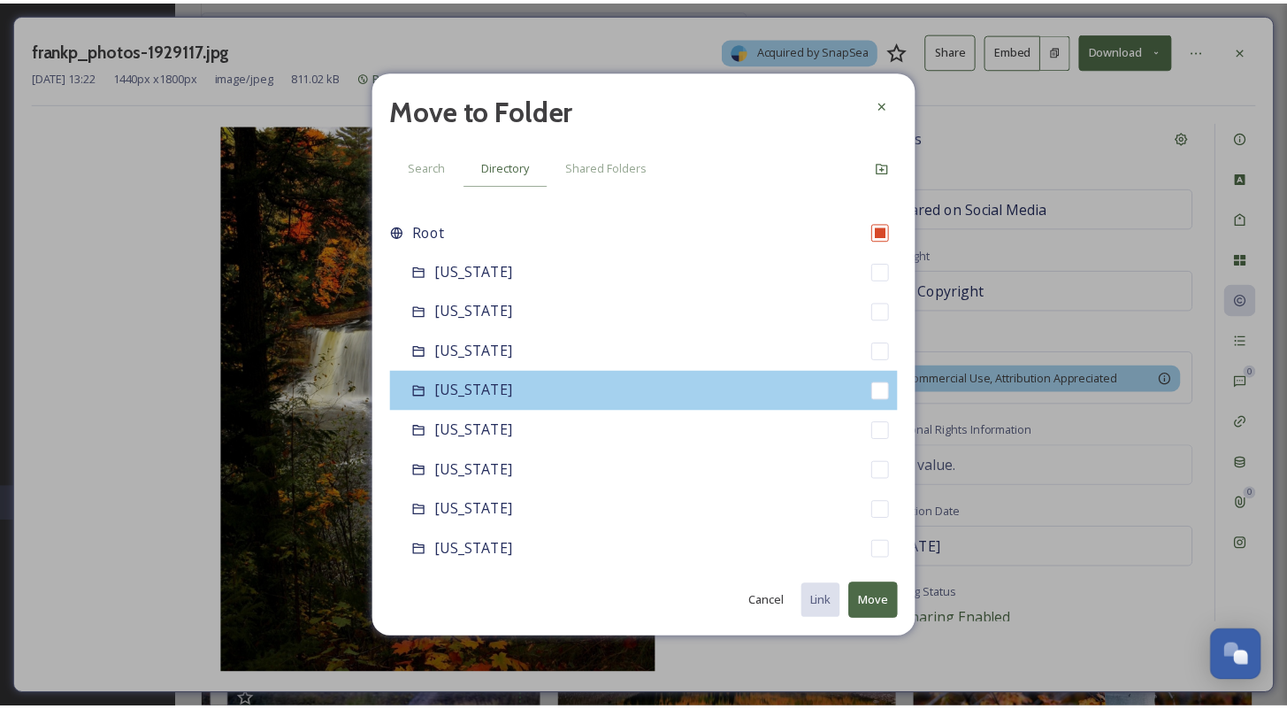
scroll to position [679, 0]
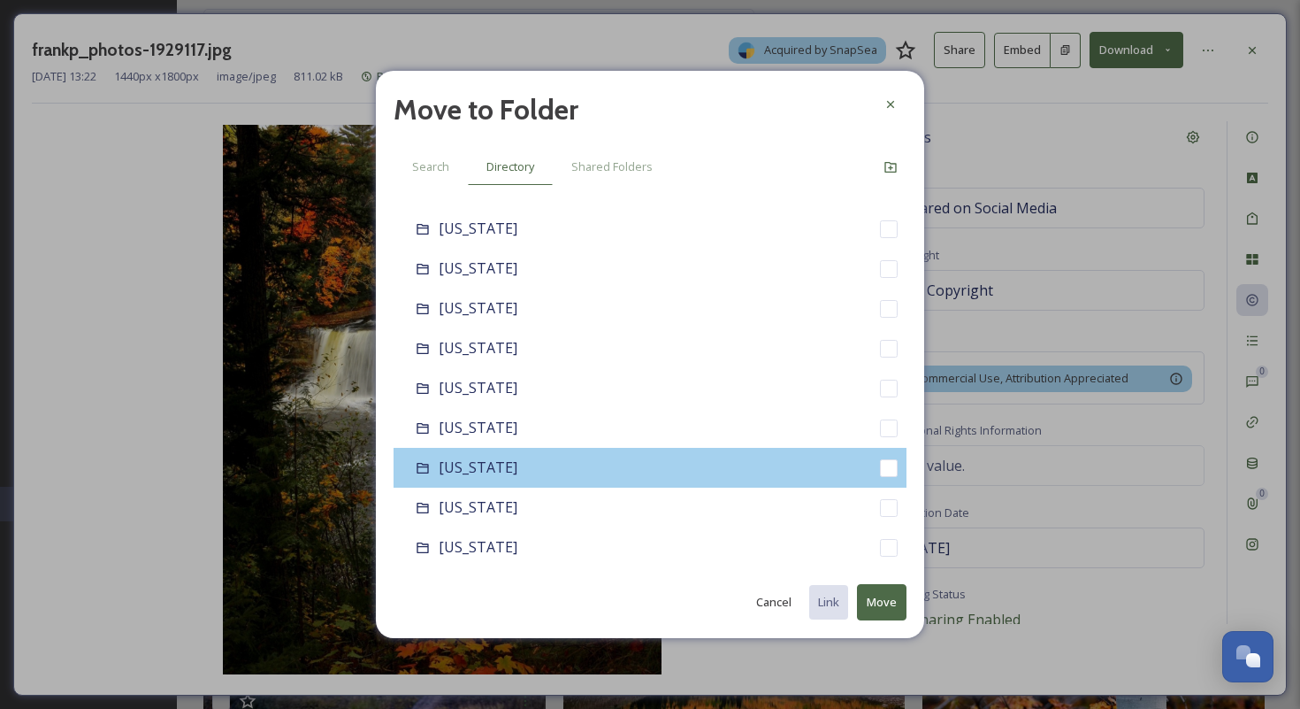
click at [553, 455] on div "[US_STATE]" at bounding box center [650, 468] width 513 height 40
checkbox input "false"
checkbox input "true"
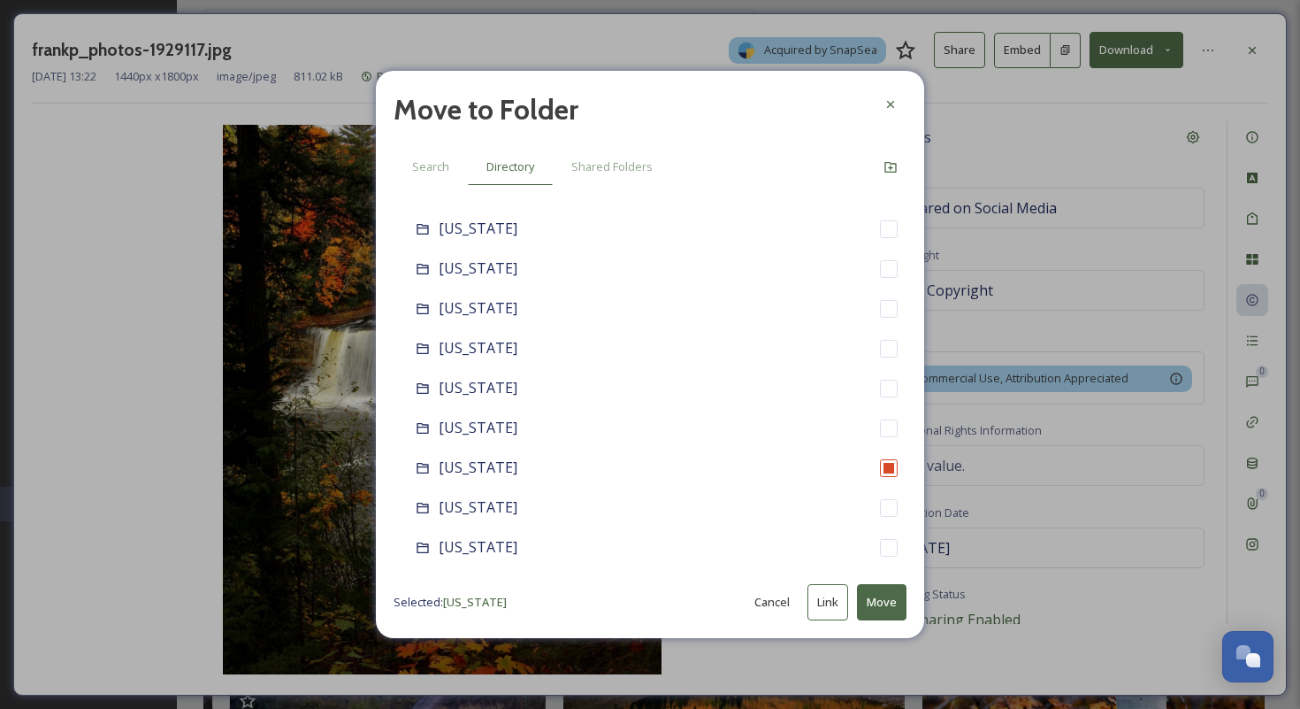
click at [883, 608] on button "Move" at bounding box center [882, 602] width 50 height 36
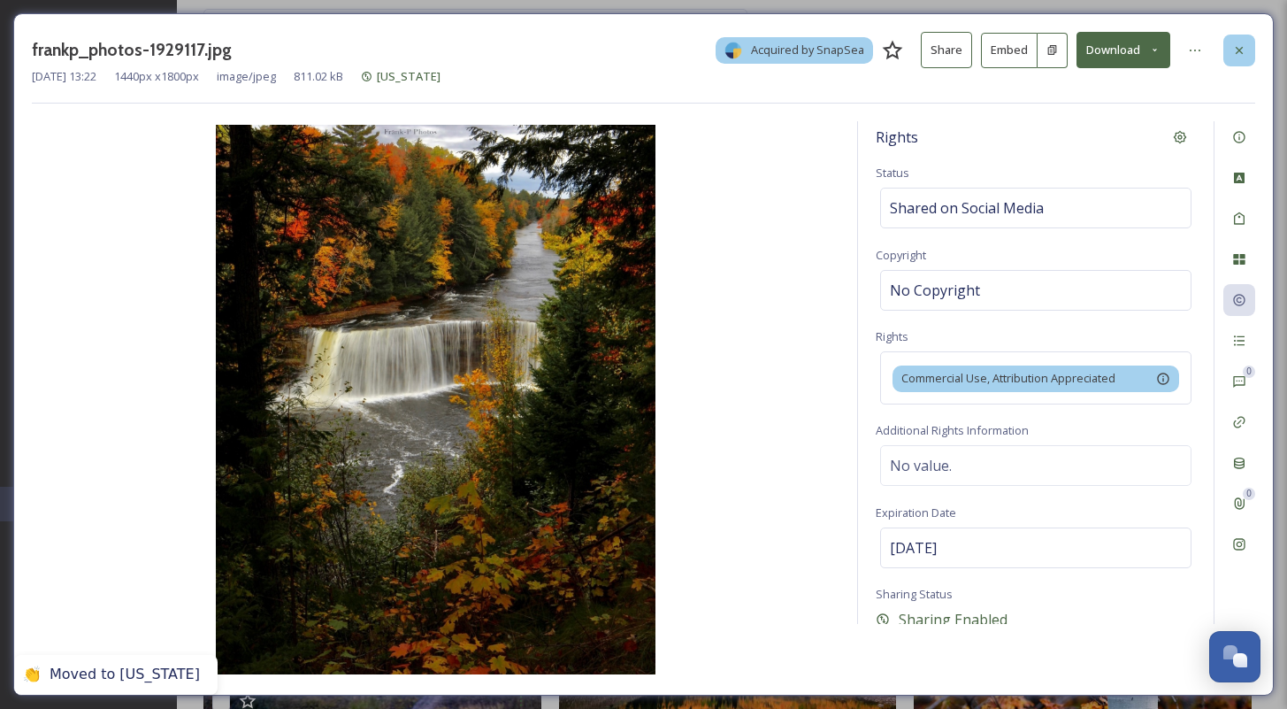
click at [1230, 49] on div at bounding box center [1239, 50] width 32 height 32
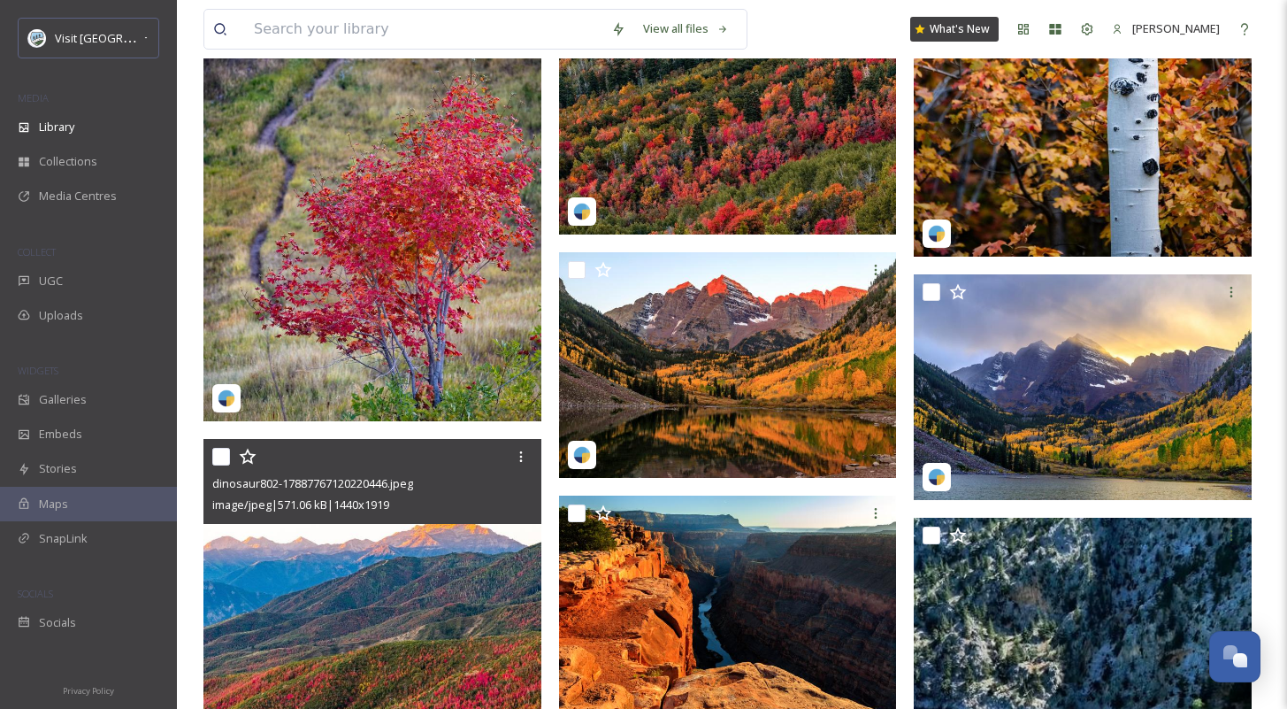
scroll to position [1726, 0]
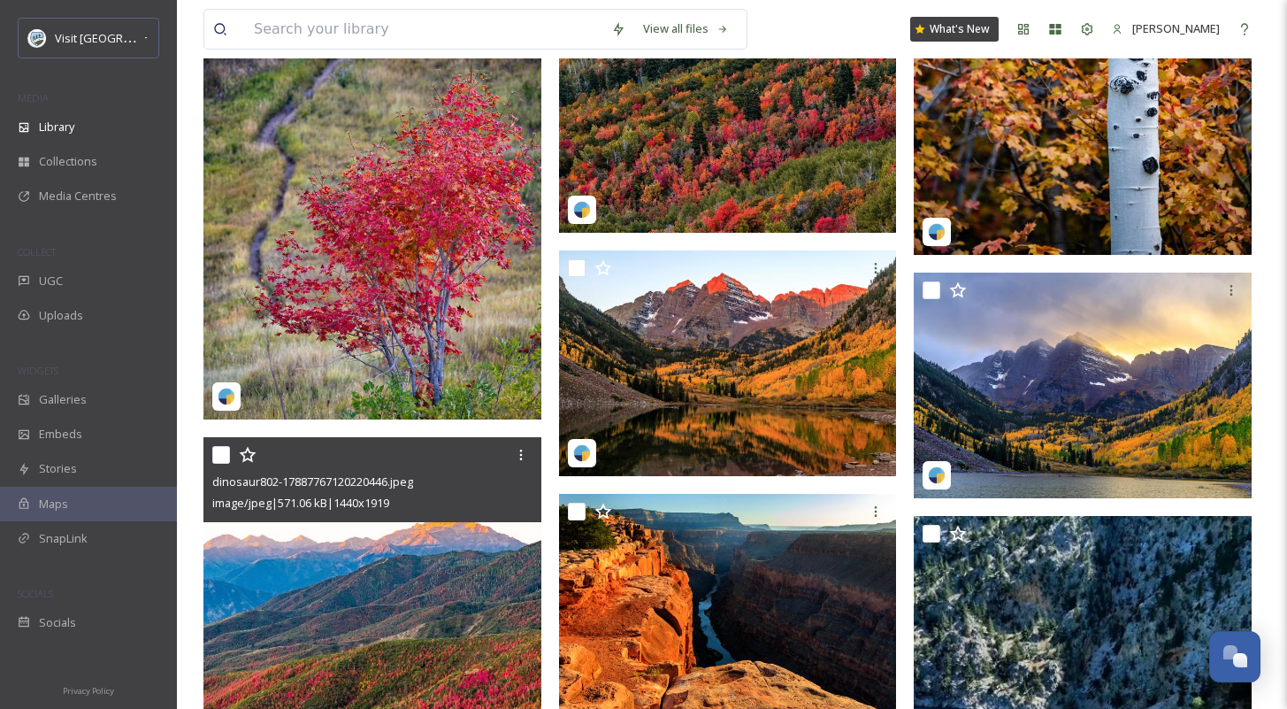
click at [454, 633] on img at bounding box center [372, 662] width 338 height 450
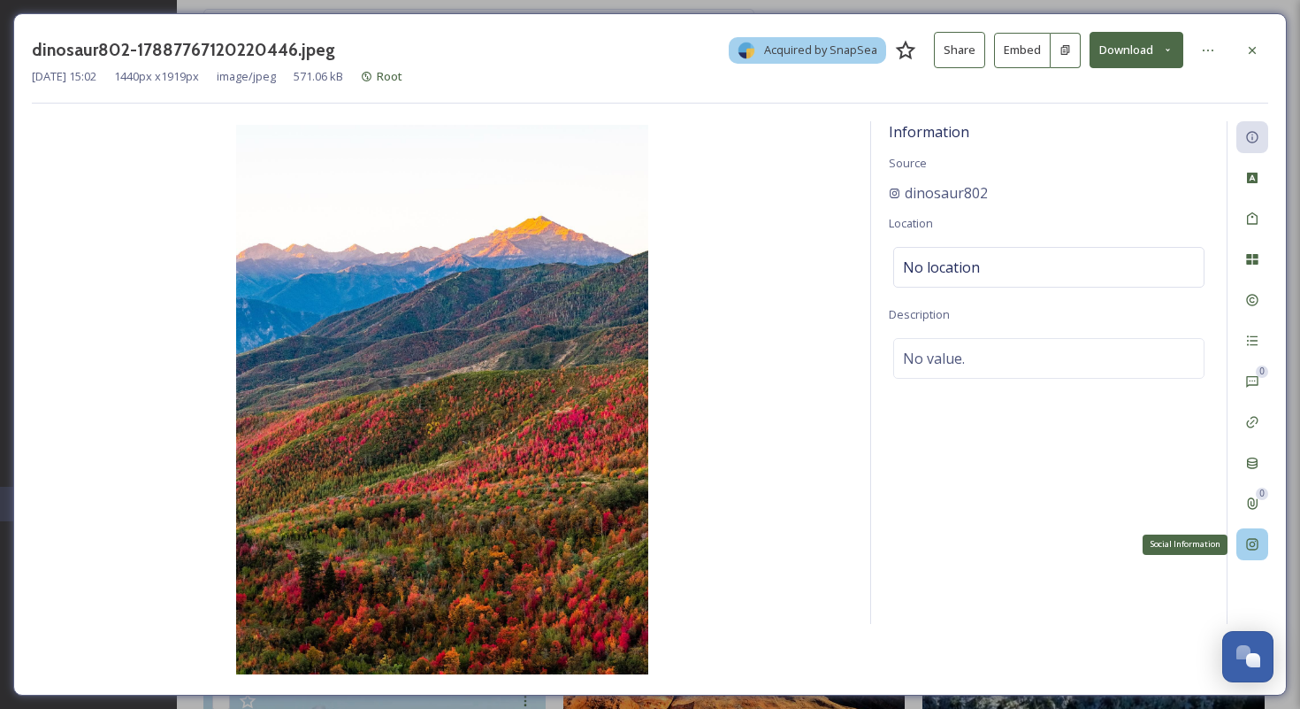
click at [1256, 539] on icon at bounding box center [1251, 544] width 11 height 11
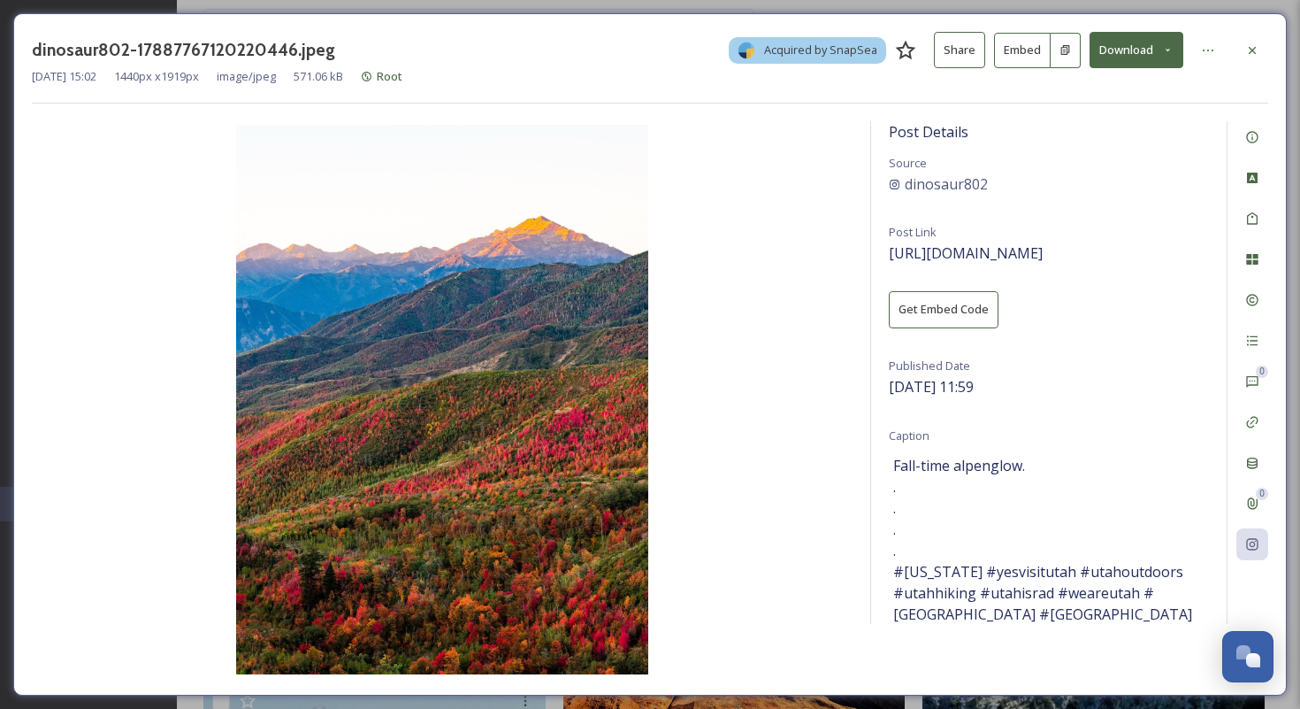
click at [1269, 52] on div "dinosaur802-17887767120220446.jpeg Acquired by SnapSea Share Embed Download Sep…" at bounding box center [650, 354] width 1274 height 682
click at [1264, 52] on div at bounding box center [1253, 50] width 32 height 32
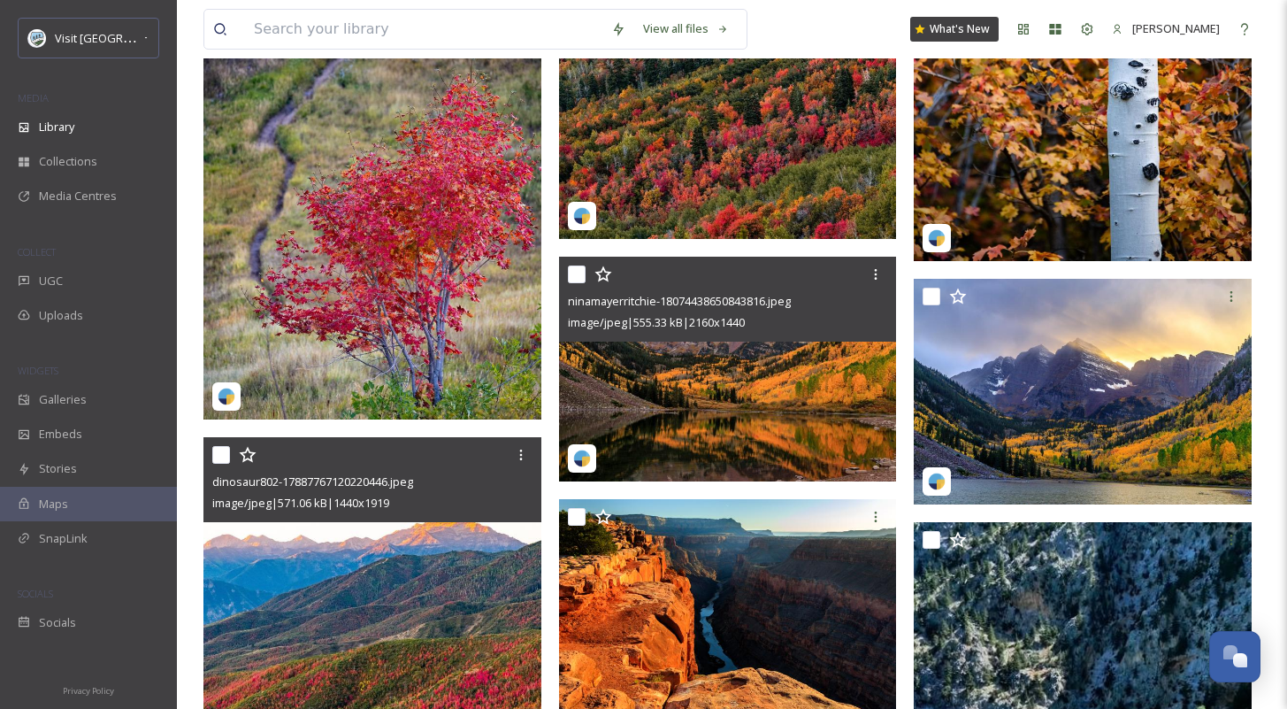
scroll to position [2012, 0]
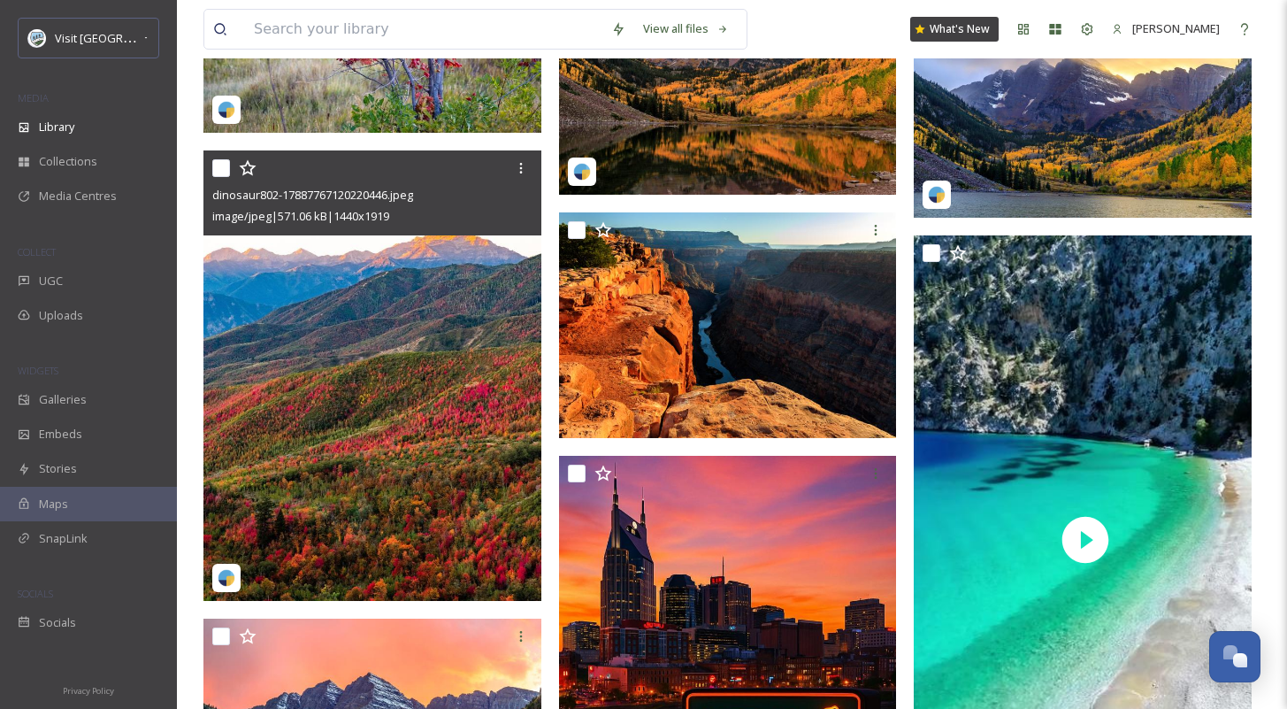
click at [222, 177] on input "checkbox" at bounding box center [221, 168] width 18 height 18
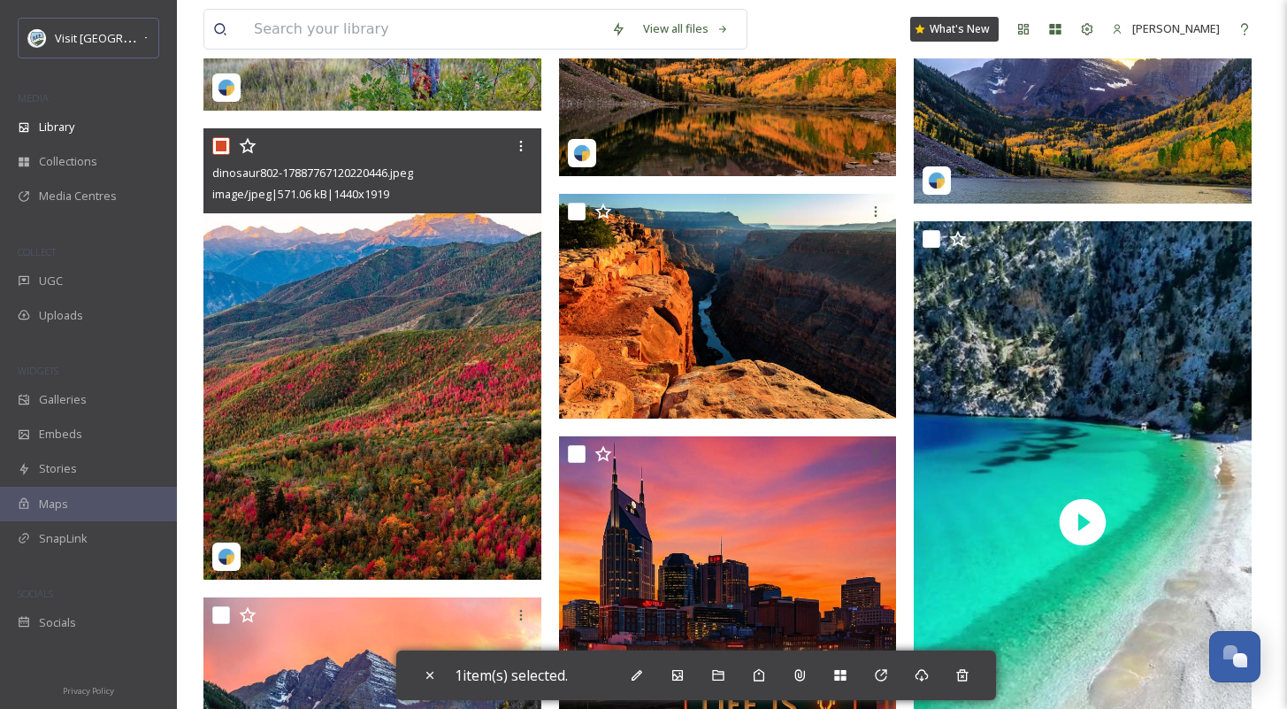
click at [218, 155] on input "checkbox" at bounding box center [221, 146] width 18 height 18
checkbox input "false"
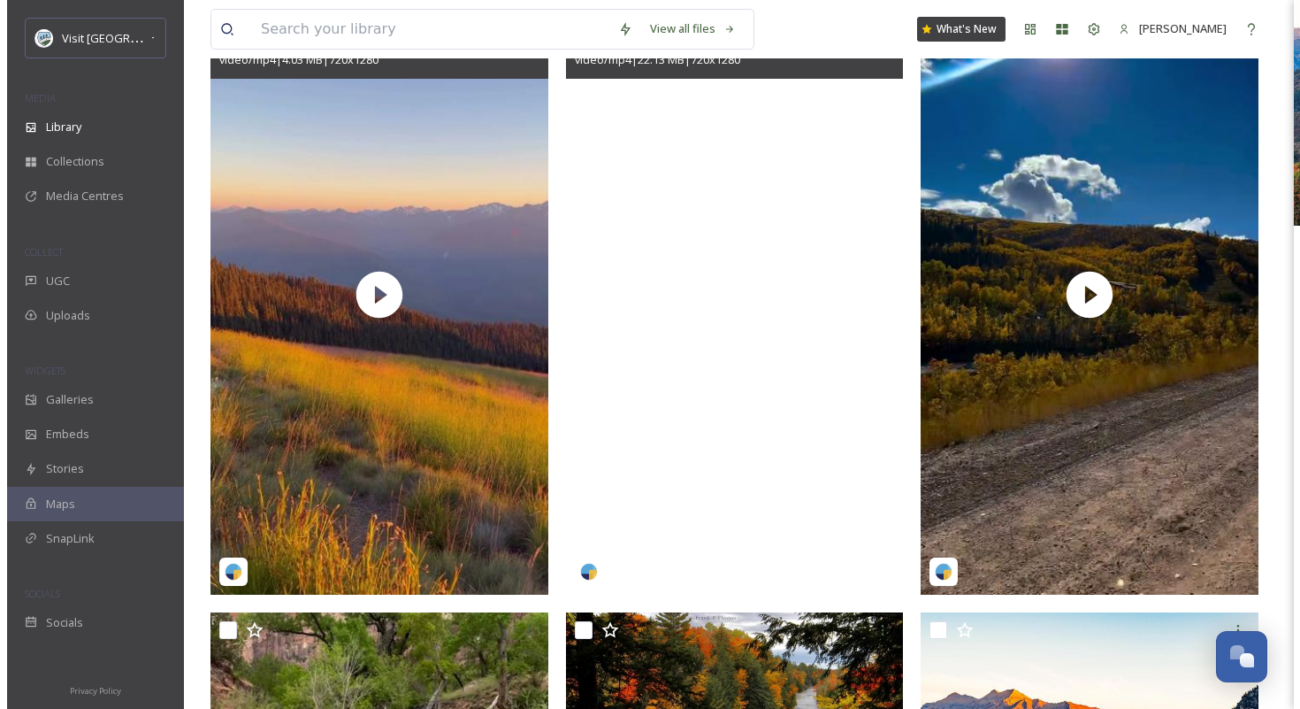
scroll to position [441, 0]
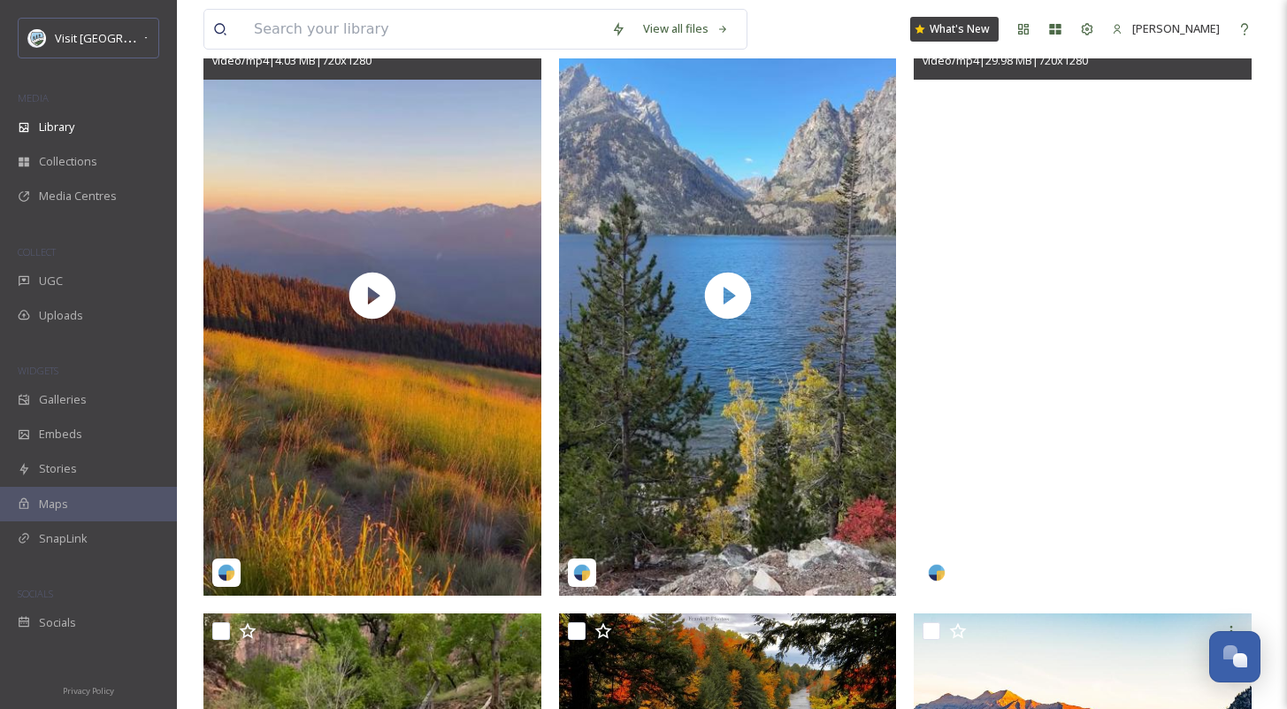
click at [1040, 398] on video "jesse.mk7-18310308892222476.mp4" at bounding box center [1083, 295] width 338 height 601
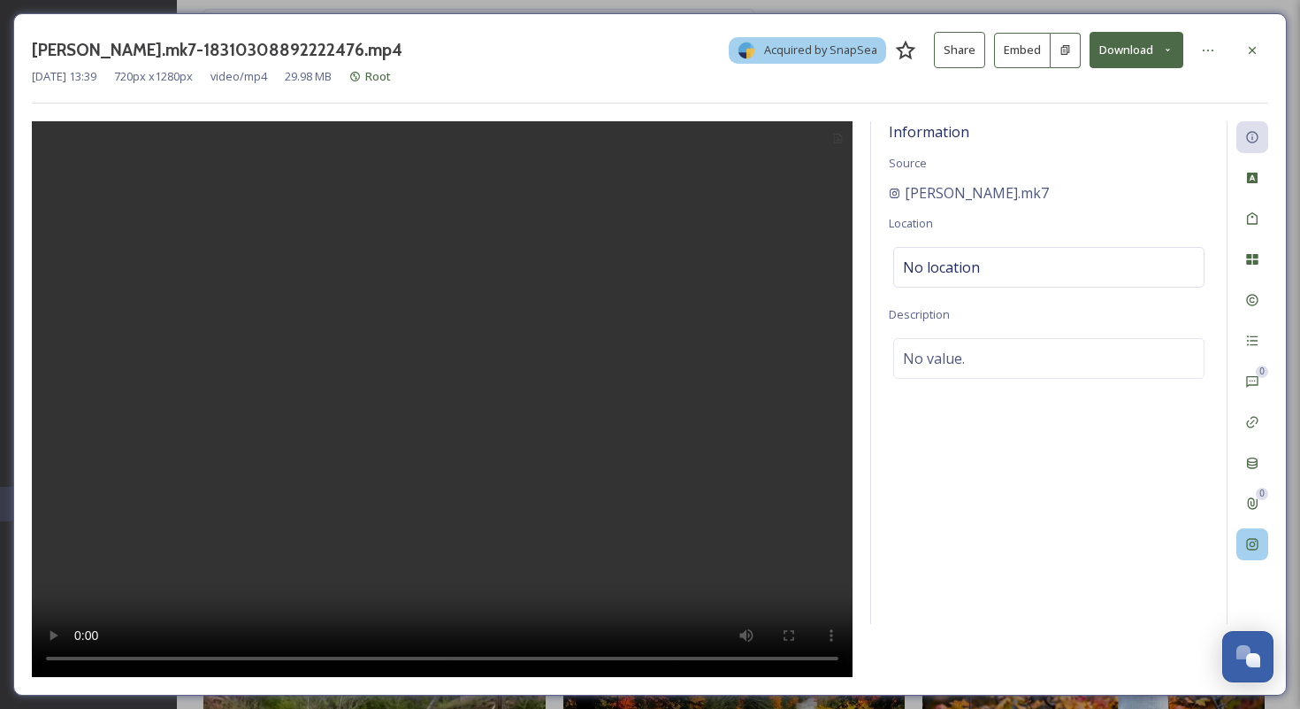
click at [1246, 556] on div at bounding box center [1253, 544] width 32 height 32
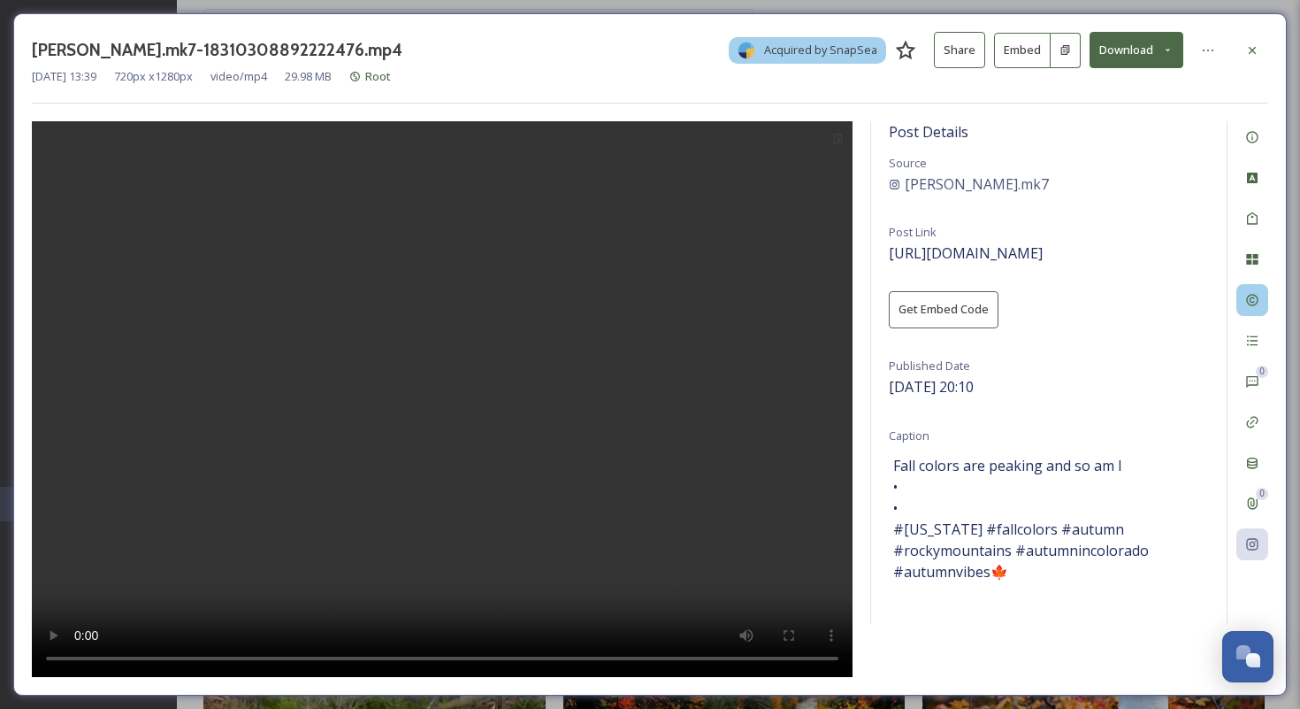
click at [1250, 297] on icon at bounding box center [1251, 300] width 11 height 11
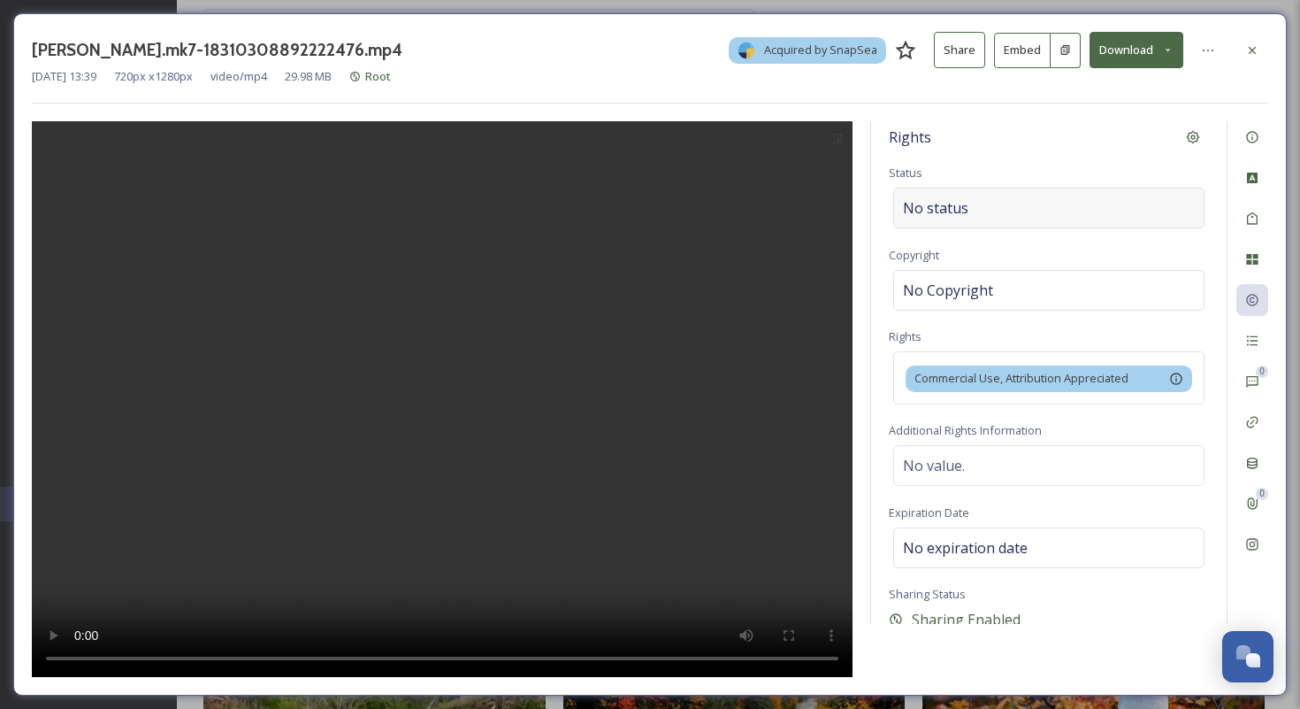
click at [1031, 209] on div "No status" at bounding box center [1048, 208] width 311 height 41
click at [992, 214] on input at bounding box center [991, 207] width 195 height 39
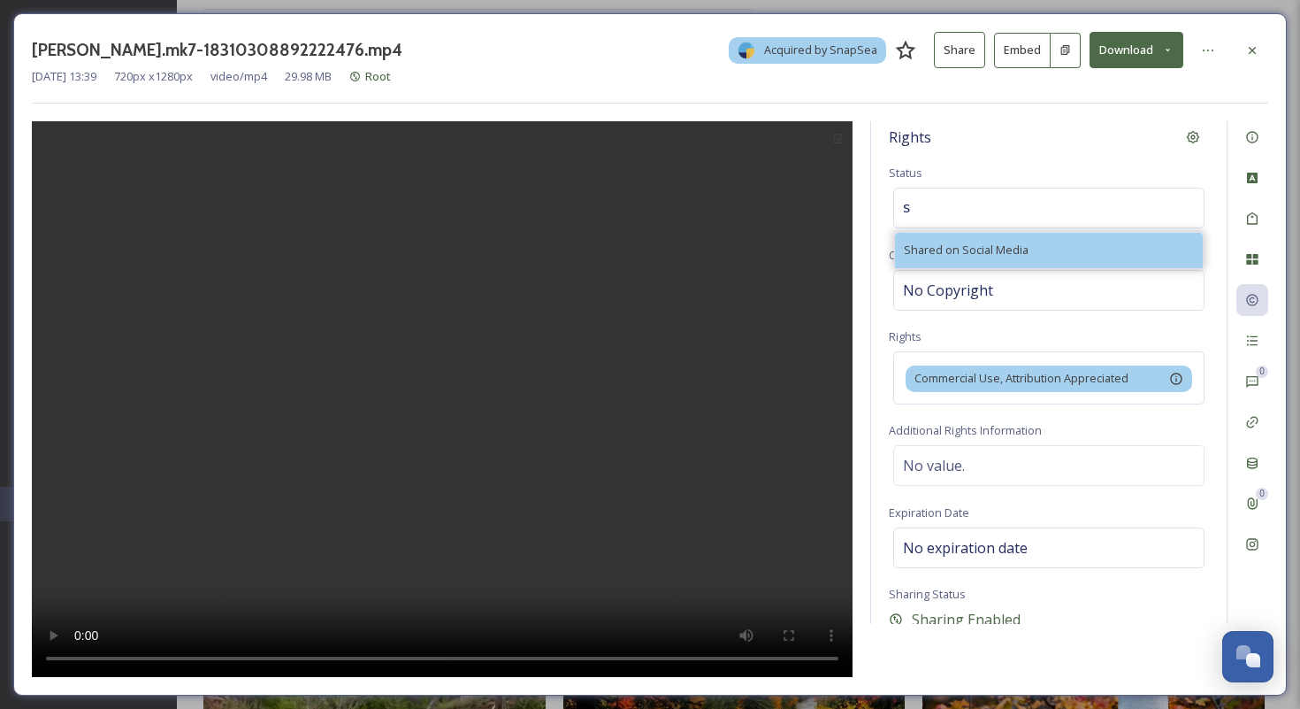
type input "s"
click at [1010, 253] on span "Shared on Social Media" at bounding box center [966, 249] width 125 height 17
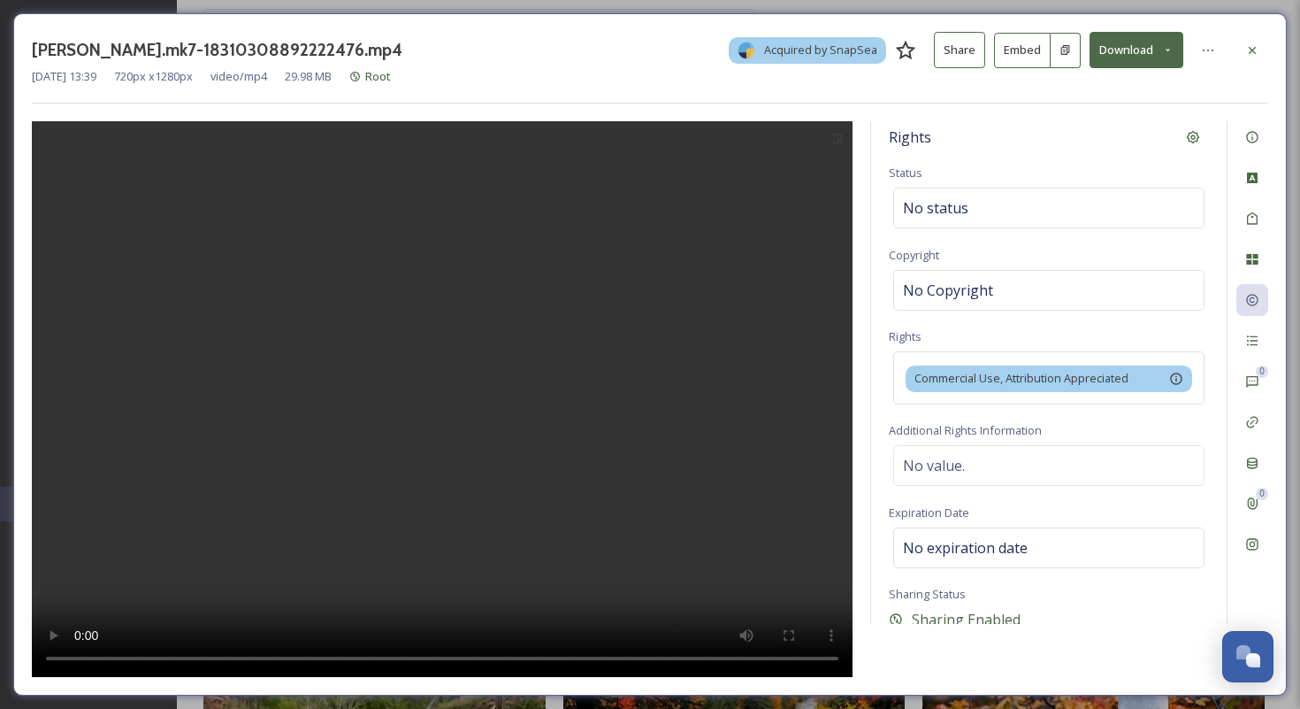
click at [1214, 28] on div "jesse.mk7-18310308892222476.mp4 Acquired by SnapSea Share Embed Download Oct 01…" at bounding box center [650, 354] width 1274 height 682
click at [1207, 49] on icon at bounding box center [1208, 50] width 14 height 14
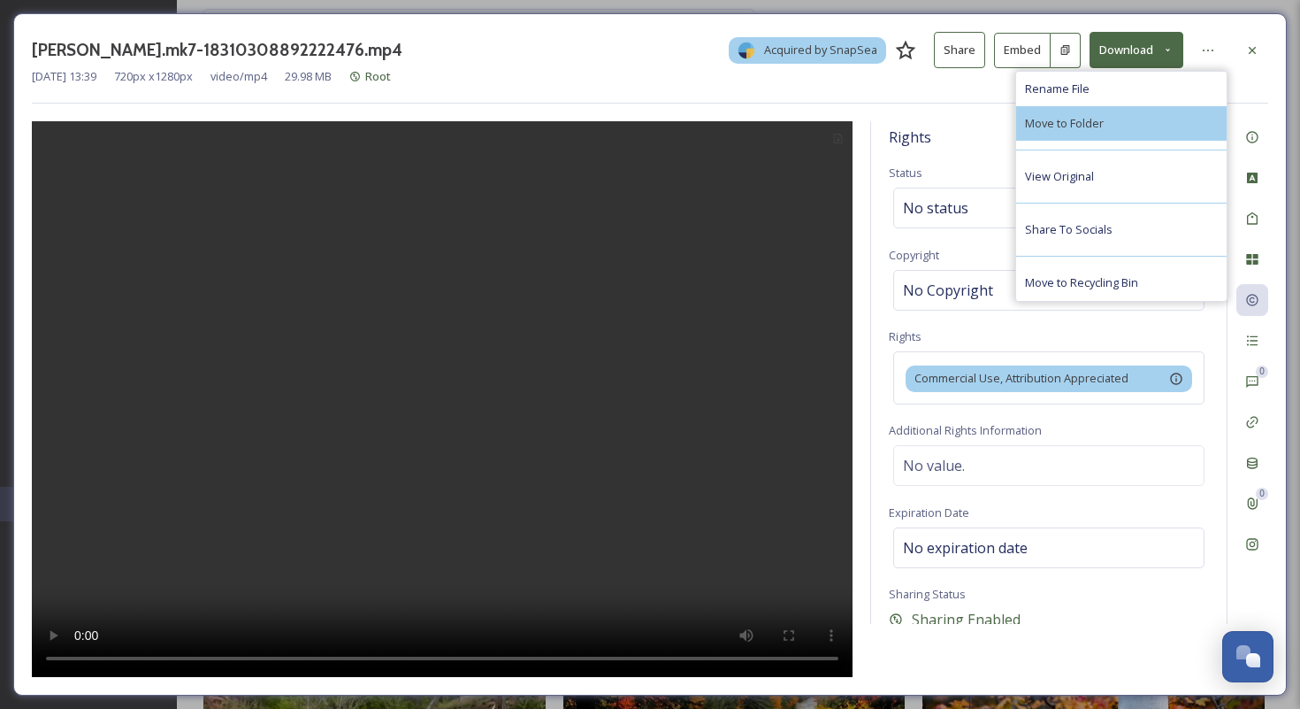
click at [1085, 126] on span "Move to Folder" at bounding box center [1064, 123] width 79 height 17
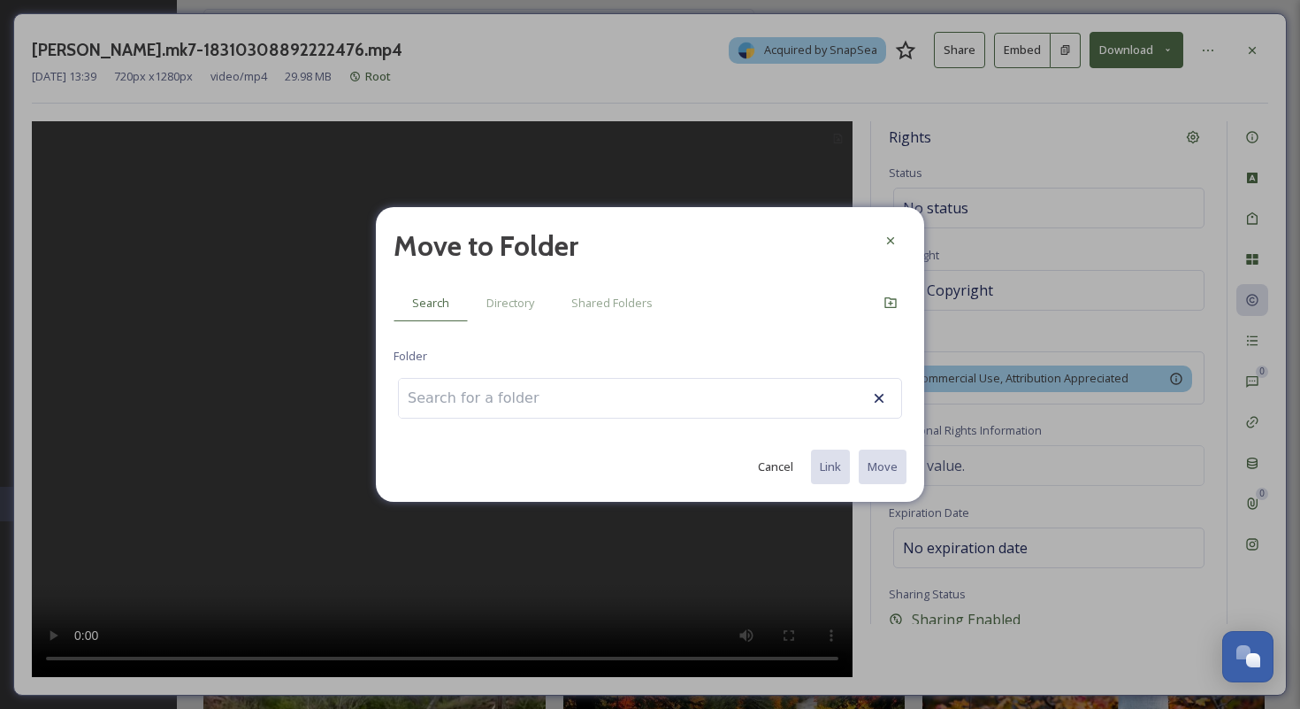
click at [519, 333] on div "Move to Folder Search Directory Shared Folders Folder Cancel Link Move" at bounding box center [650, 354] width 548 height 295
click at [522, 310] on span "Directory" at bounding box center [511, 303] width 48 height 17
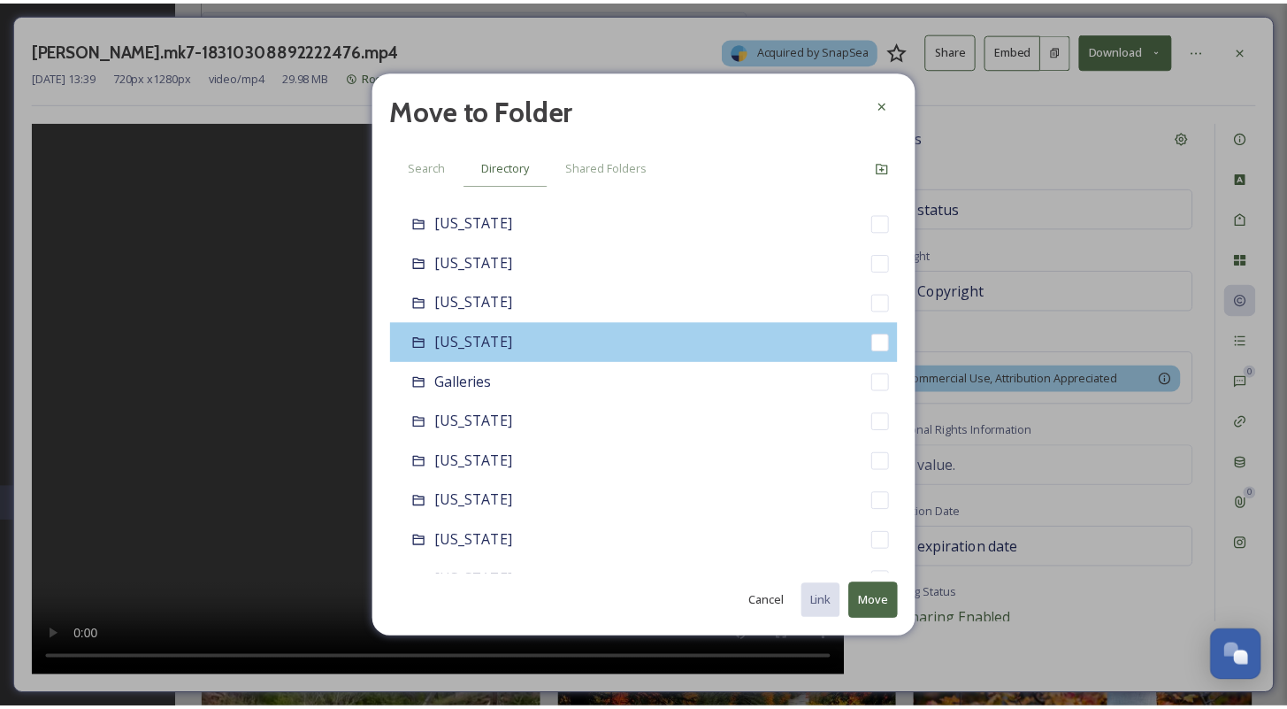
scroll to position [173, 0]
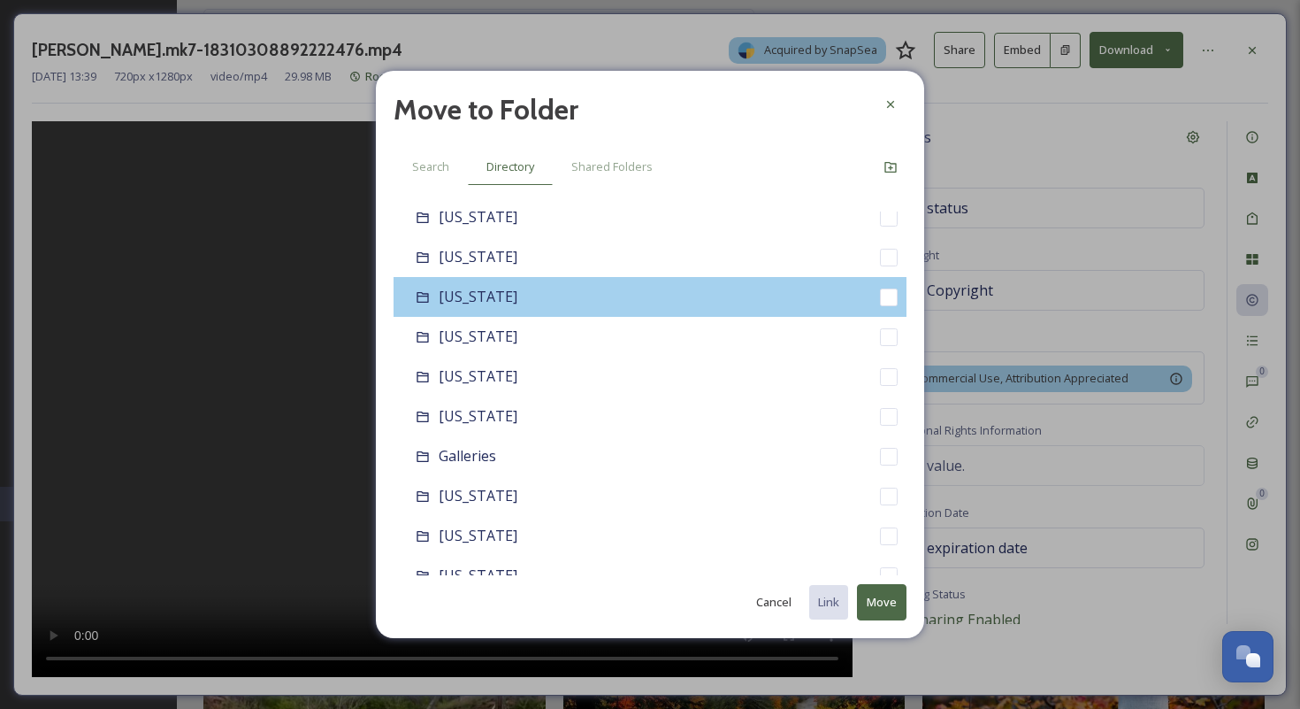
click at [497, 301] on span "[US_STATE]" at bounding box center [478, 296] width 79 height 19
checkbox input "false"
checkbox input "true"
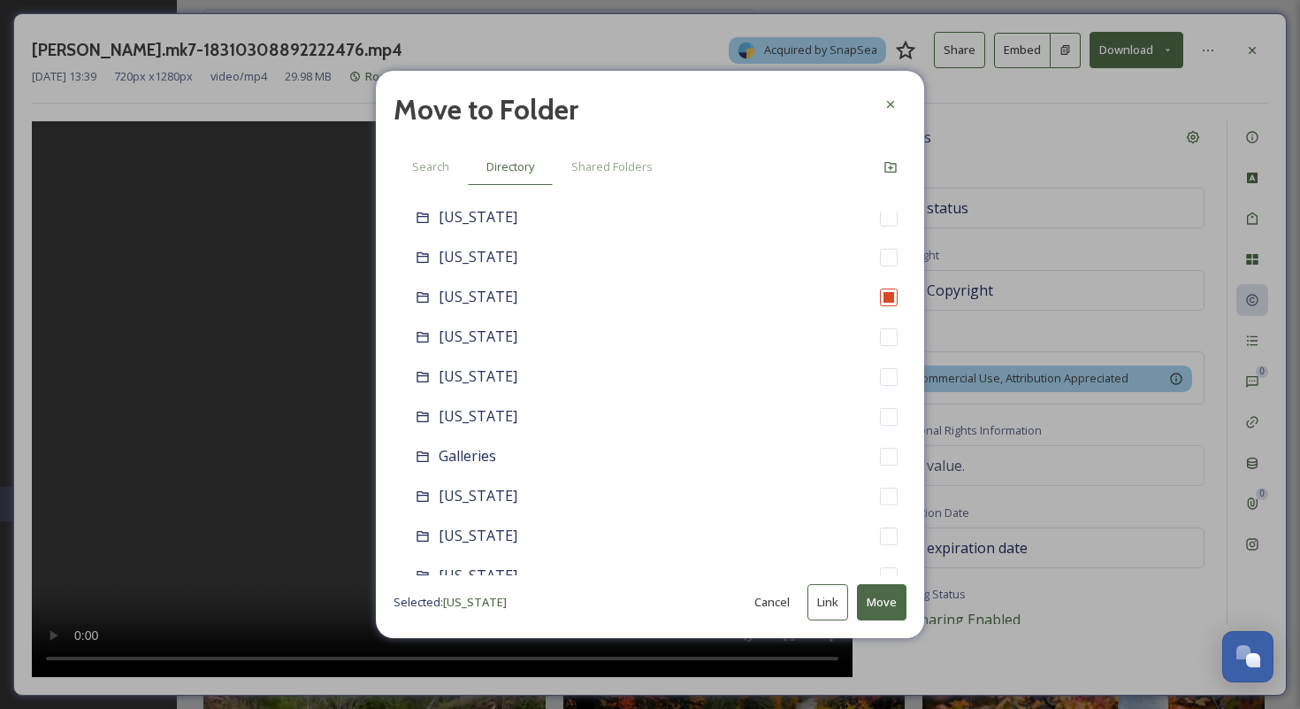
click at [877, 596] on button "Move" at bounding box center [882, 602] width 50 height 36
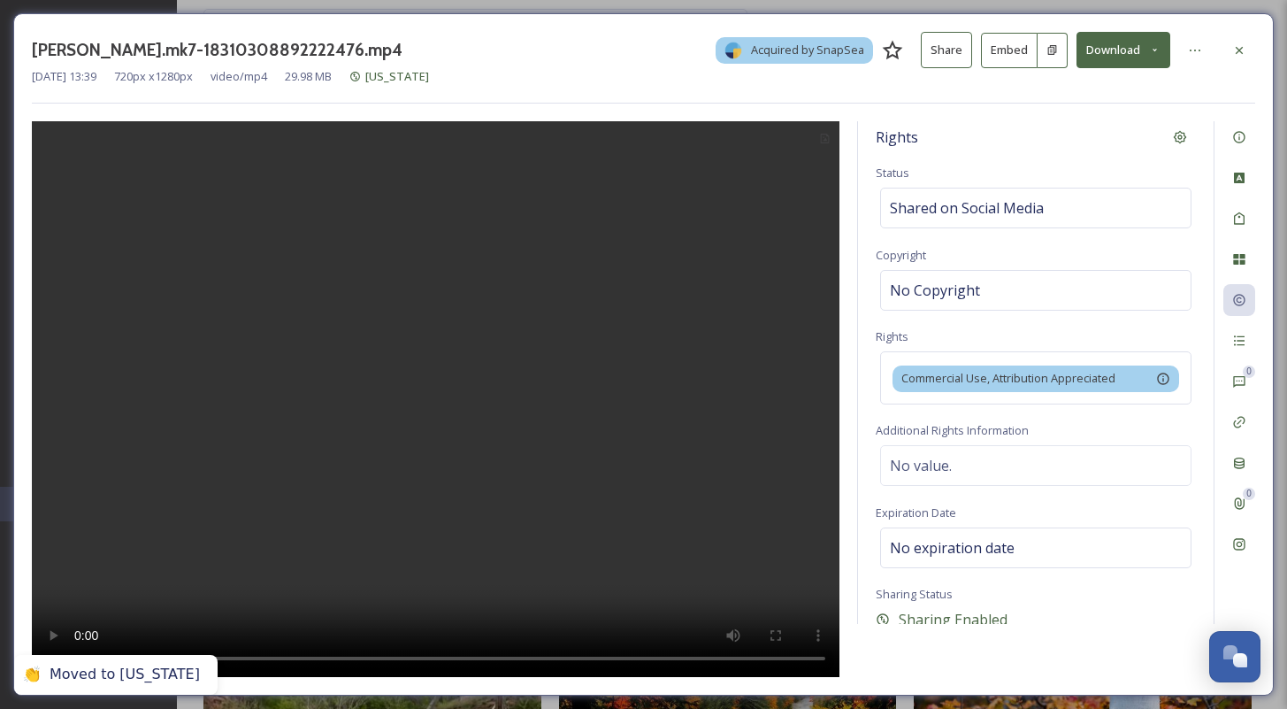
click at [1261, 57] on div "jesse.mk7-18310308892222476.mp4 Acquired by SnapSea Share Embed Download Oct 01…" at bounding box center [643, 354] width 1261 height 682
click at [1243, 53] on icon at bounding box center [1239, 50] width 14 height 14
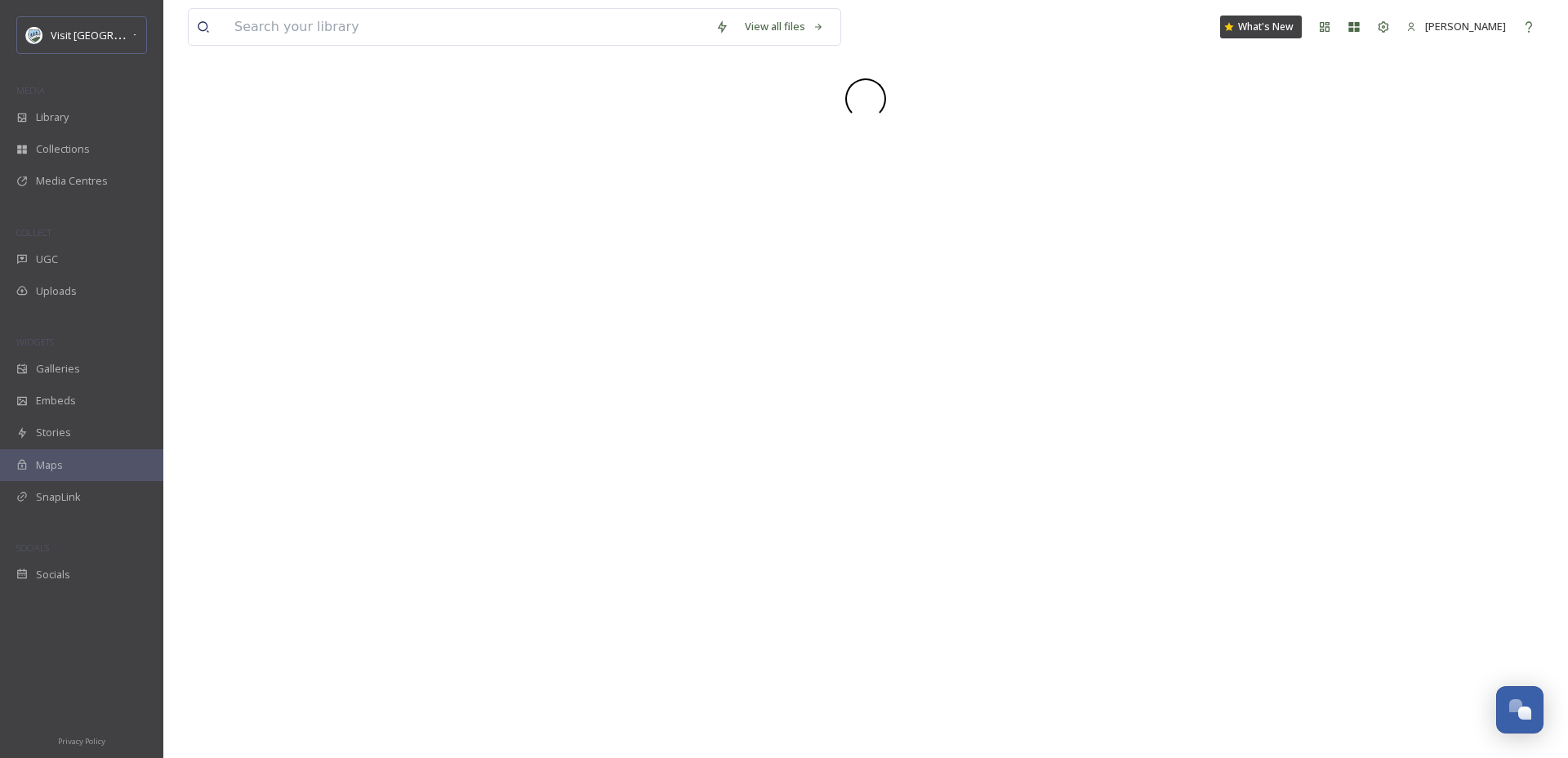
scroll to position [2479, 0]
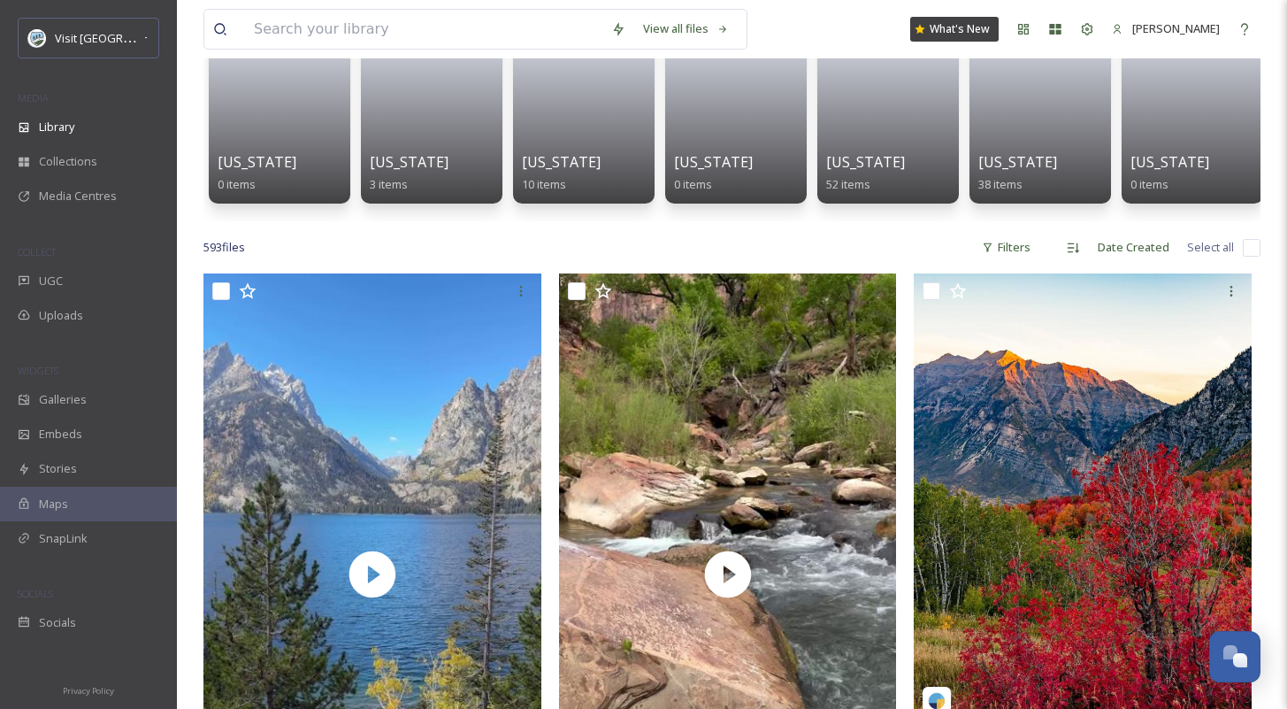
scroll to position [208, 0]
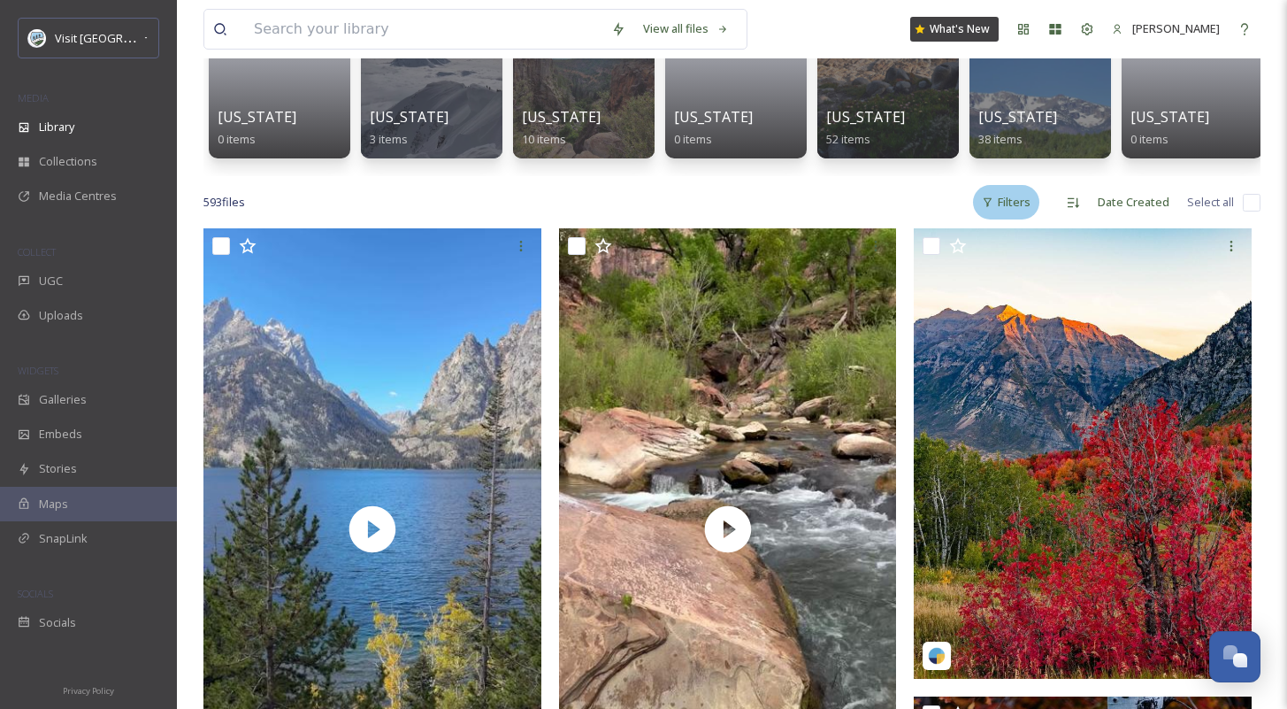
click at [1030, 208] on div "Filters" at bounding box center [1006, 202] width 66 height 34
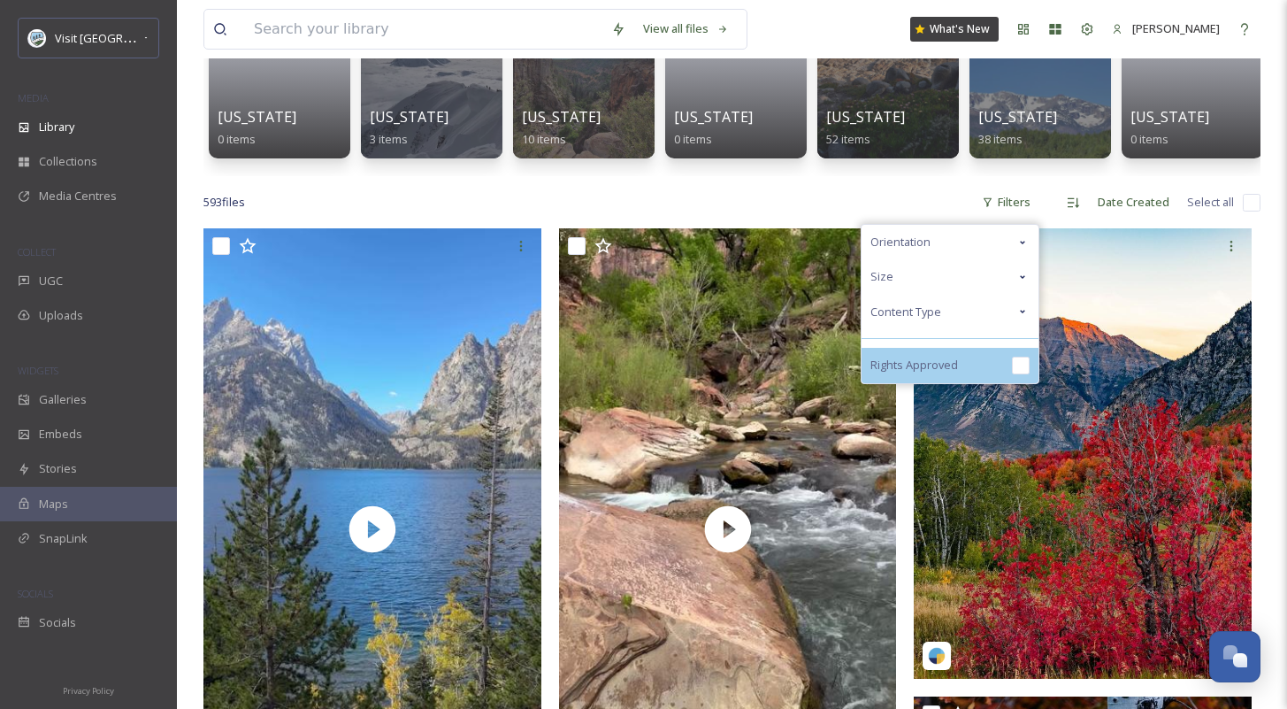
click at [938, 373] on span "Rights Approved" at bounding box center [914, 364] width 88 height 17
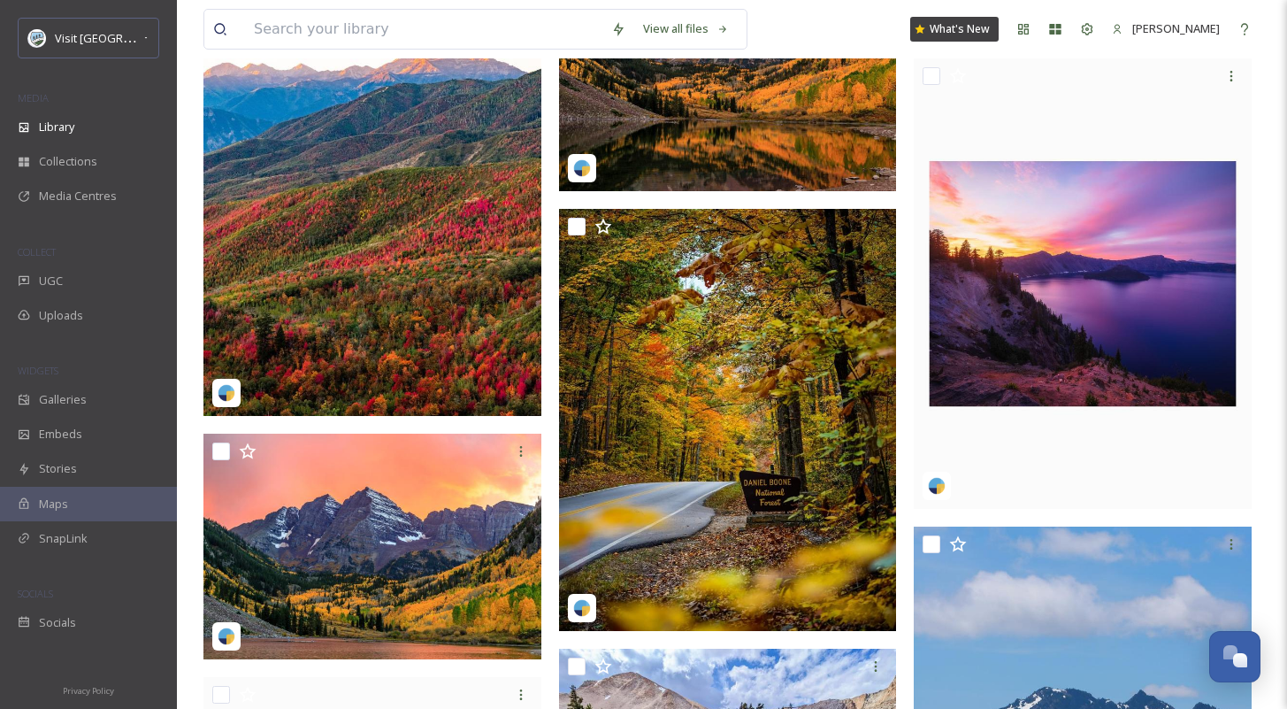
scroll to position [1574, 0]
